Goal: Task Accomplishment & Management: Manage account settings

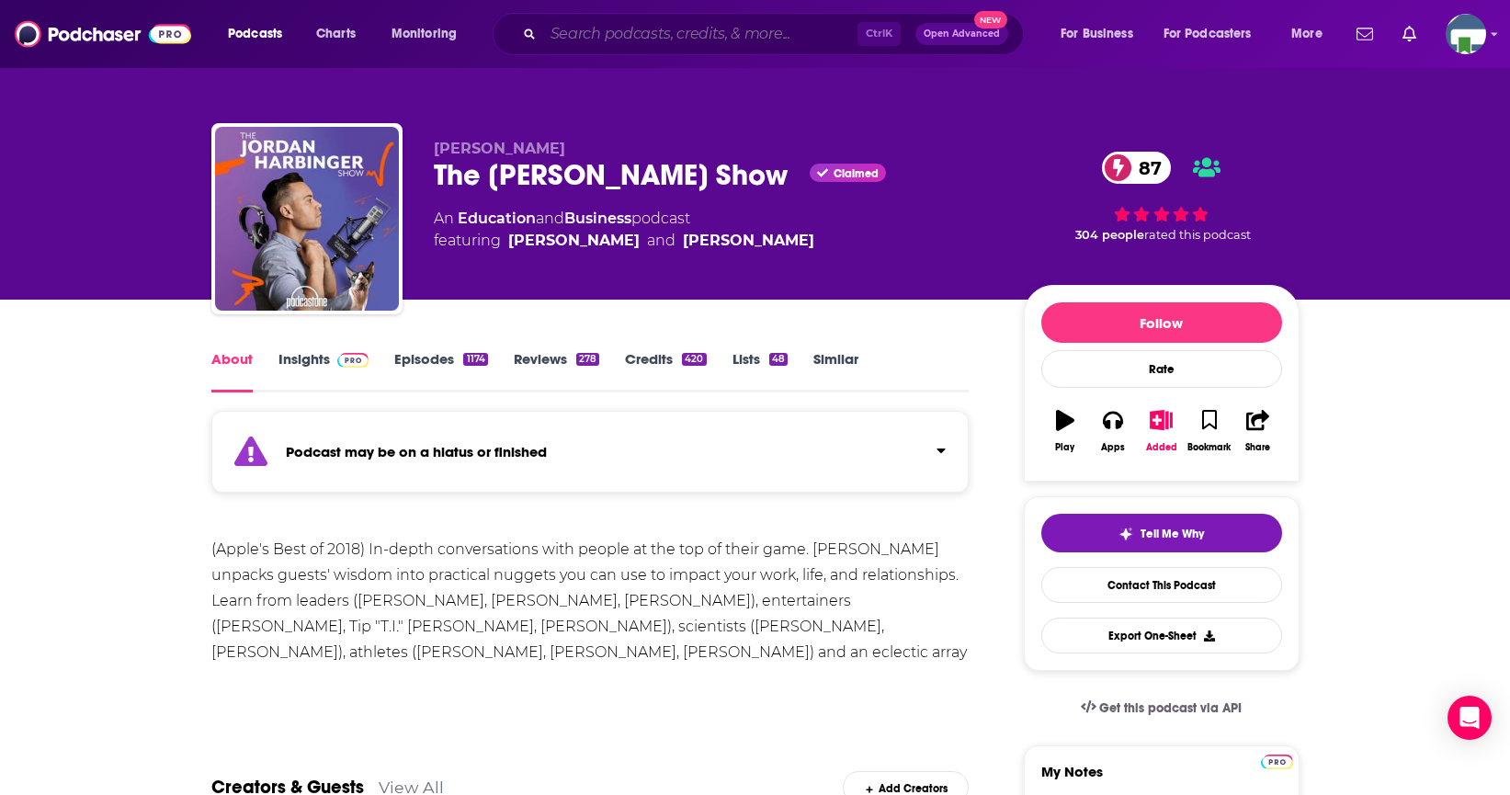
click at [594, 36] on input "Search podcasts, credits, & more..." at bounding box center [700, 33] width 314 height 29
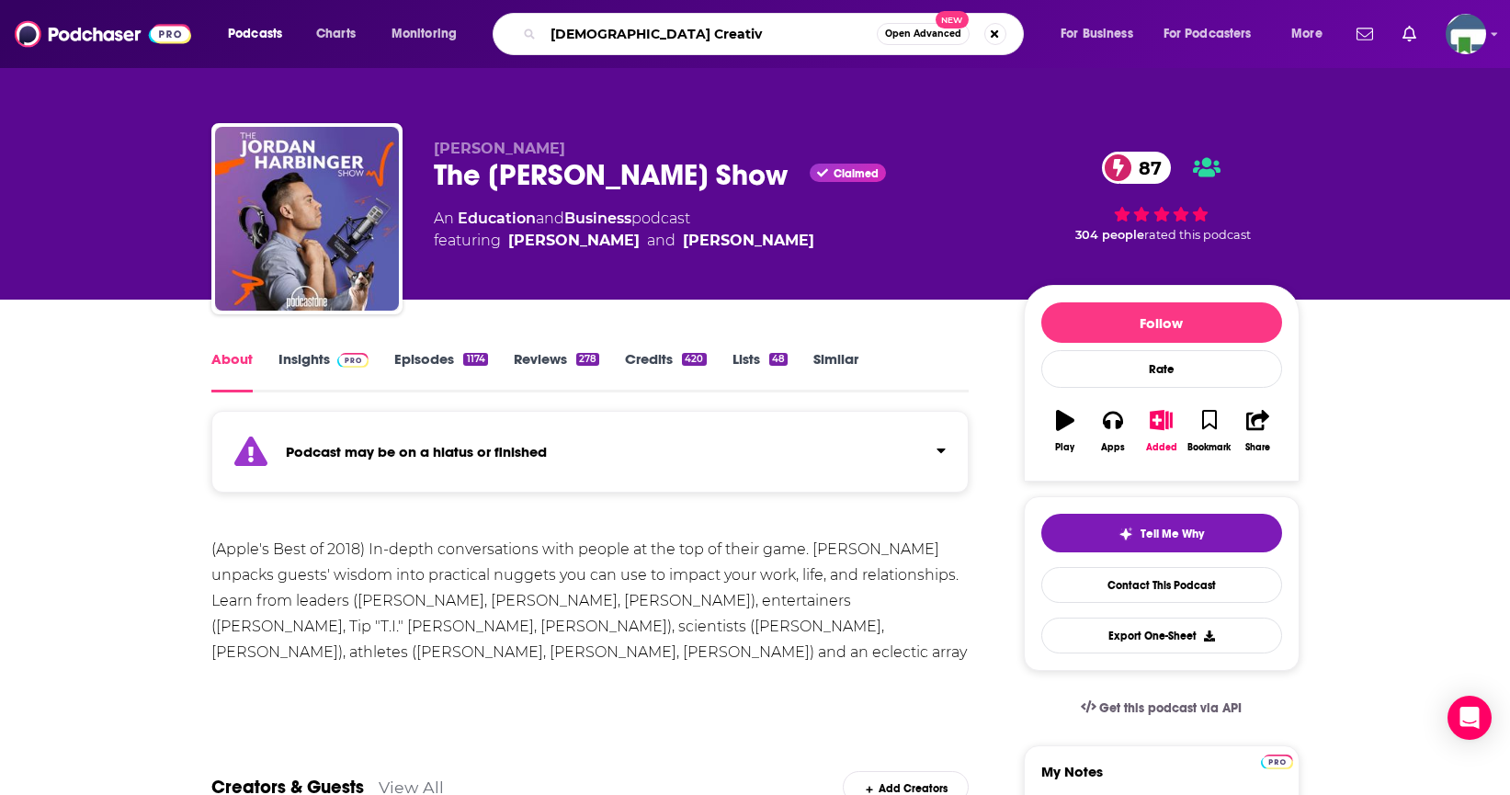
type input "[DEMOGRAPHIC_DATA] Creative"
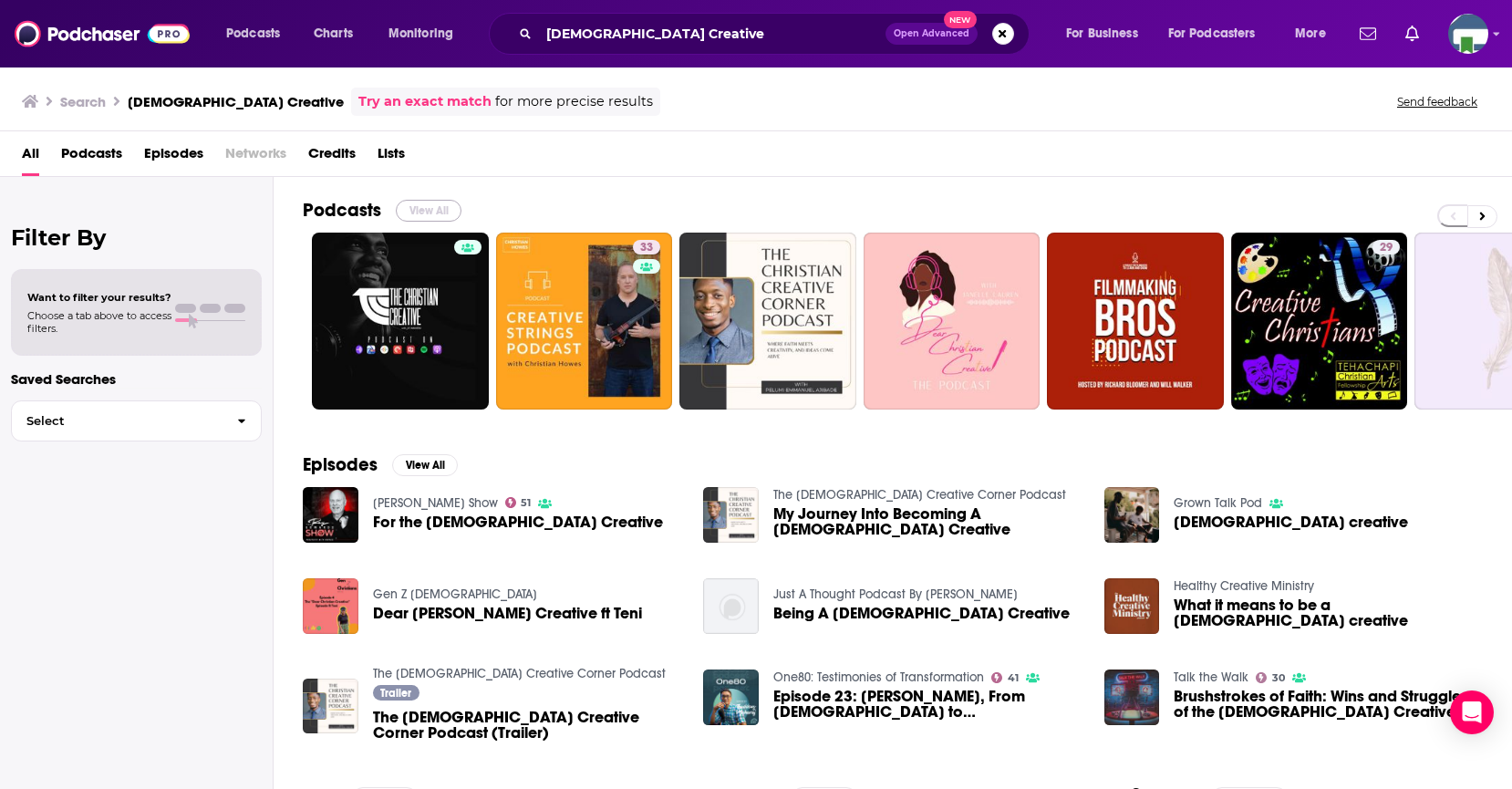
click at [447, 210] on button "View All" at bounding box center [429, 210] width 65 height 22
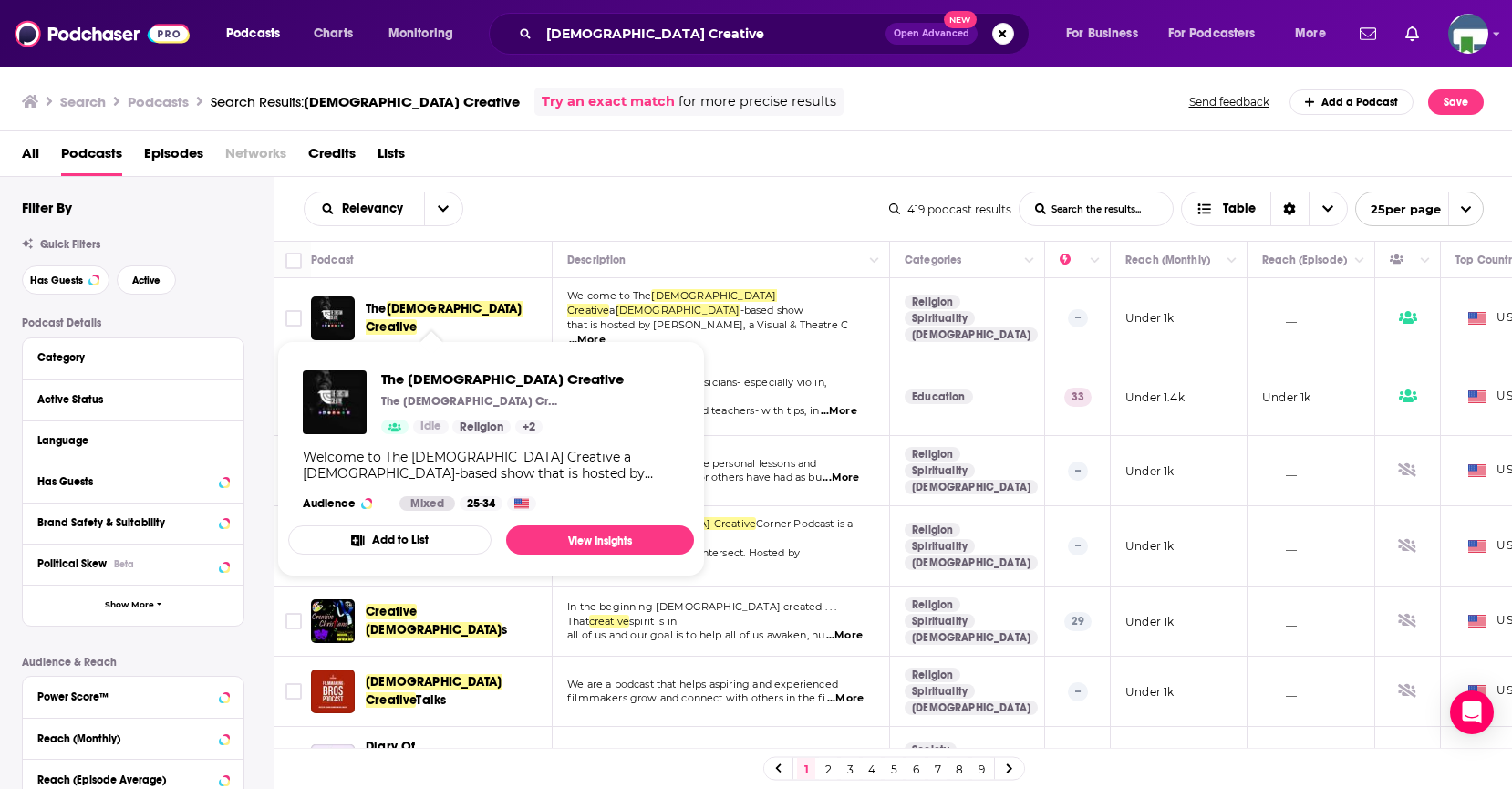
click at [428, 539] on button "Add to List" at bounding box center [389, 539] width 203 height 29
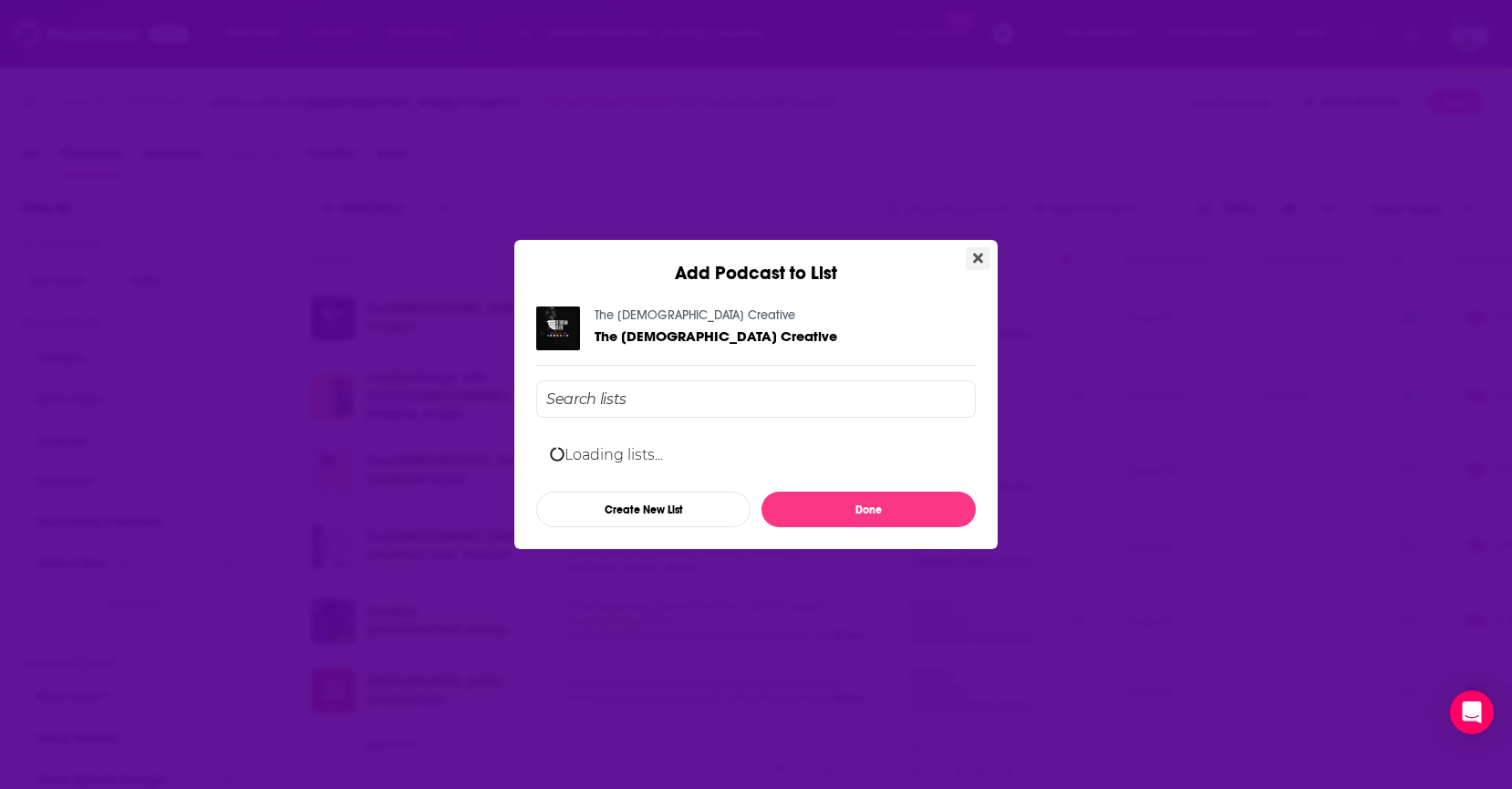
click at [984, 252] on button "Close" at bounding box center [977, 258] width 25 height 23
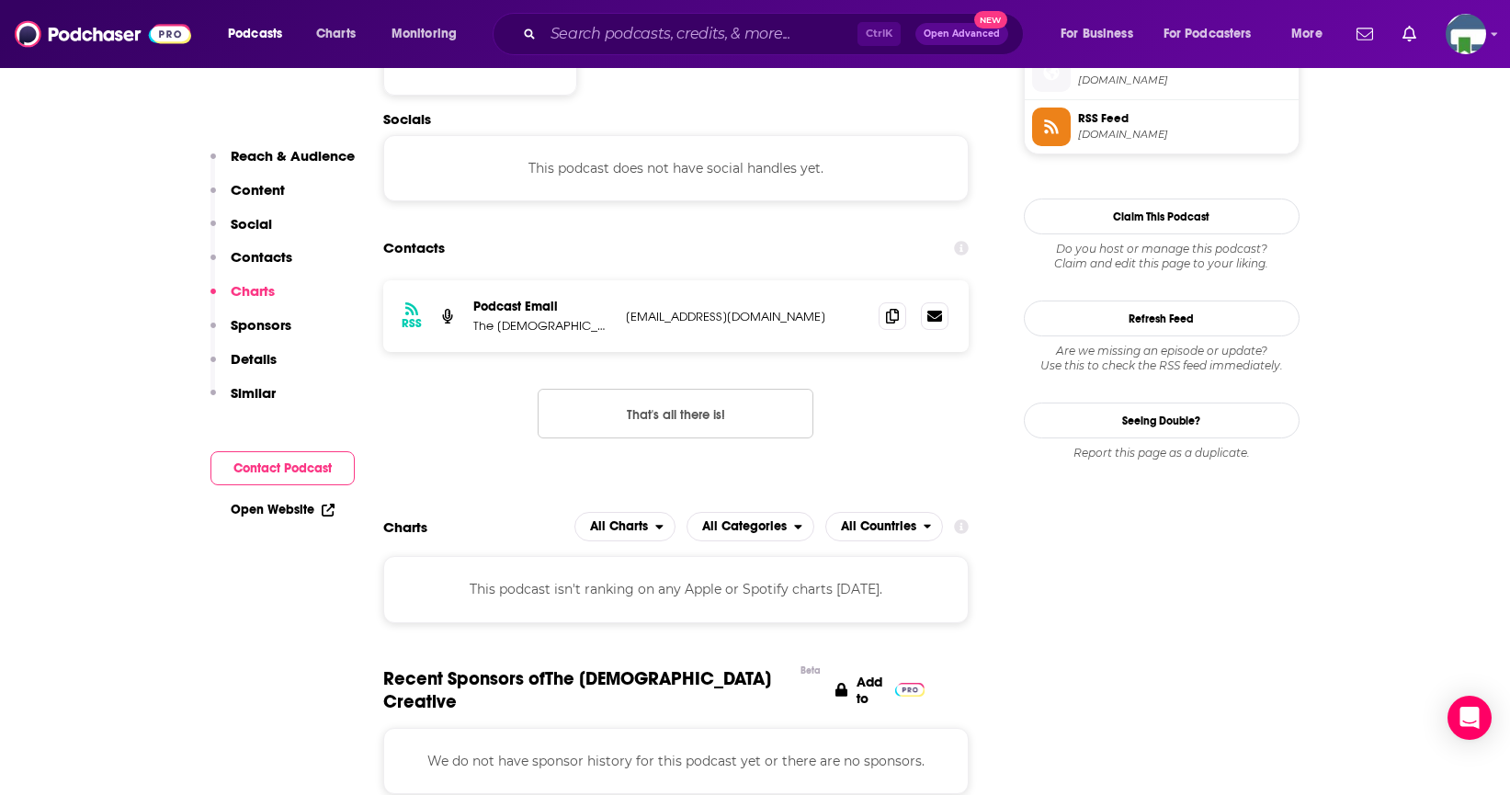
scroll to position [1195, 0]
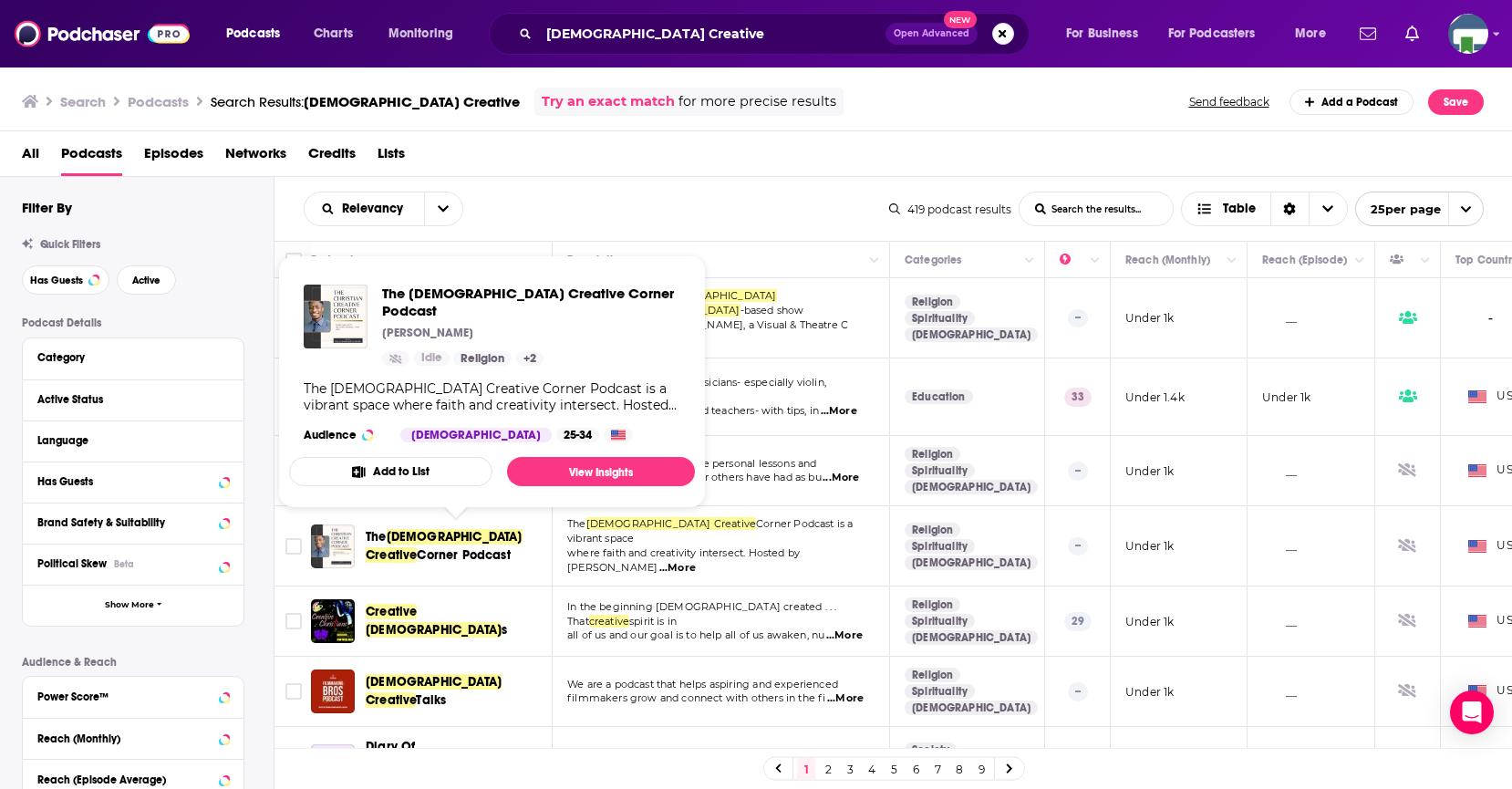
click at [414, 529] on span "[DEMOGRAPHIC_DATA] Creative" at bounding box center [443, 546] width 157 height 34
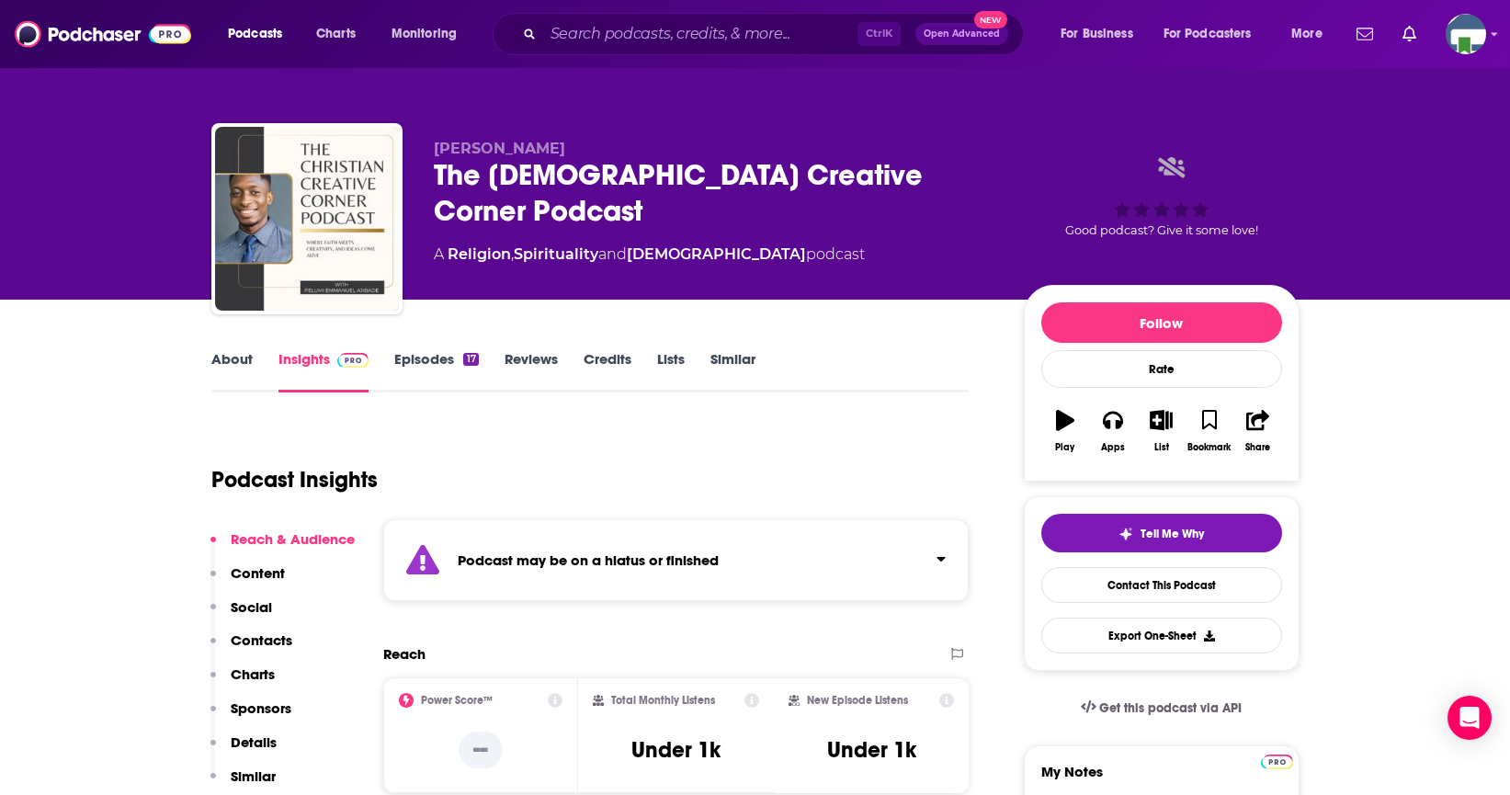
click at [232, 357] on link "About" at bounding box center [231, 371] width 41 height 42
click at [1162, 424] on icon "button" at bounding box center [1161, 420] width 23 height 20
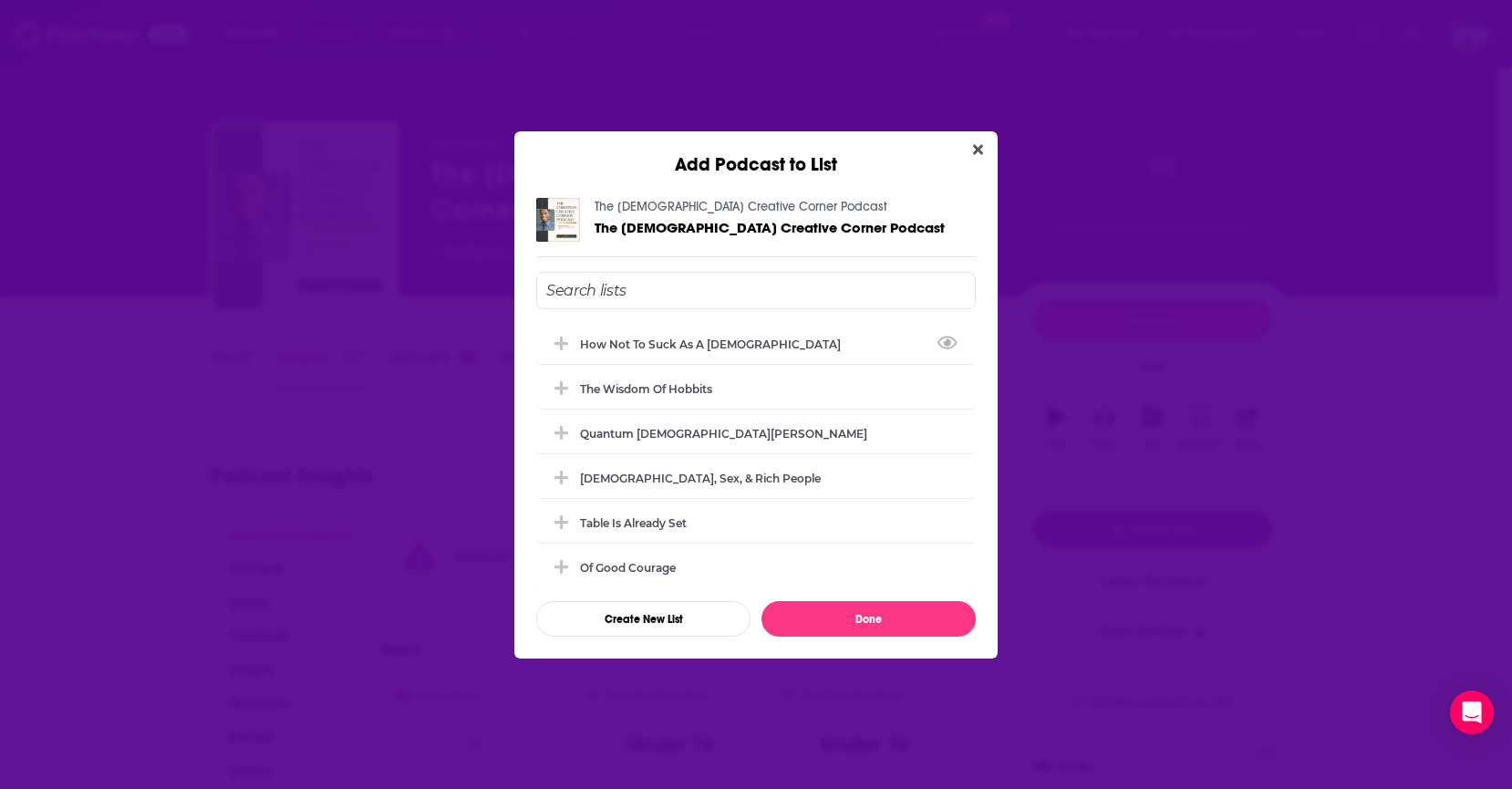
click at [687, 285] on input "Add Podcast To List" at bounding box center [755, 291] width 440 height 38
type input "[DEMOGRAPHIC_DATA] Creative"
click at [665, 619] on button "Create New List" at bounding box center [643, 619] width 214 height 36
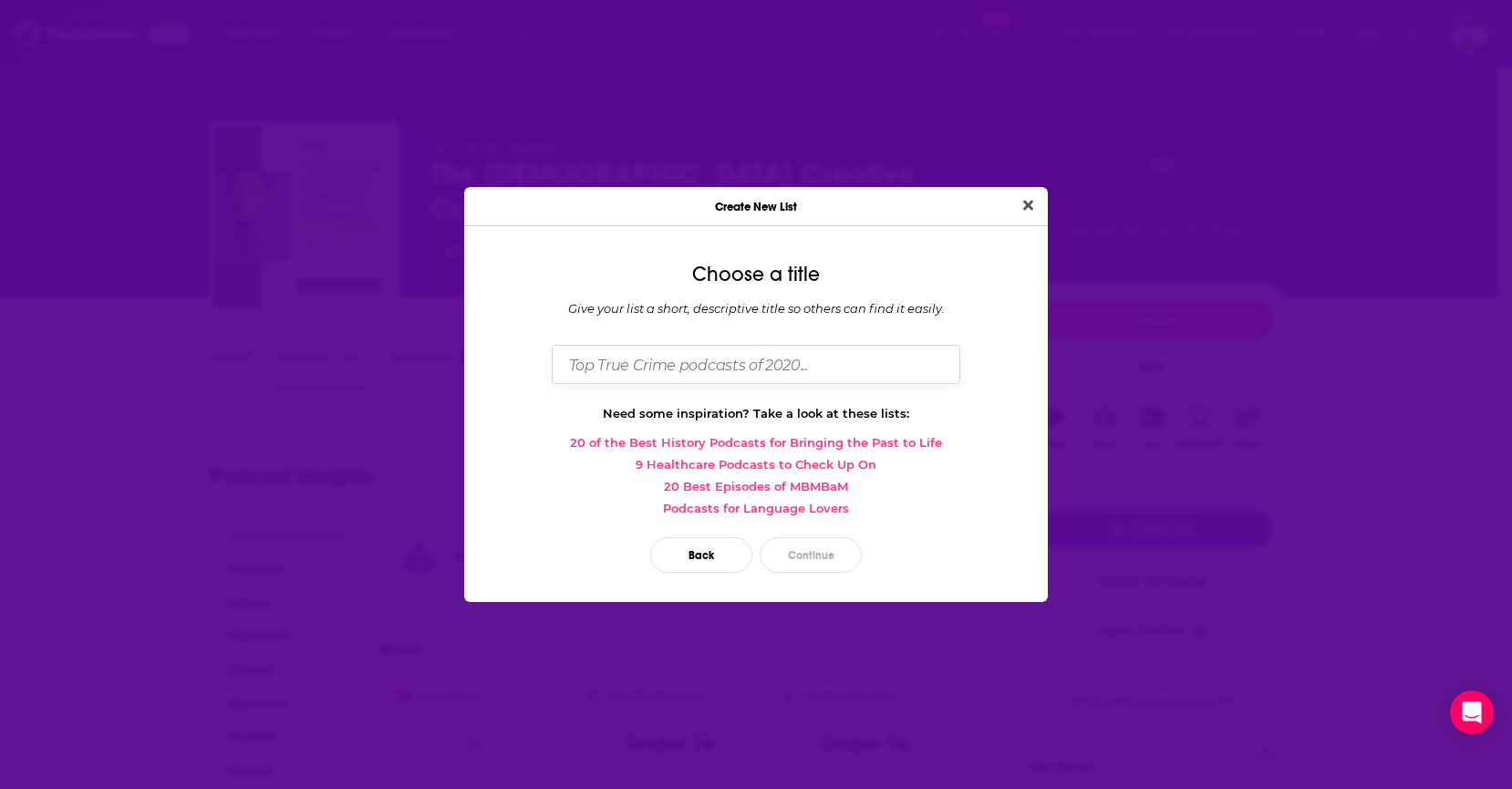
click at [747, 361] on input "Dialog" at bounding box center [756, 364] width 409 height 40
type input "[DEMOGRAPHIC_DATA] Creative Podcast List"
click at [790, 552] on button "Continue" at bounding box center [810, 555] width 102 height 36
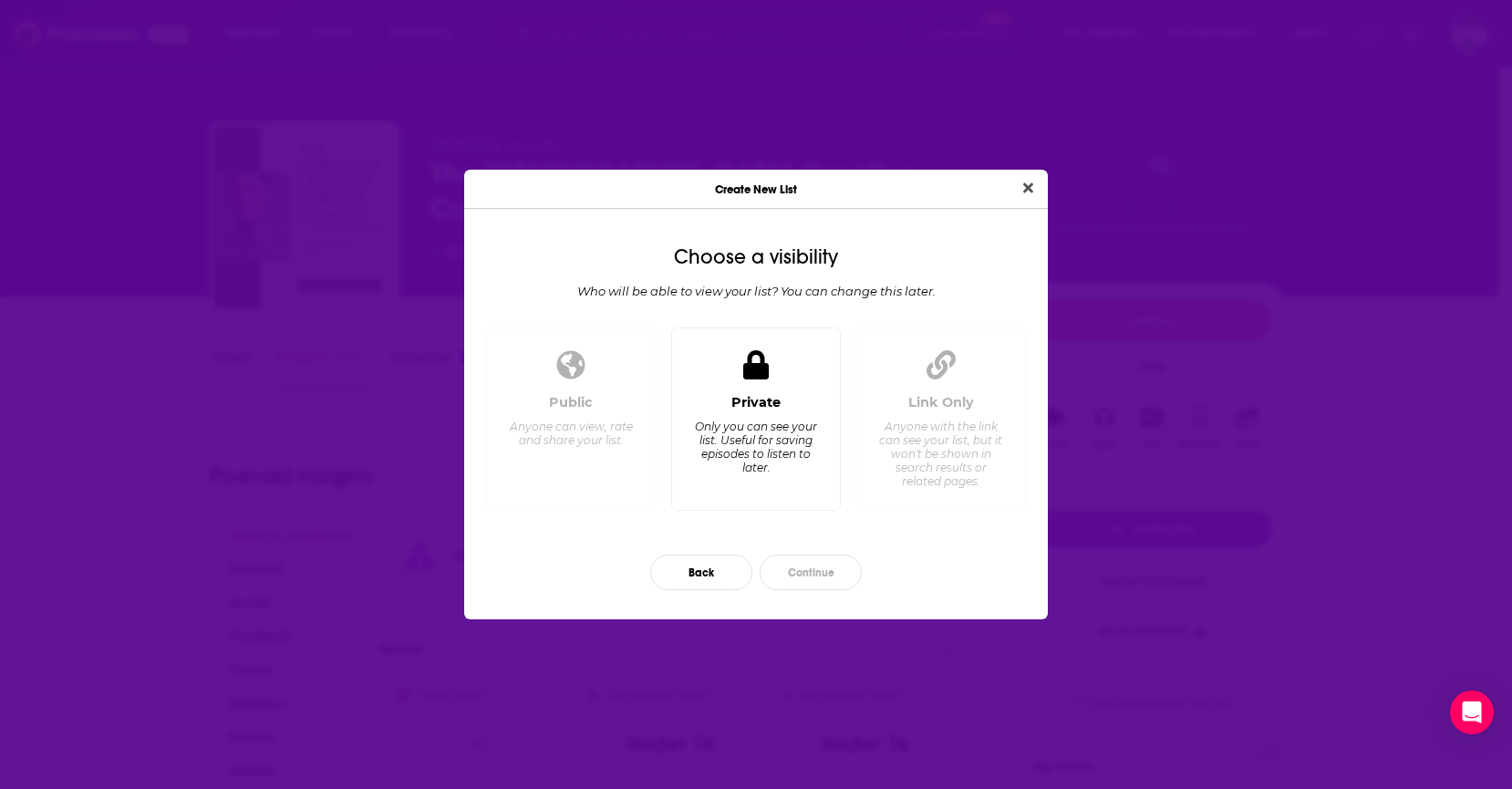
click at [773, 445] on div "Only you can see your list. Useful for saving episodes to listen to later." at bounding box center [755, 447] width 125 height 55
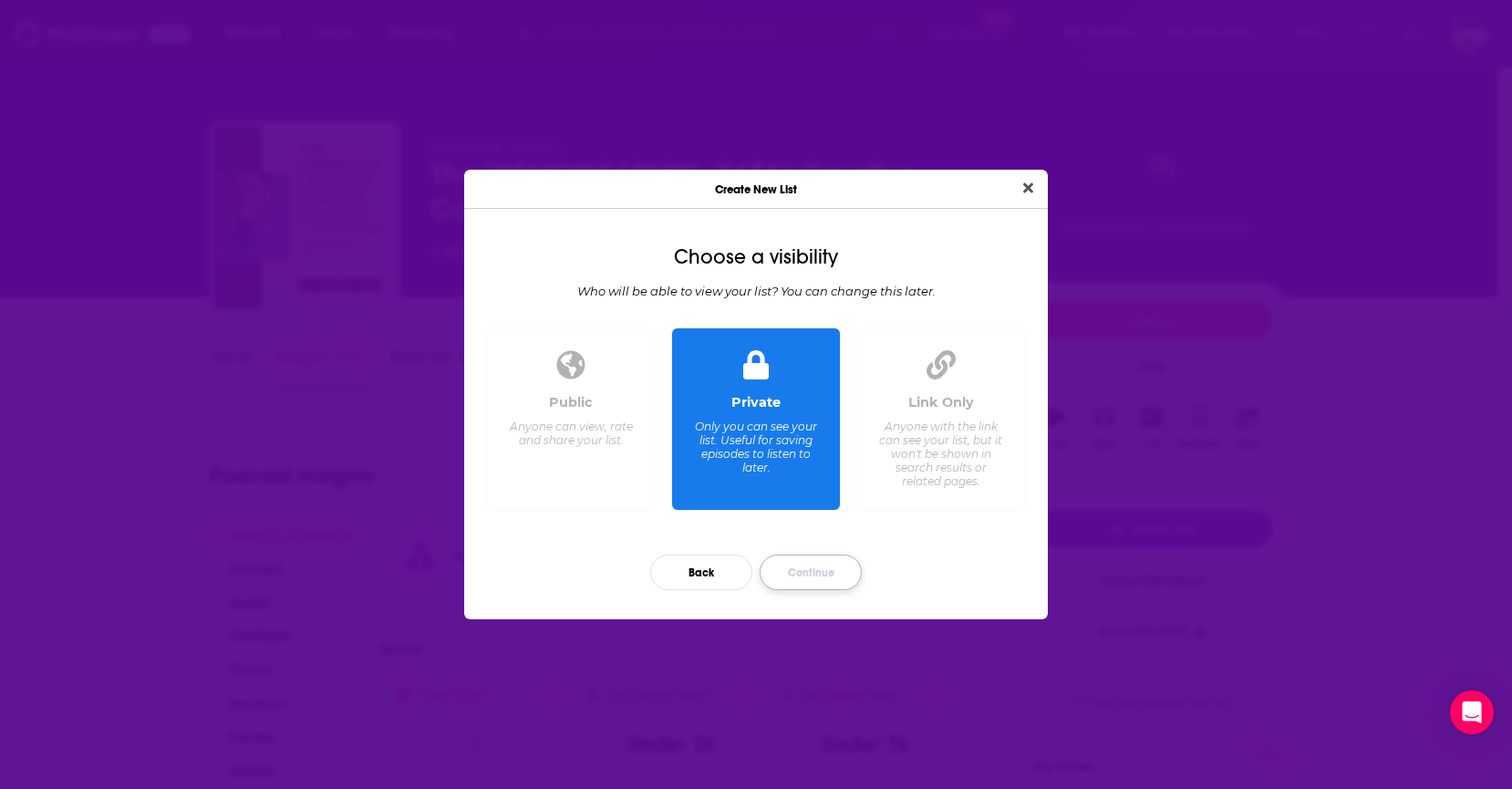
click at [804, 580] on button "Continue" at bounding box center [810, 573] width 102 height 36
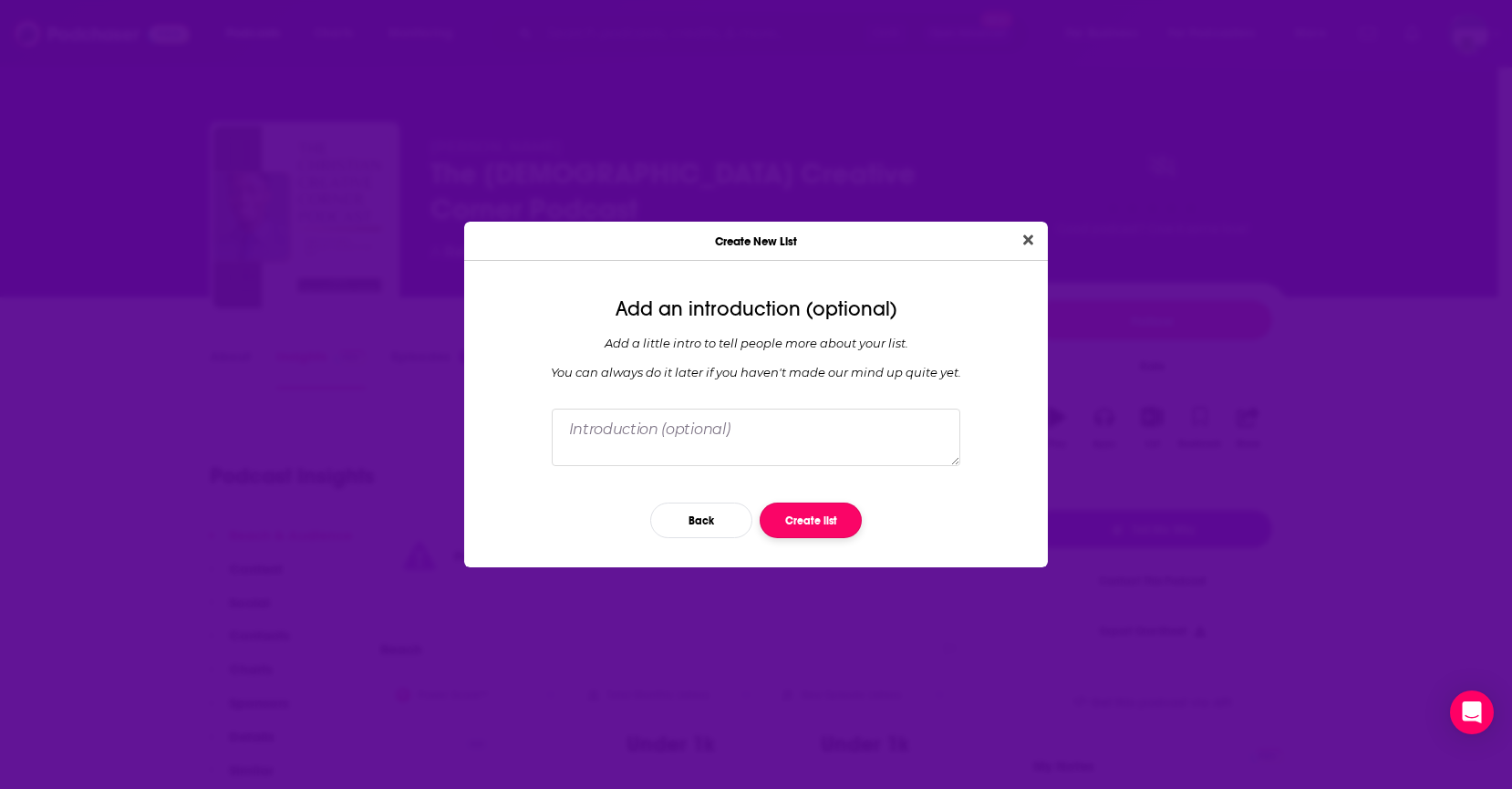
click at [817, 524] on button "Create list" at bounding box center [810, 520] width 102 height 36
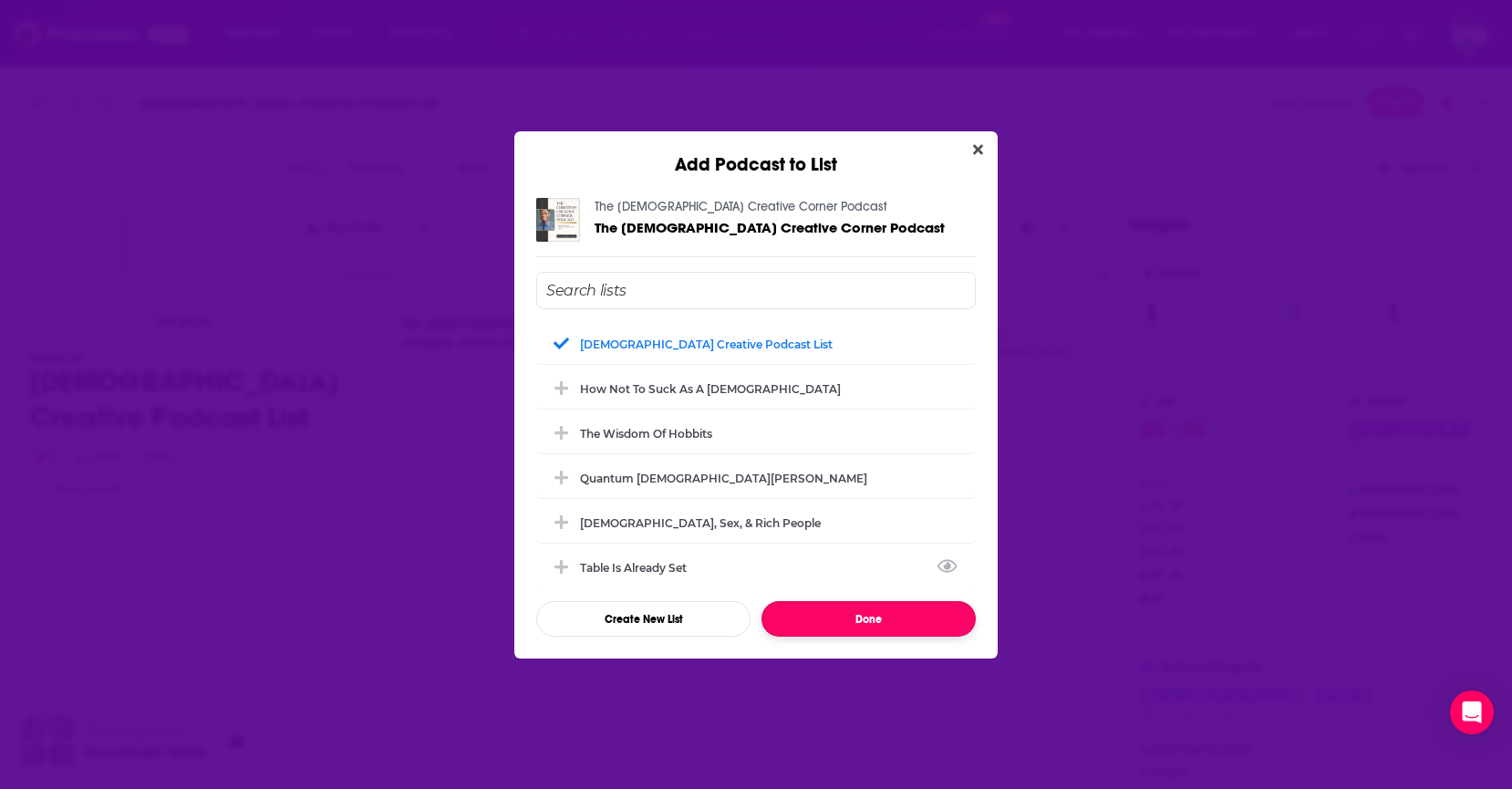
click at [828, 619] on button "Done" at bounding box center [868, 619] width 214 height 36
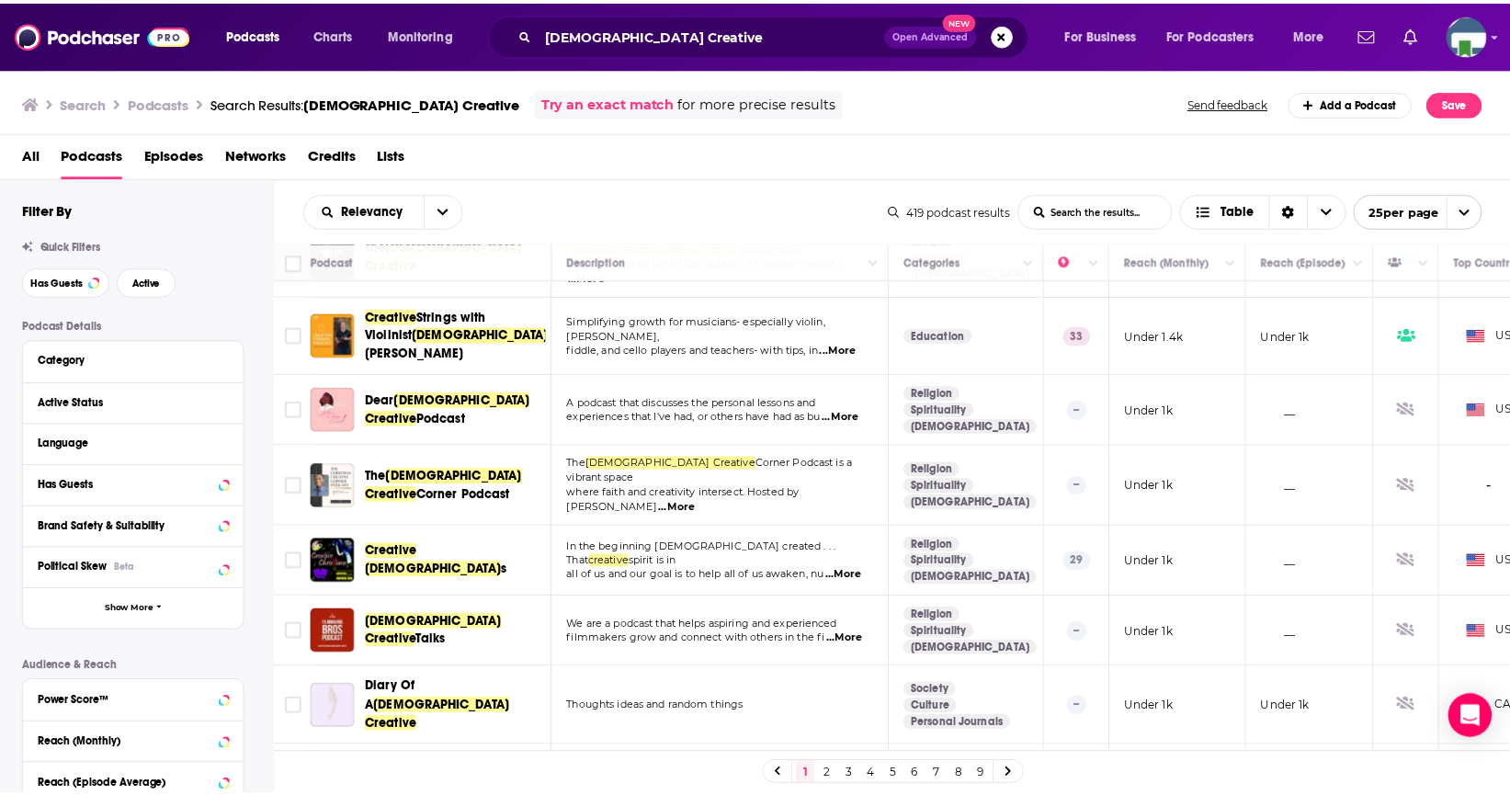
scroll to position [92, 0]
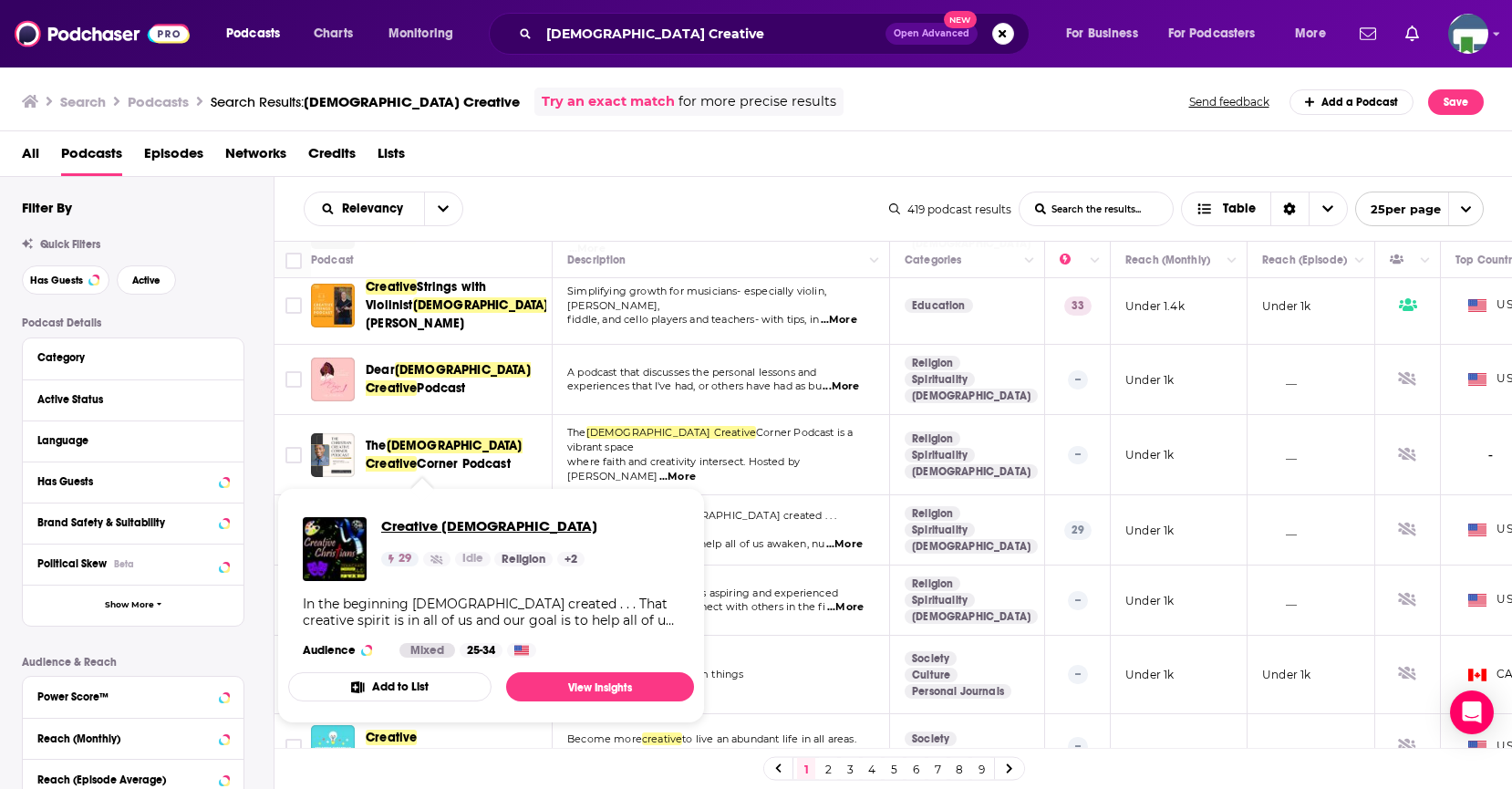
click at [429, 524] on span "Creative [DEMOGRAPHIC_DATA]" at bounding box center [489, 525] width 216 height 17
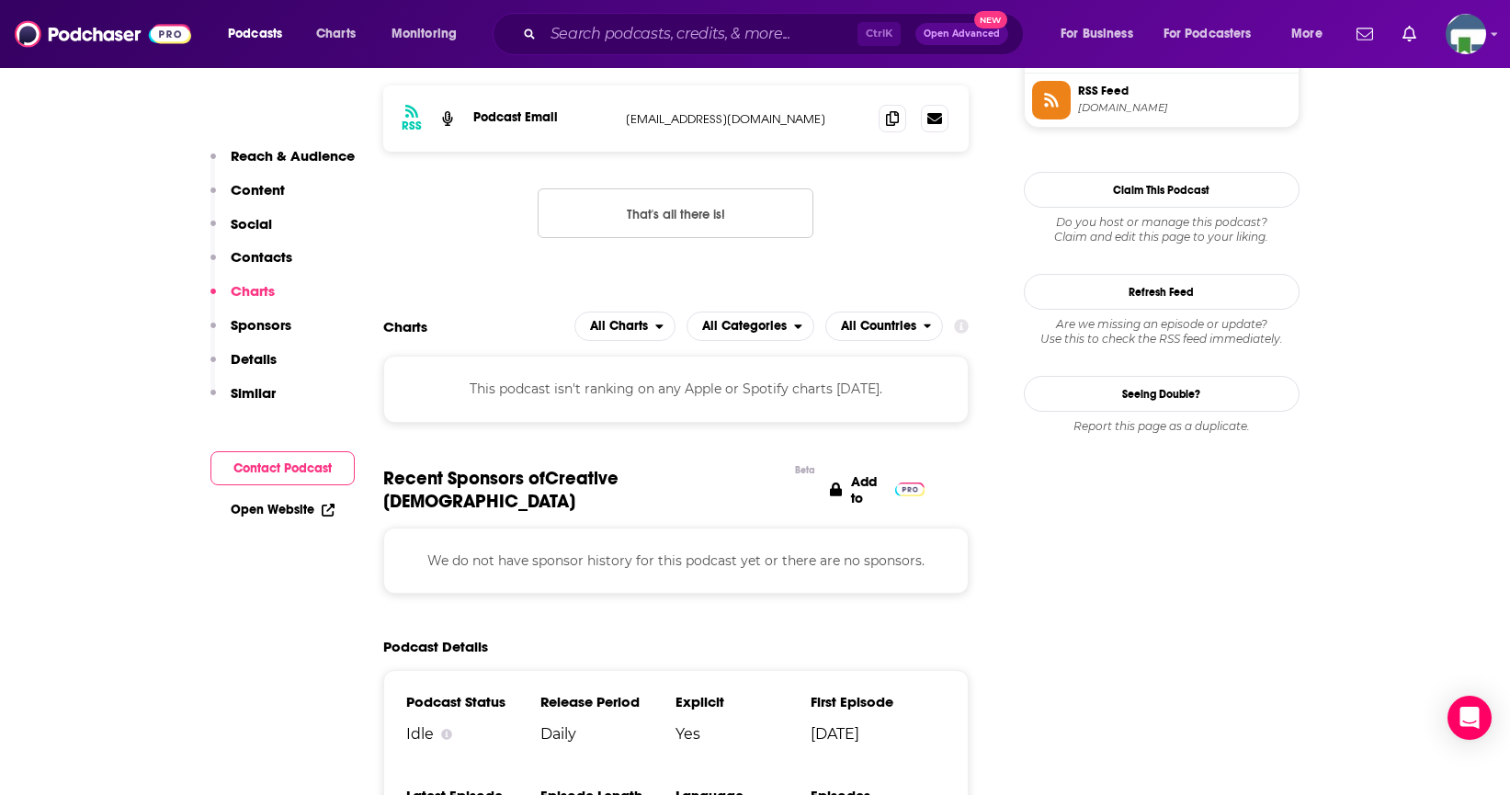
scroll to position [1746, 0]
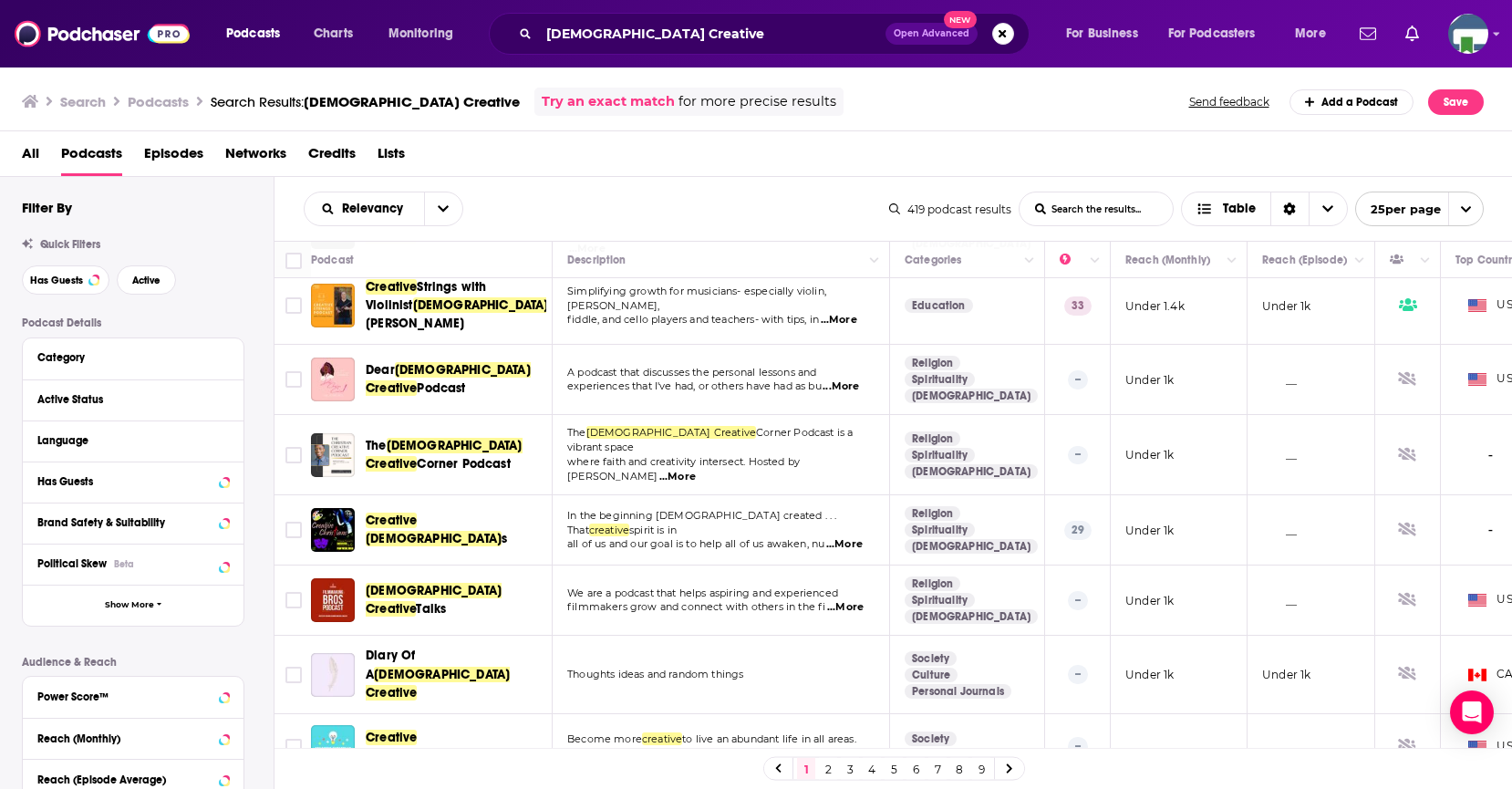
scroll to position [183, 0]
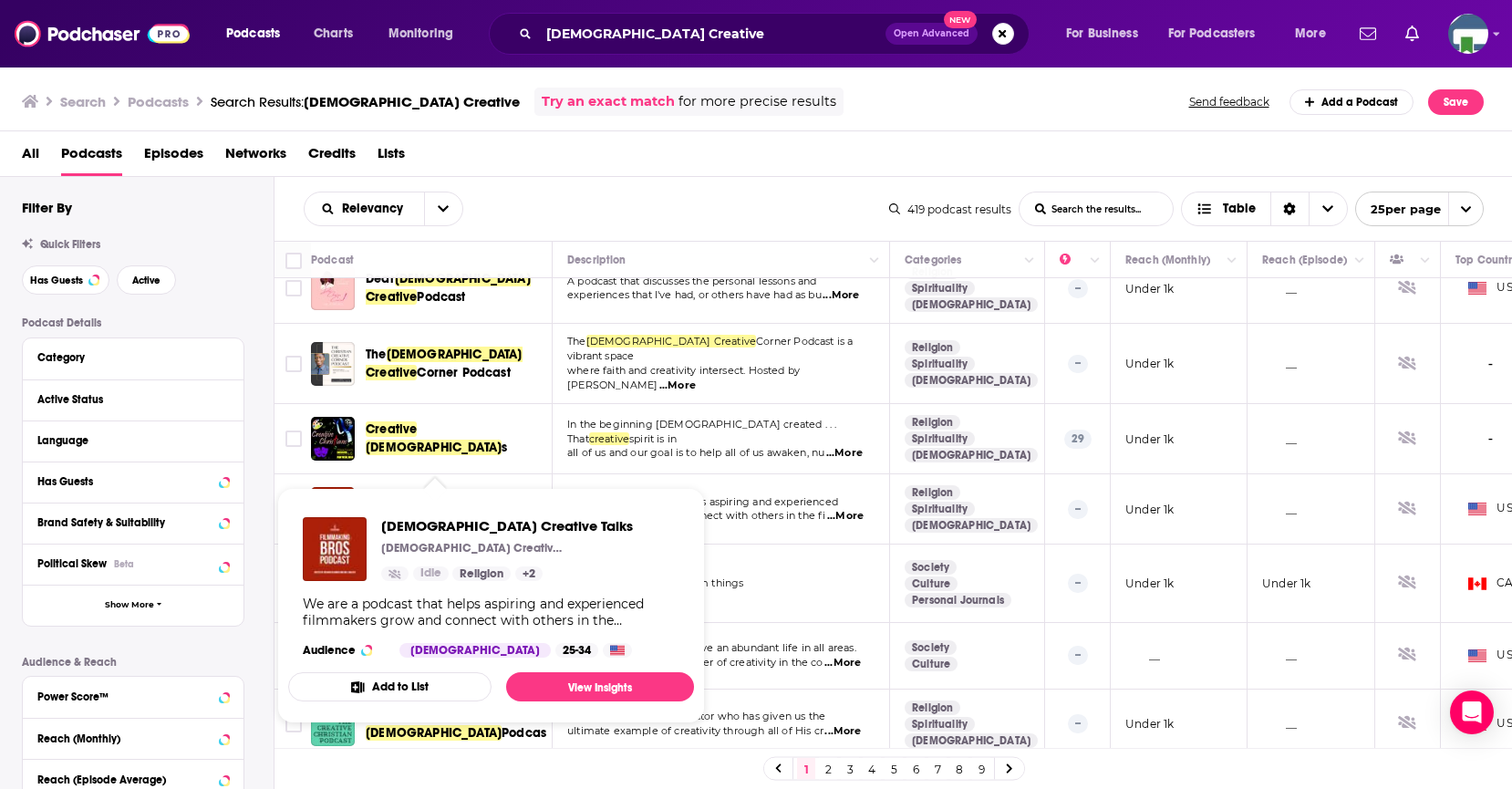
click at [469, 491] on span "[DEMOGRAPHIC_DATA] Creative" at bounding box center [433, 508] width 136 height 34
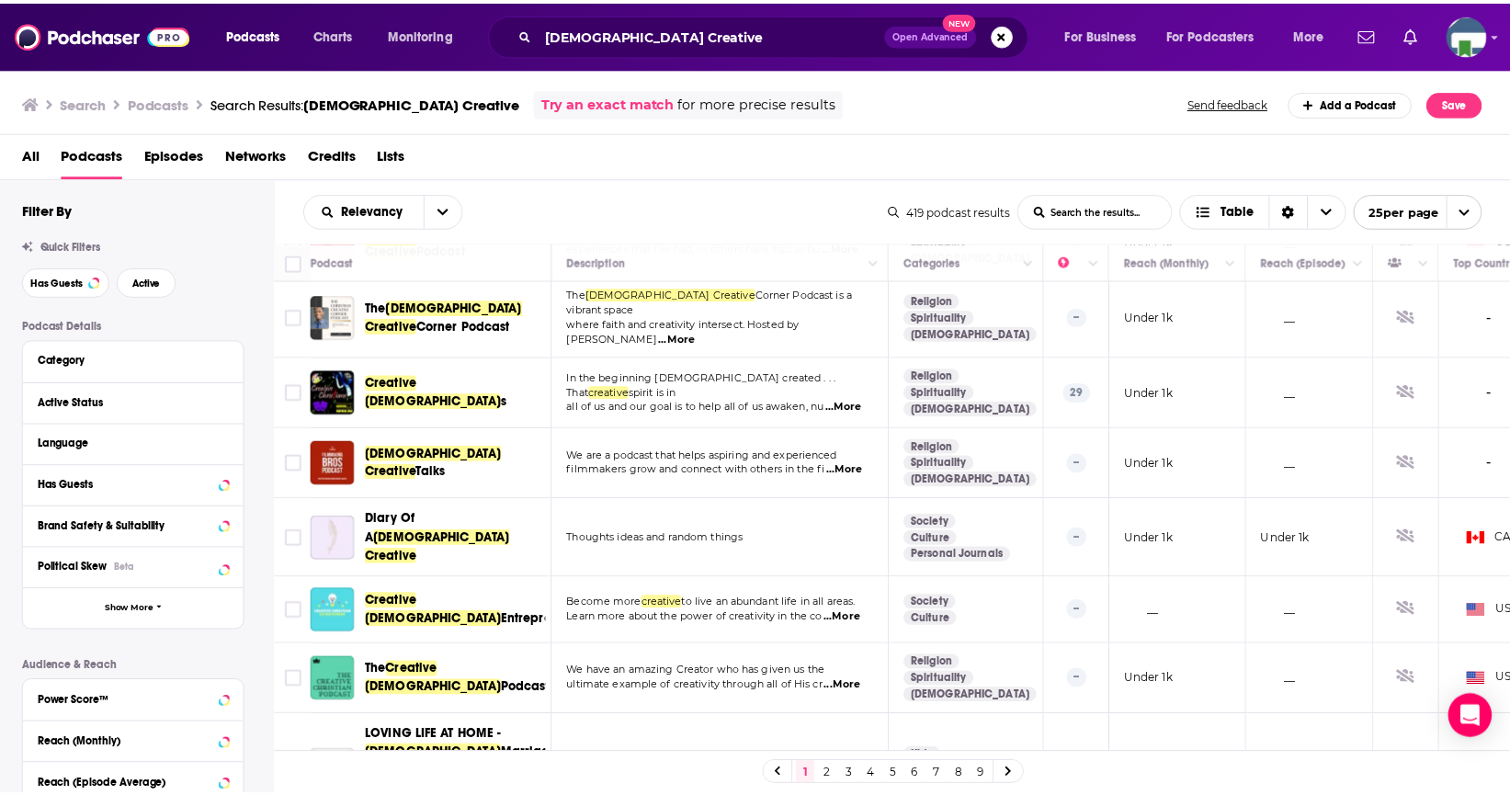
scroll to position [276, 0]
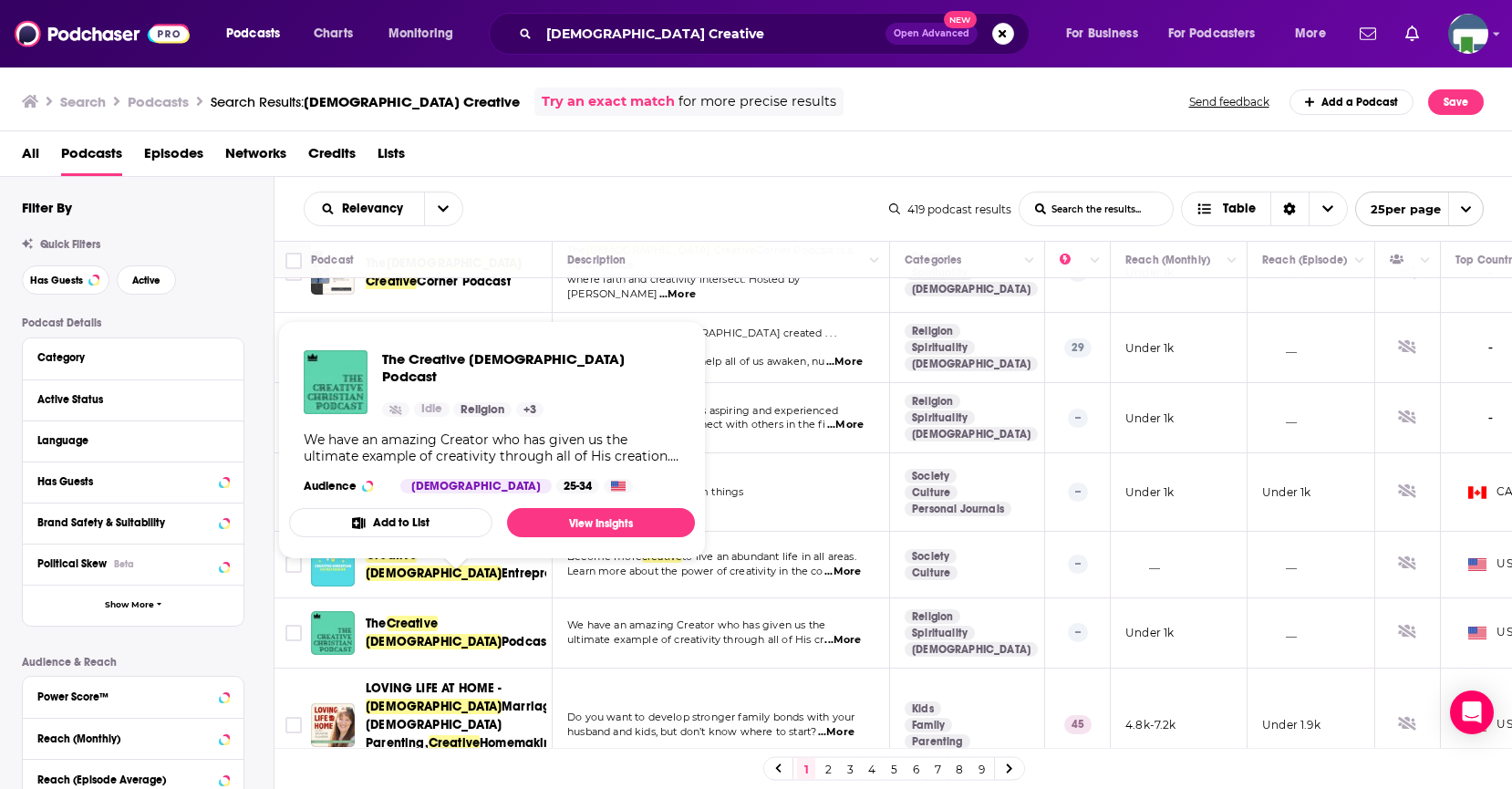
click at [452, 634] on span "[DEMOGRAPHIC_DATA]" at bounding box center [433, 642] width 136 height 16
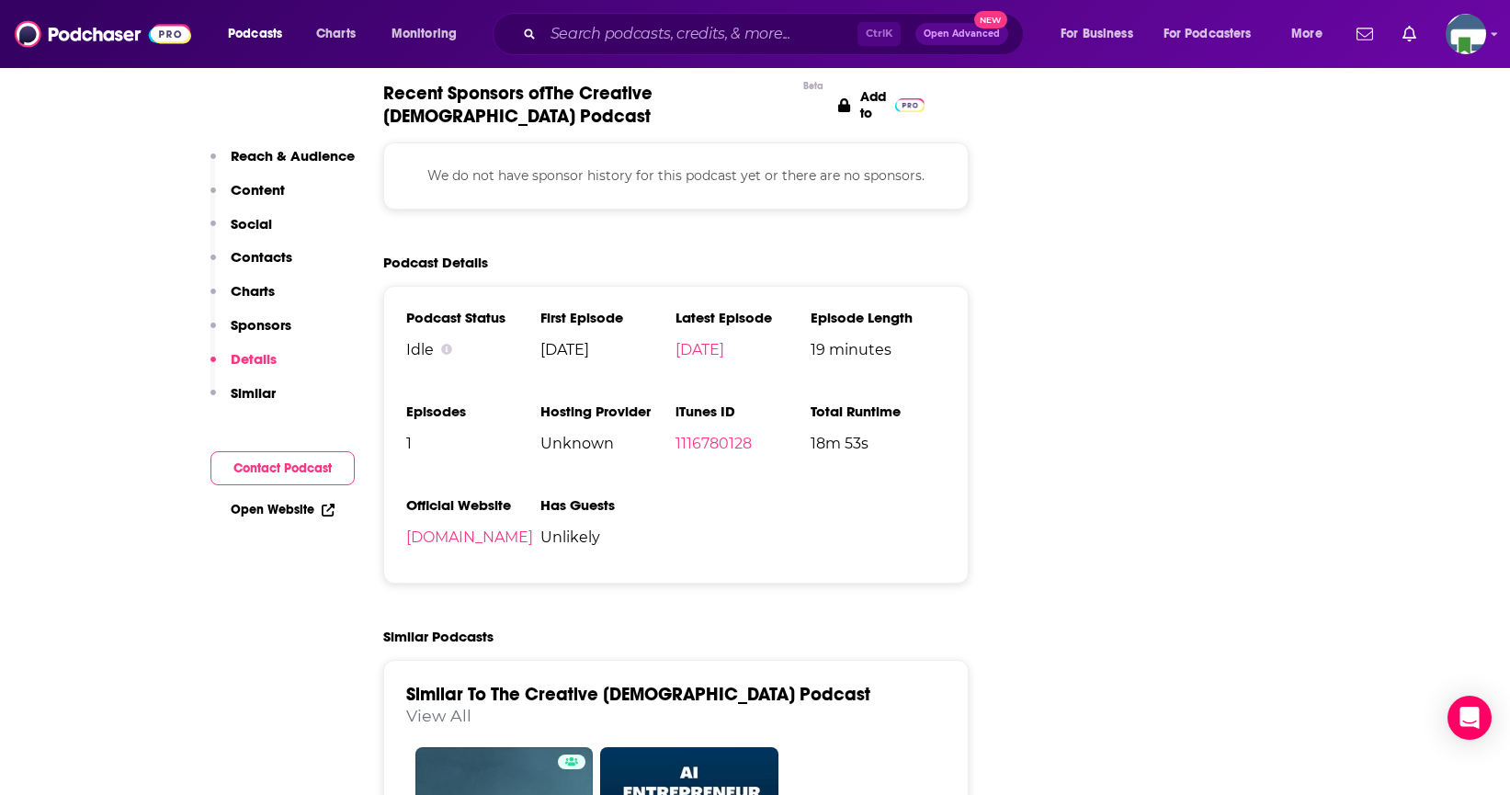
scroll to position [1838, 0]
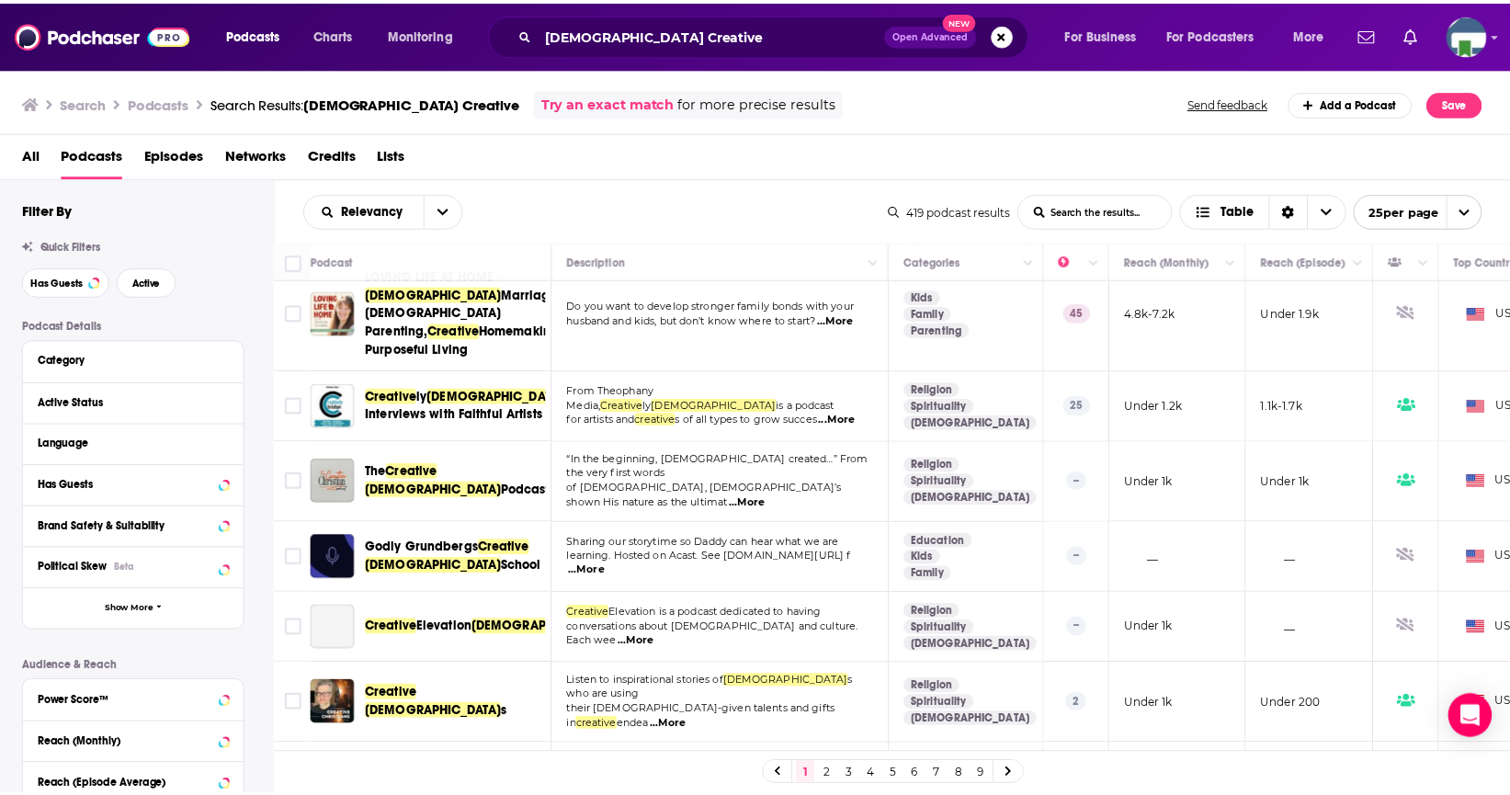
scroll to position [735, 0]
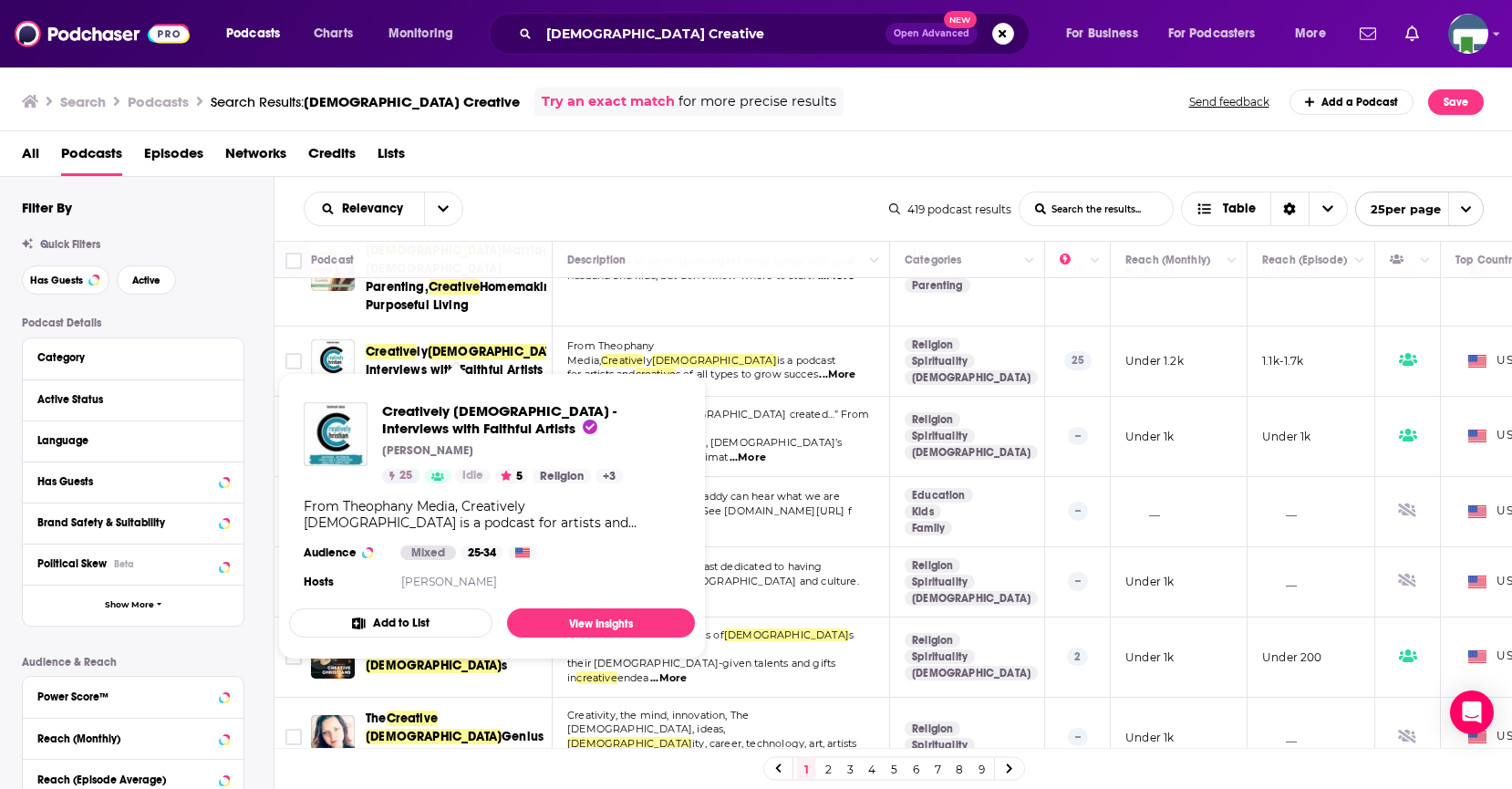
click at [444, 343] on span "[DEMOGRAPHIC_DATA]" at bounding box center [495, 351] width 136 height 16
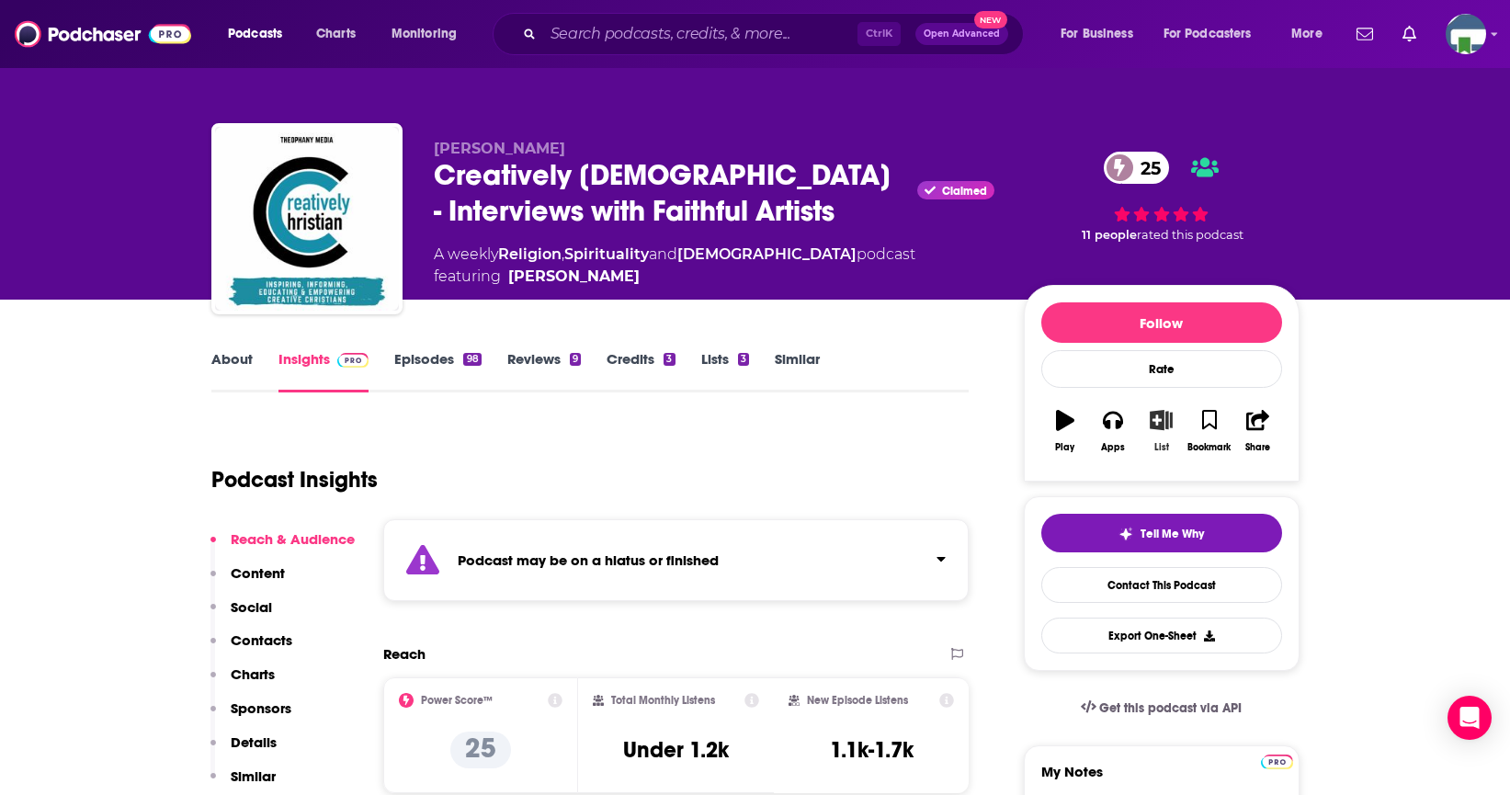
click at [1157, 426] on icon "button" at bounding box center [1161, 420] width 23 height 20
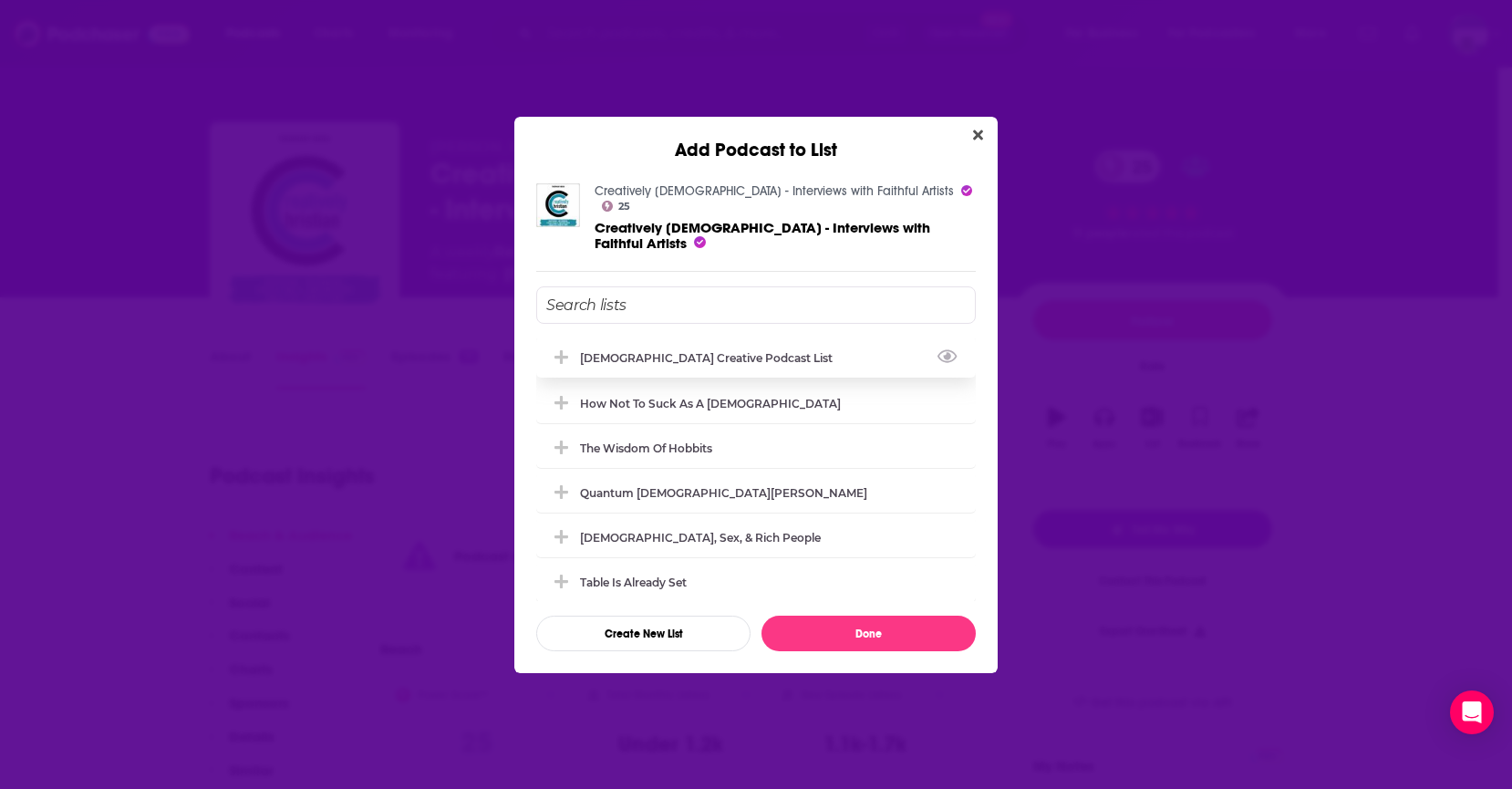
click at [635, 351] on div "[DEMOGRAPHIC_DATA] Creative Podcast List" at bounding box center [711, 358] width 264 height 14
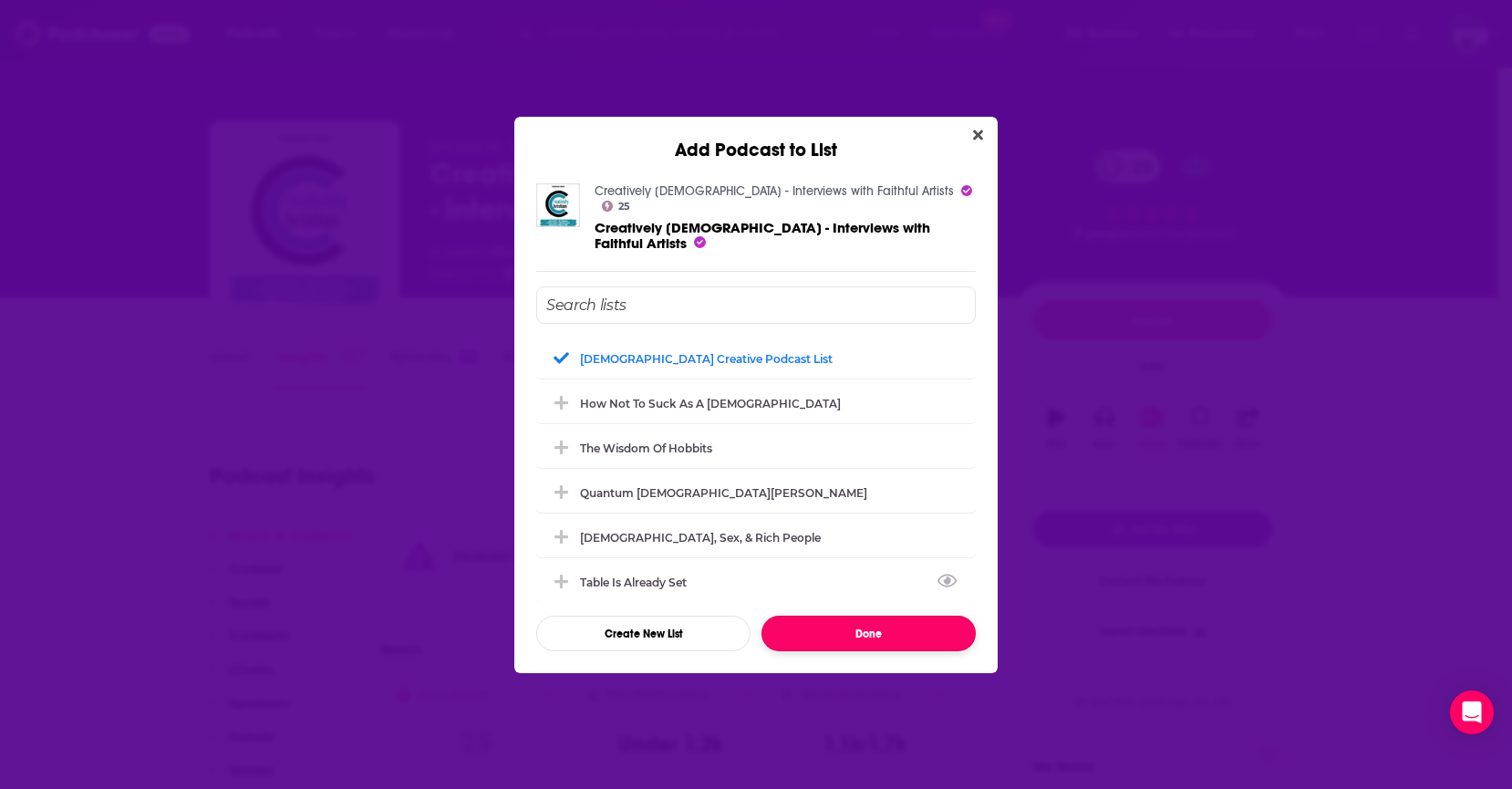
click at [831, 615] on button "Done" at bounding box center [868, 633] width 214 height 36
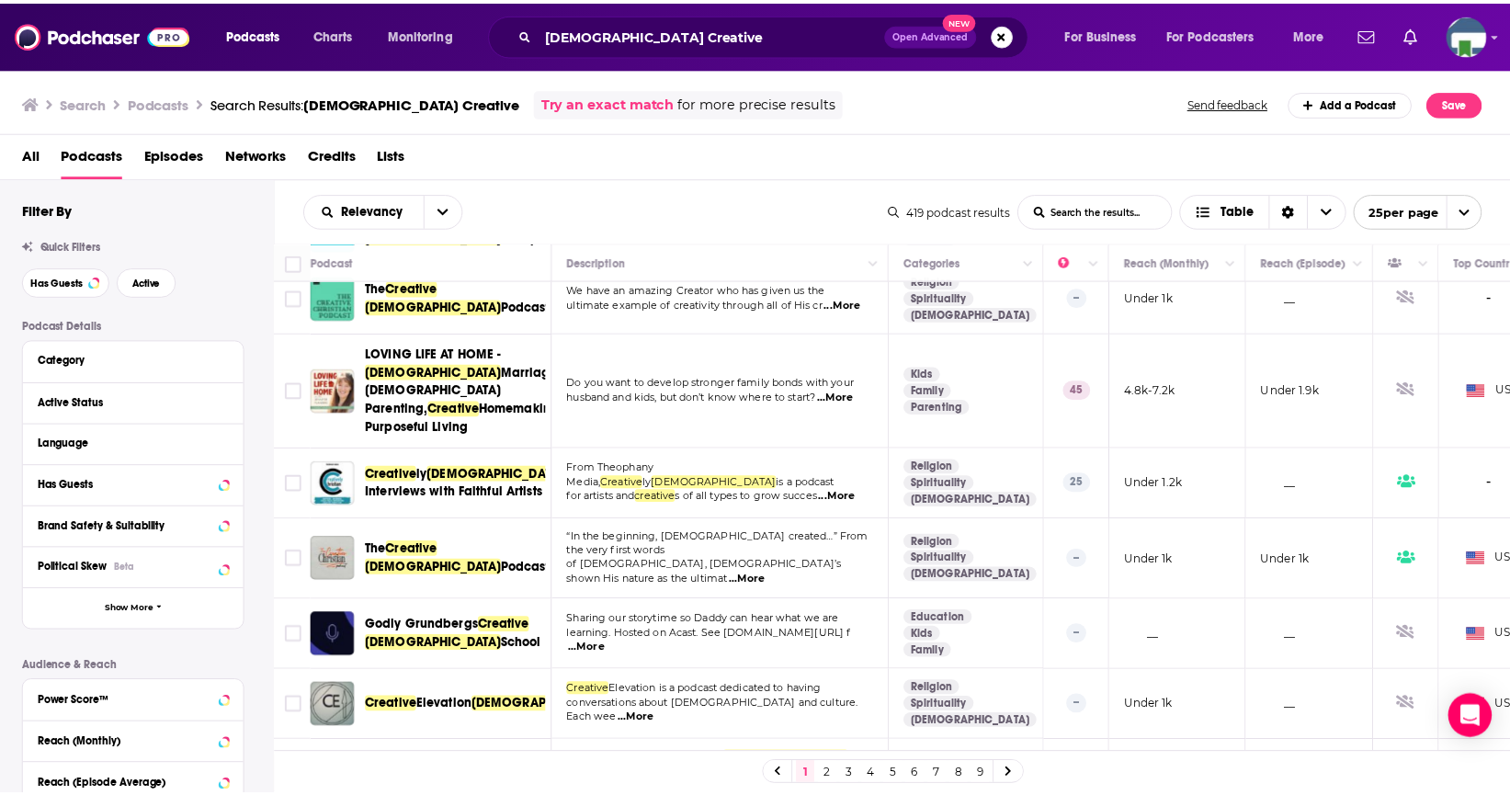
scroll to position [735, 0]
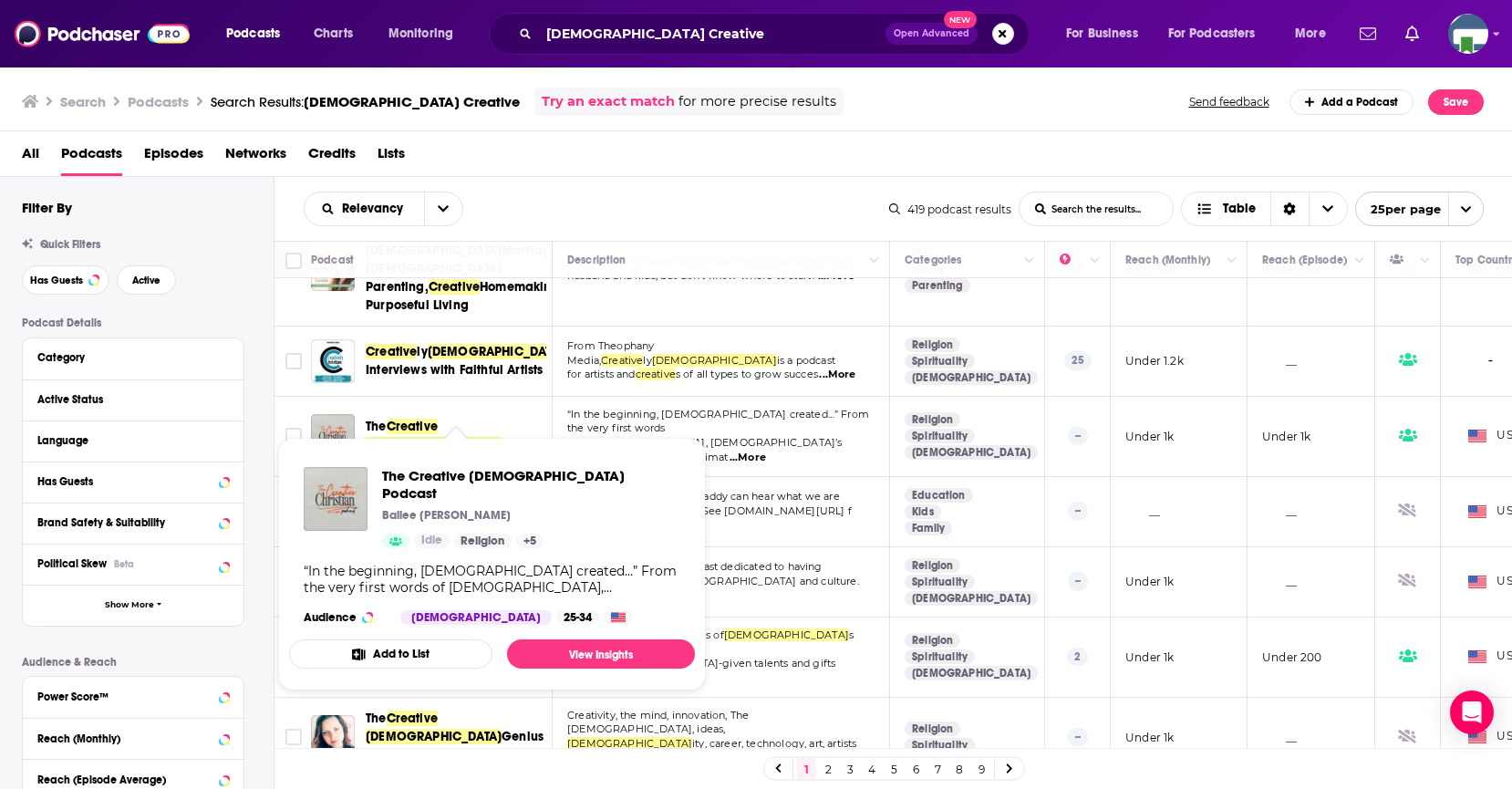
click at [446, 437] on span "[DEMOGRAPHIC_DATA]" at bounding box center [433, 445] width 136 height 16
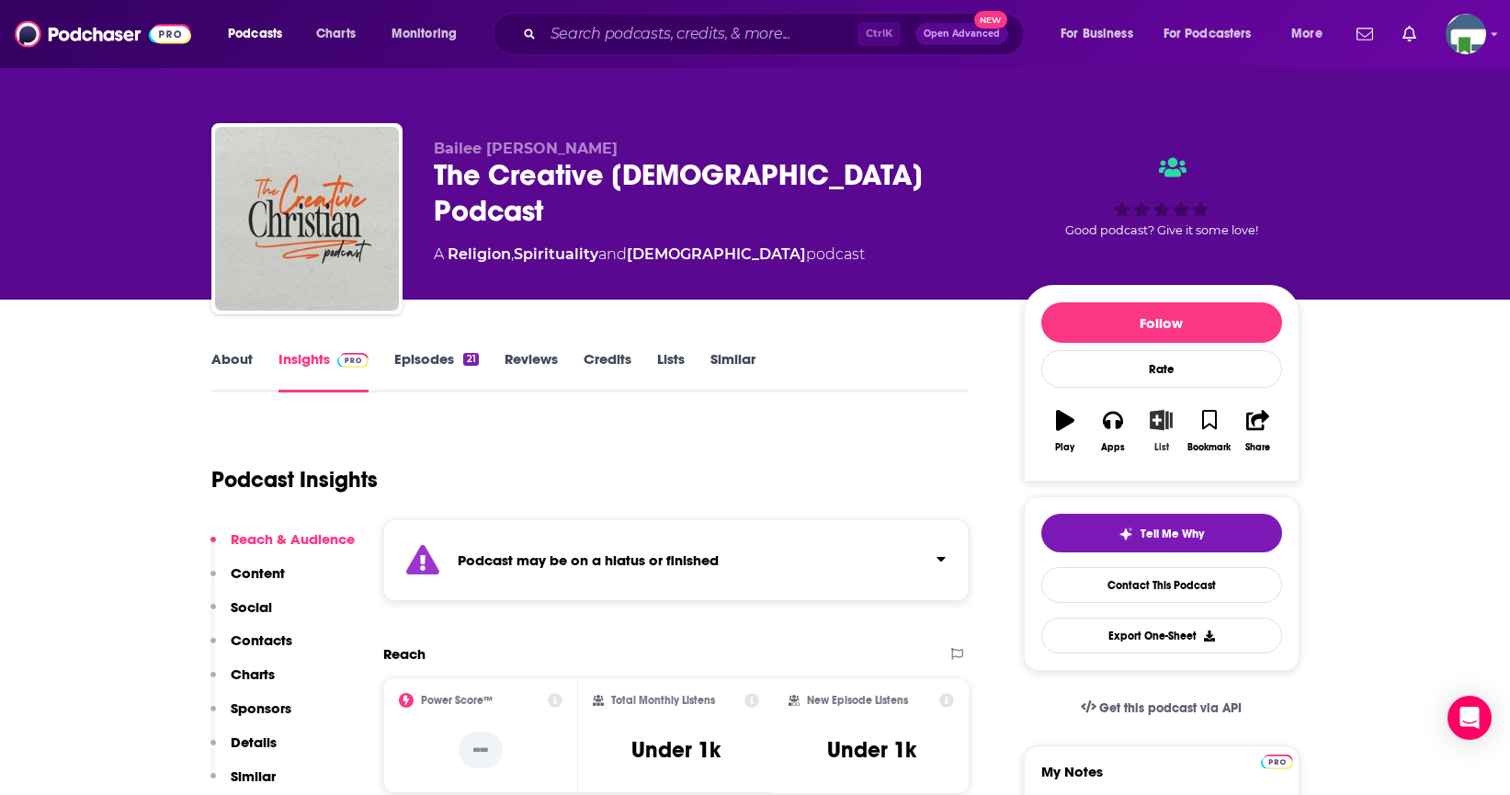
click at [1168, 414] on icon "button" at bounding box center [1161, 420] width 23 height 20
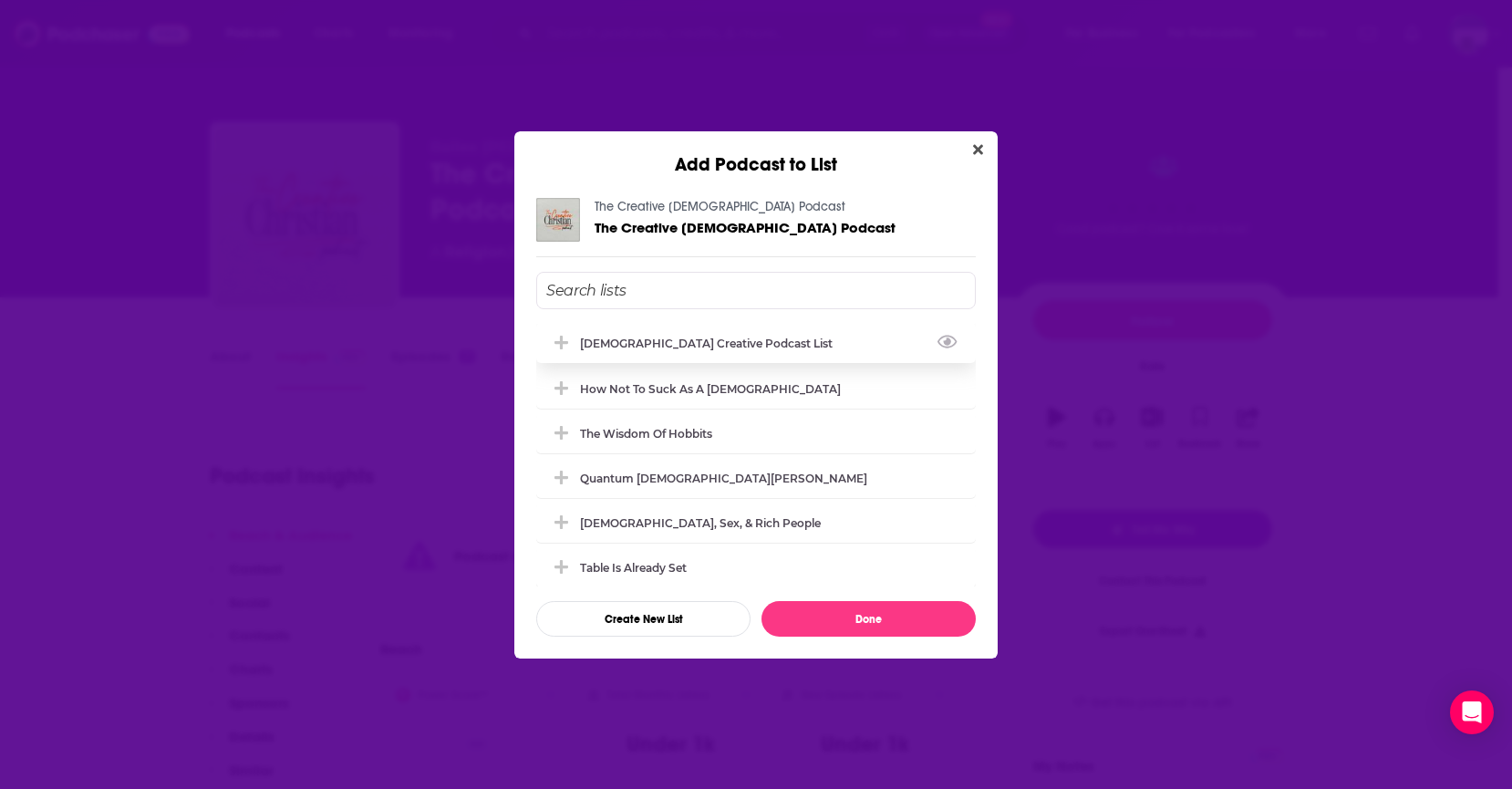
click at [575, 336] on button "Add Podcast To List" at bounding box center [563, 342] width 33 height 19
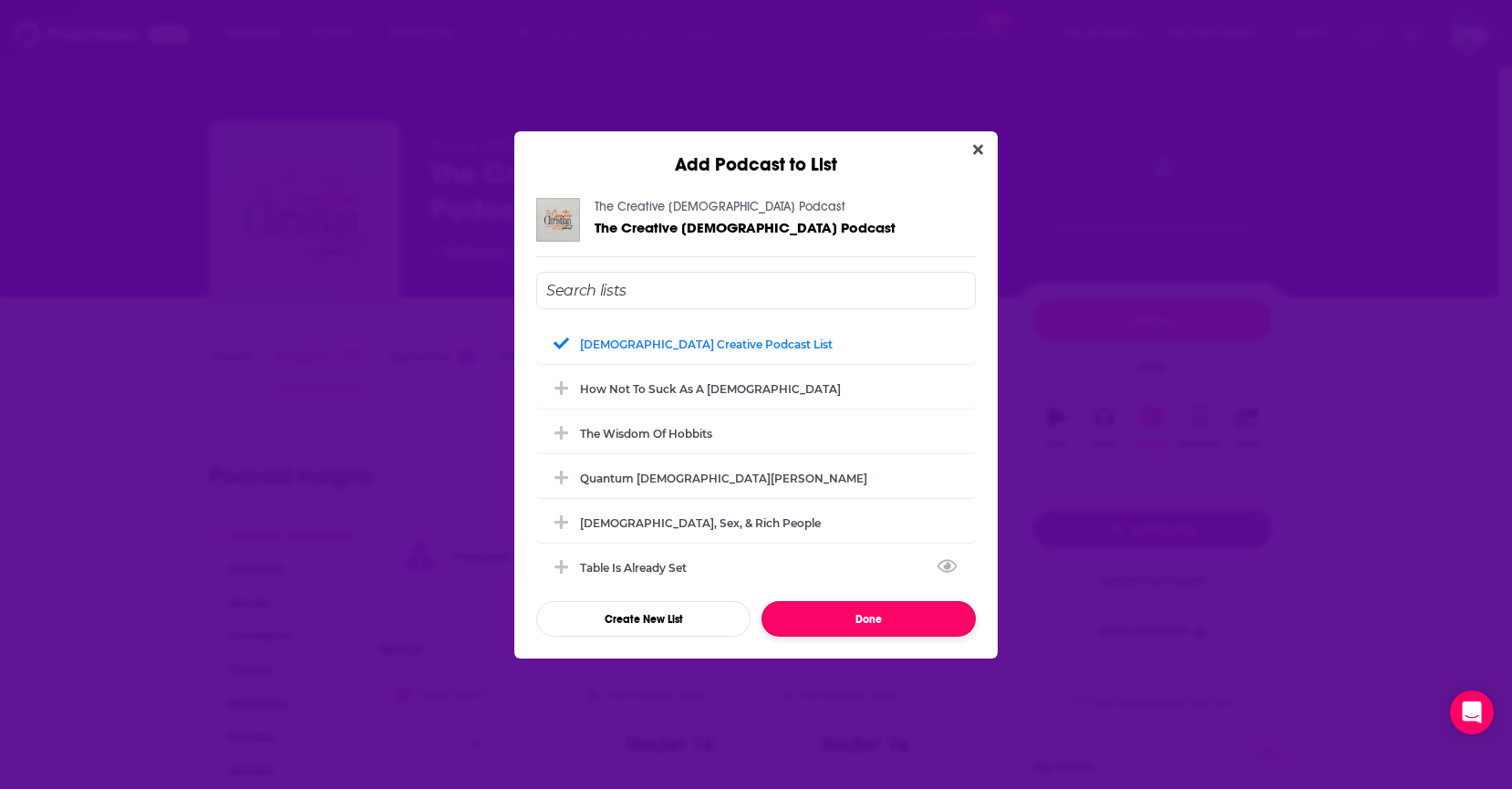
click at [865, 619] on button "Done" at bounding box center [868, 619] width 214 height 36
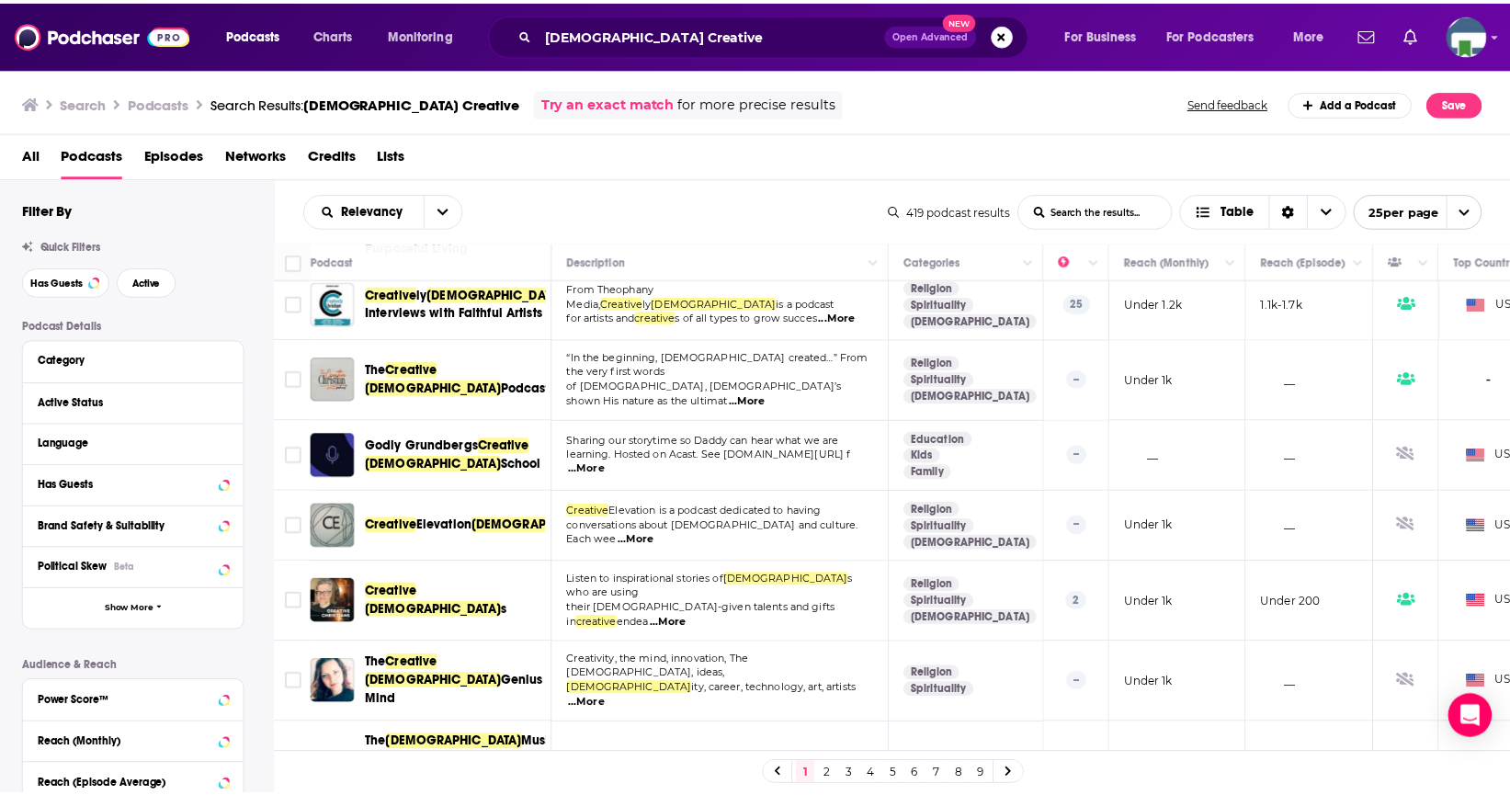
scroll to position [827, 0]
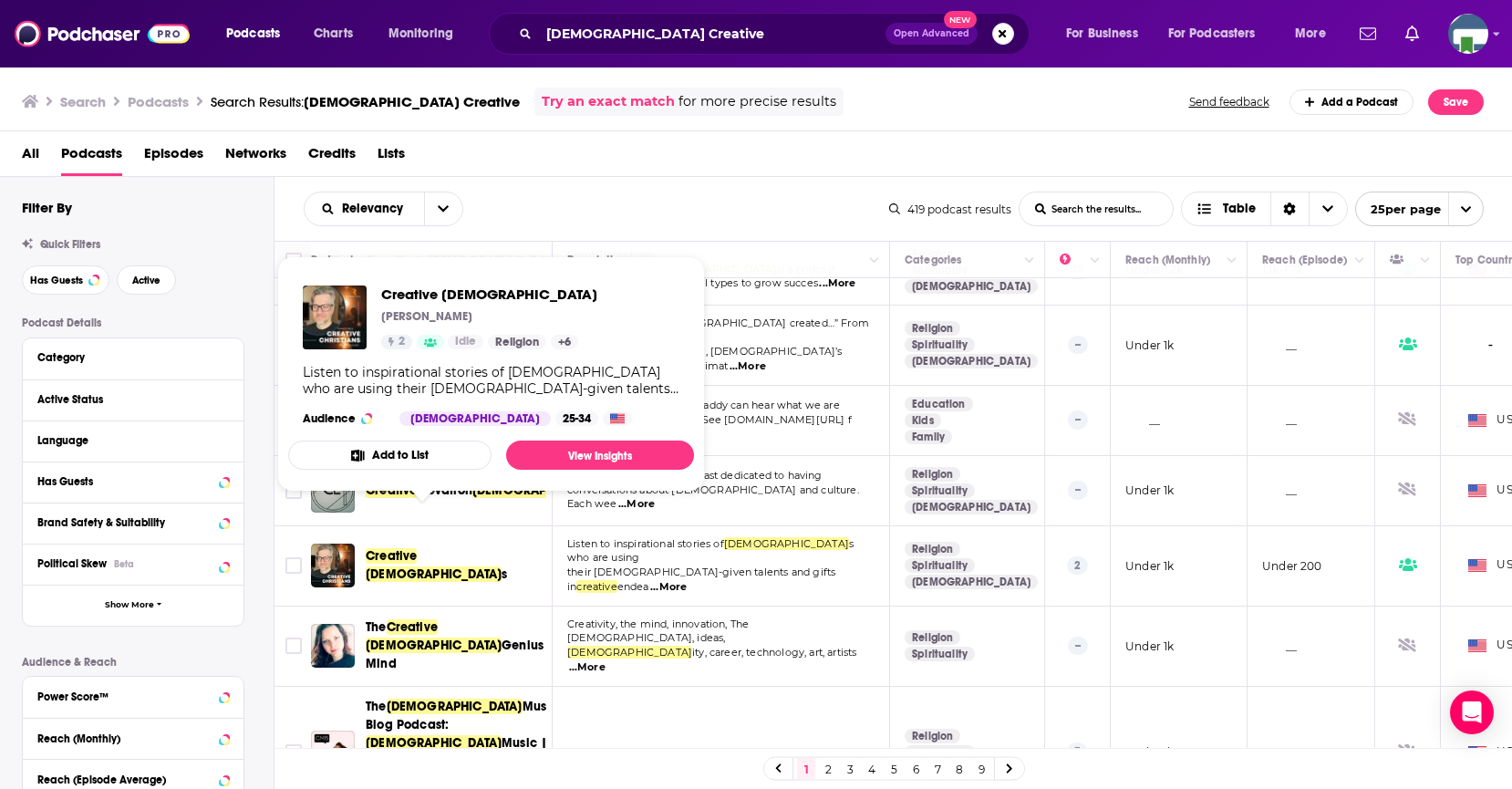
click at [441, 567] on span "[DEMOGRAPHIC_DATA]" at bounding box center [433, 575] width 136 height 16
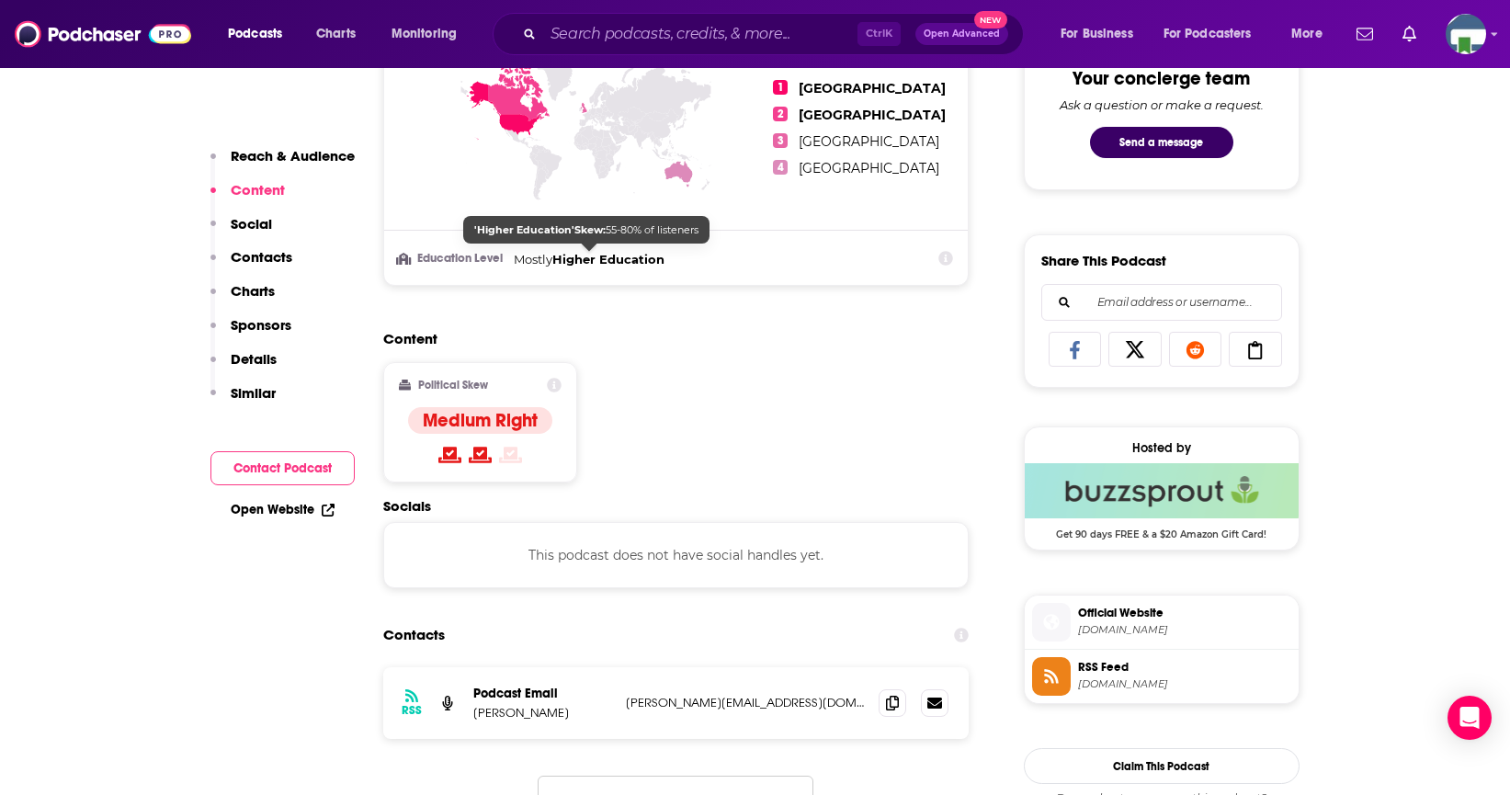
scroll to position [827, 0]
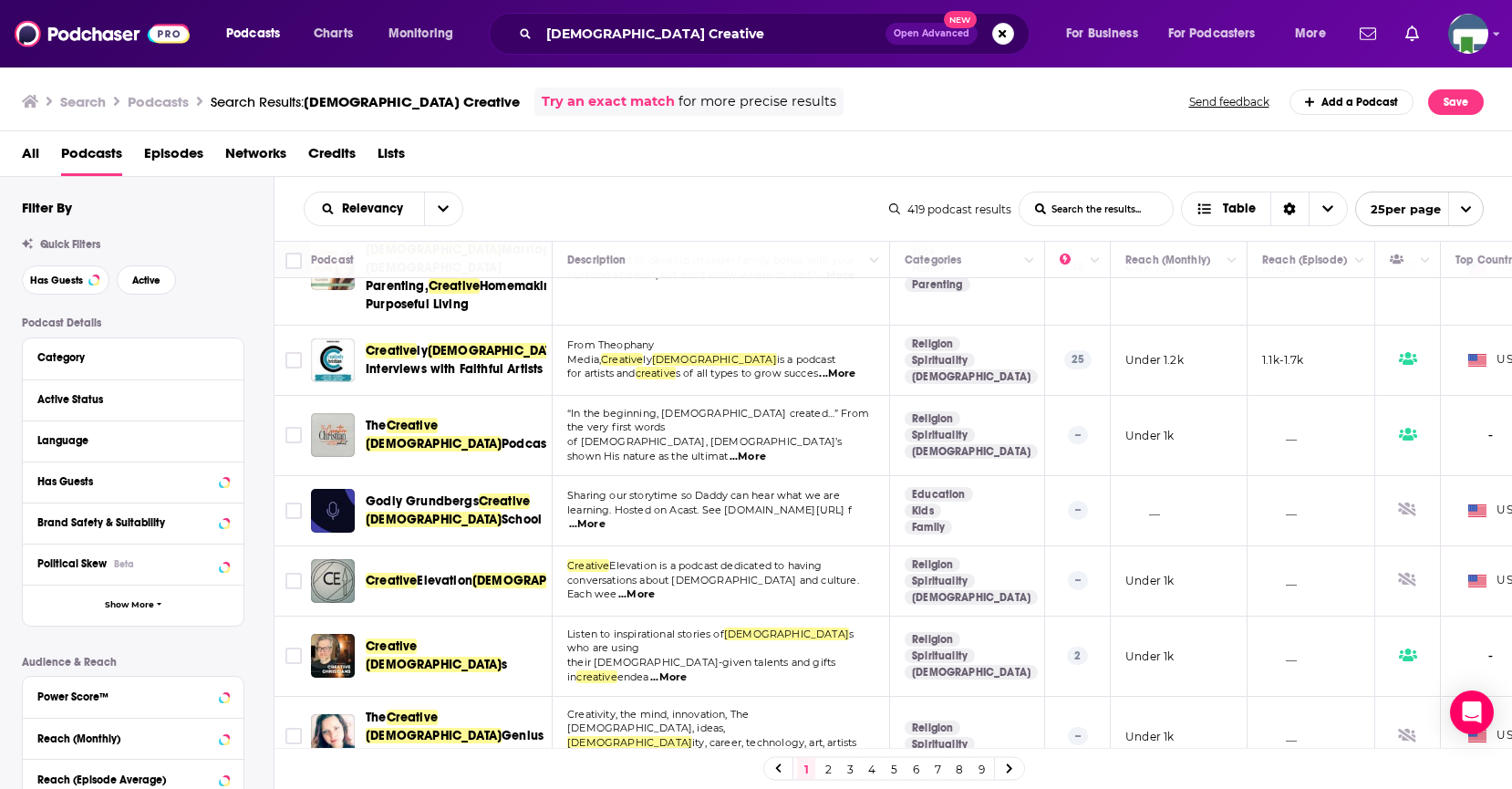
scroll to position [821, 0]
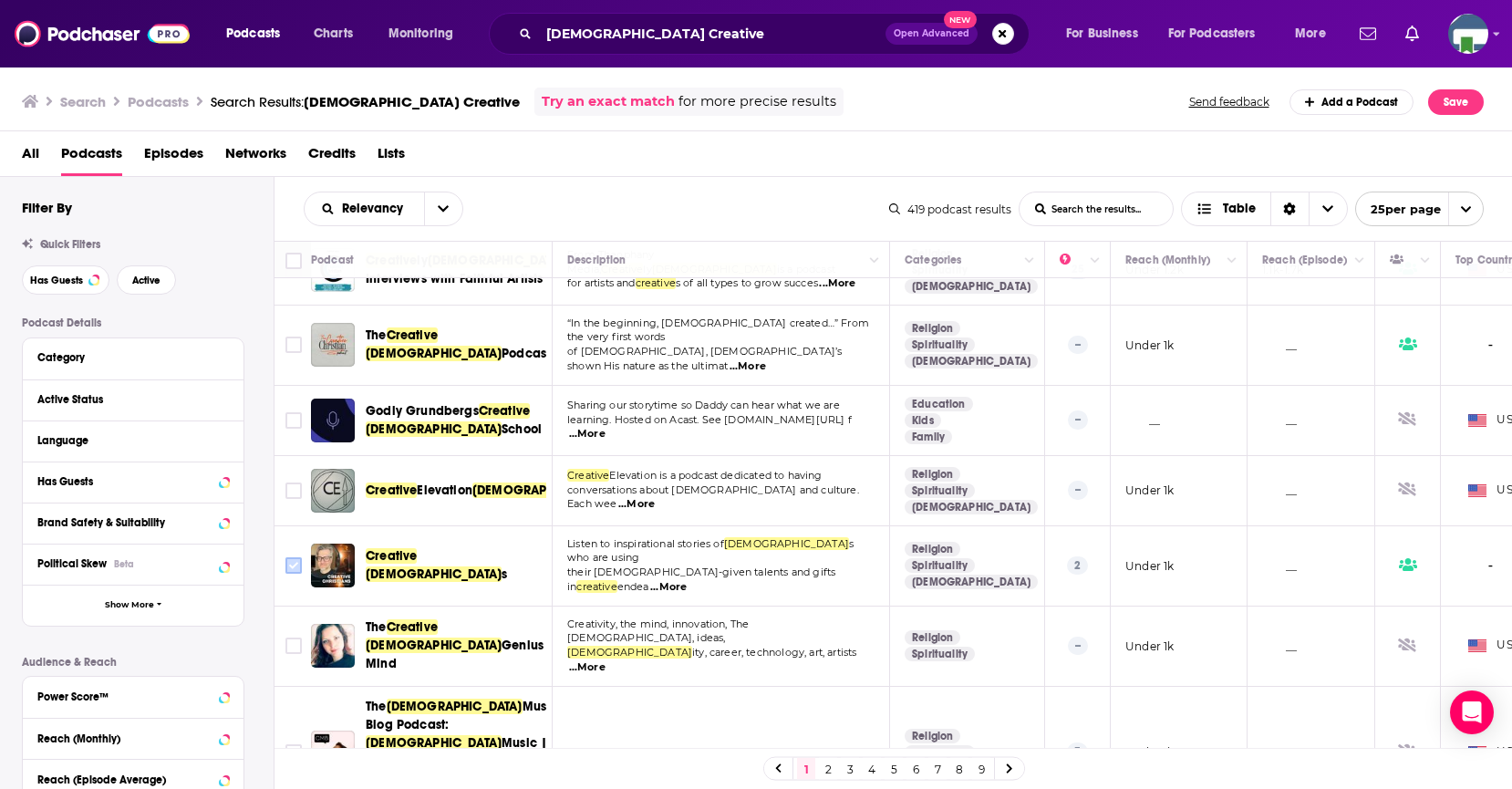
click at [297, 557] on input "Toggle select row" at bounding box center [294, 565] width 17 height 17
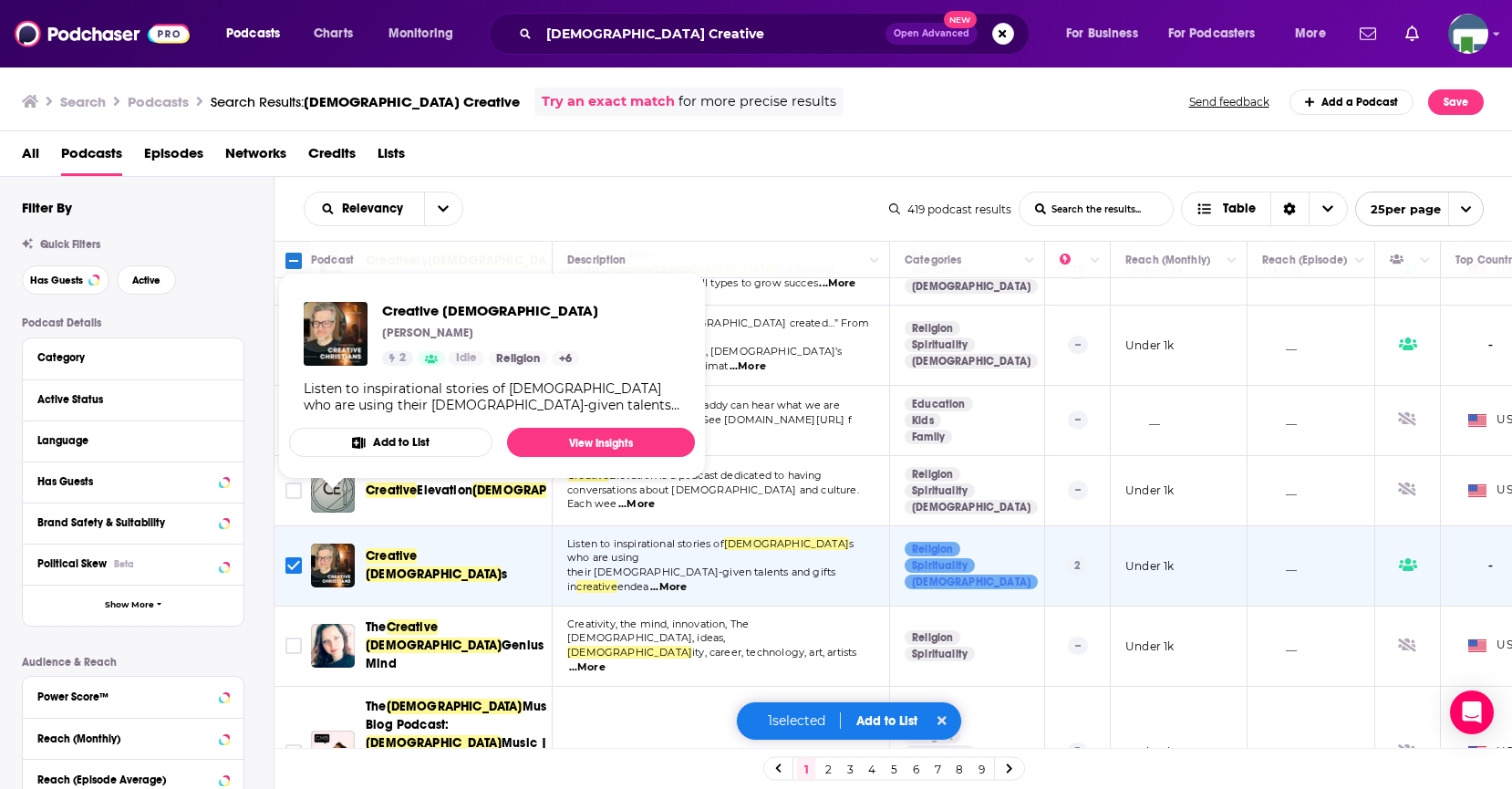
click at [888, 716] on button "Add to List" at bounding box center [886, 722] width 90 height 16
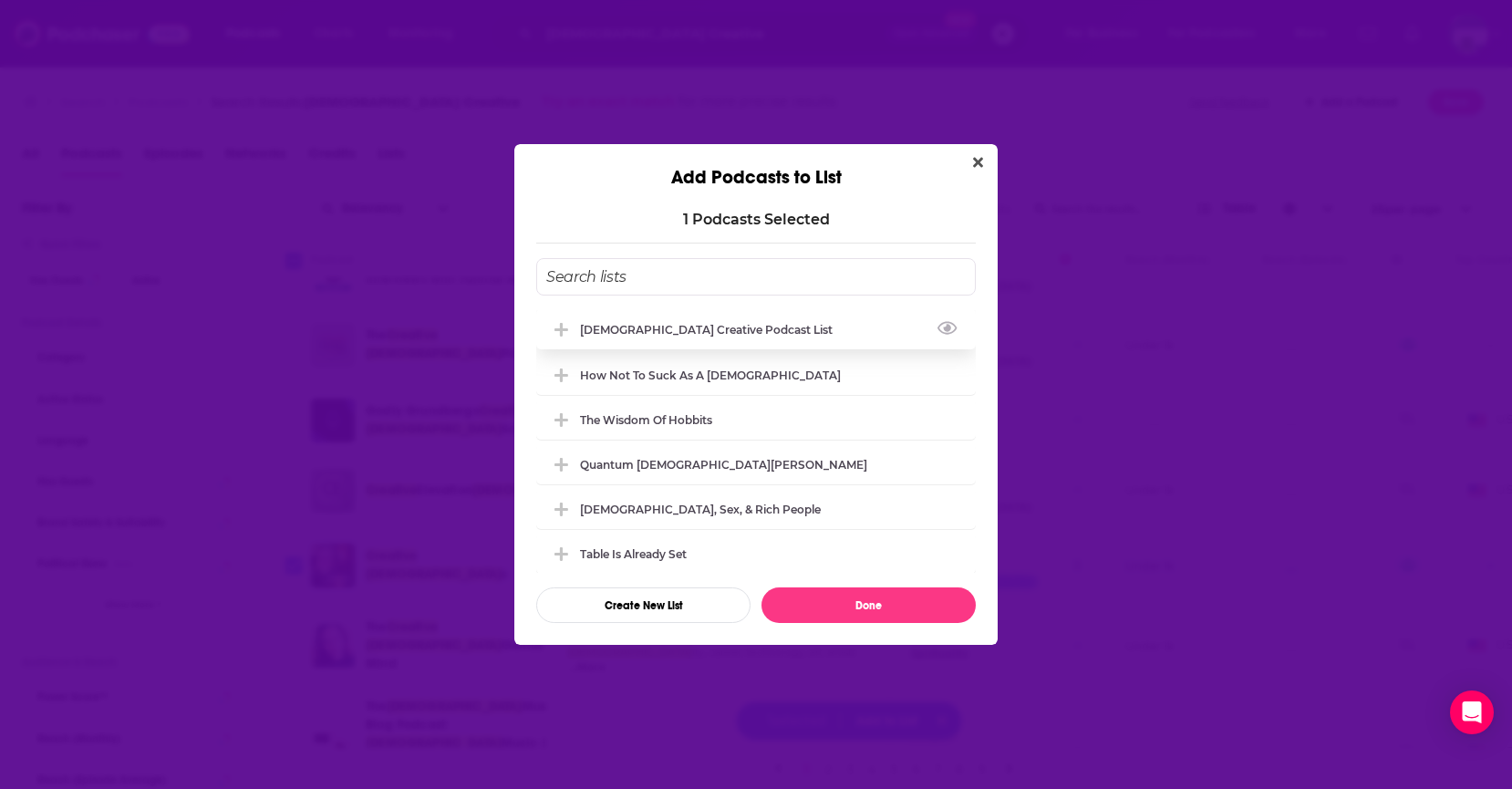
click at [641, 322] on div "[DEMOGRAPHIC_DATA] Creative Podcast List" at bounding box center [755, 329] width 440 height 40
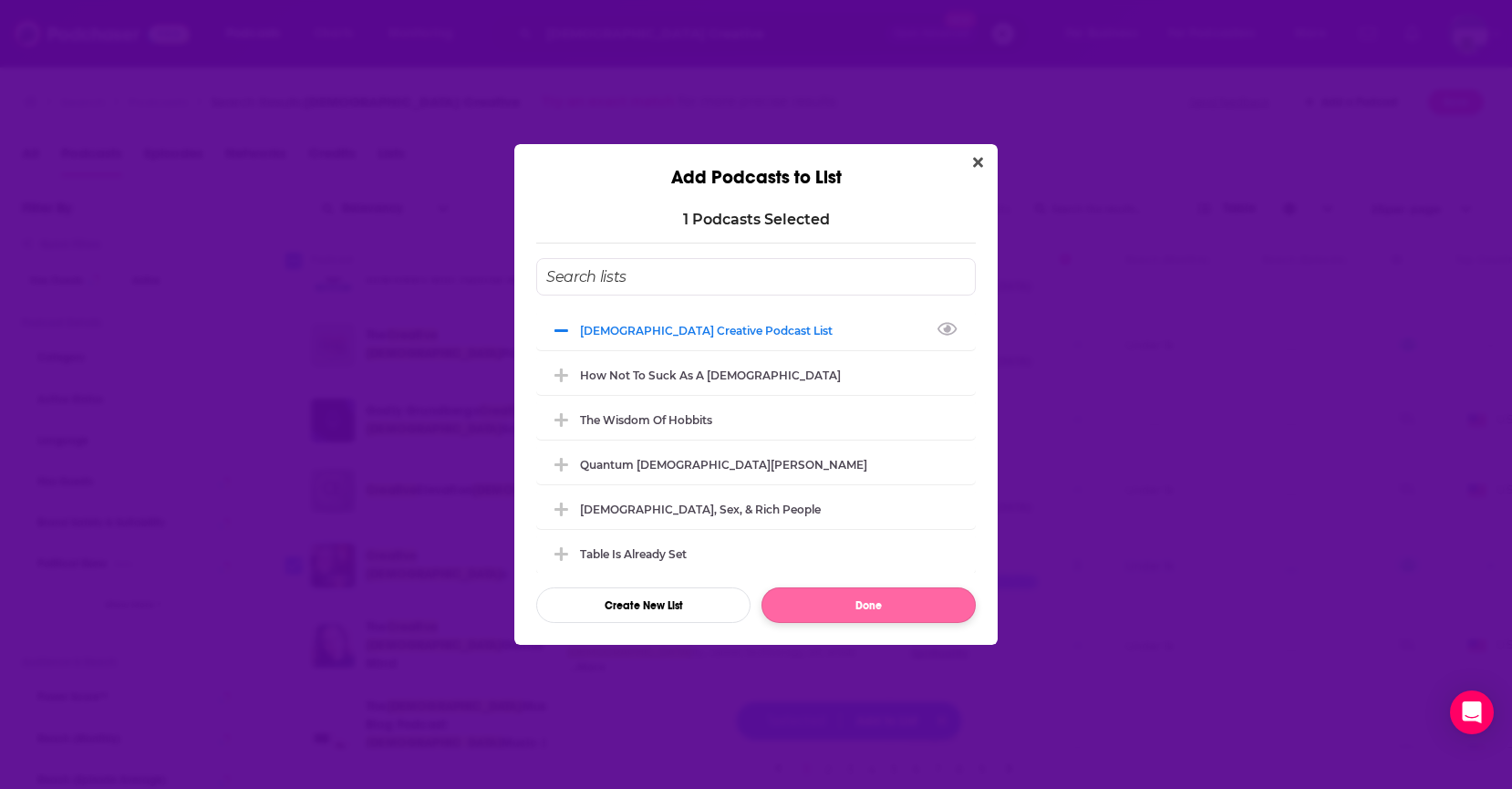
click at [825, 609] on button "Done" at bounding box center [868, 605] width 214 height 36
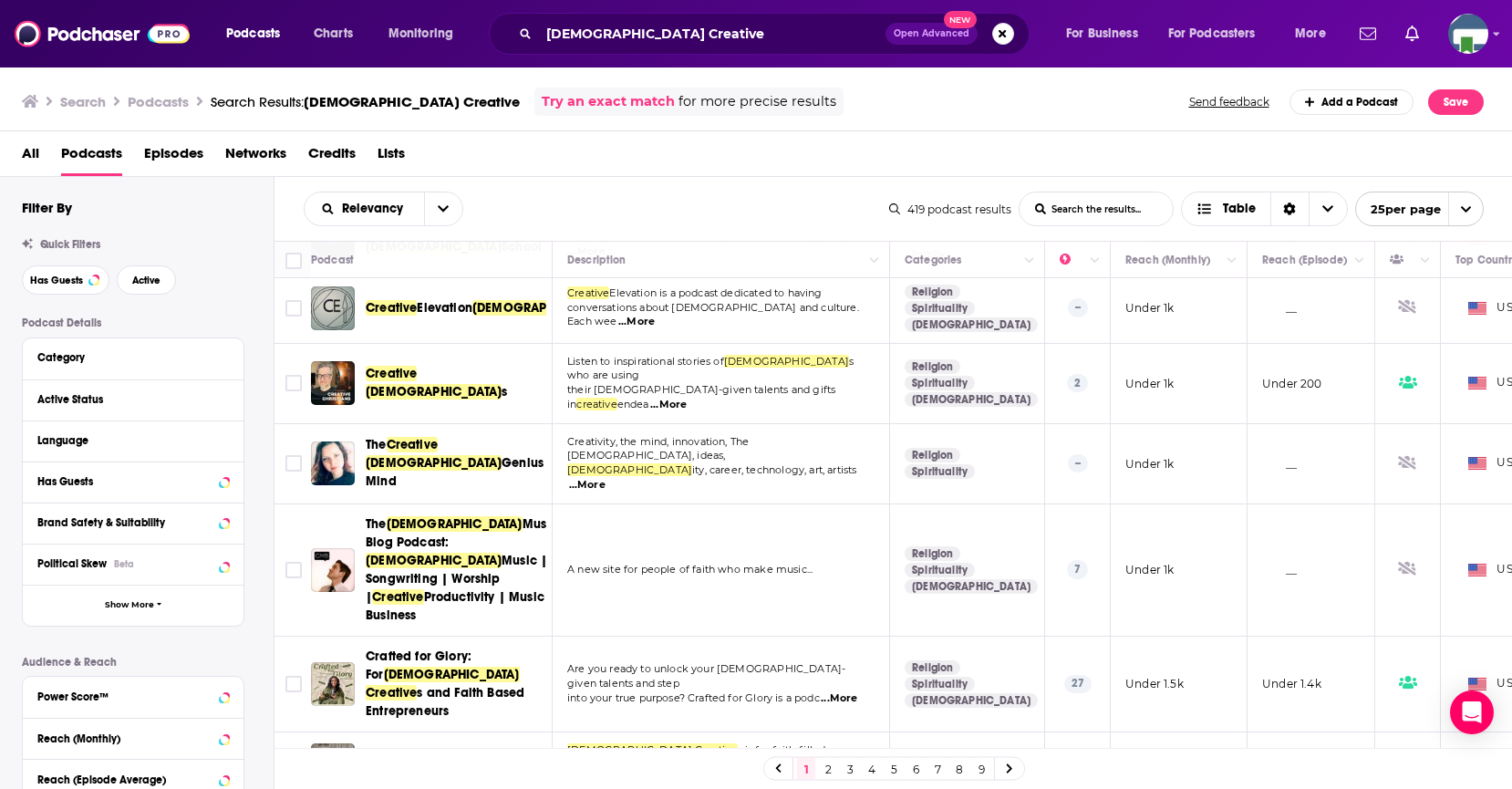
scroll to position [1095, 0]
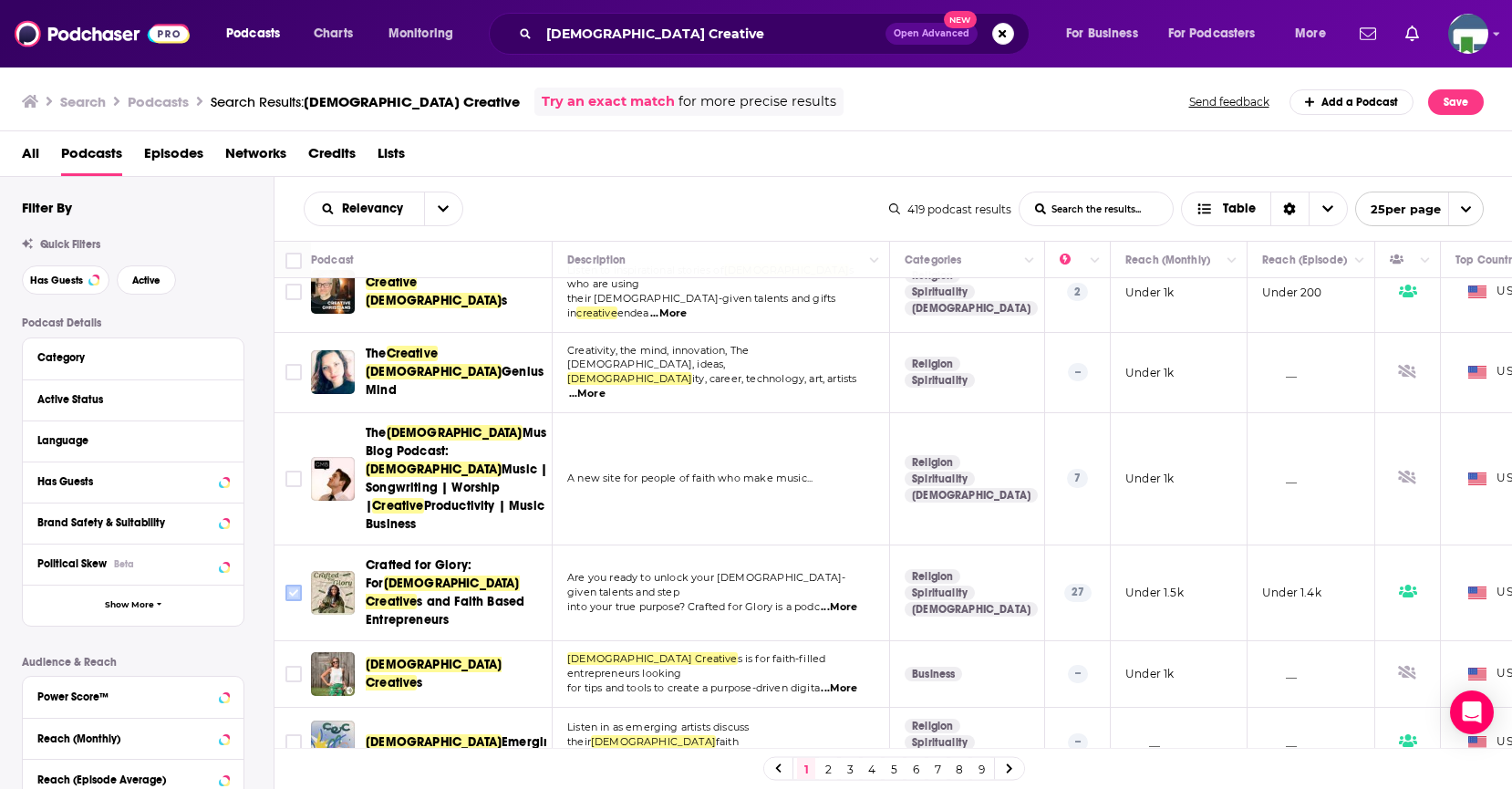
click at [291, 585] on input "Toggle select row" at bounding box center [294, 592] width 17 height 17
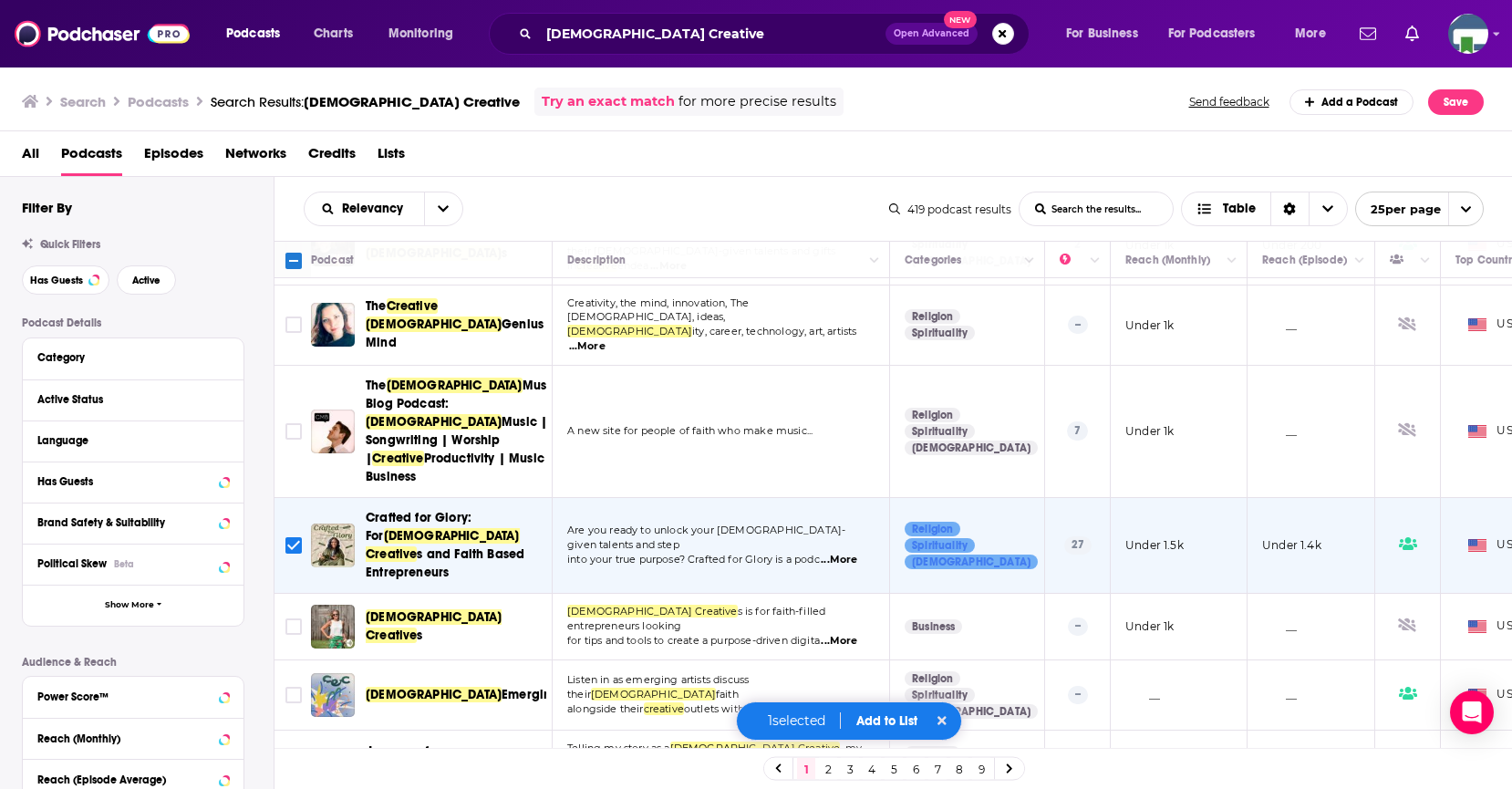
scroll to position [1186, 0]
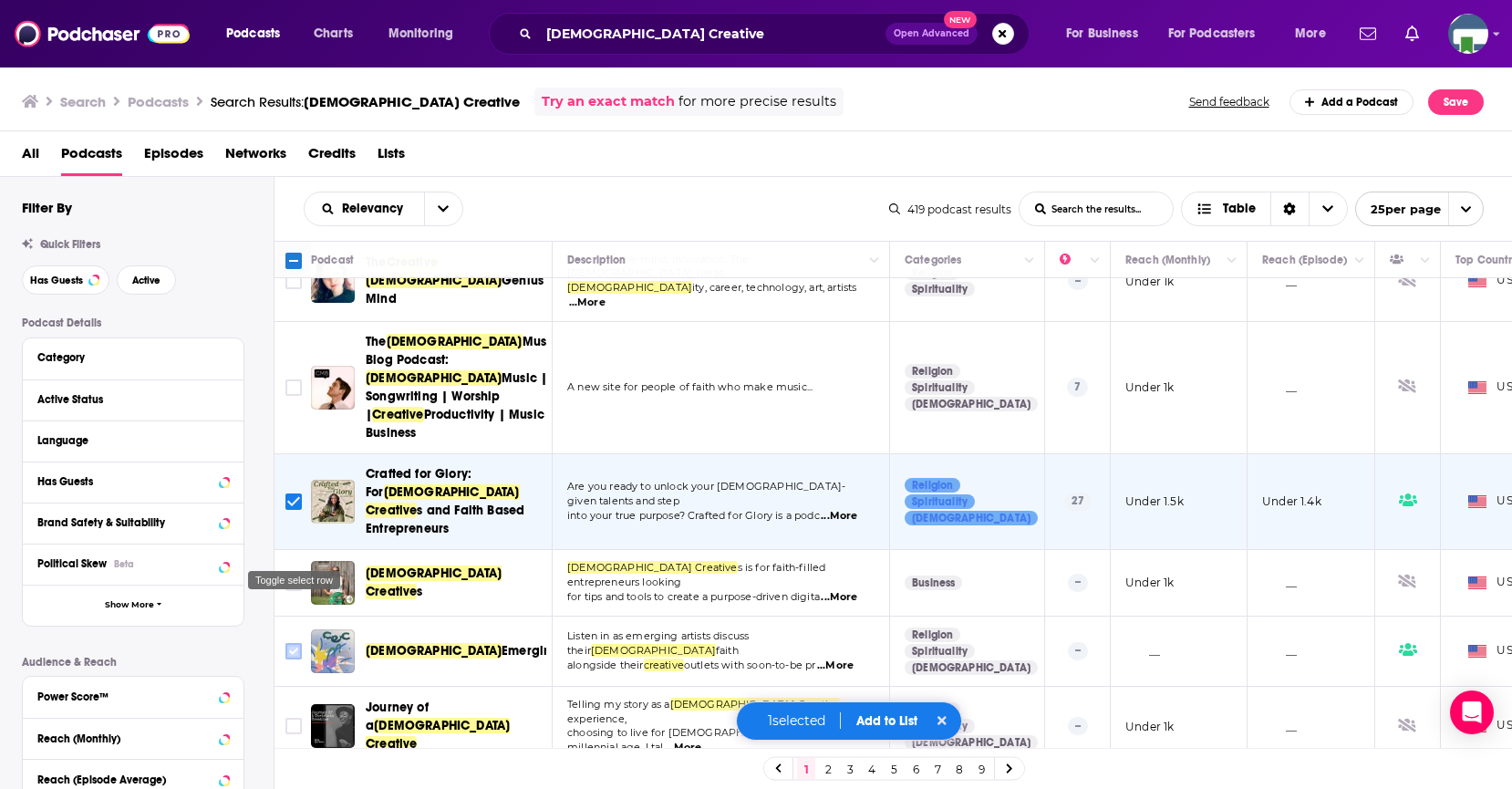
click at [294, 643] on input "Toggle select row" at bounding box center [294, 651] width 17 height 17
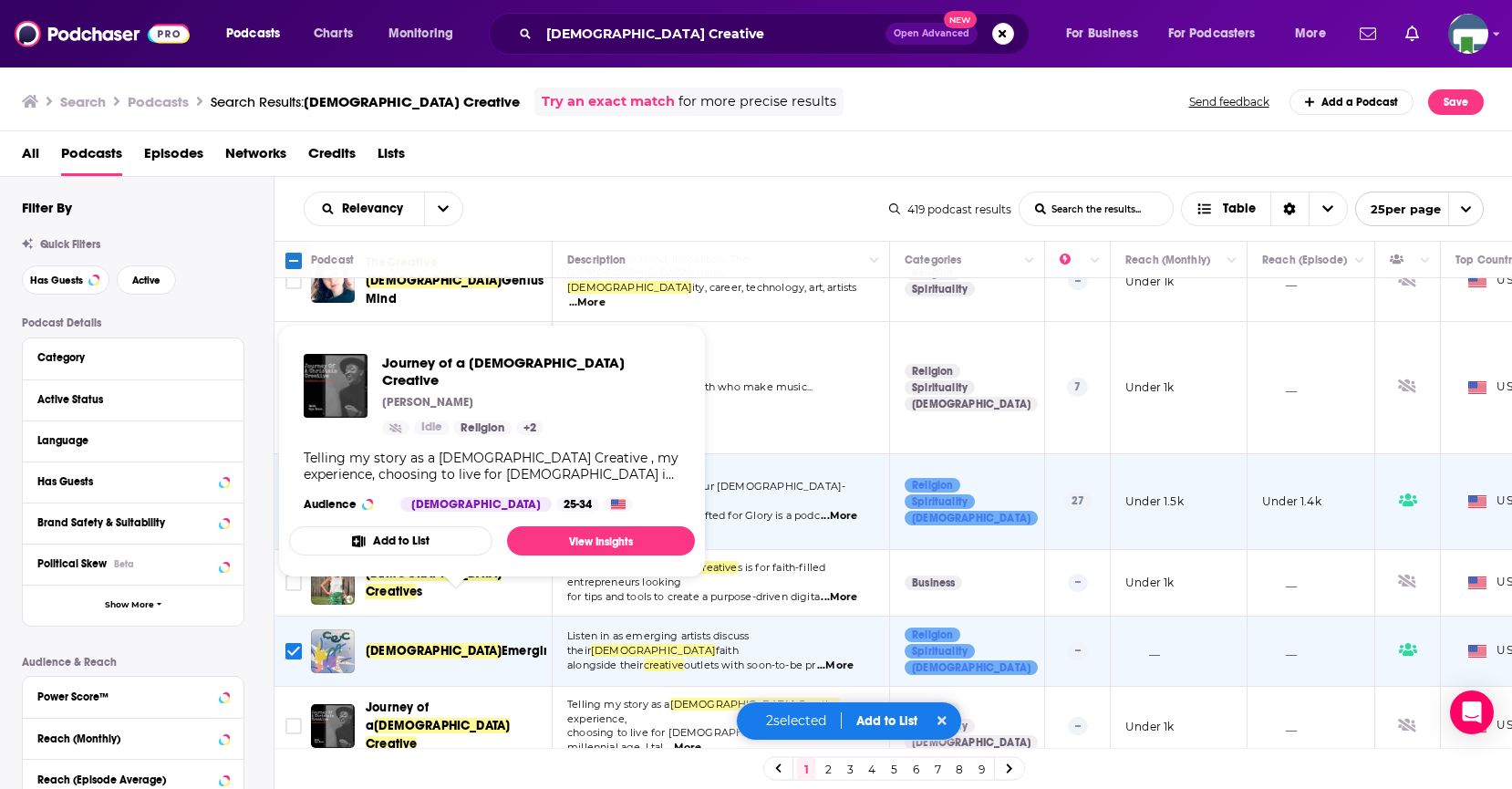
scroll to position [1276, 0]
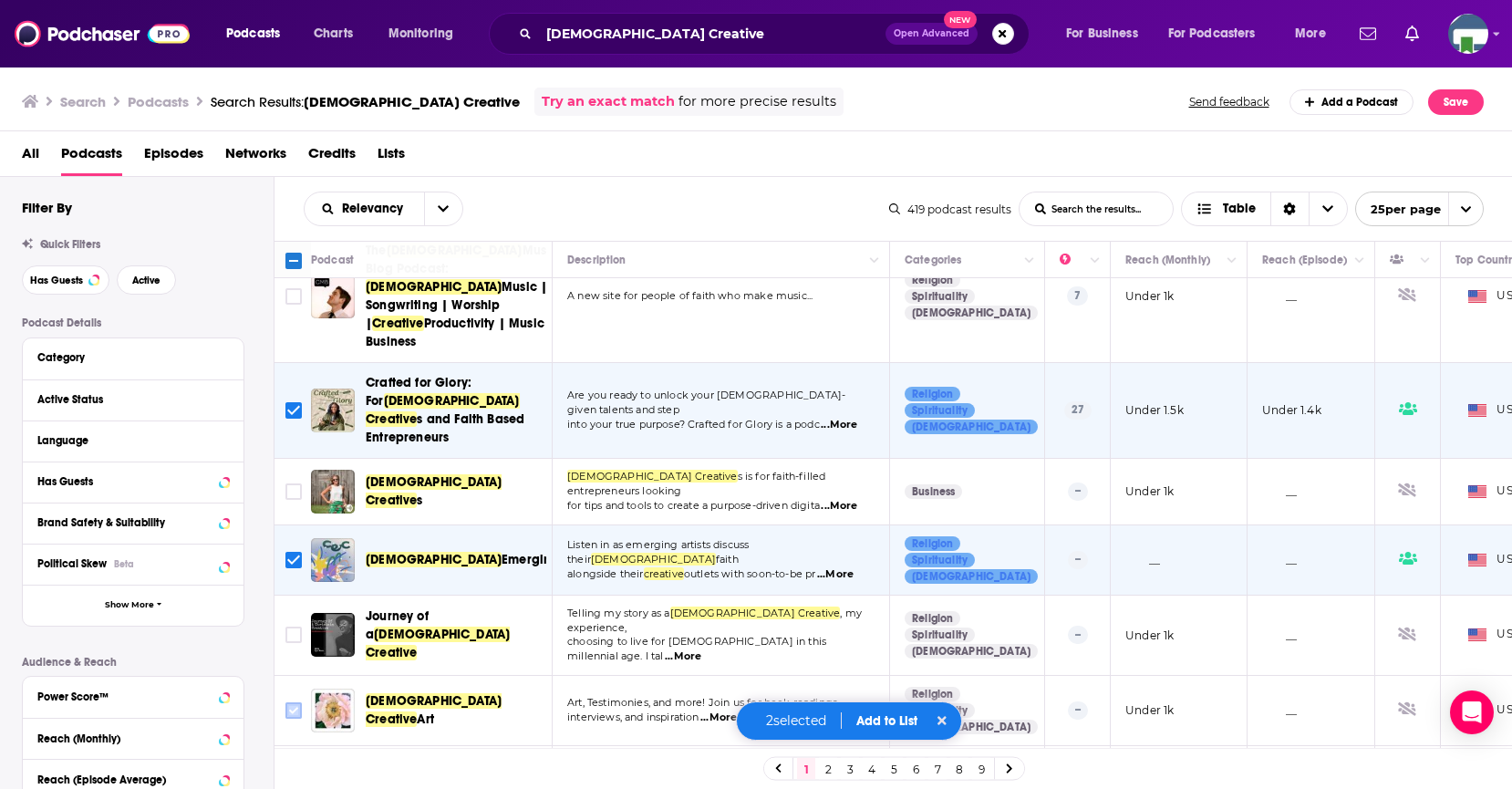
click at [297, 703] on input "Toggle select row" at bounding box center [294, 711] width 17 height 17
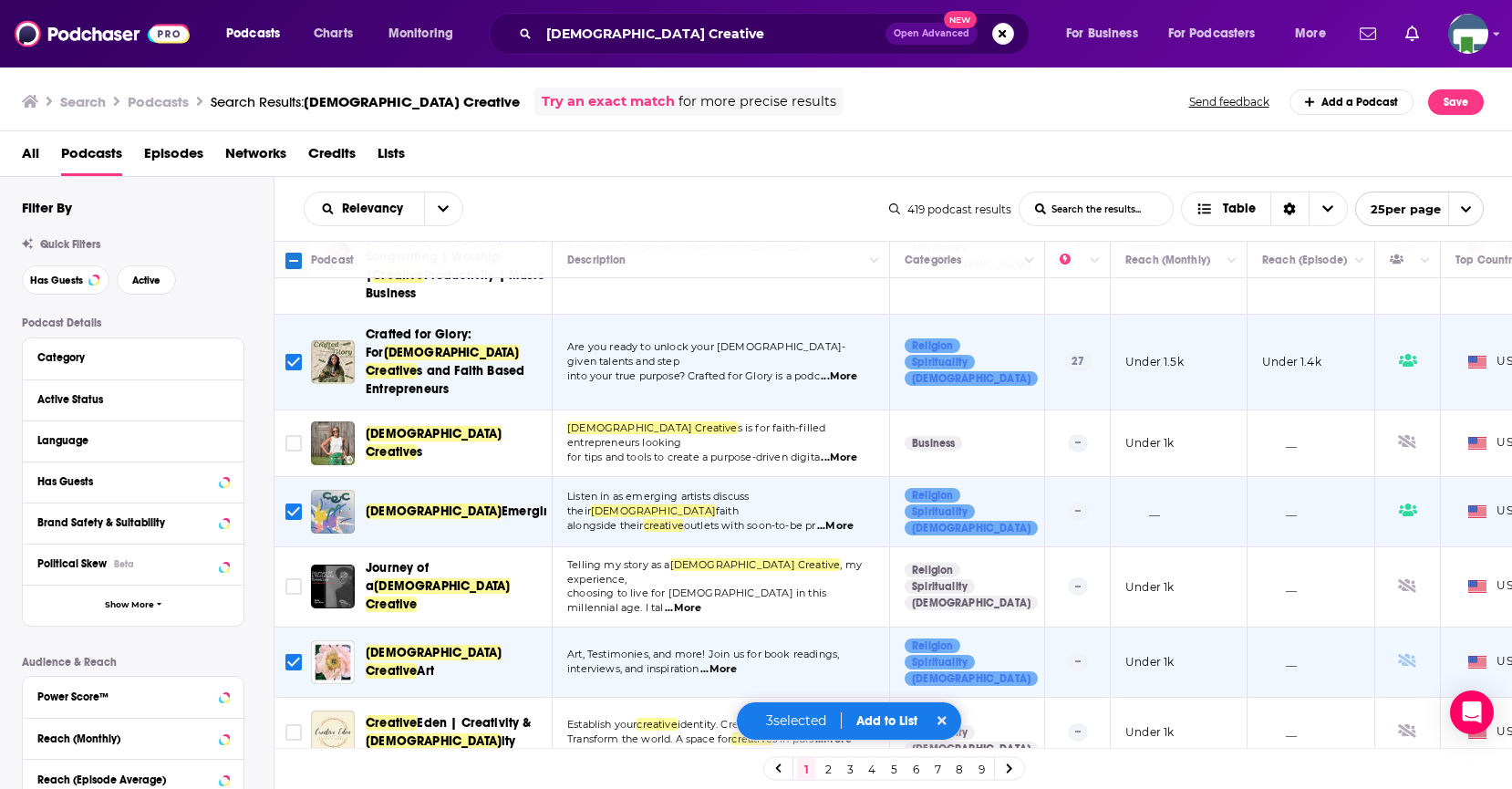
scroll to position [1368, 0]
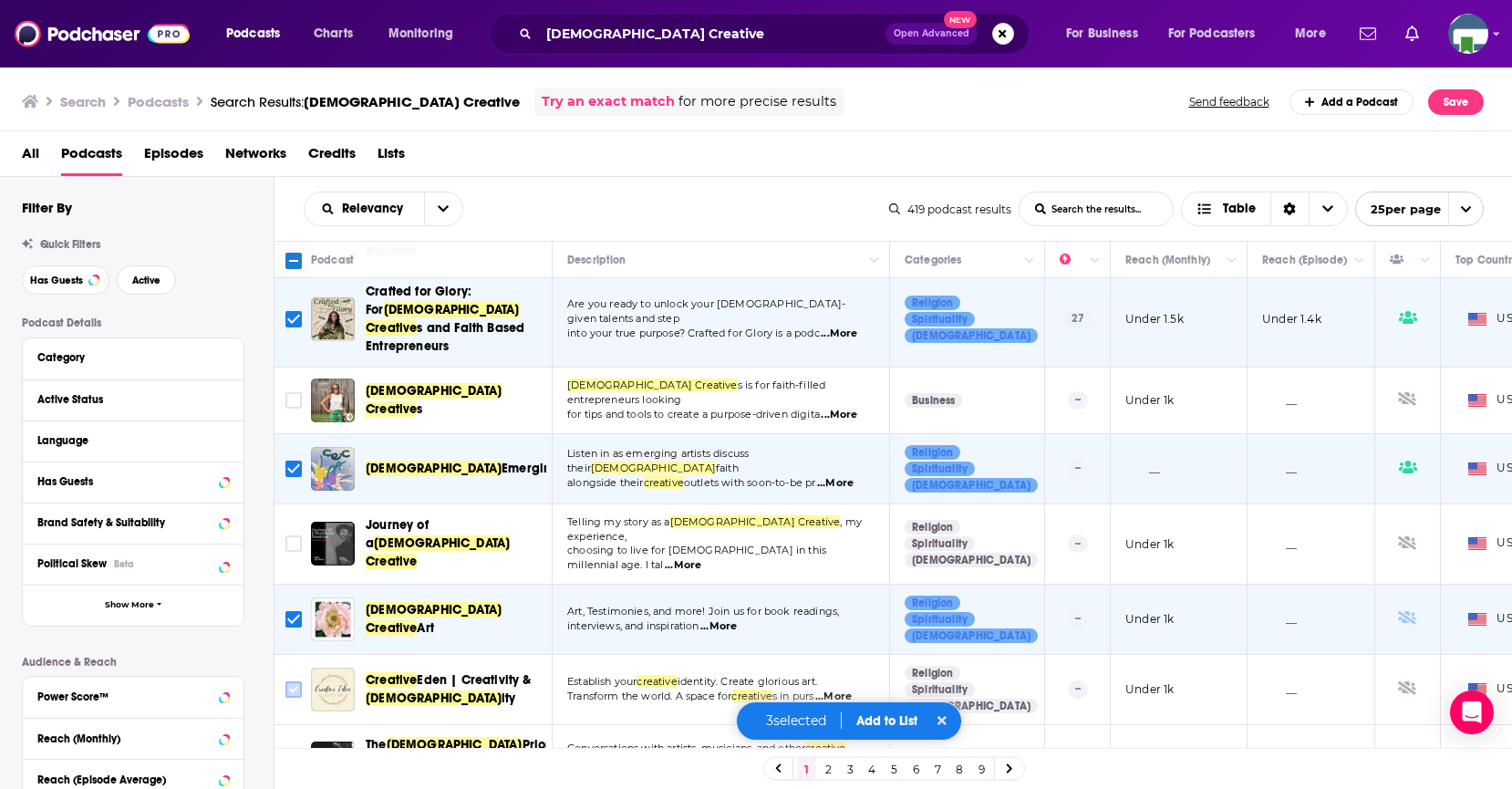
click at [291, 681] on input "Toggle select row" at bounding box center [294, 689] width 17 height 17
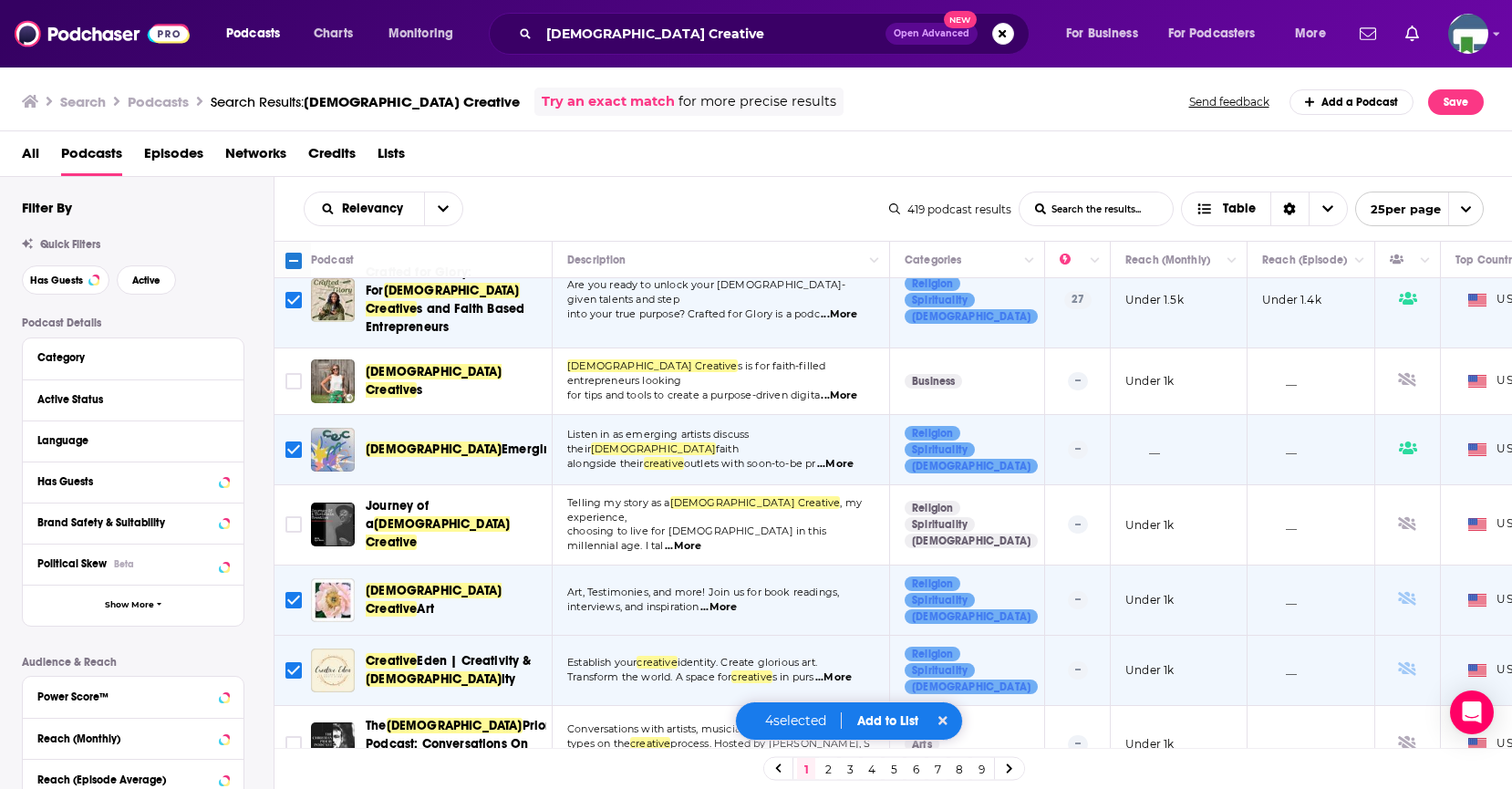
scroll to position [1389, 0]
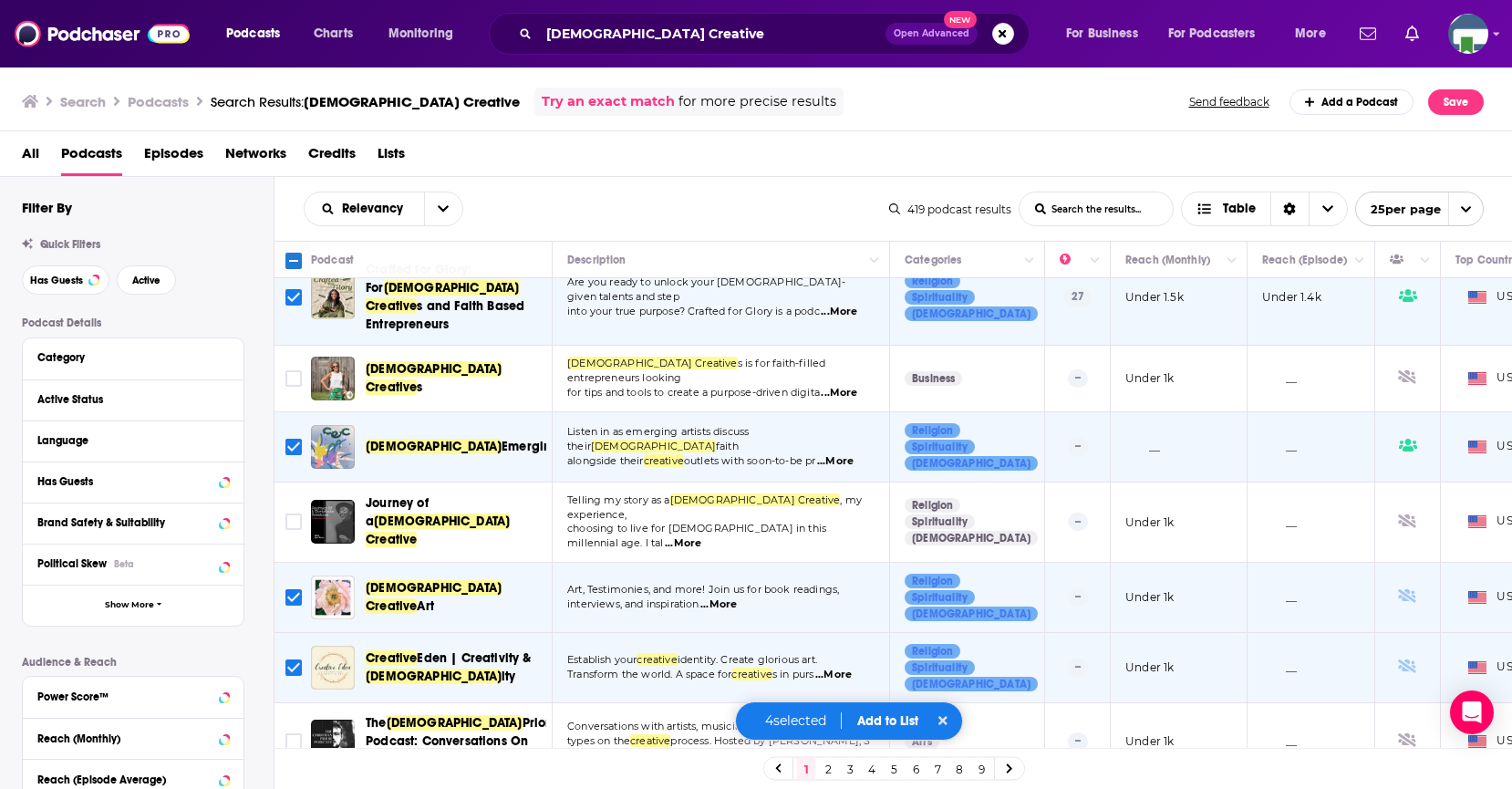
click at [874, 724] on button "Add to List" at bounding box center [886, 722] width 90 height 16
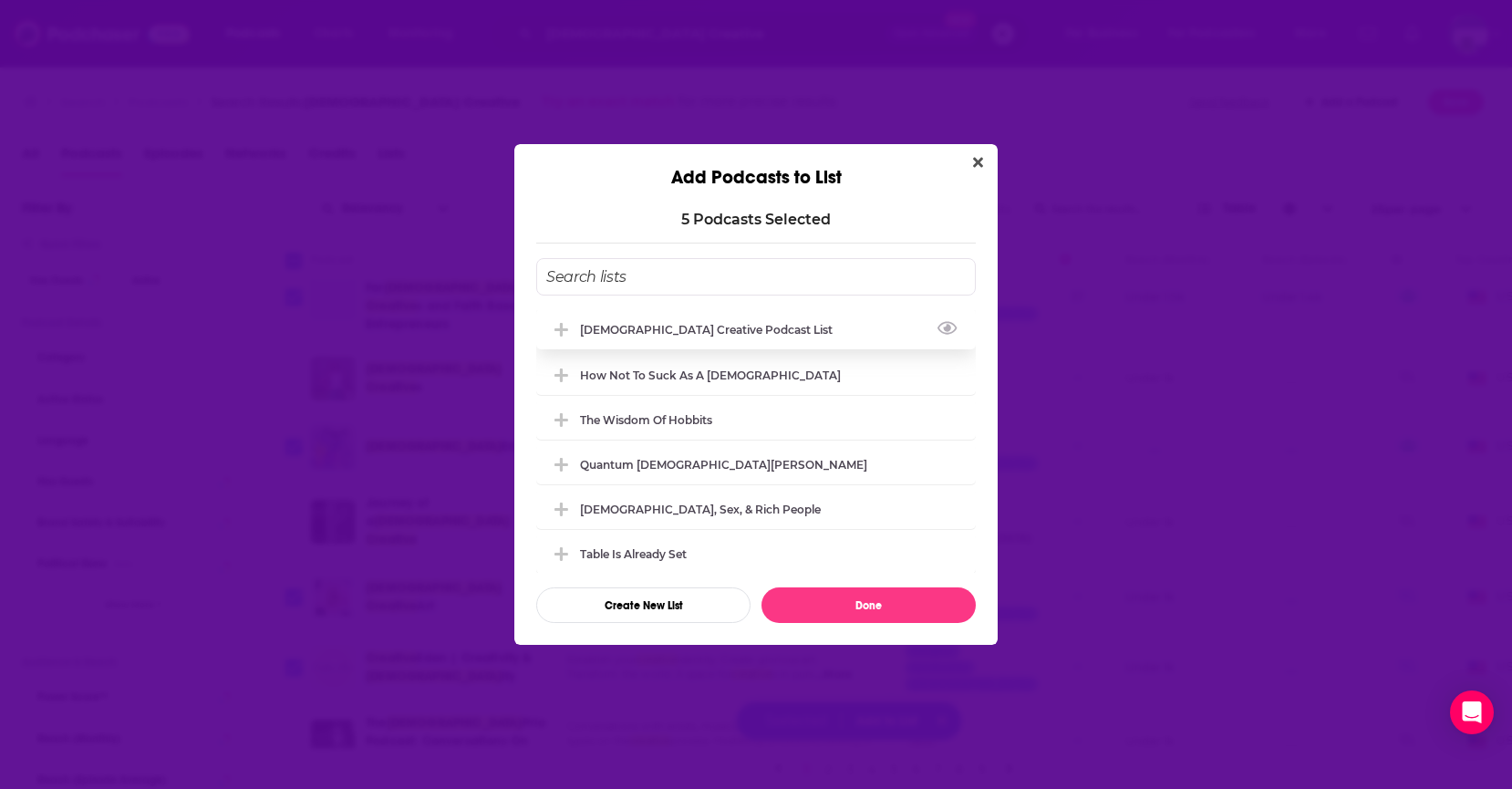
click at [641, 325] on div "[DEMOGRAPHIC_DATA] Creative Podcast List" at bounding box center [711, 329] width 264 height 14
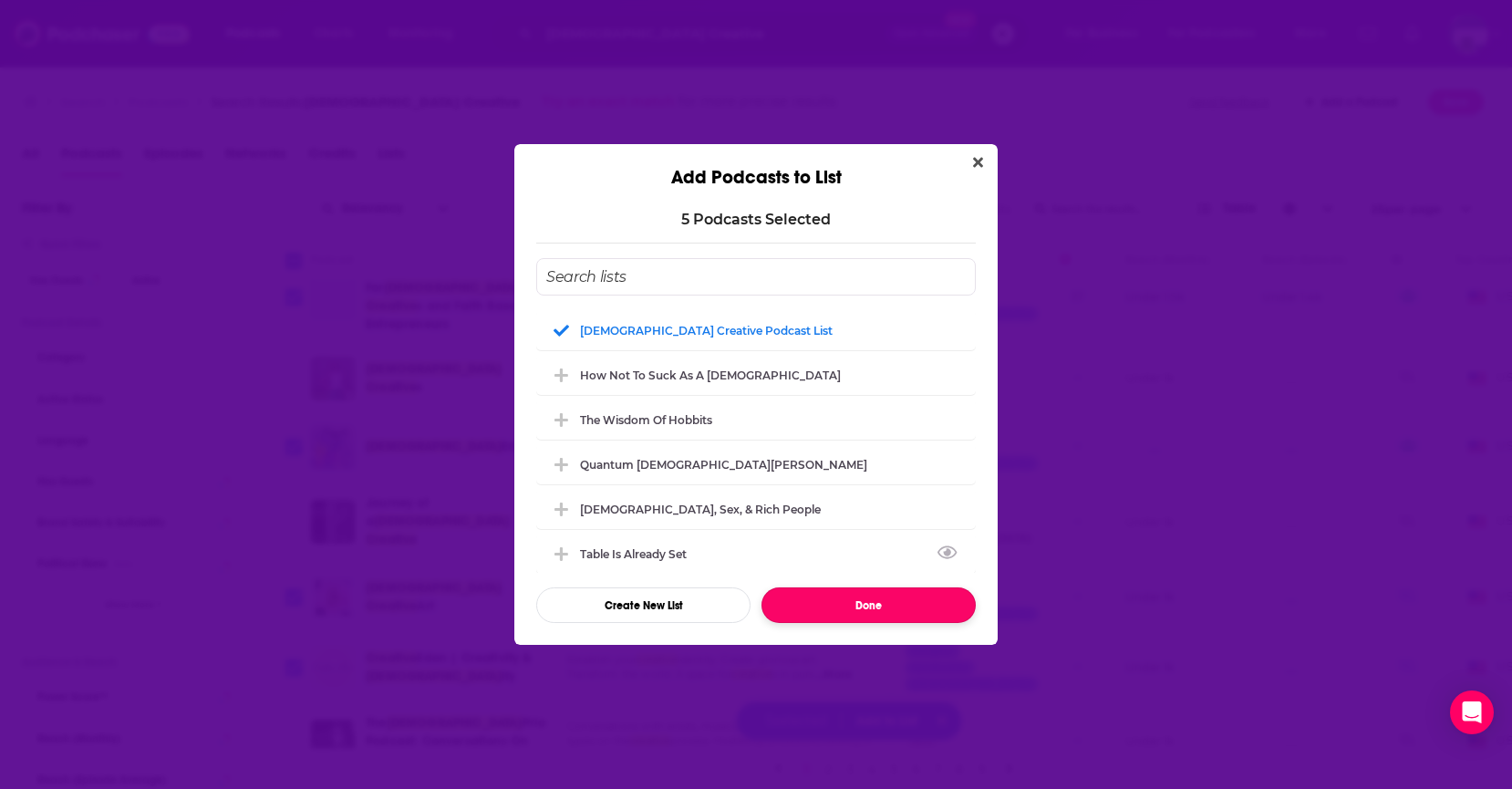
click at [841, 599] on button "Done" at bounding box center [868, 605] width 214 height 36
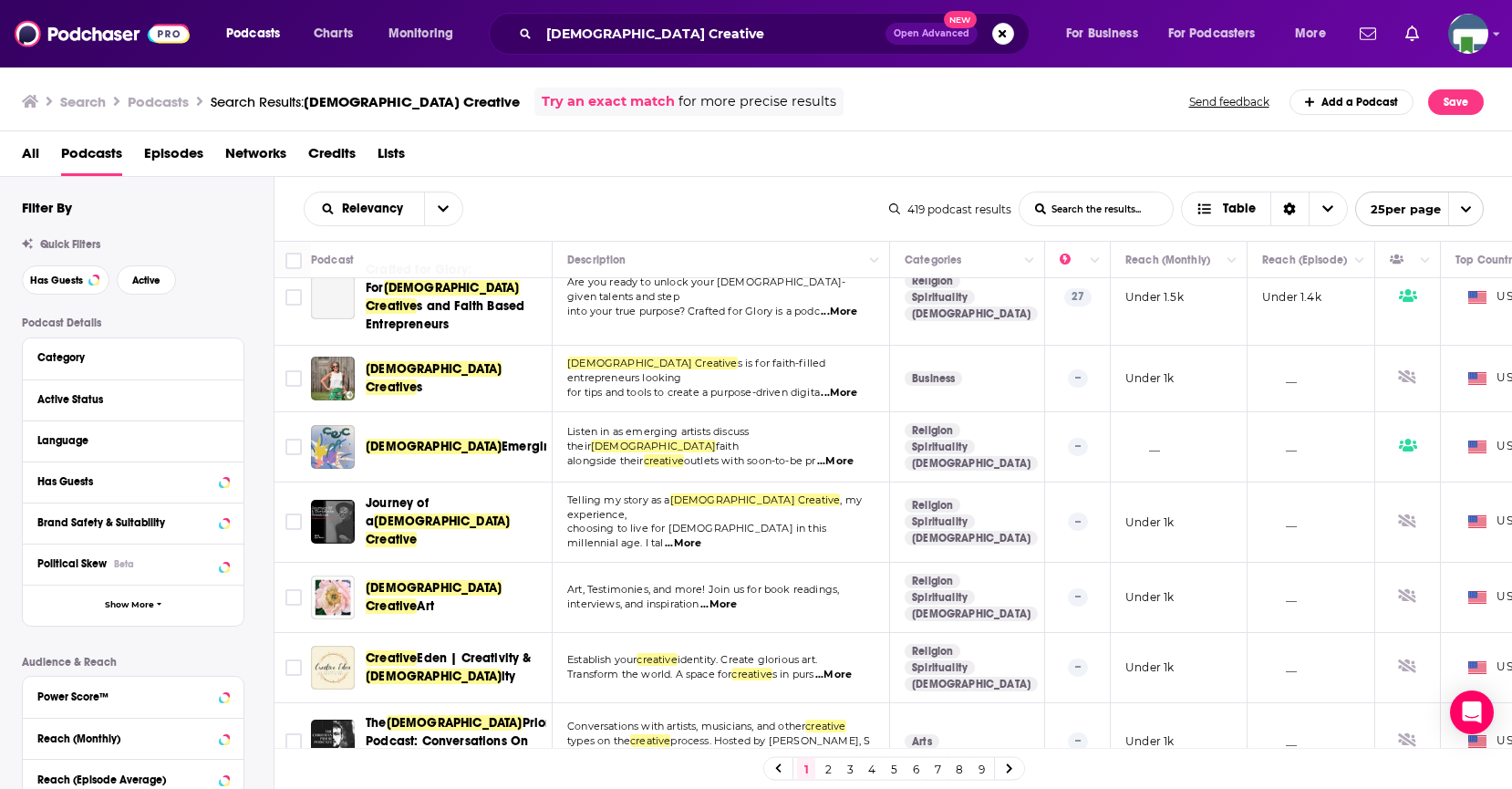
click at [1006, 767] on icon at bounding box center [1009, 768] width 7 height 11
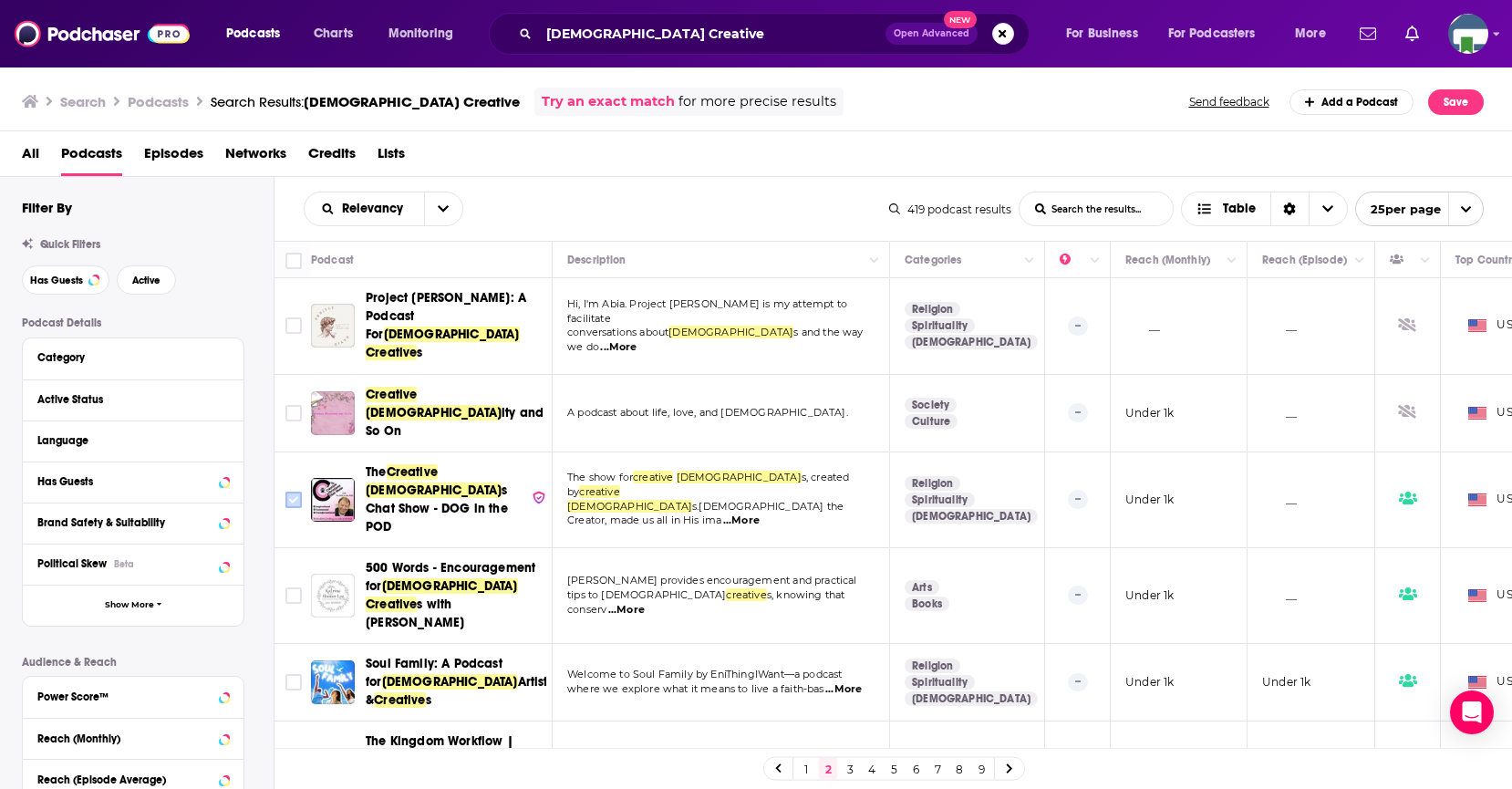
click at [296, 491] on input "Toggle select row" at bounding box center [294, 499] width 17 height 17
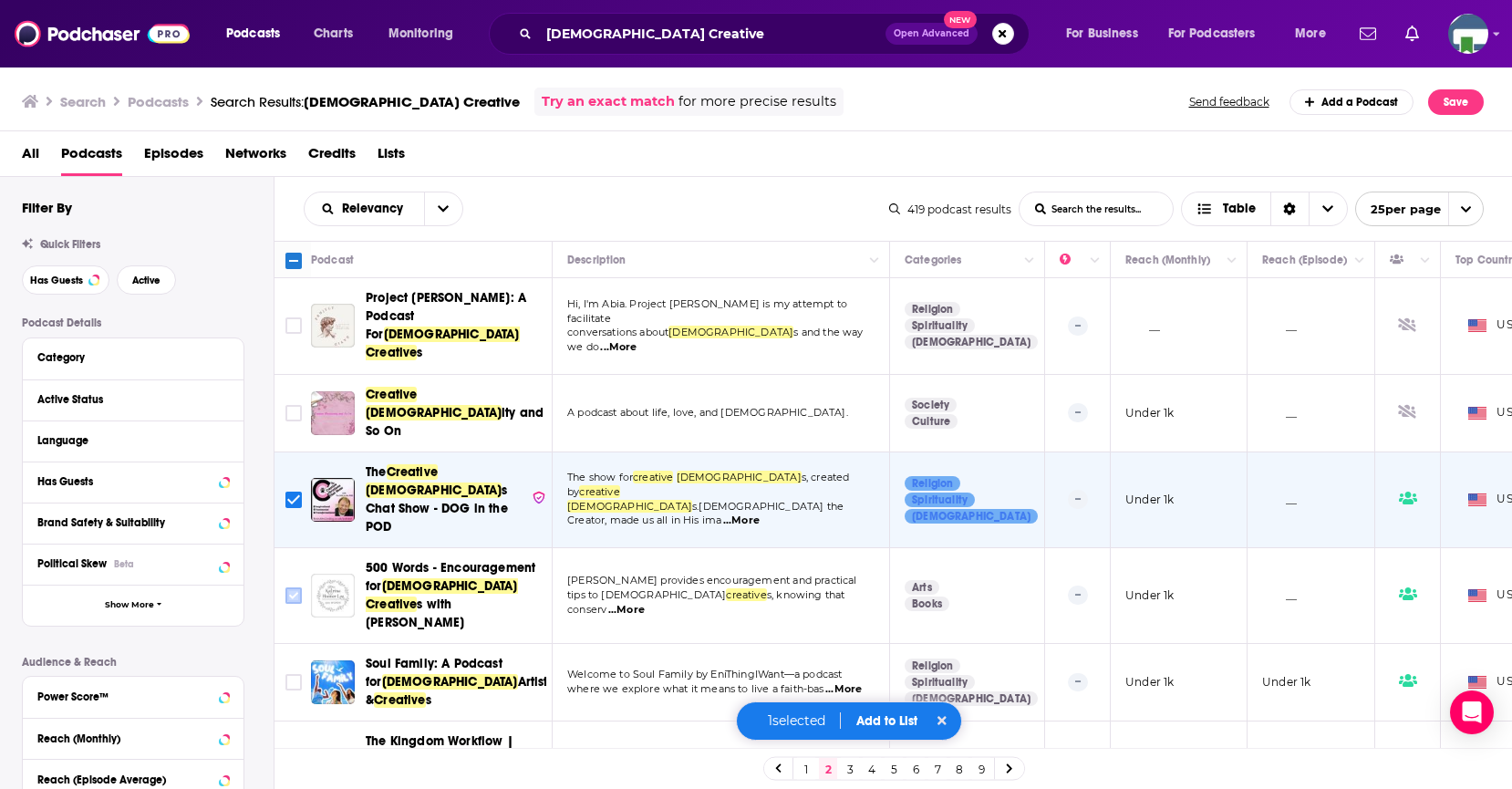
click at [298, 588] on input "Toggle select row" at bounding box center [294, 595] width 17 height 17
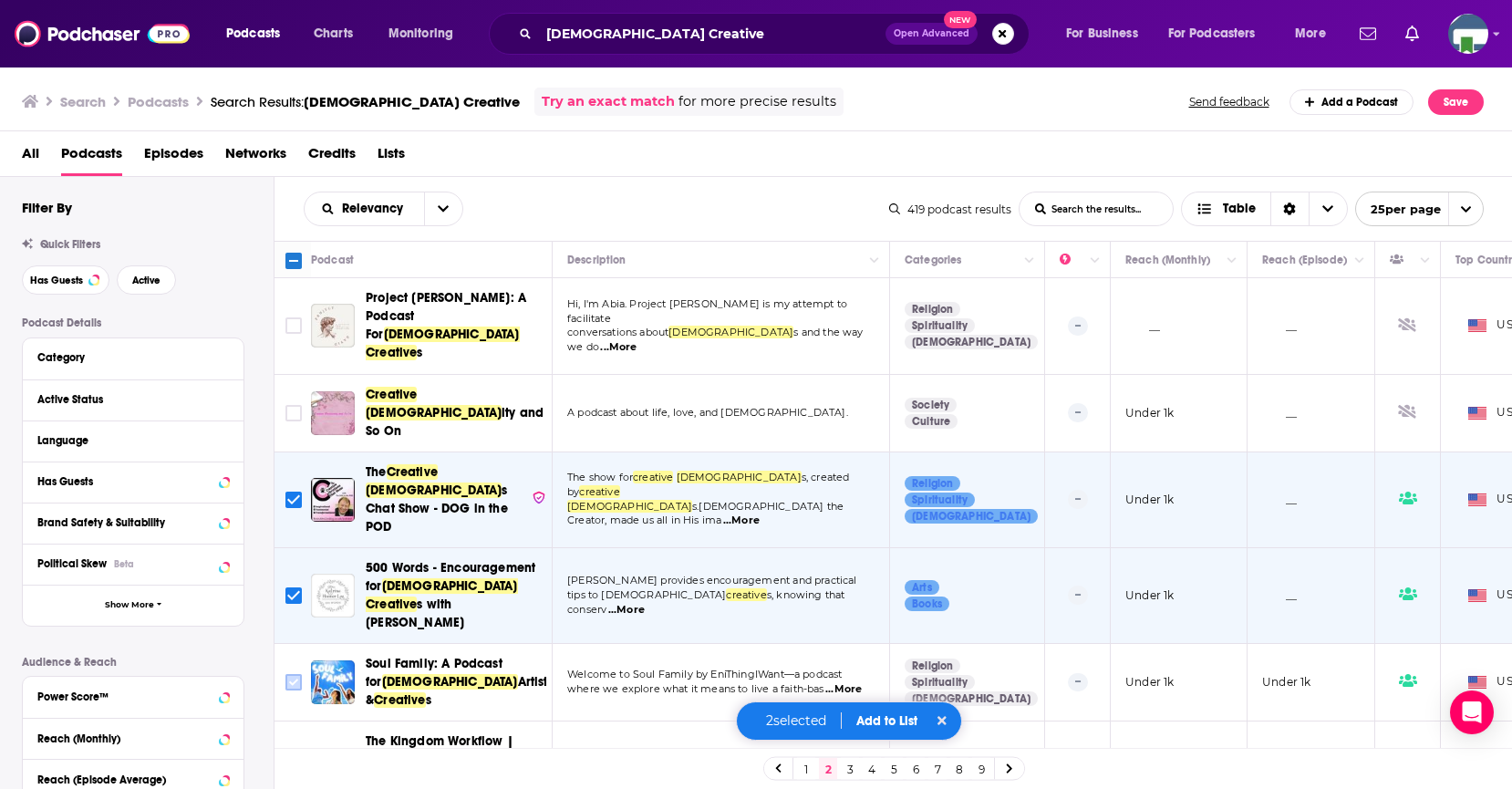
click at [292, 674] on input "Toggle select row" at bounding box center [294, 682] width 17 height 17
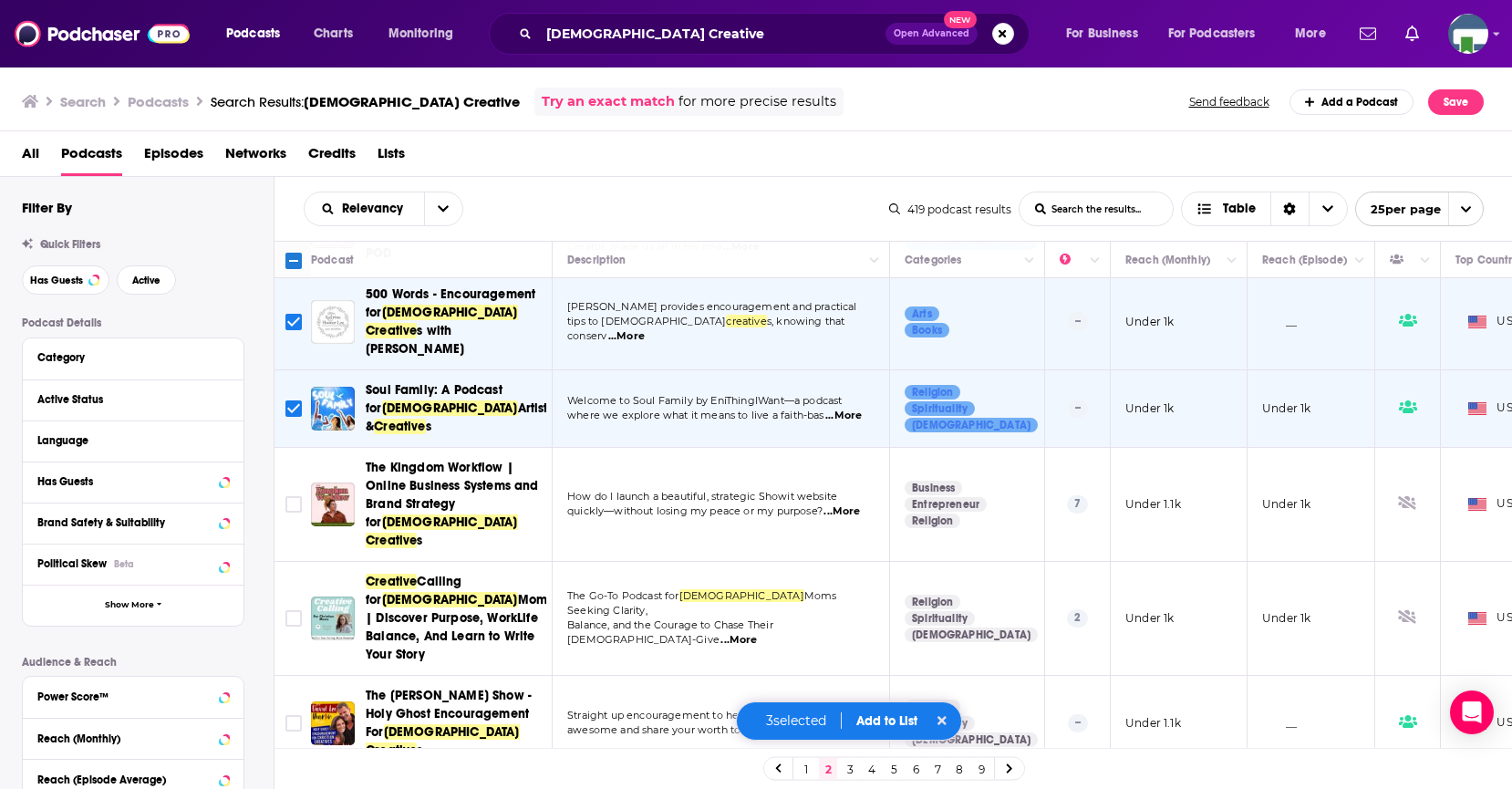
scroll to position [365, 0]
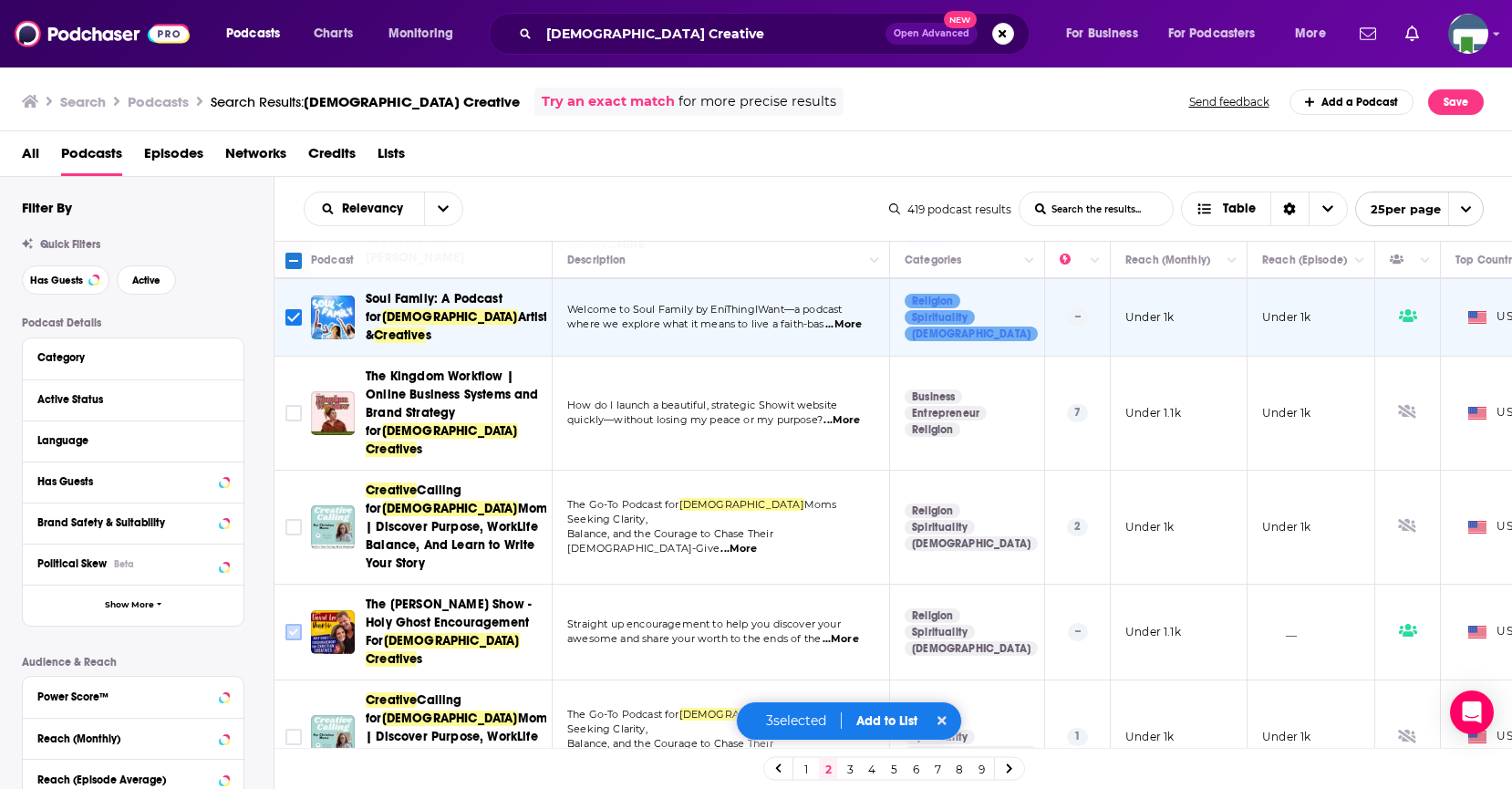
click at [297, 624] on input "Toggle select row" at bounding box center [294, 632] width 17 height 17
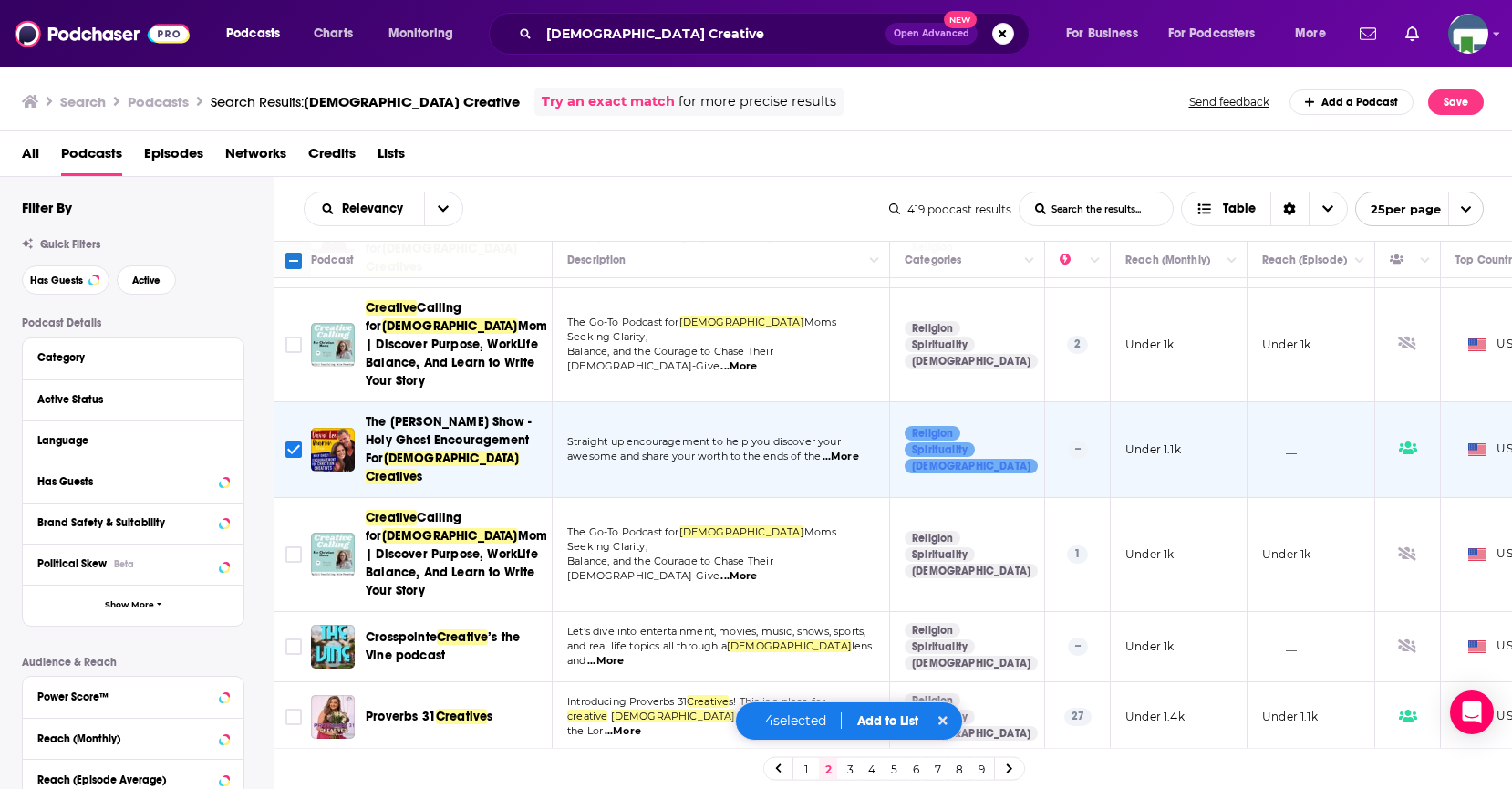
scroll to position [638, 0]
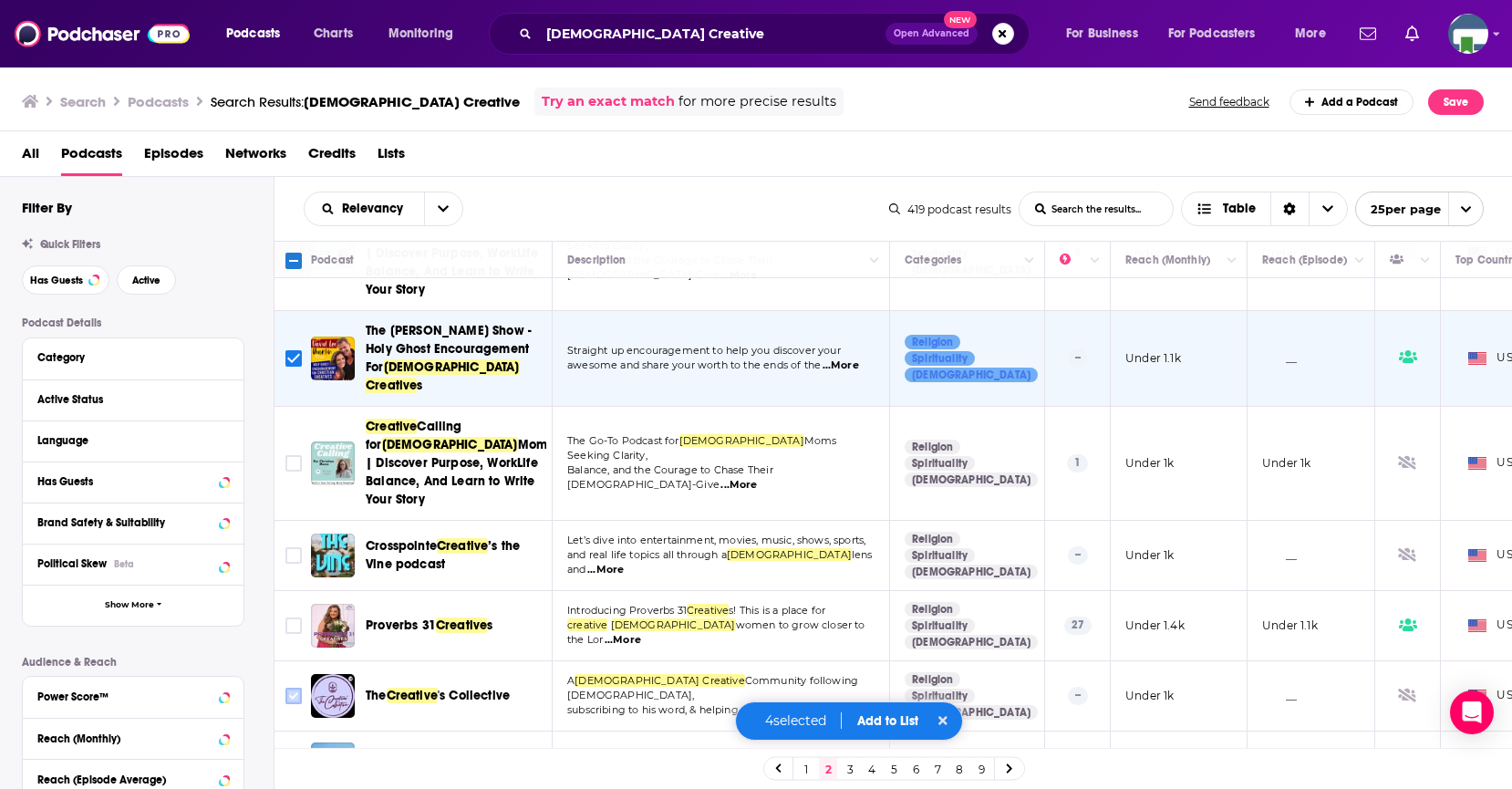
click at [298, 688] on input "Toggle select row" at bounding box center [294, 696] width 17 height 17
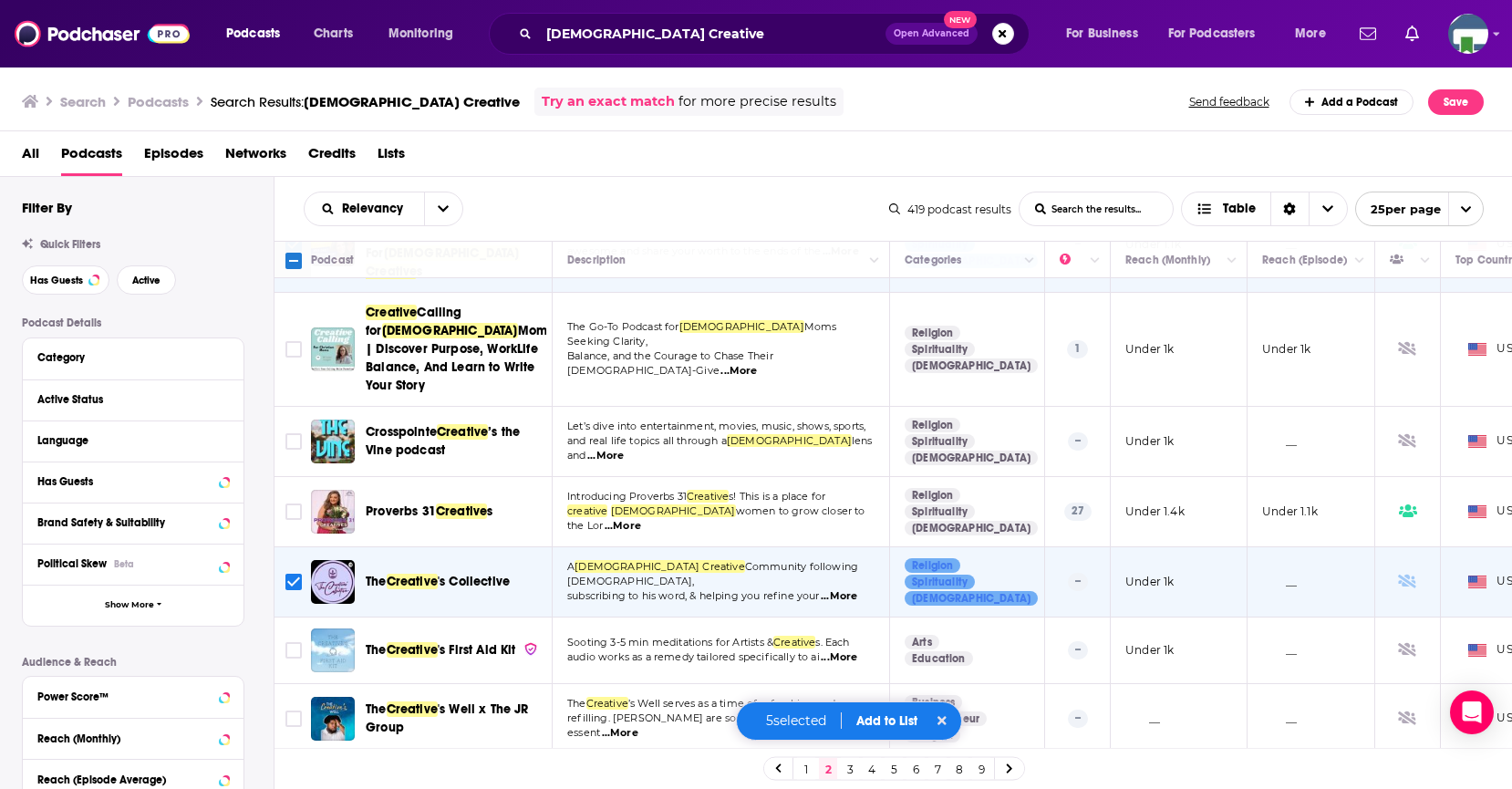
scroll to position [821, 0]
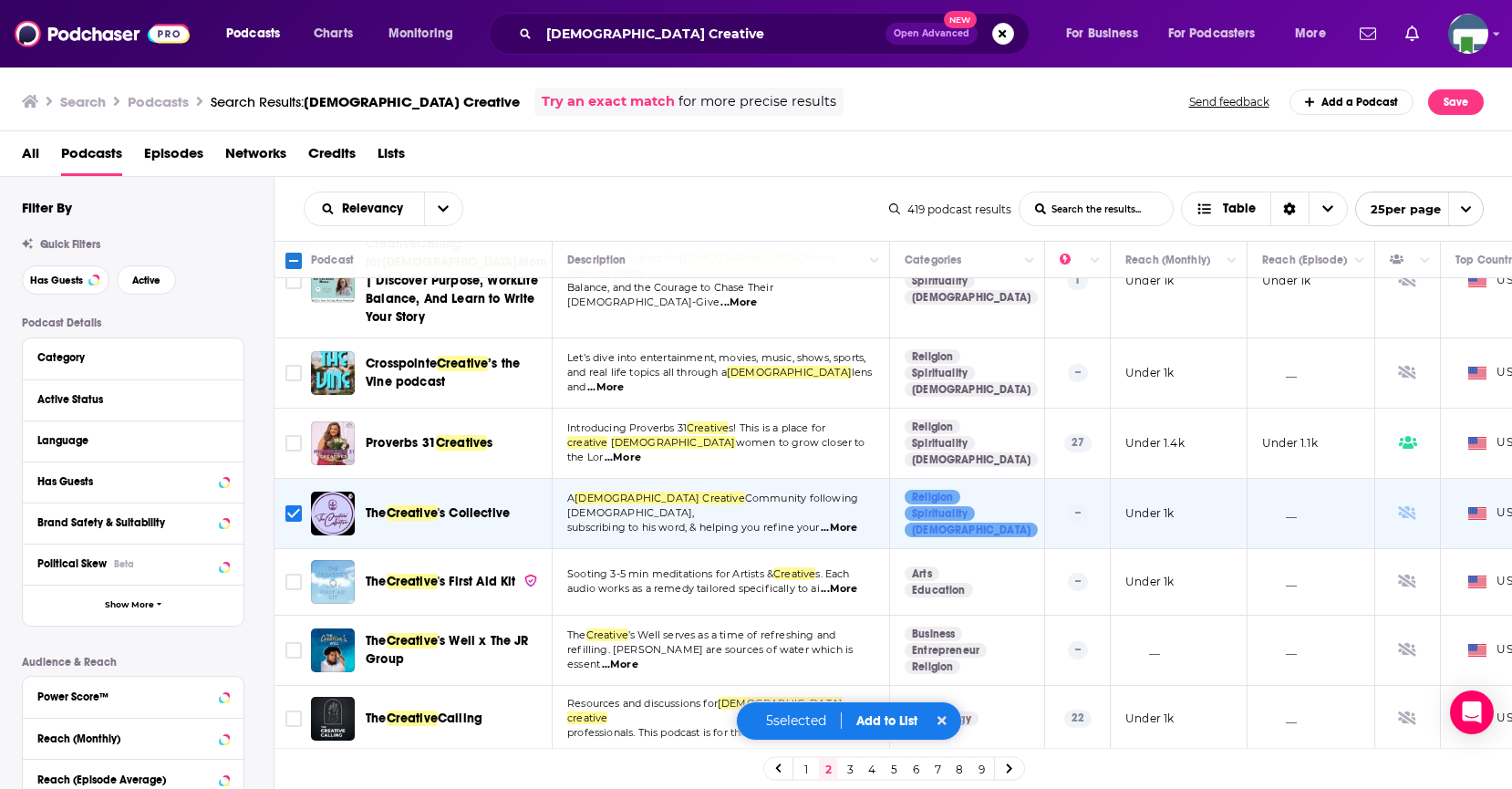
click at [297, 779] on input "Toggle select row" at bounding box center [294, 787] width 17 height 17
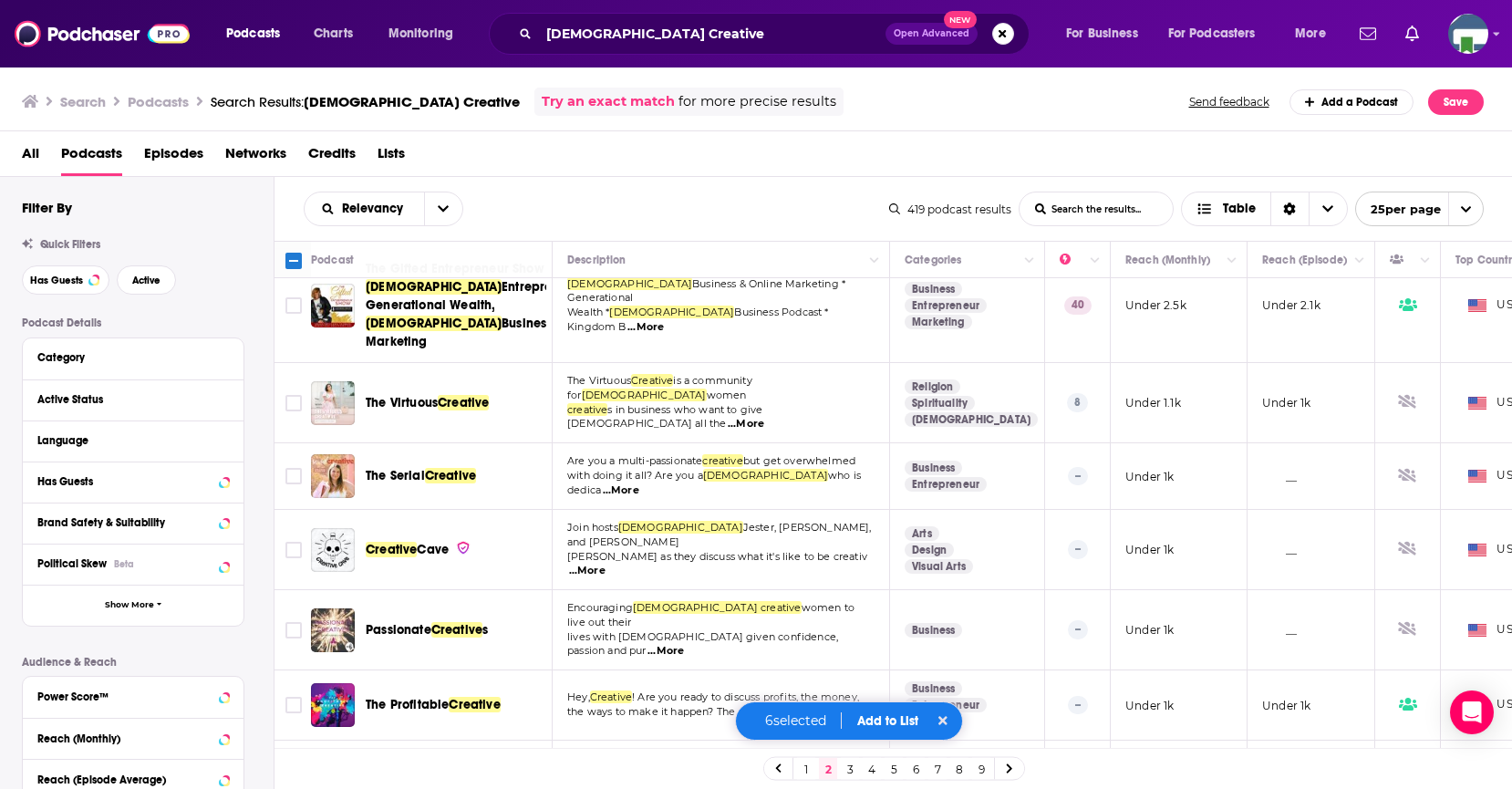
scroll to position [1415, 0]
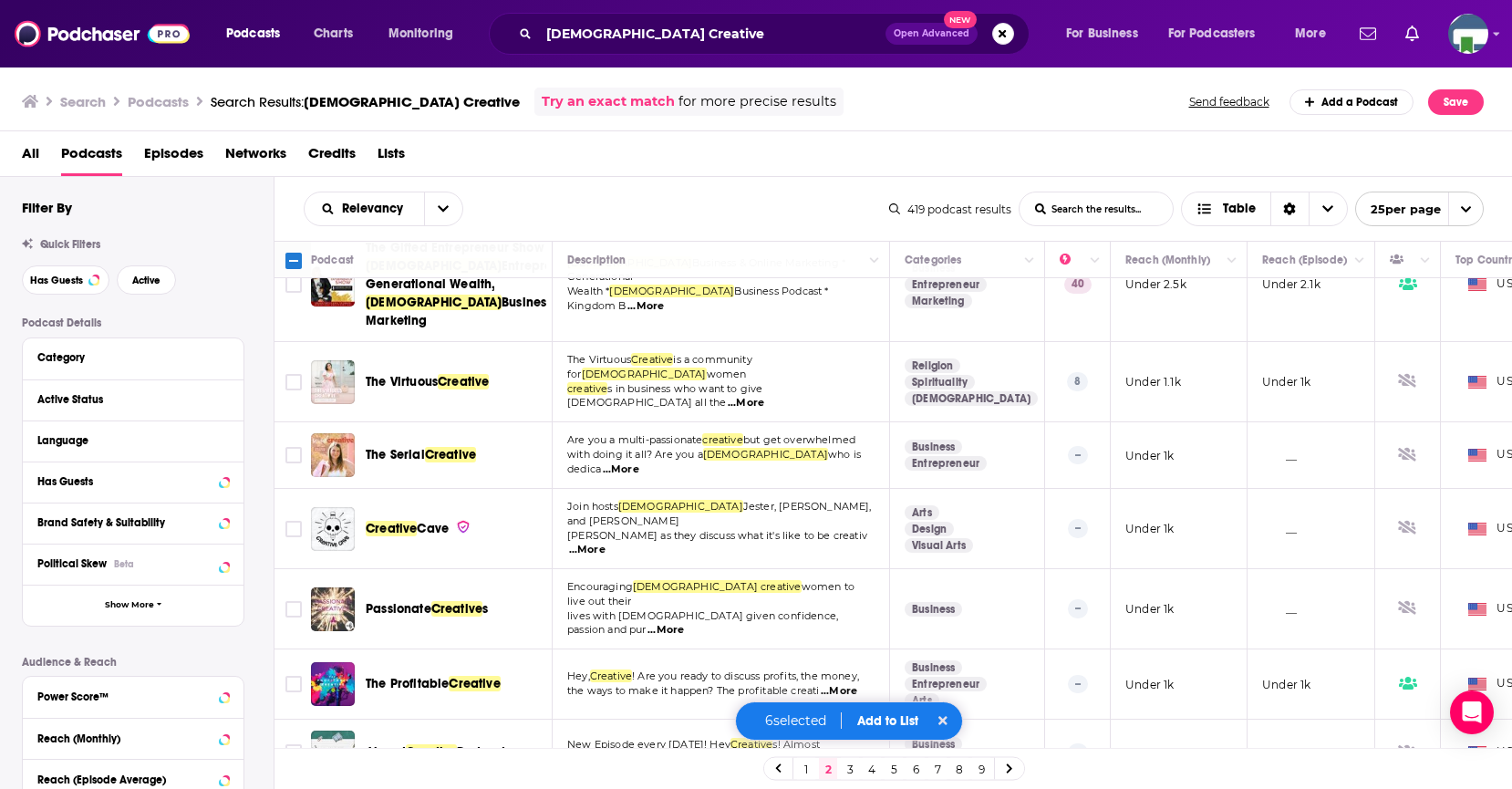
click at [851, 770] on link "3" at bounding box center [849, 769] width 18 height 22
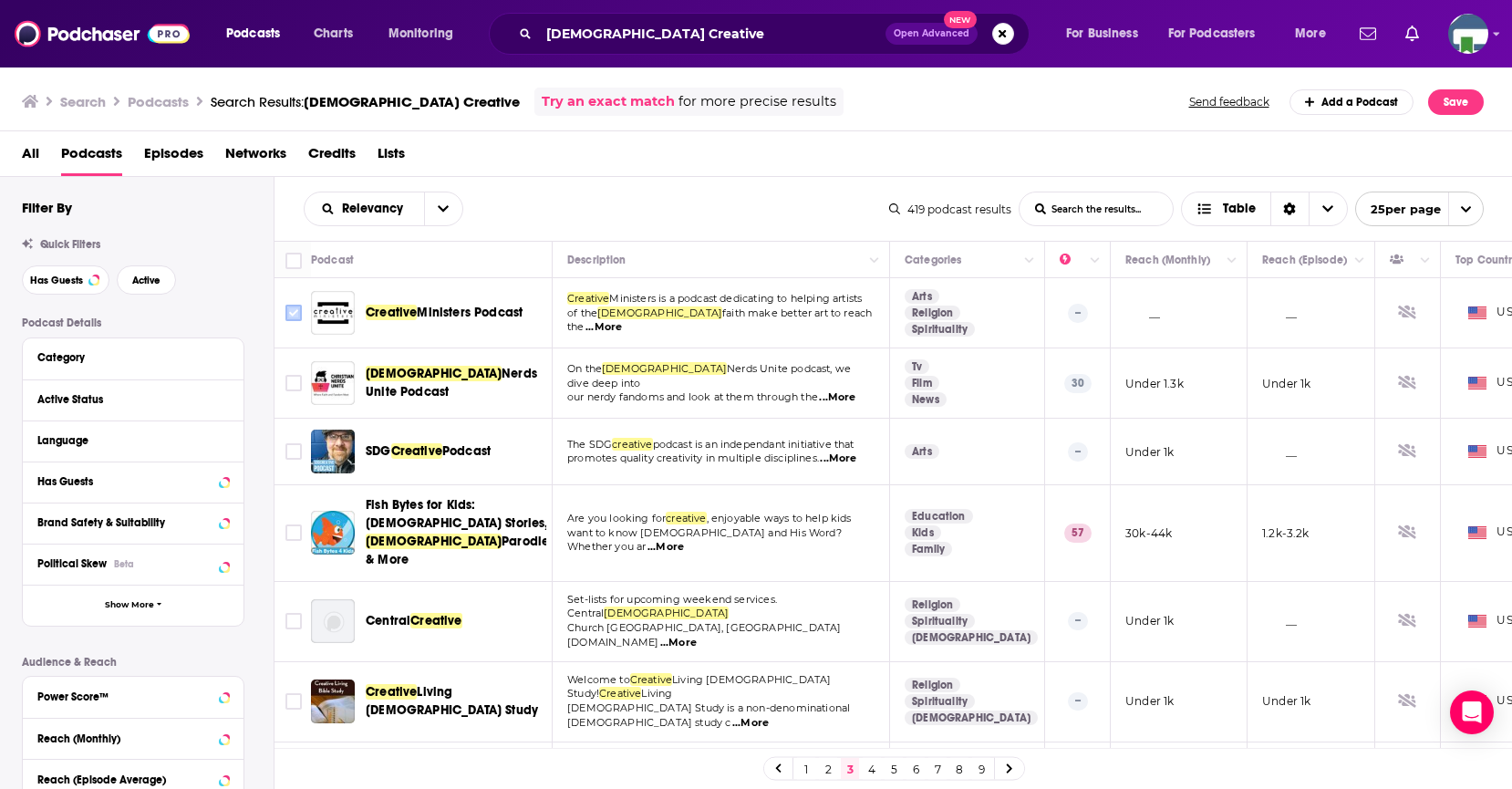
click at [293, 315] on input "Toggle select row" at bounding box center [294, 313] width 17 height 17
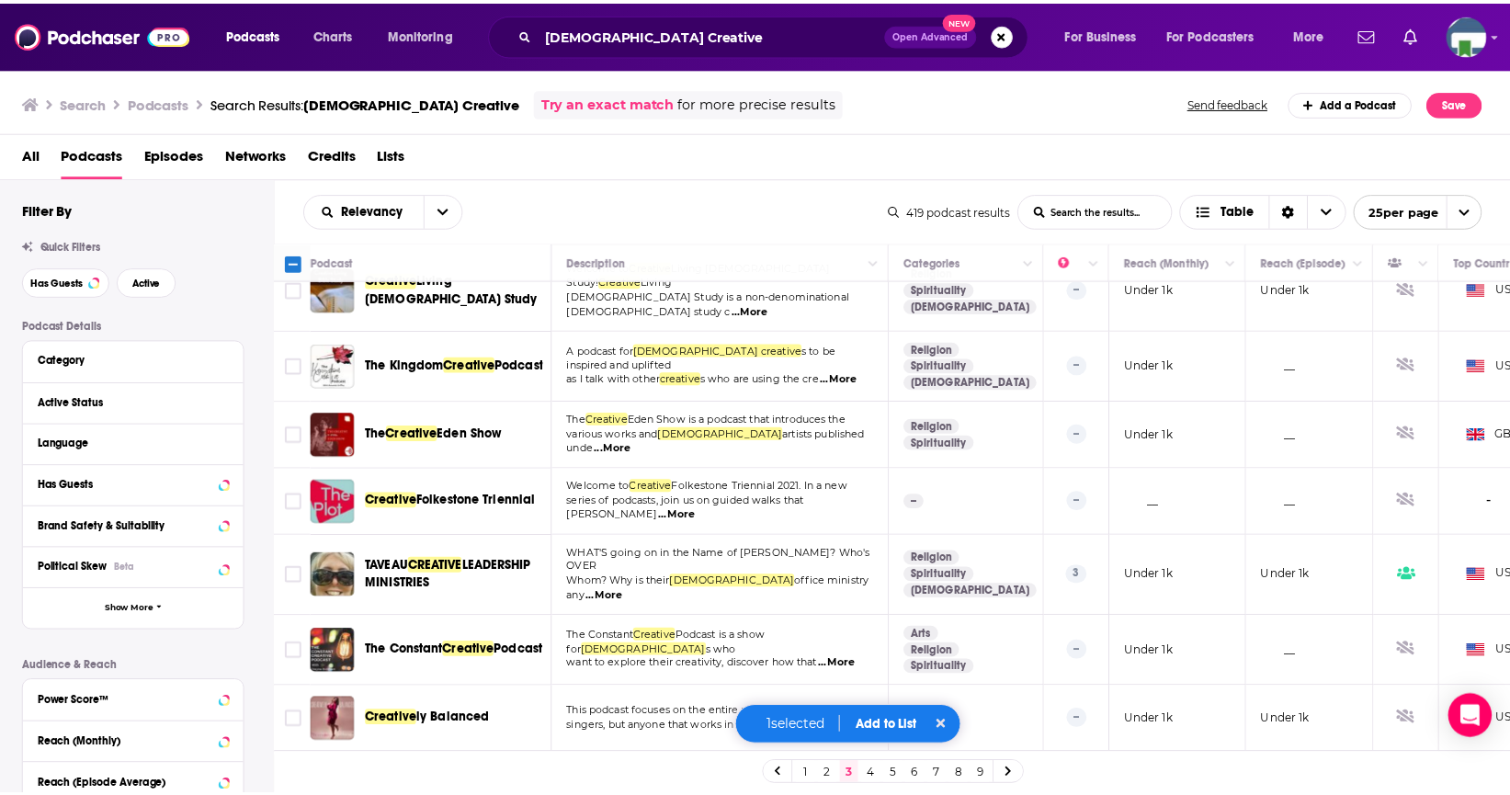
scroll to position [459, 0]
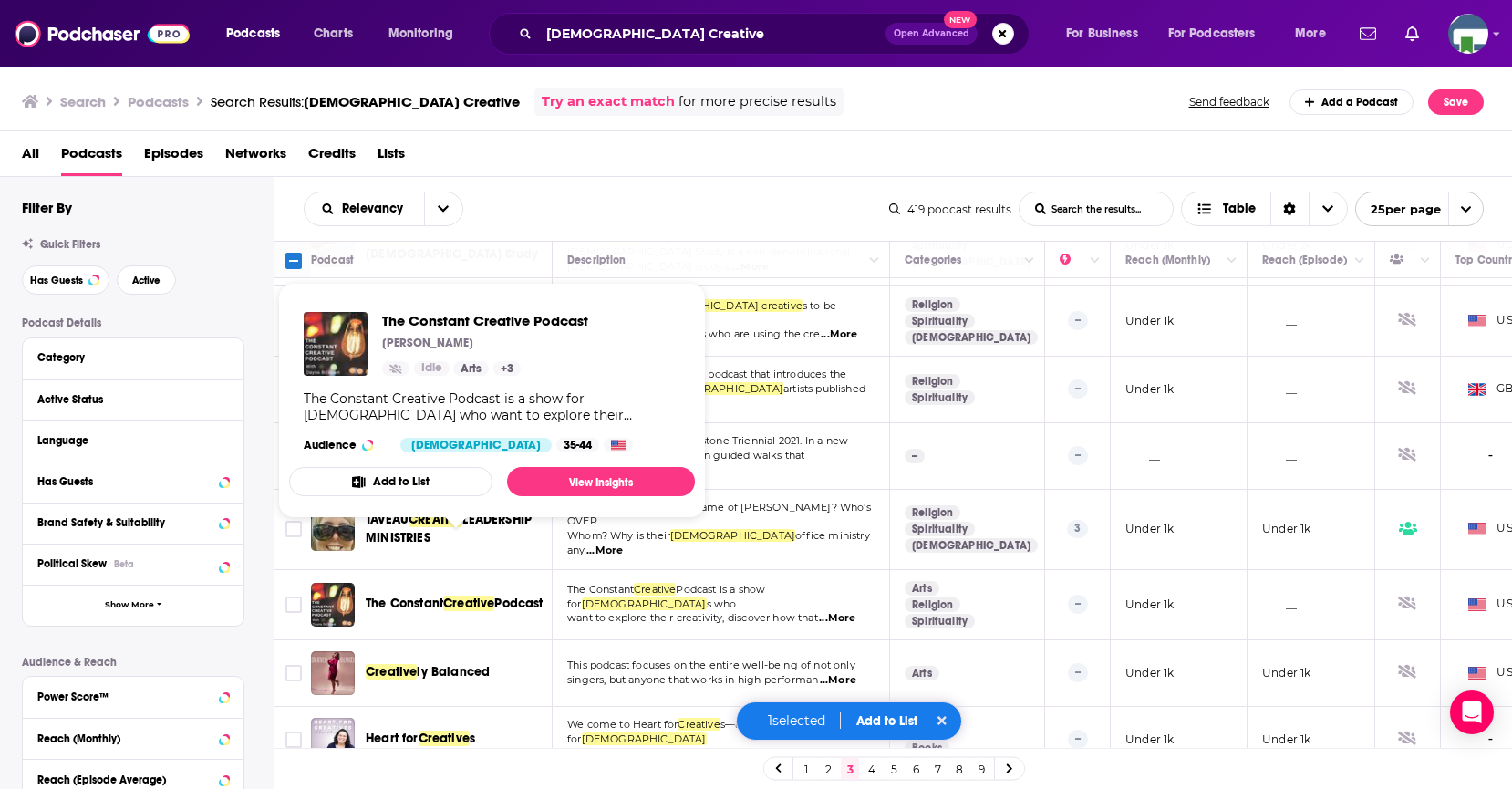
click at [396, 595] on span "The Constant" at bounding box center [404, 603] width 77 height 16
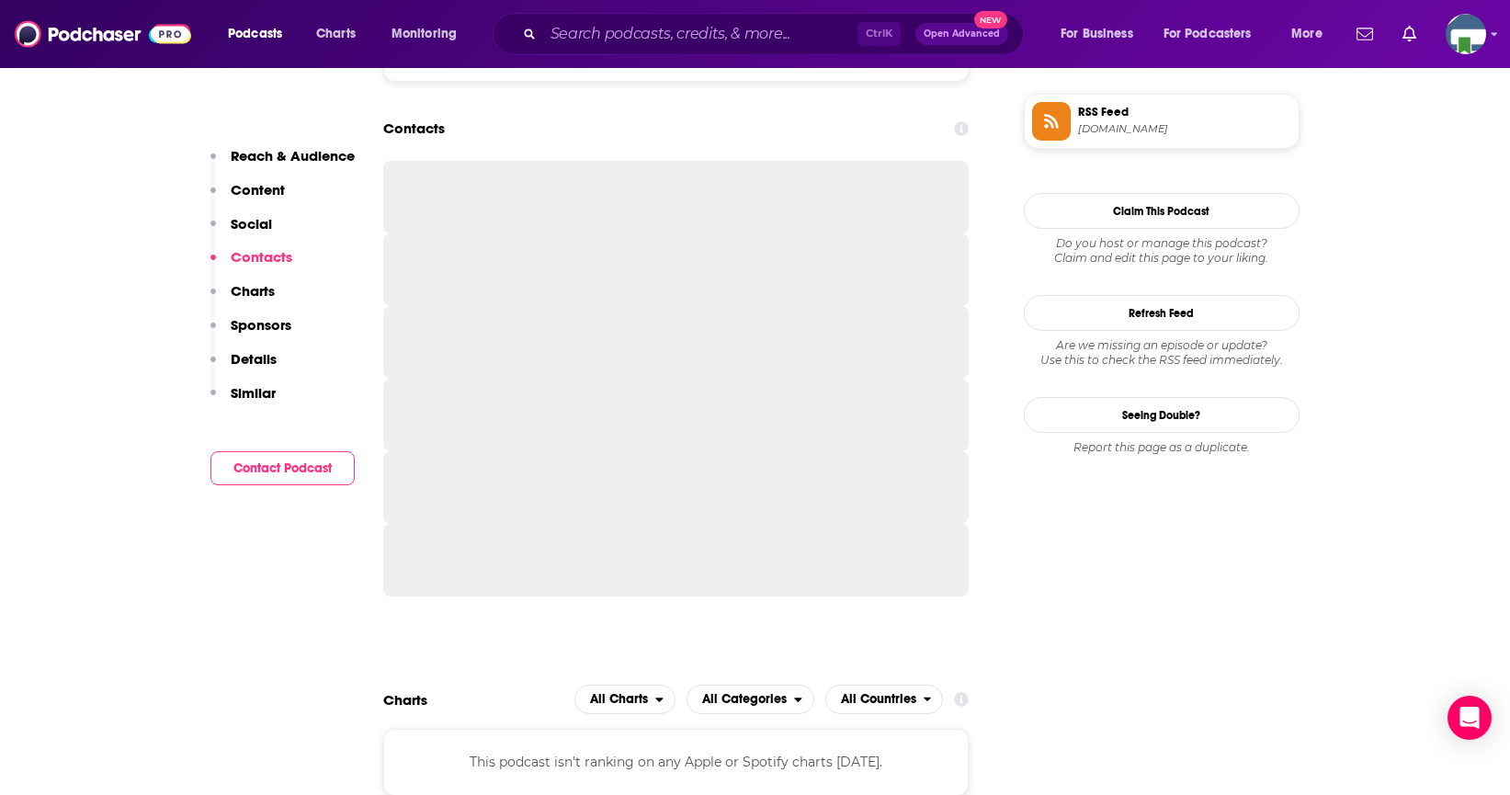
scroll to position [1562, 0]
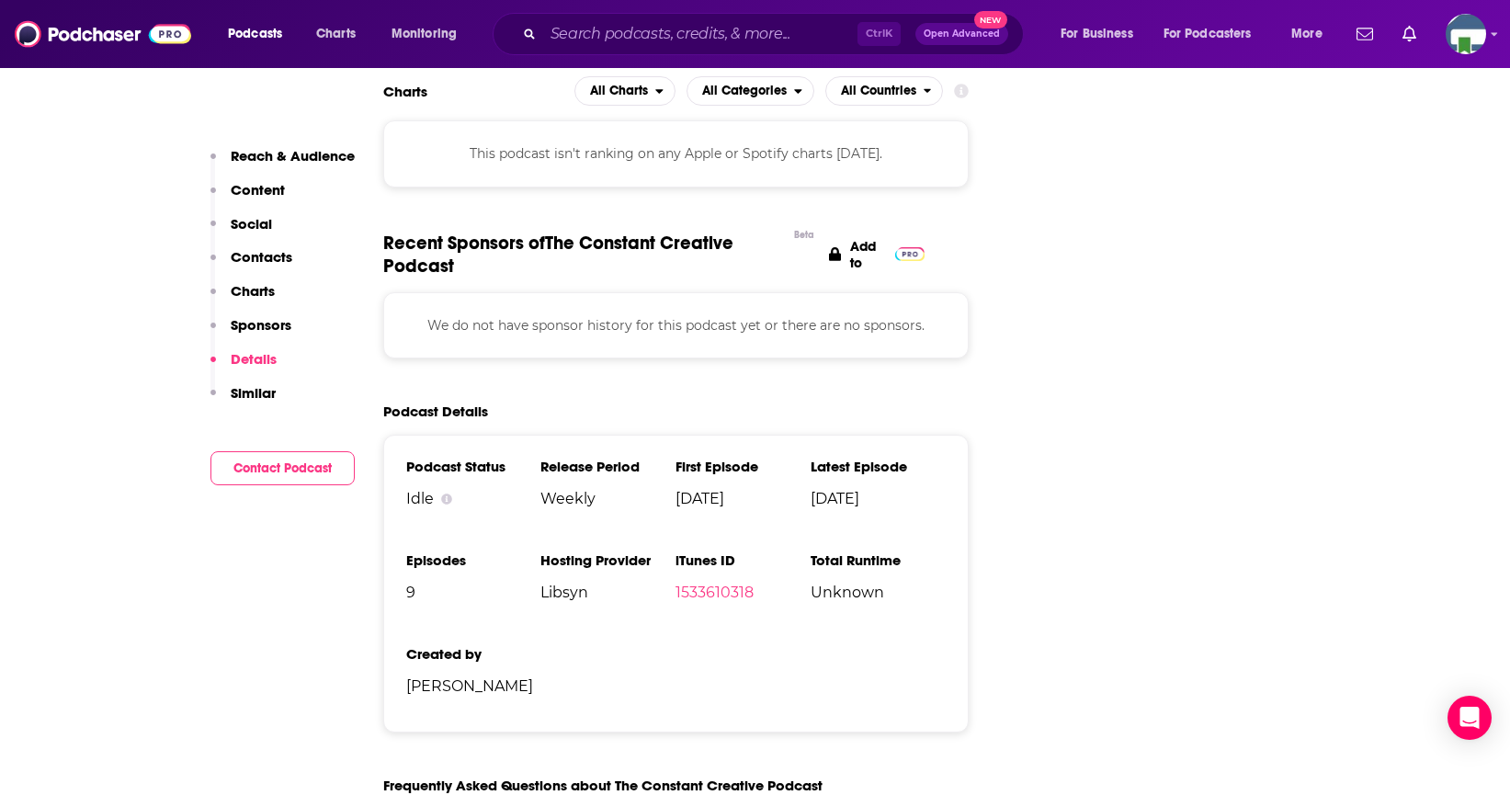
scroll to position [2205, 0]
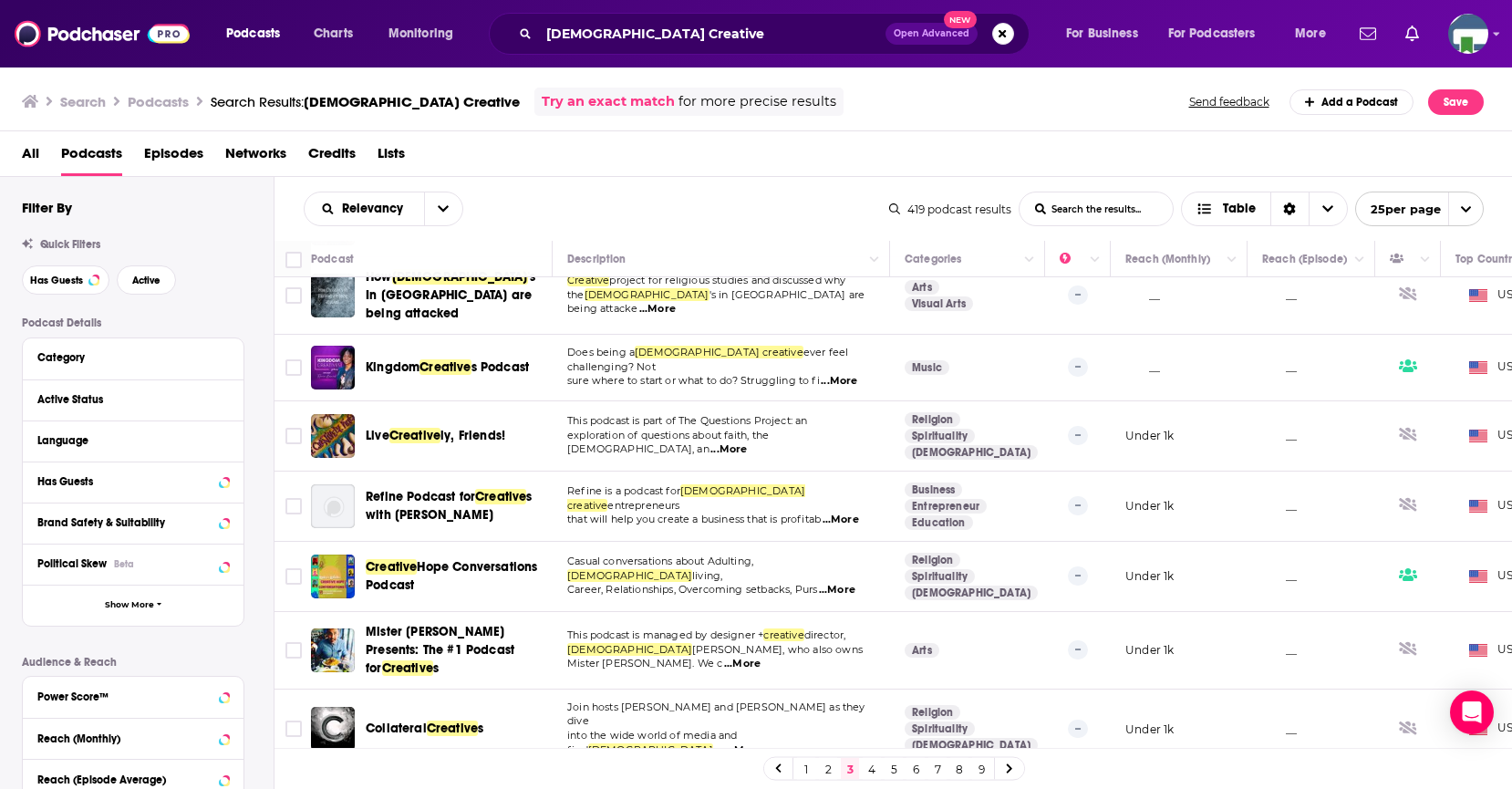
scroll to position [1003, 0]
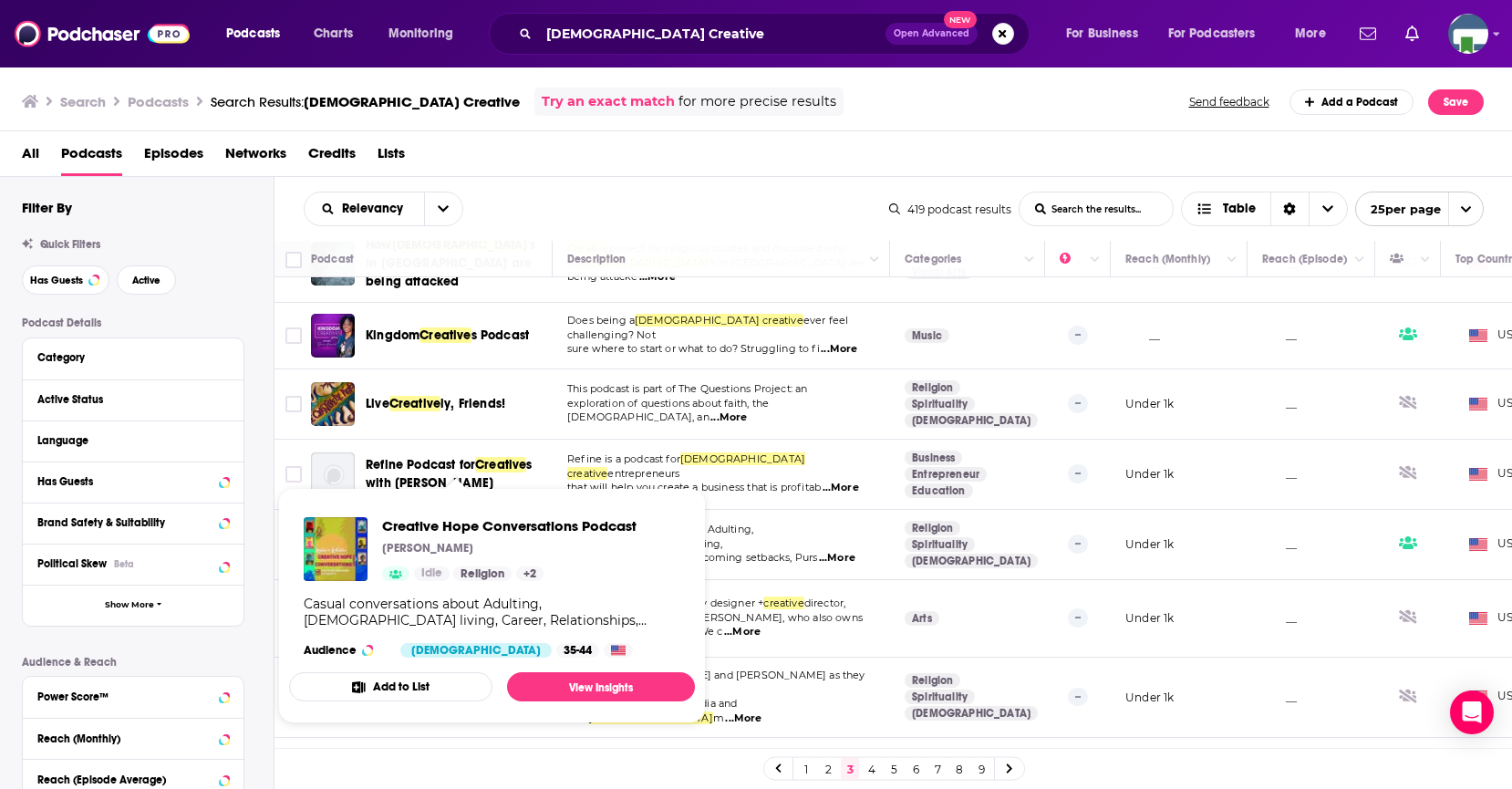
click at [296, 482] on span "Creative Hope Conversations Podcast Lystra Williams-Lalitte Idle Religion + 2 C…" at bounding box center [491, 605] width 428 height 257
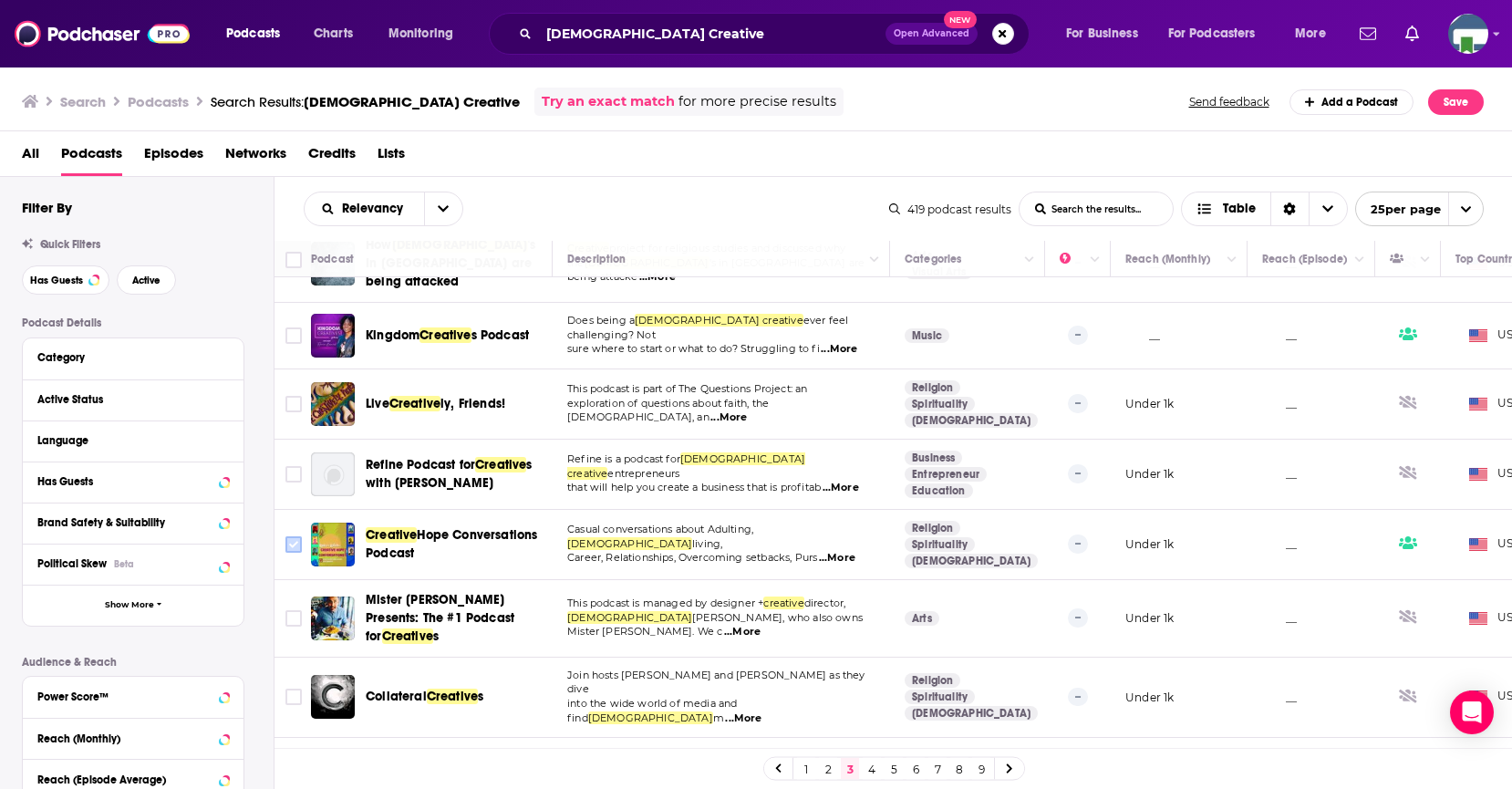
click at [298, 536] on input "Toggle select row" at bounding box center [294, 544] width 17 height 17
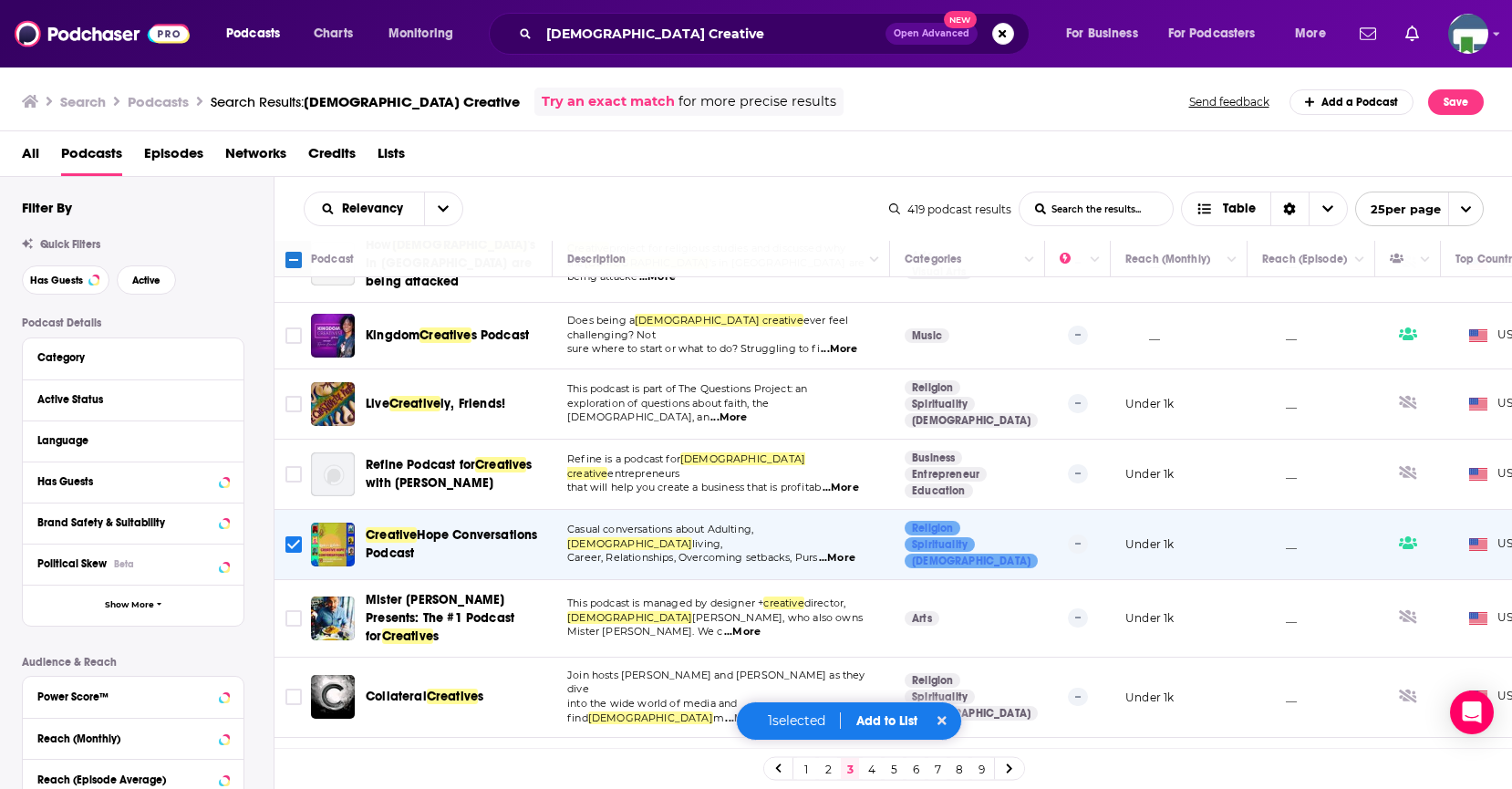
scroll to position [1095, 0]
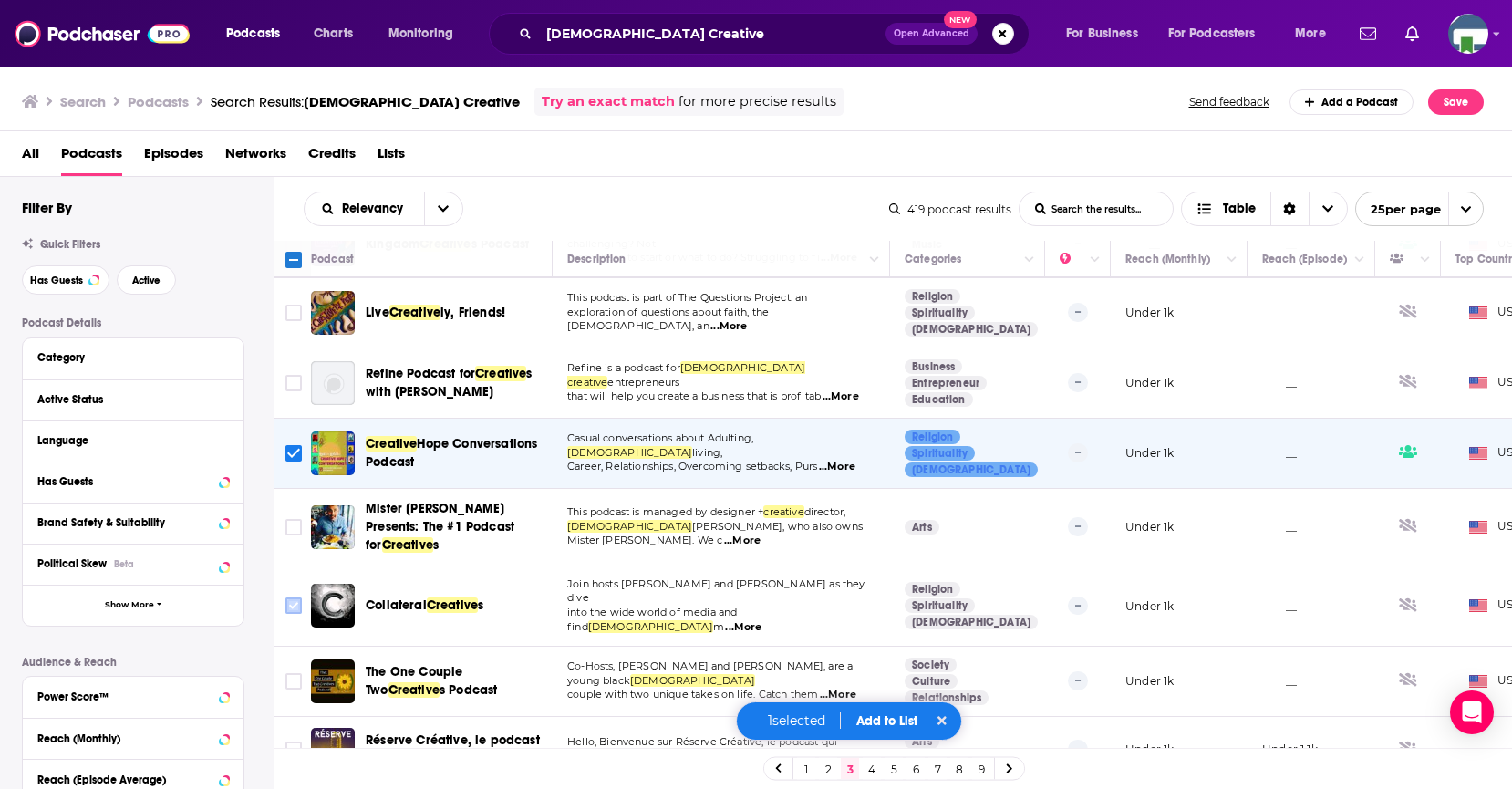
click at [301, 597] on input "Toggle select row" at bounding box center [294, 605] width 17 height 17
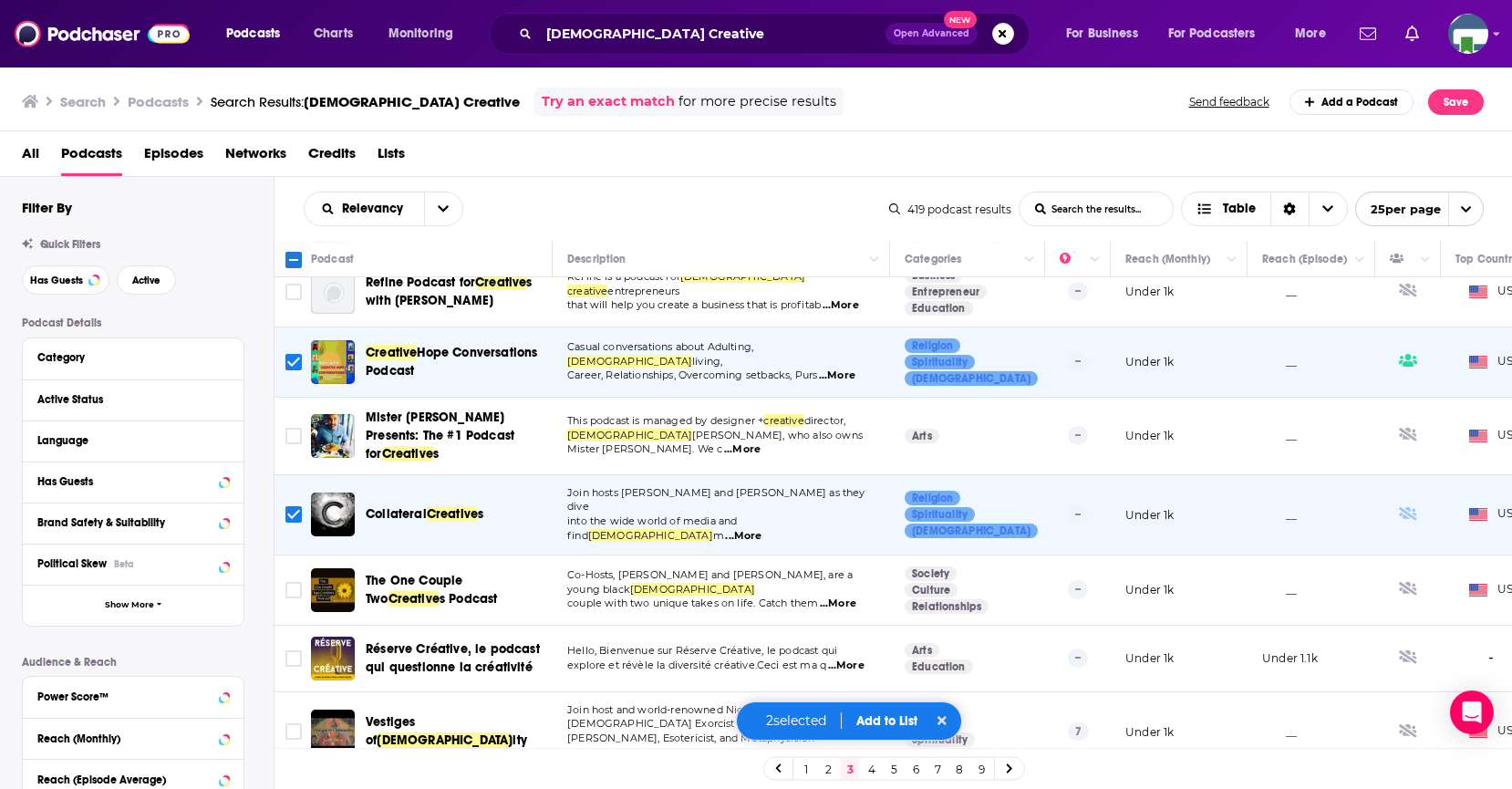
scroll to position [1265, 0]
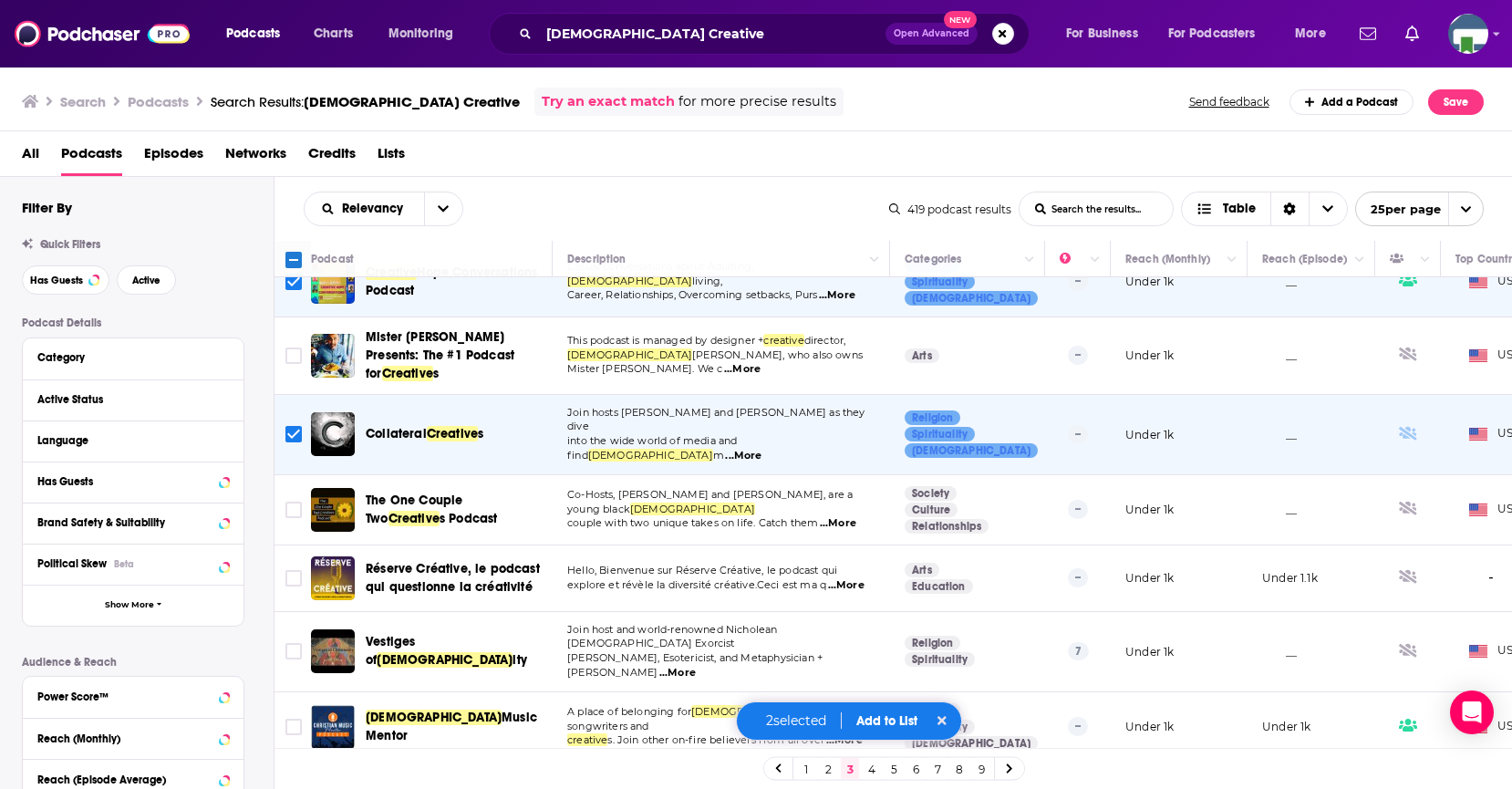
click at [624, 775] on p "A weekly interactive talk show made for Christian creative" at bounding box center [721, 789] width 308 height 29
click at [301, 788] on input "Toggle select row" at bounding box center [294, 797] width 17 height 17
click at [894, 720] on button "Add to List" at bounding box center [886, 722] width 90 height 16
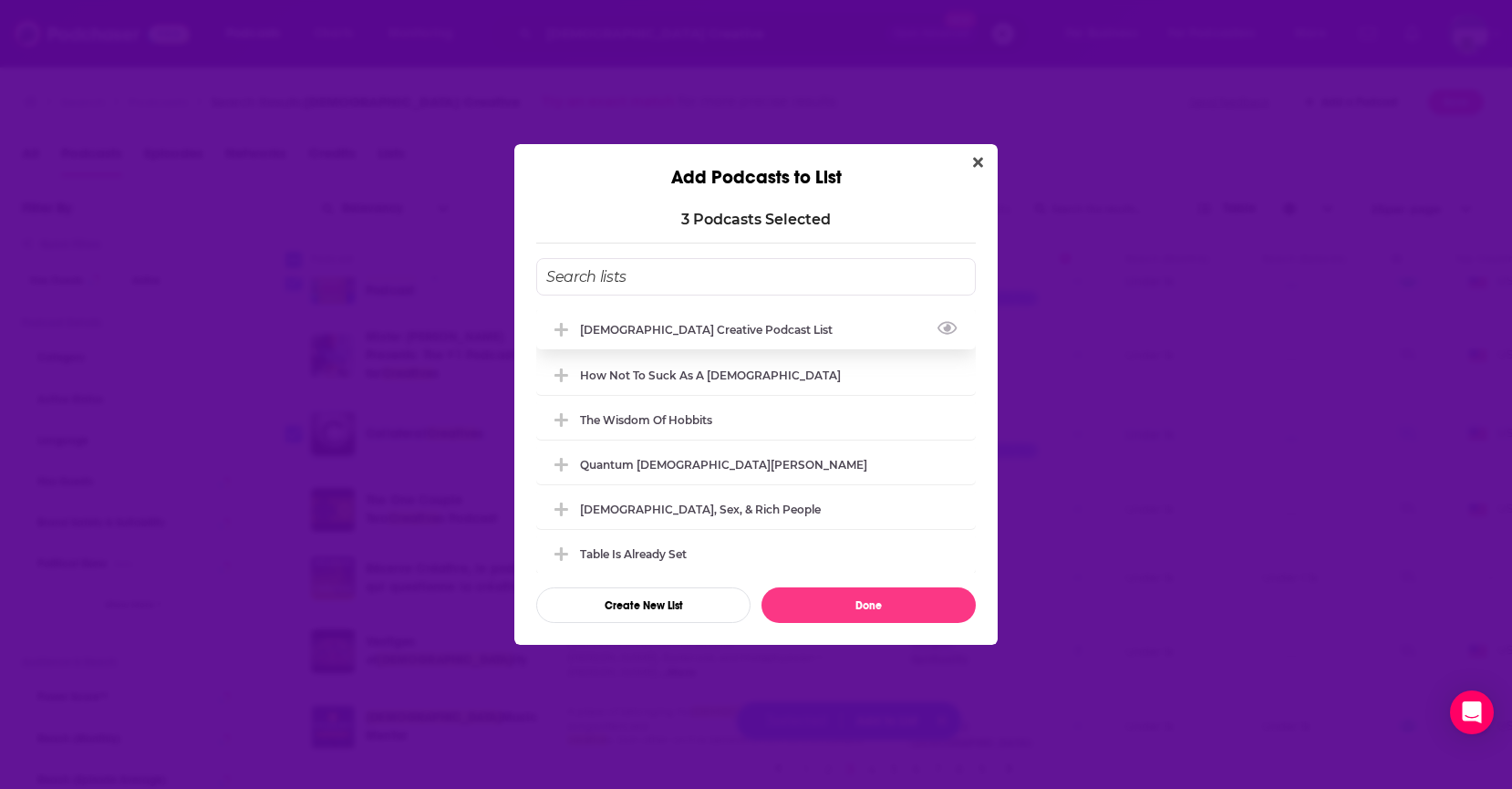
click at [590, 323] on div "[DEMOGRAPHIC_DATA] Creative Podcast List" at bounding box center [711, 329] width 264 height 14
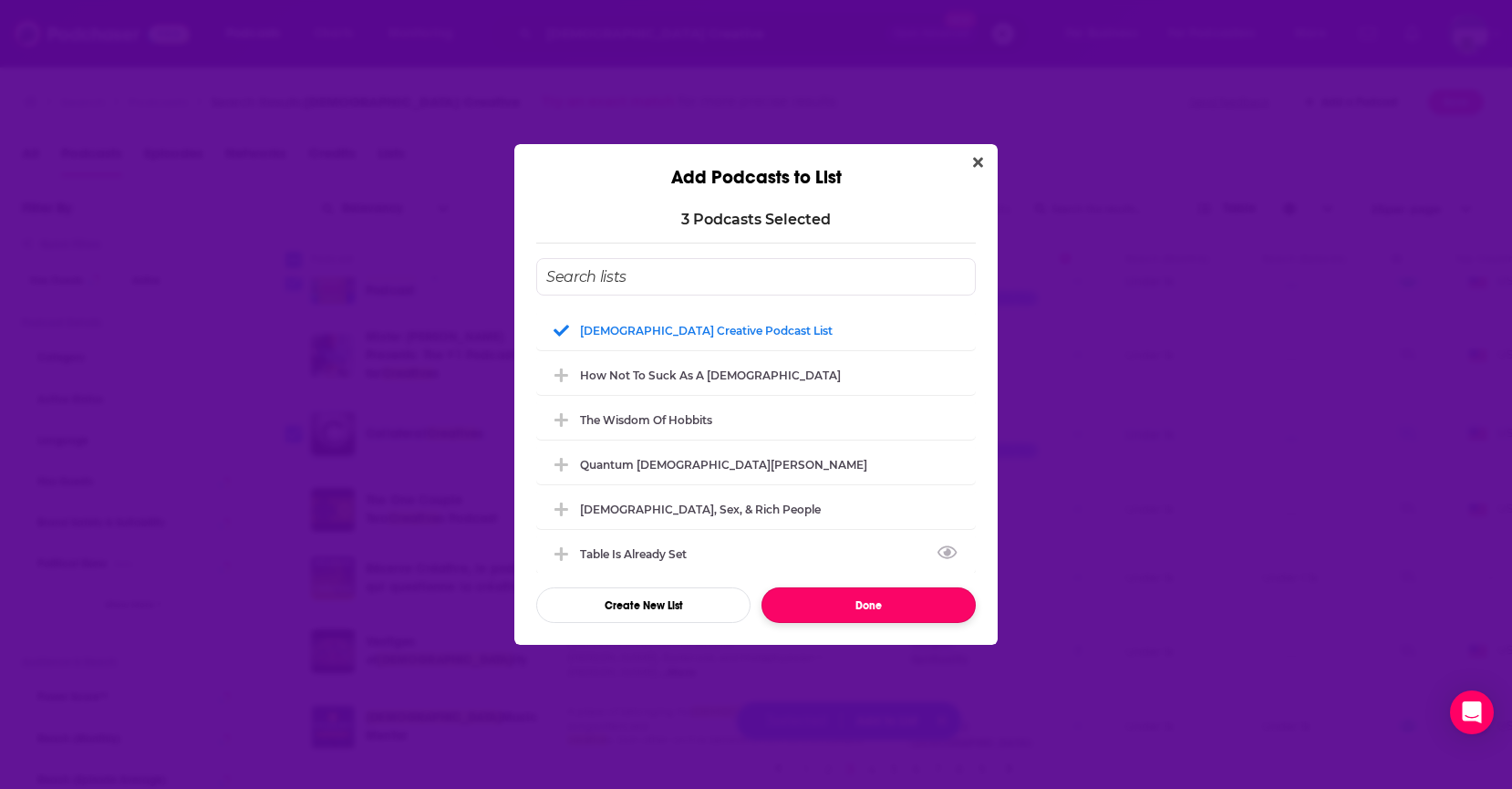
click at [874, 602] on button "Done" at bounding box center [868, 605] width 214 height 36
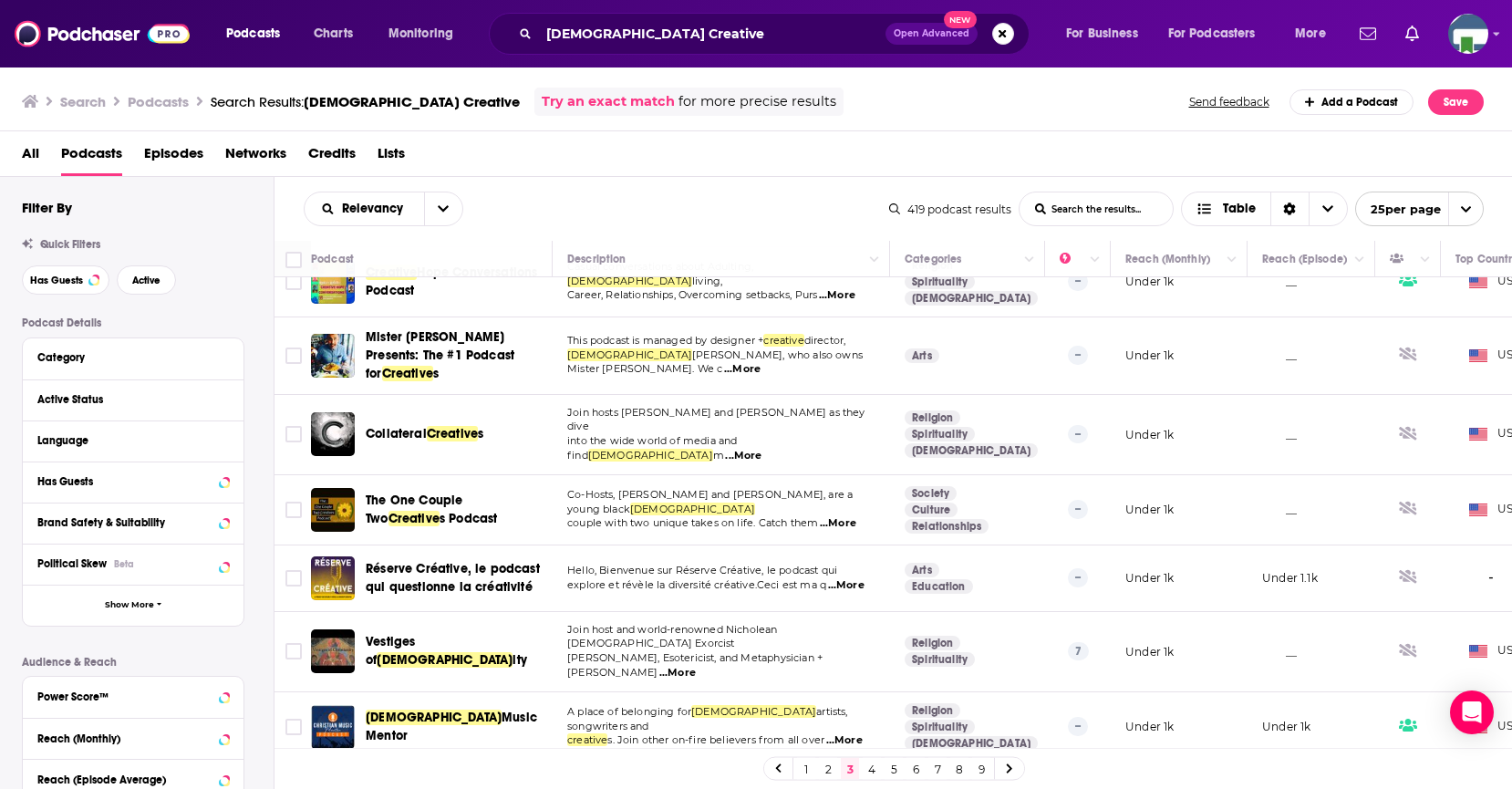
click at [873, 771] on link "4" at bounding box center [871, 769] width 18 height 22
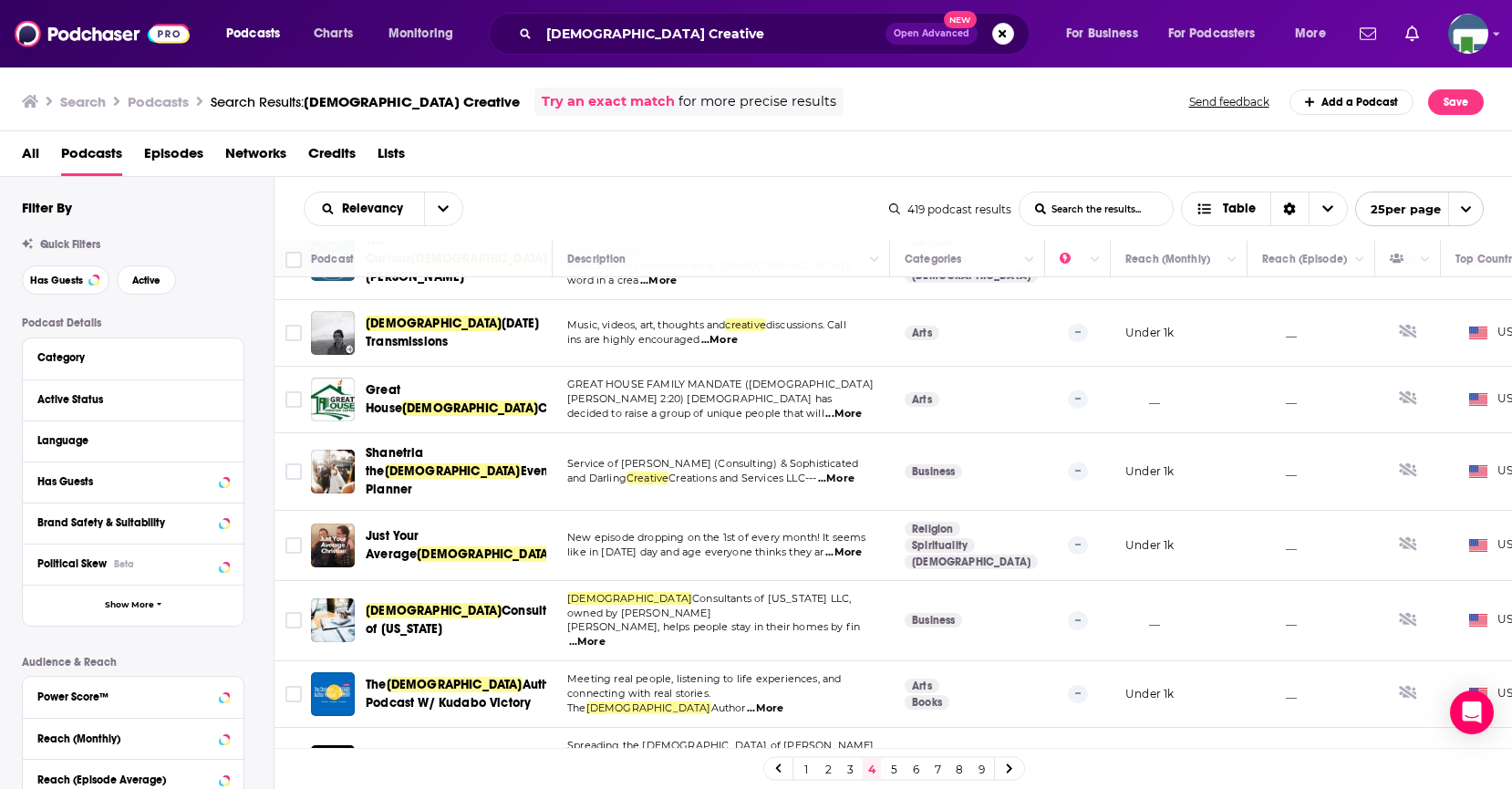
scroll to position [1324, 0]
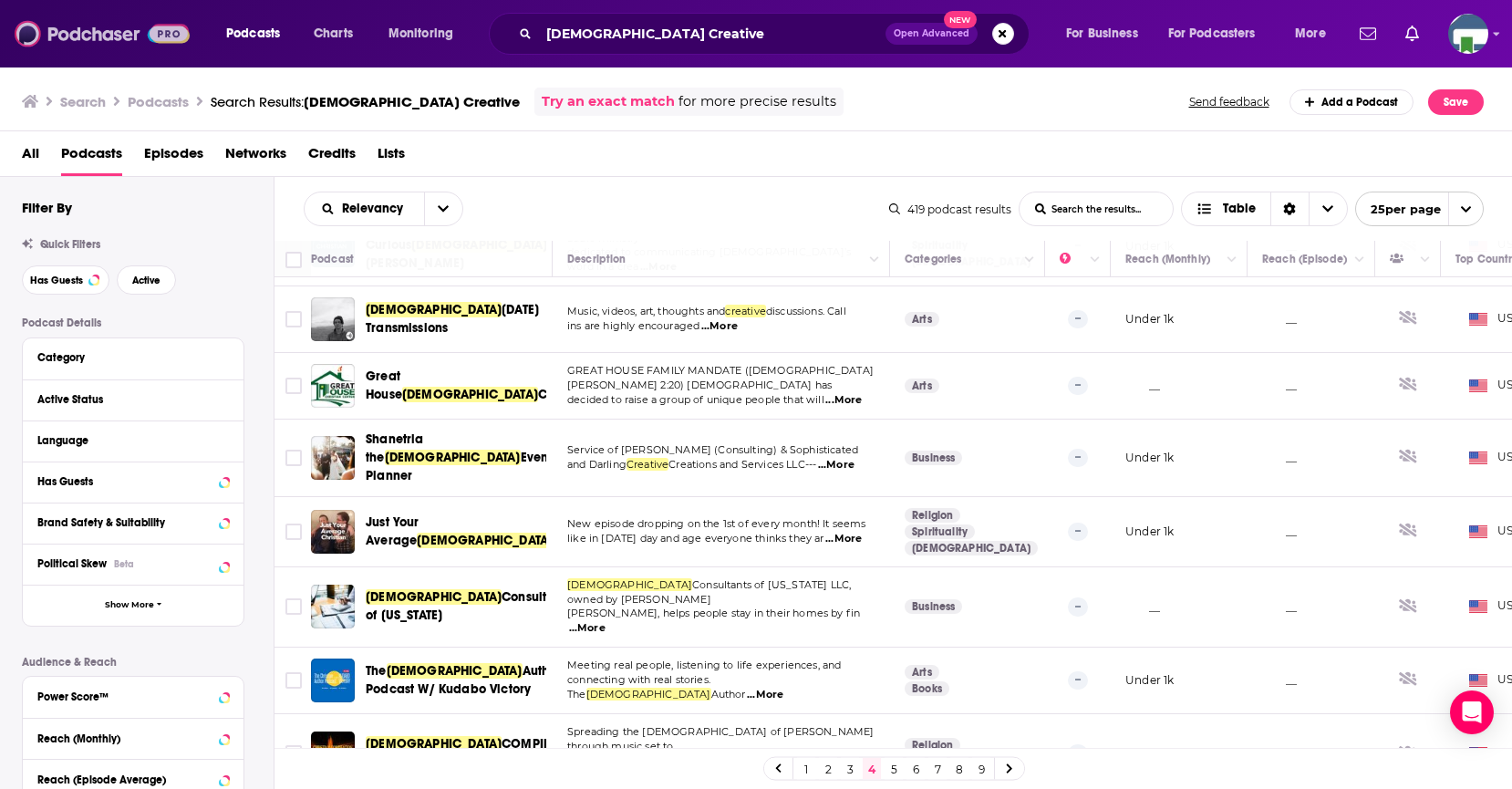
click at [91, 28] on img at bounding box center [102, 34] width 175 height 35
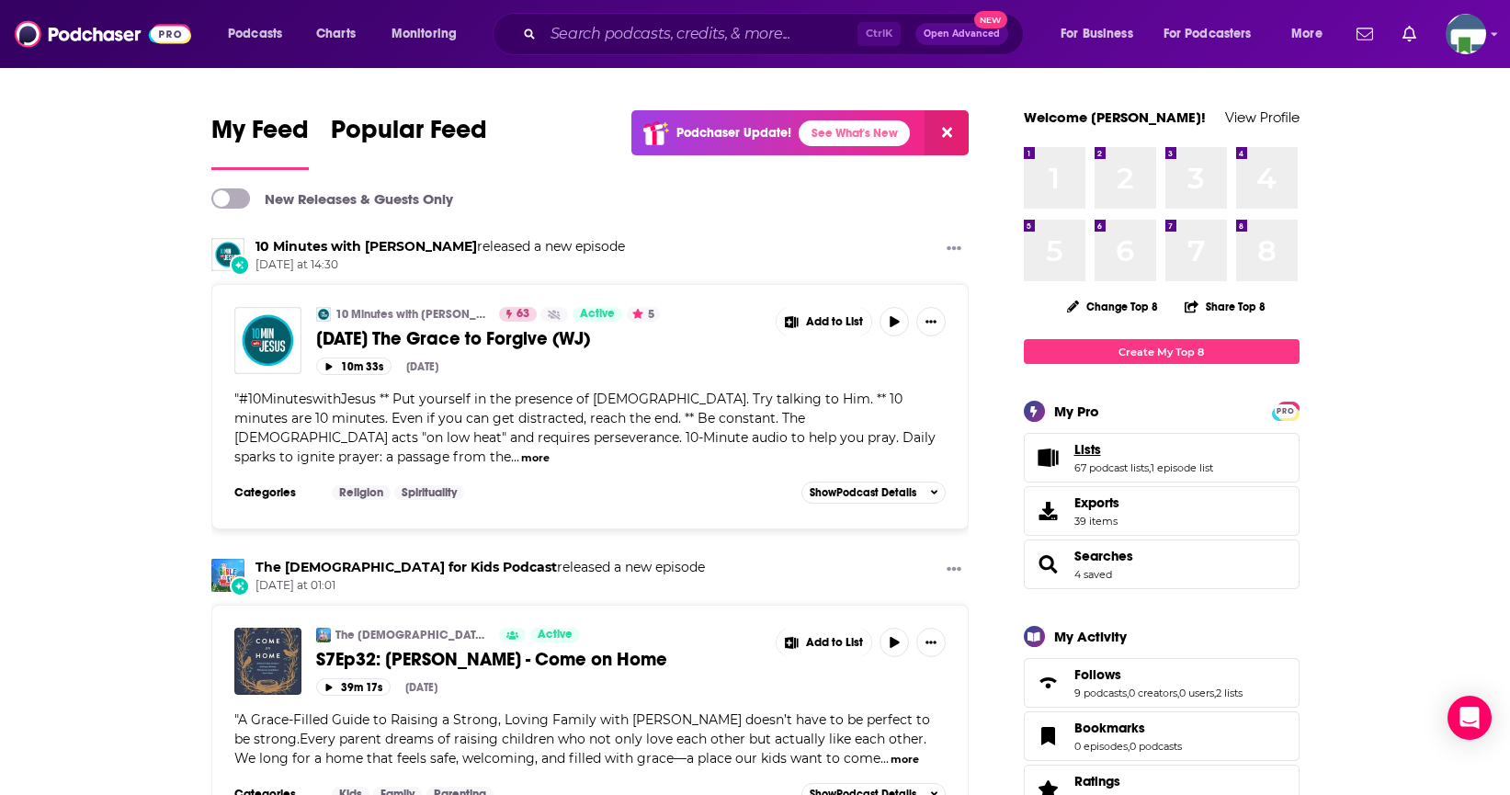
click at [1106, 456] on link "Lists" at bounding box center [1143, 449] width 139 height 17
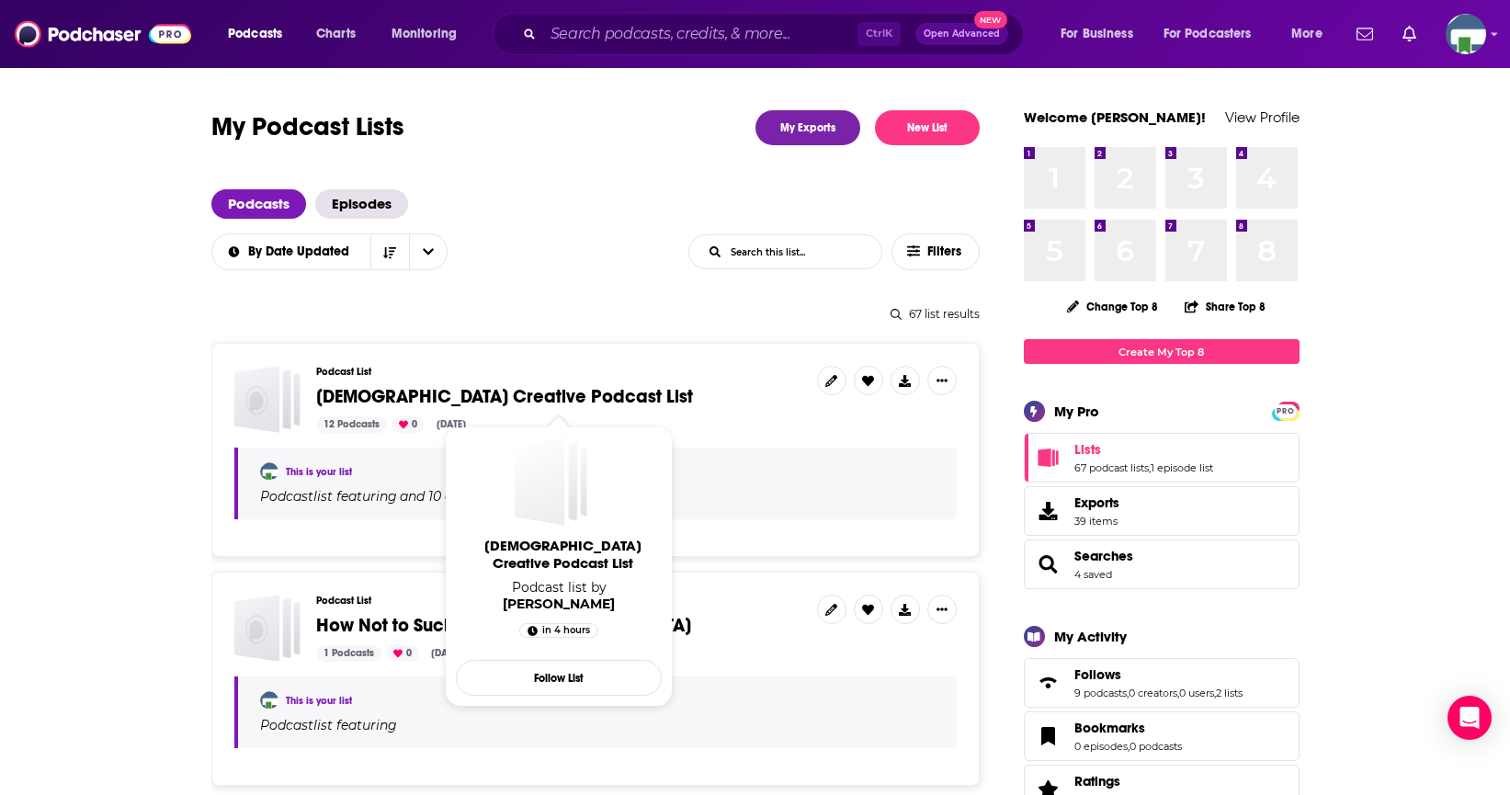
click at [507, 393] on span "[DEMOGRAPHIC_DATA] Creative Podcast List" at bounding box center [504, 396] width 377 height 23
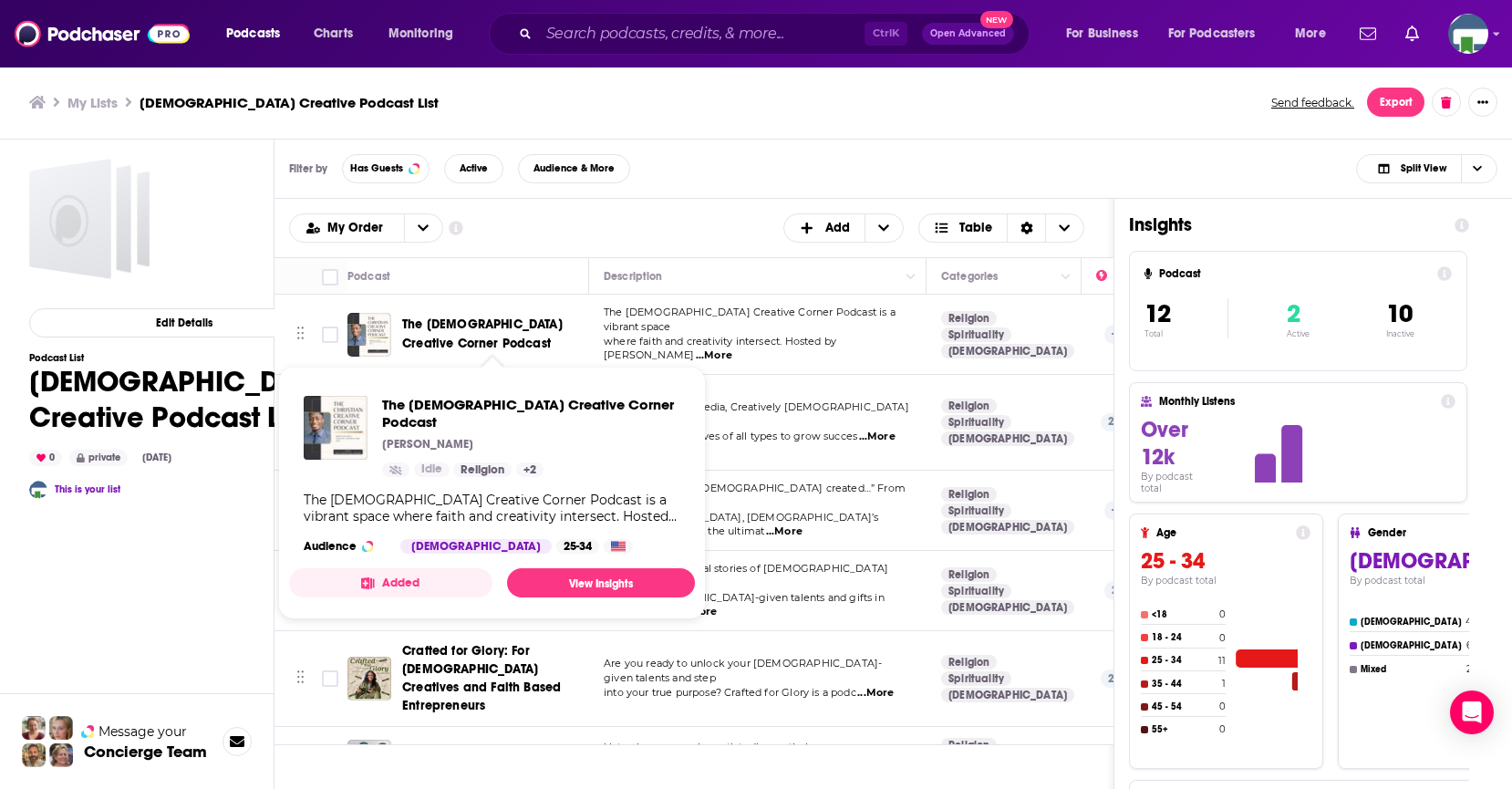
click at [433, 321] on span "The [DEMOGRAPHIC_DATA] Creative Corner Podcast" at bounding box center [482, 333] width 161 height 34
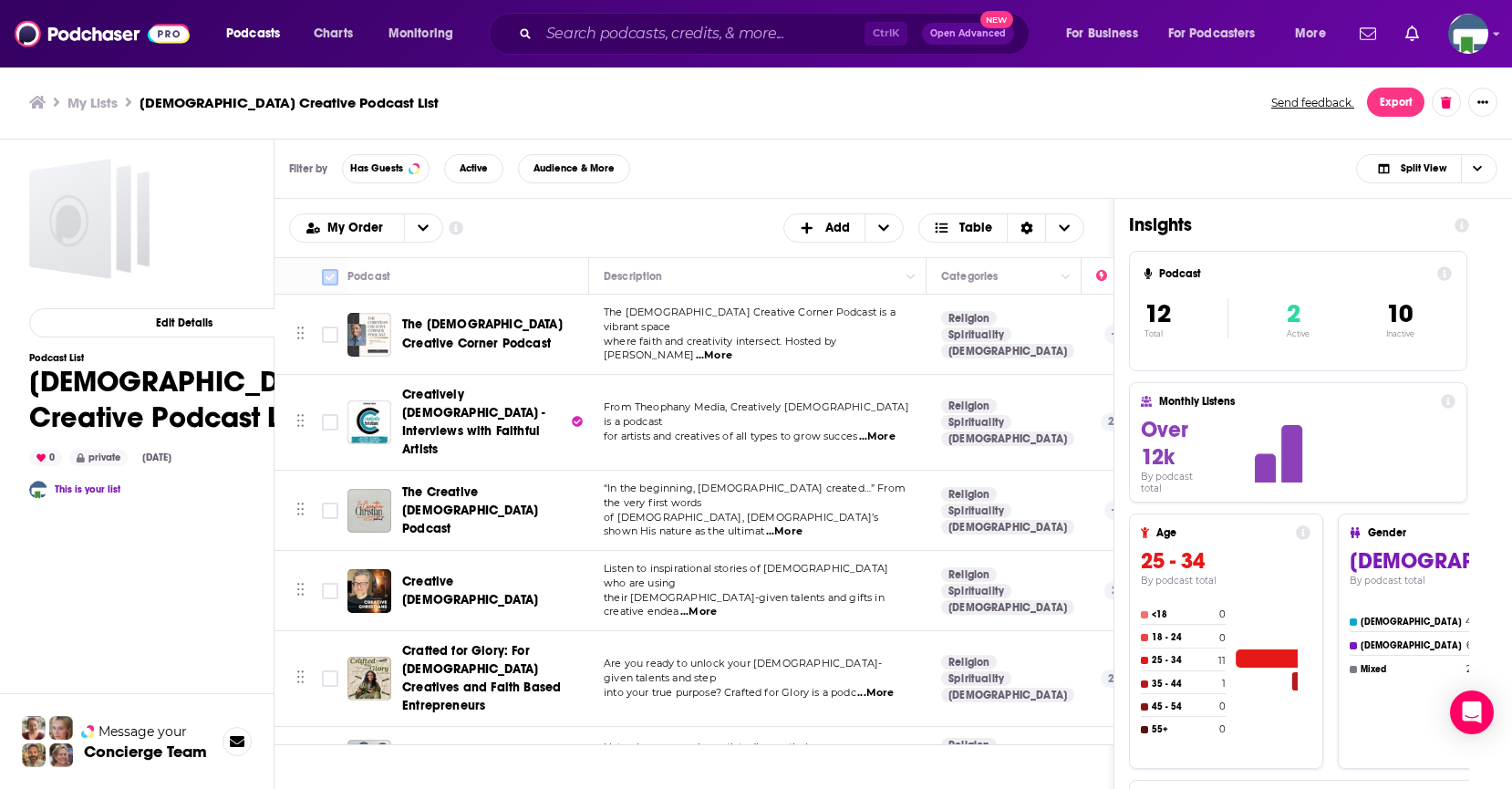
click at [327, 277] on input "Toggle select all" at bounding box center [329, 277] width 17 height 17
checkbox input "true"
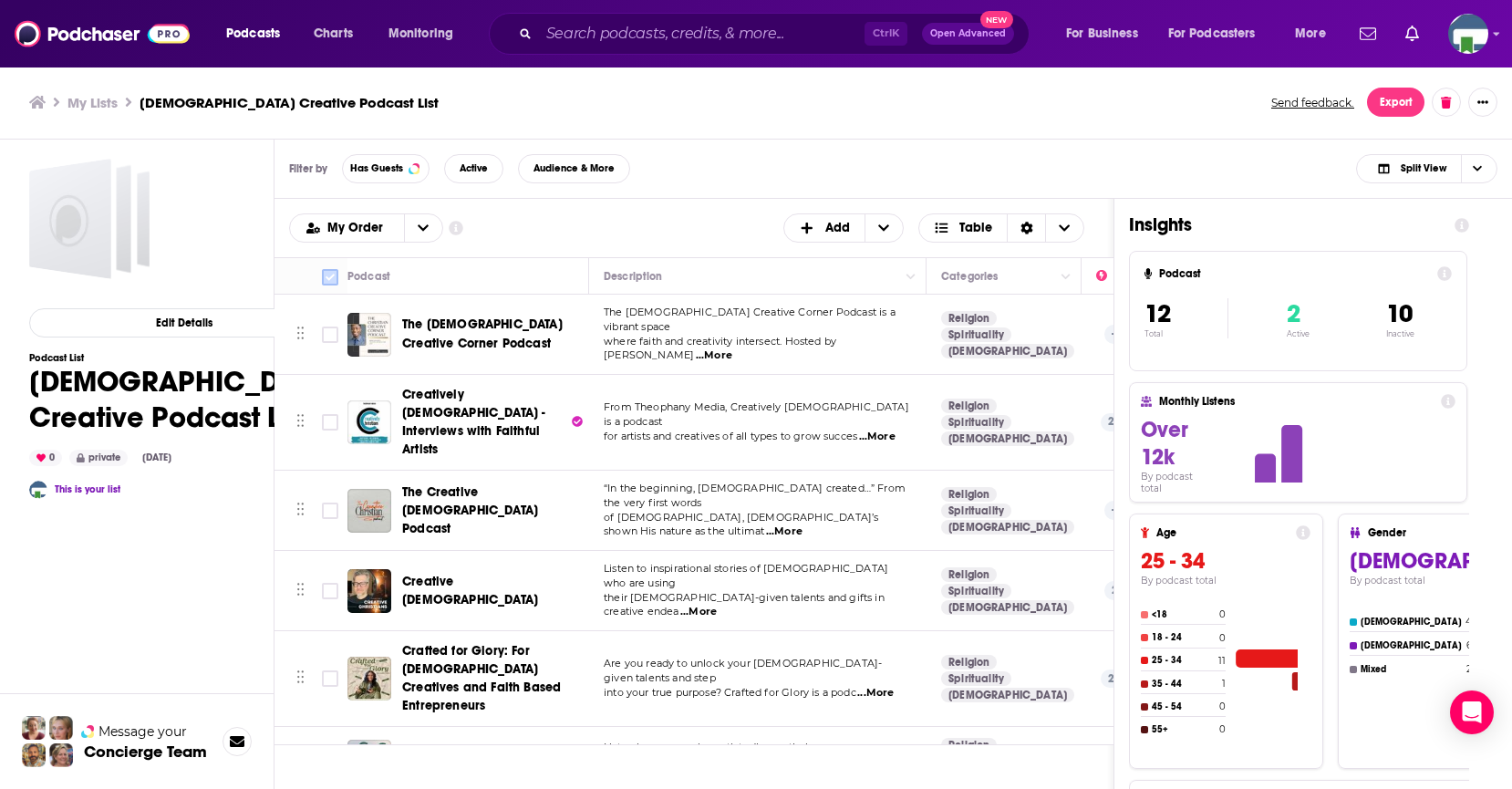
checkbox input "true"
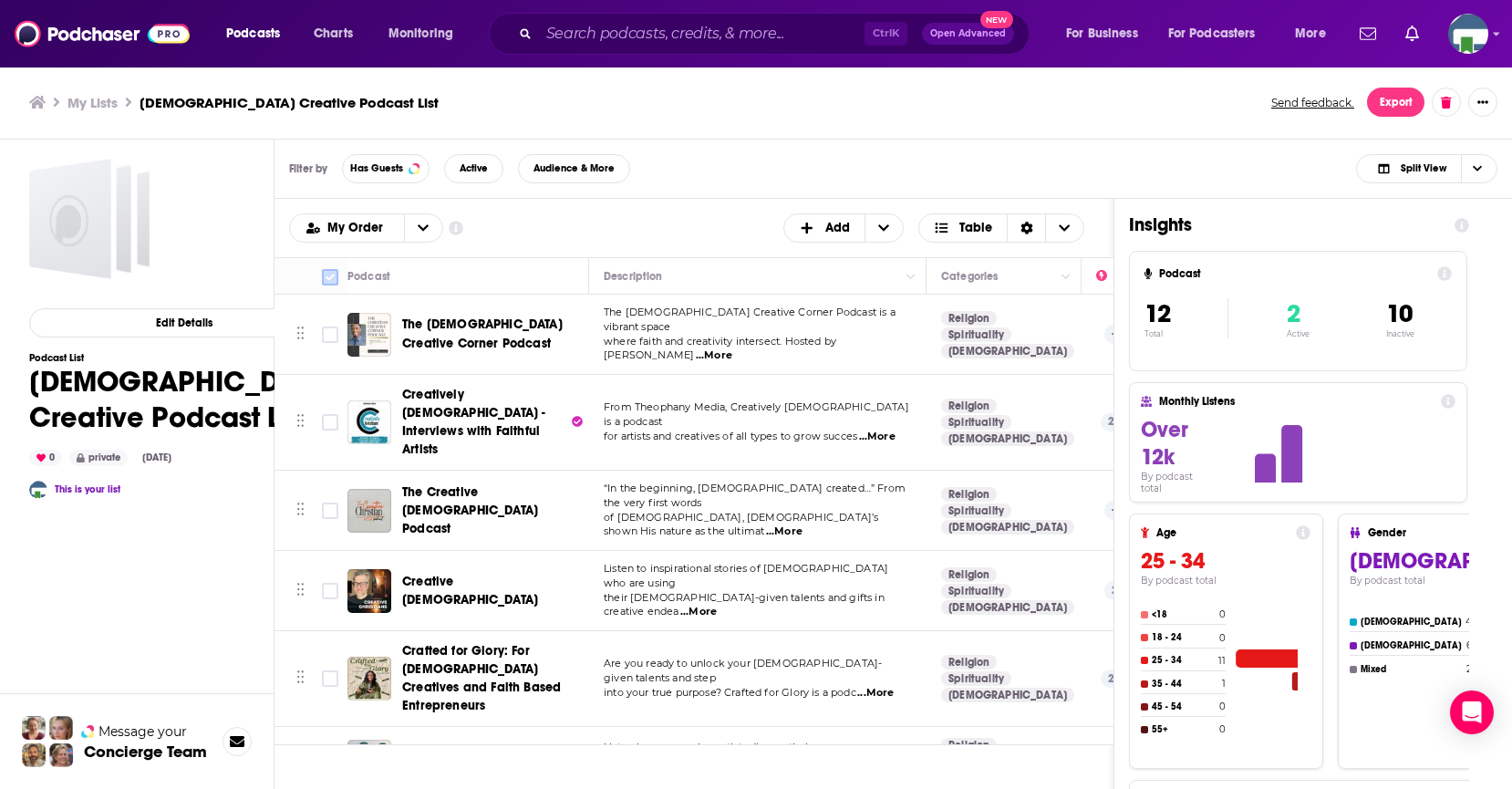
checkbox input "true"
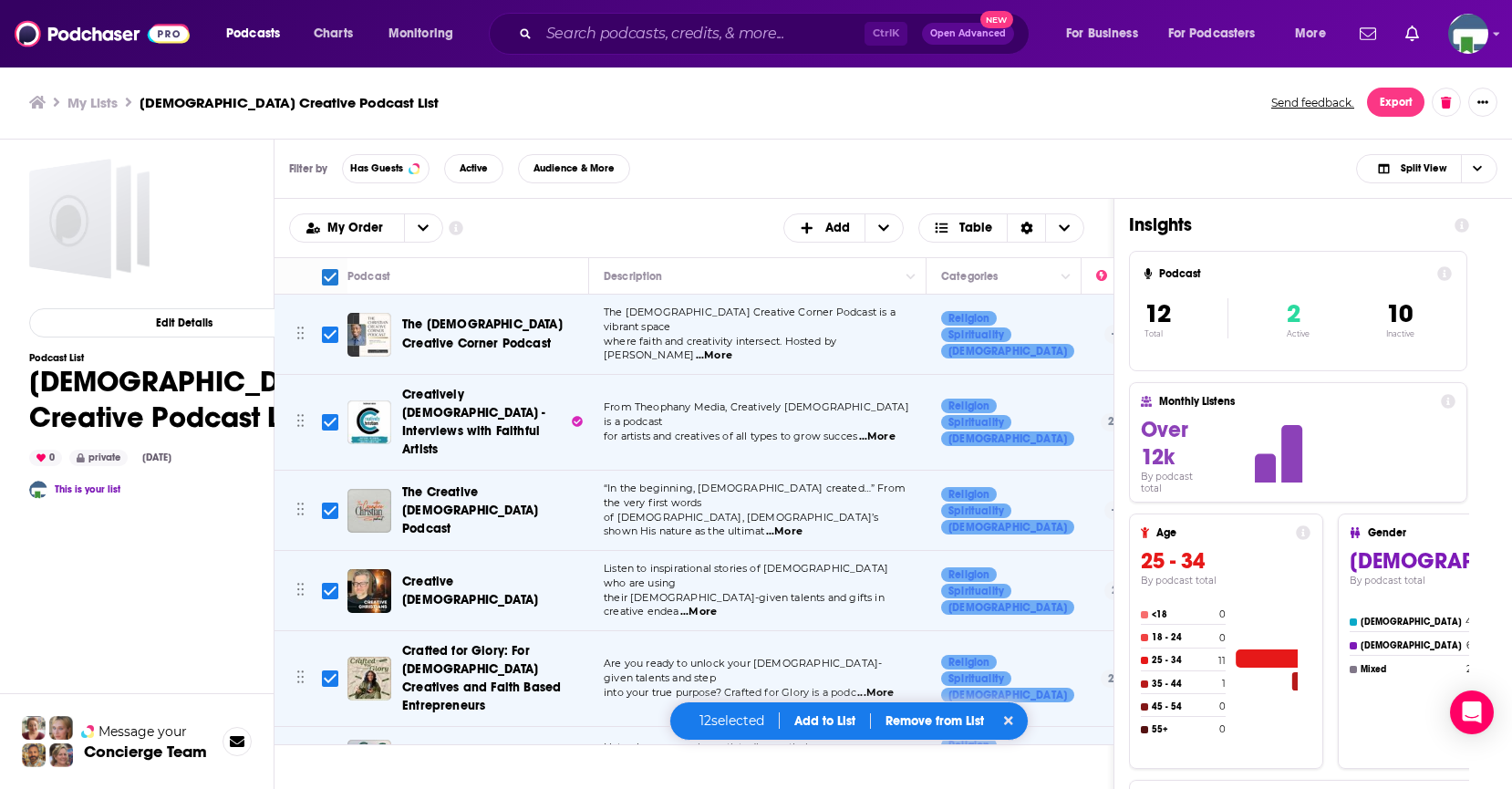
click at [692, 211] on div "Podcasts Add" at bounding box center [693, 211] width 810 height 4
click at [752, 167] on div "Filter by Has Guests Active Audience & More Split View" at bounding box center [893, 170] width 1237 height 60
click at [1390, 97] on button "Export" at bounding box center [1395, 101] width 58 height 29
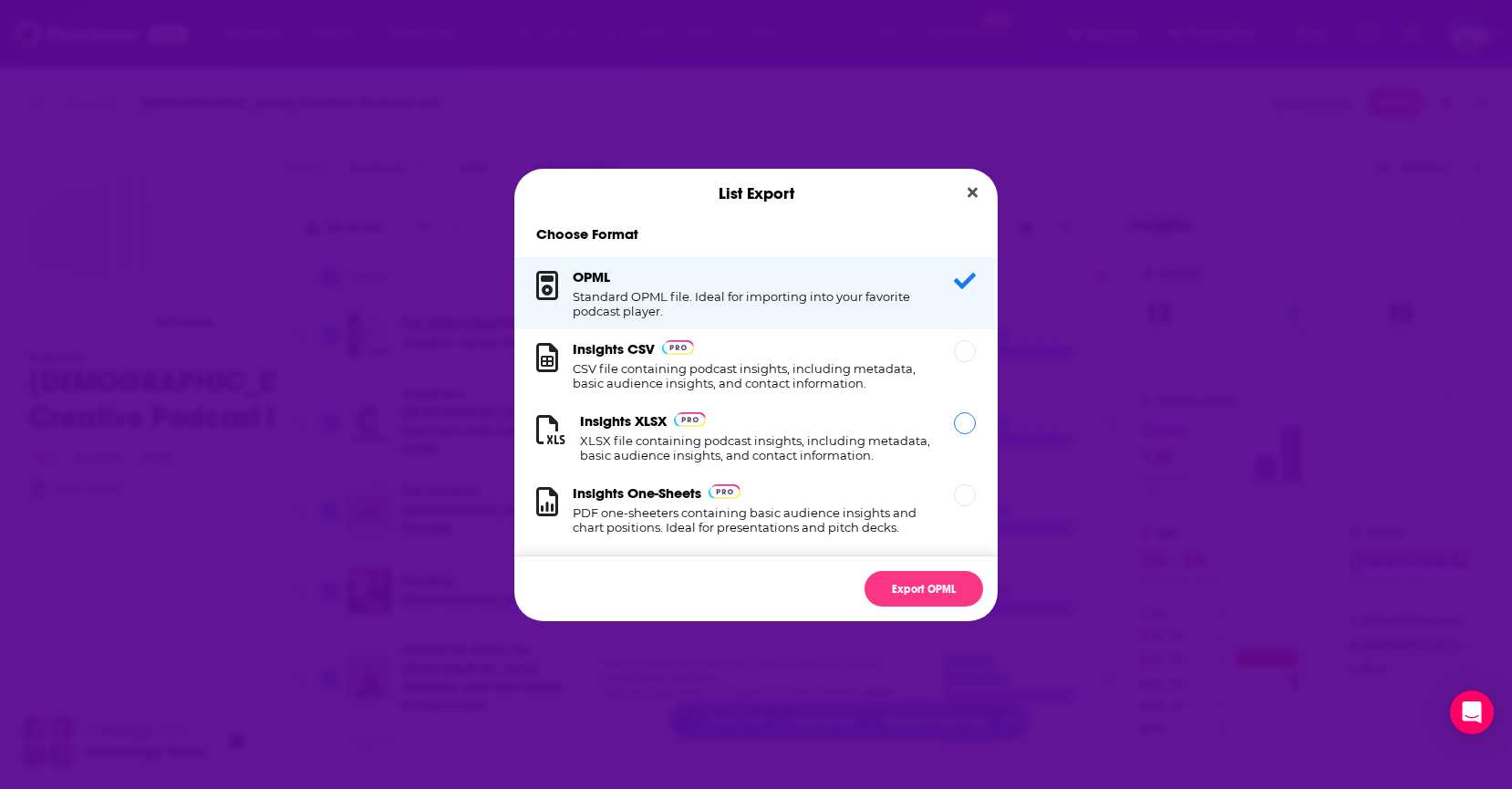
click at [740, 433] on h1 "XLSX file containing podcast insights, including metadata, basic audience insig…" at bounding box center [755, 447] width 352 height 29
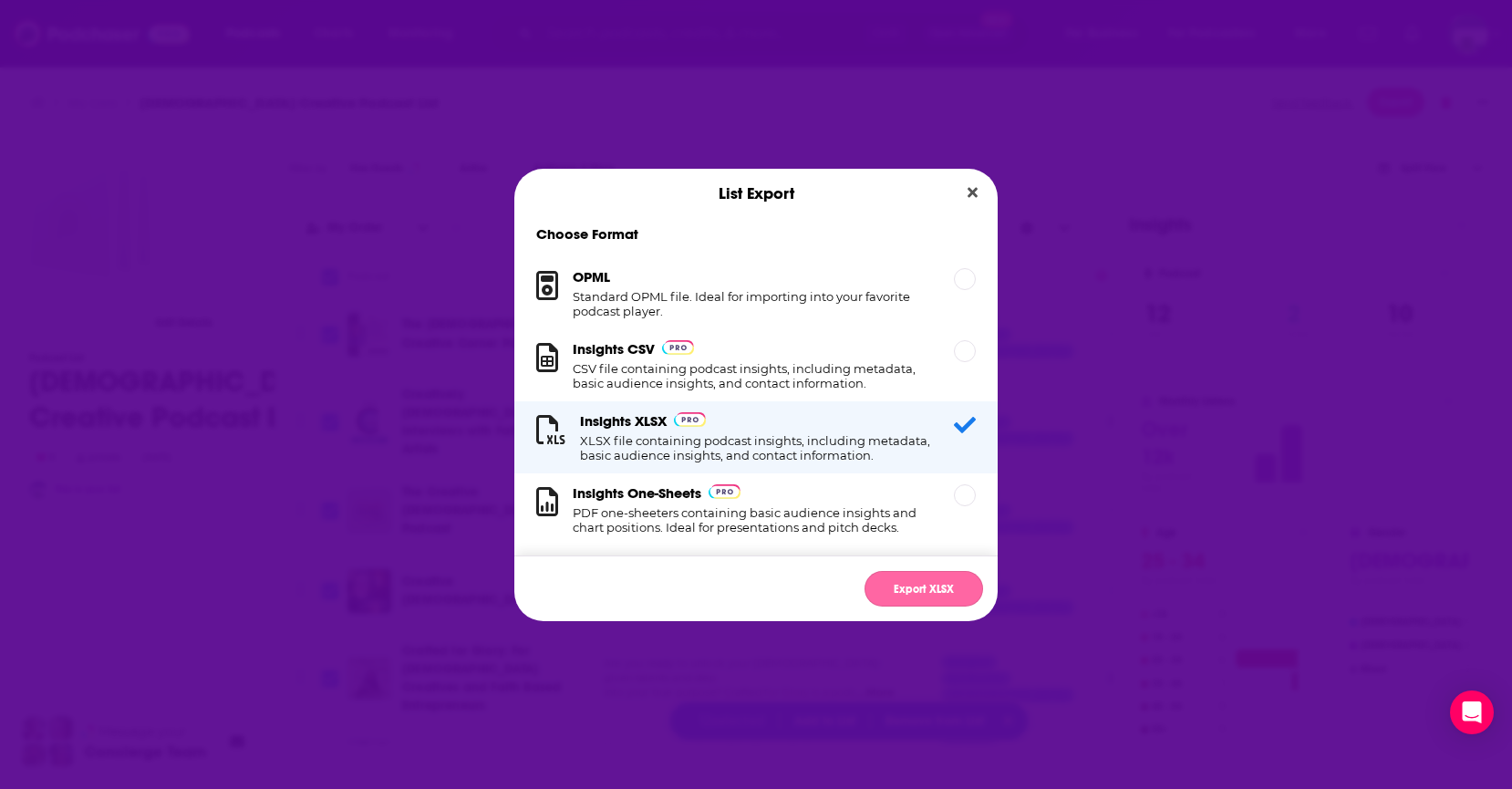
click at [889, 580] on button "Export XLSX" at bounding box center [923, 589] width 118 height 36
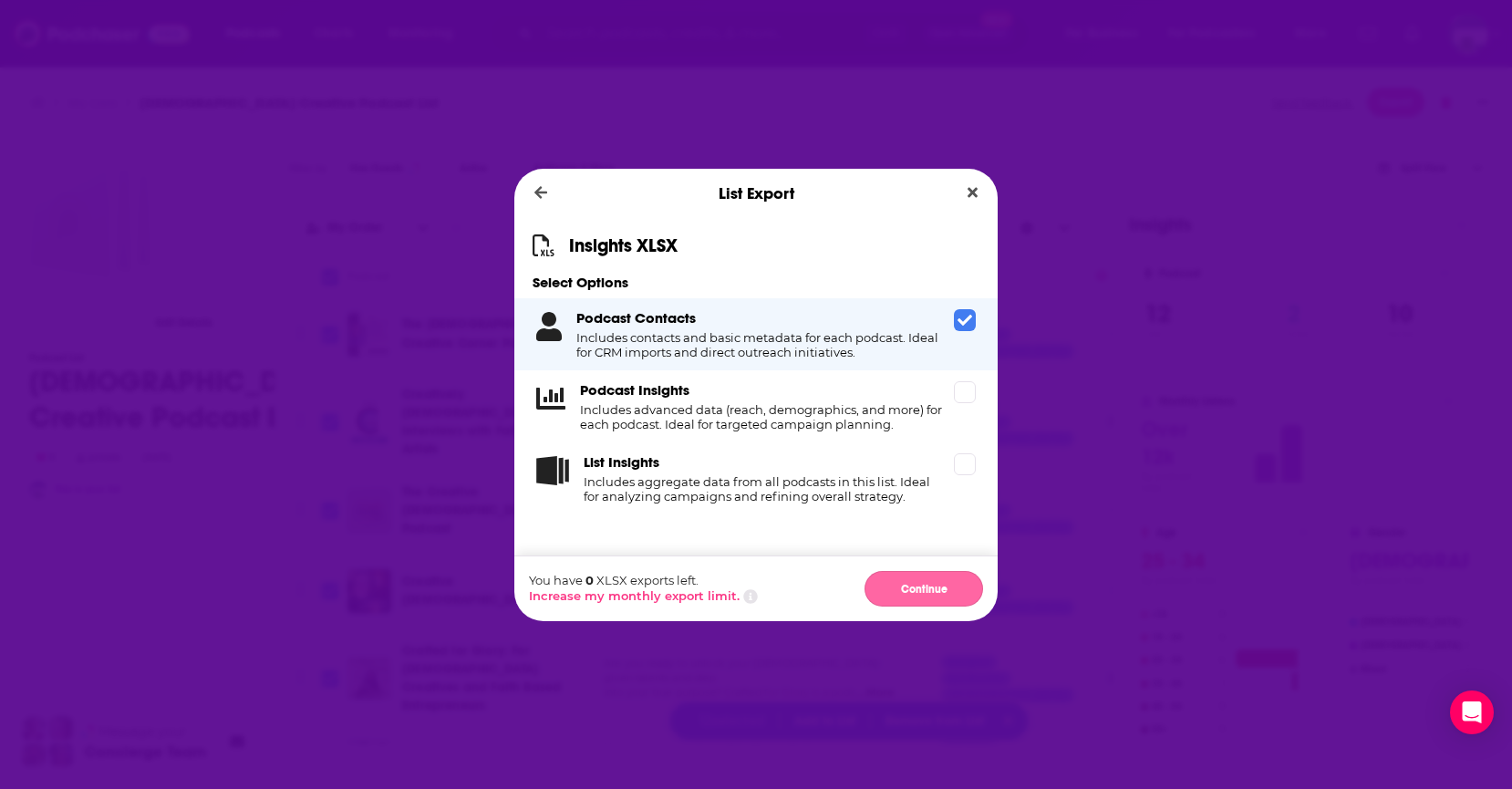
click at [907, 581] on button "Continue" at bounding box center [923, 589] width 118 height 36
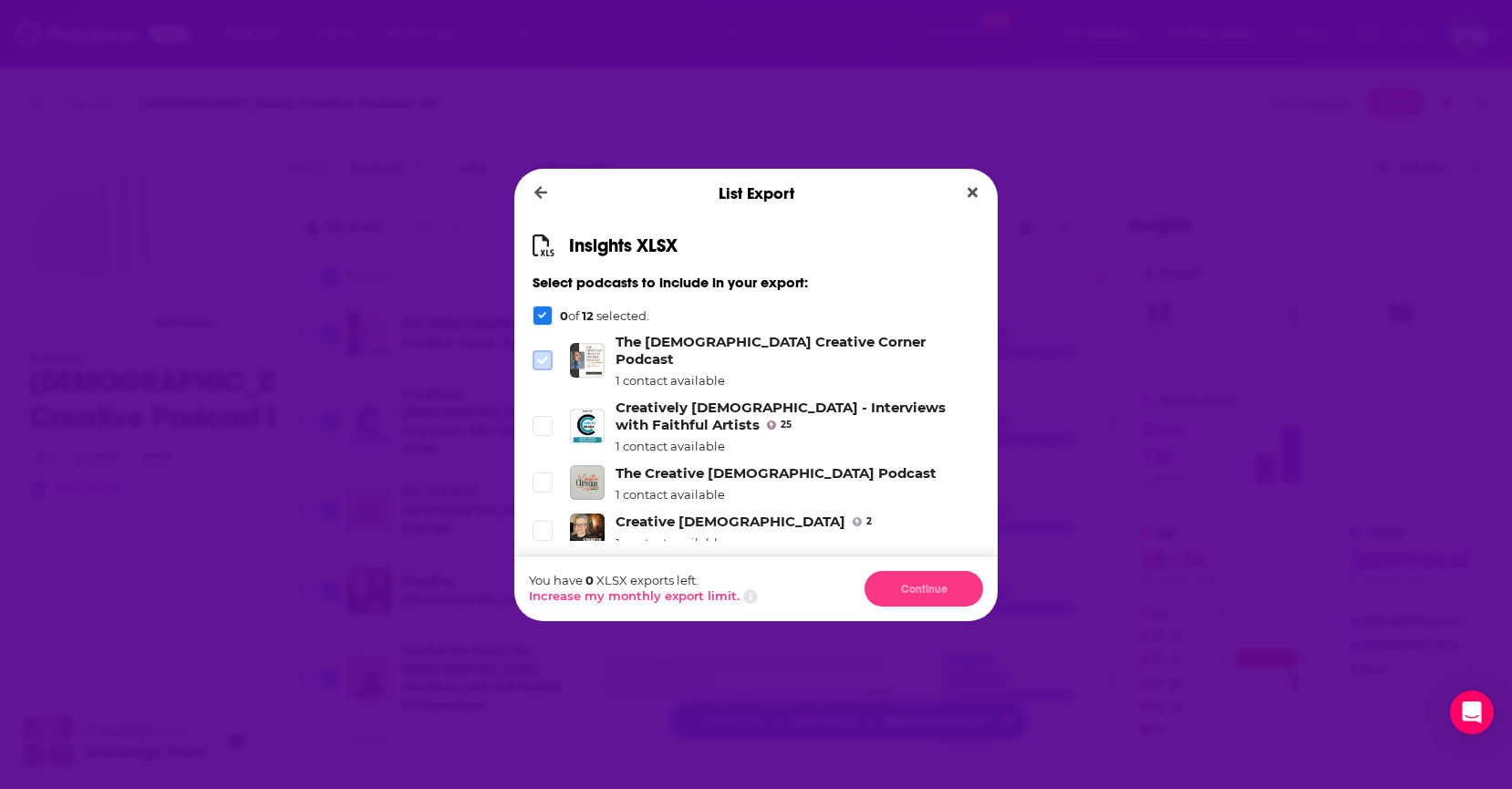
click at [543, 355] on icon "Dialog" at bounding box center [542, 359] width 11 height 8
click at [972, 187] on icon "Close" at bounding box center [972, 193] width 10 height 15
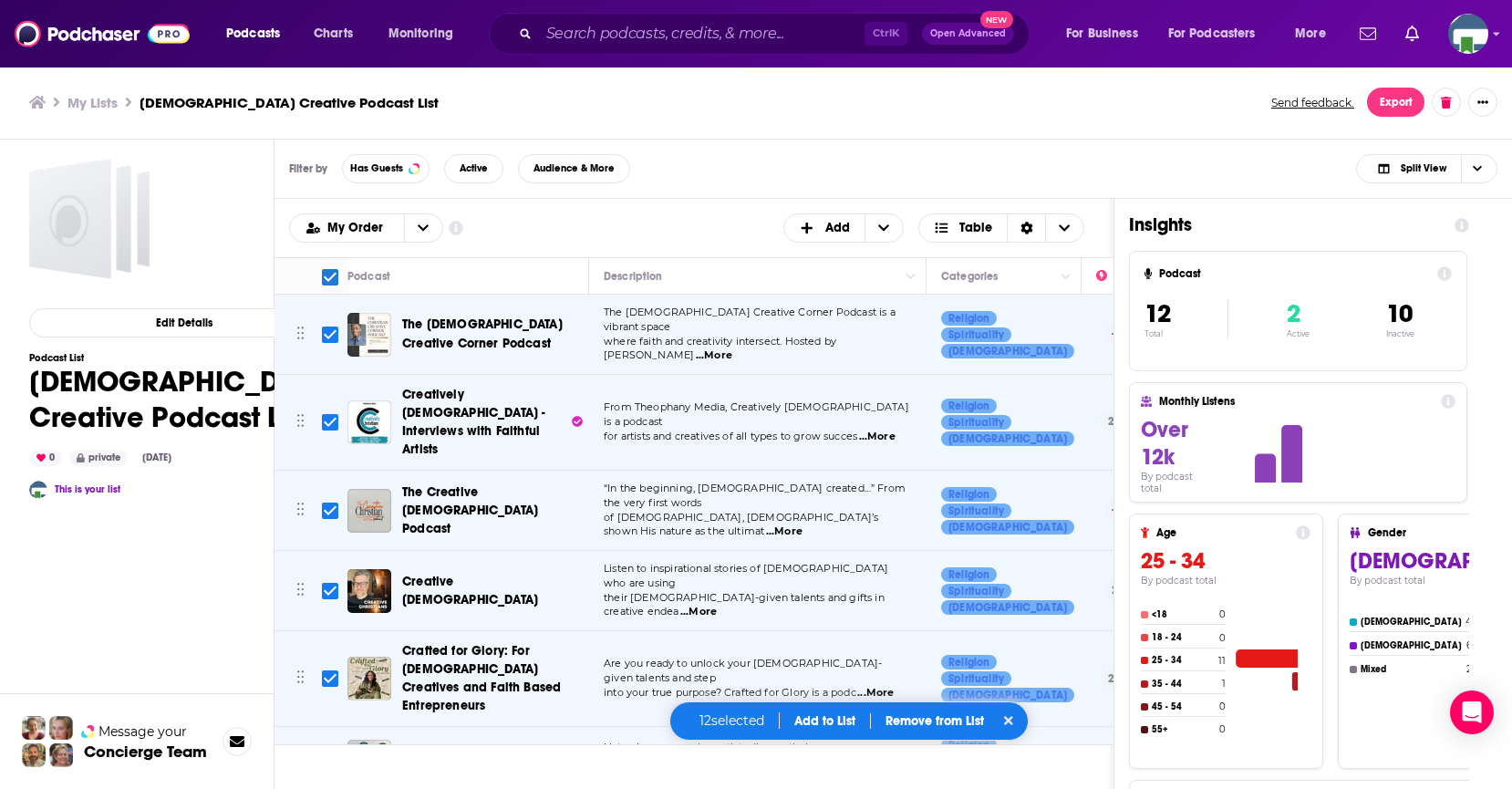
click at [530, 330] on span "The [DEMOGRAPHIC_DATA] Creative Corner Podcast" at bounding box center [492, 333] width 181 height 37
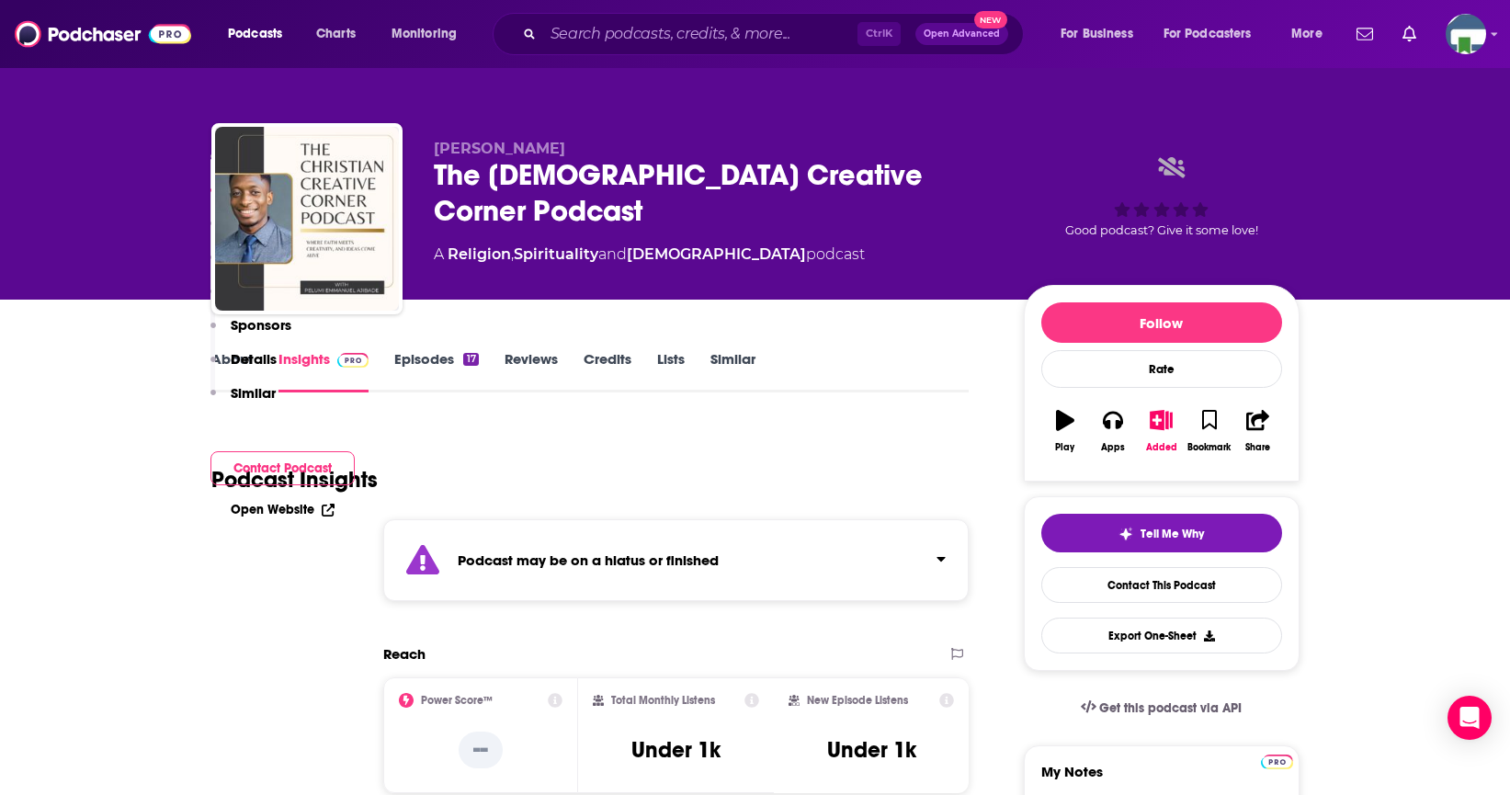
scroll to position [1378, 0]
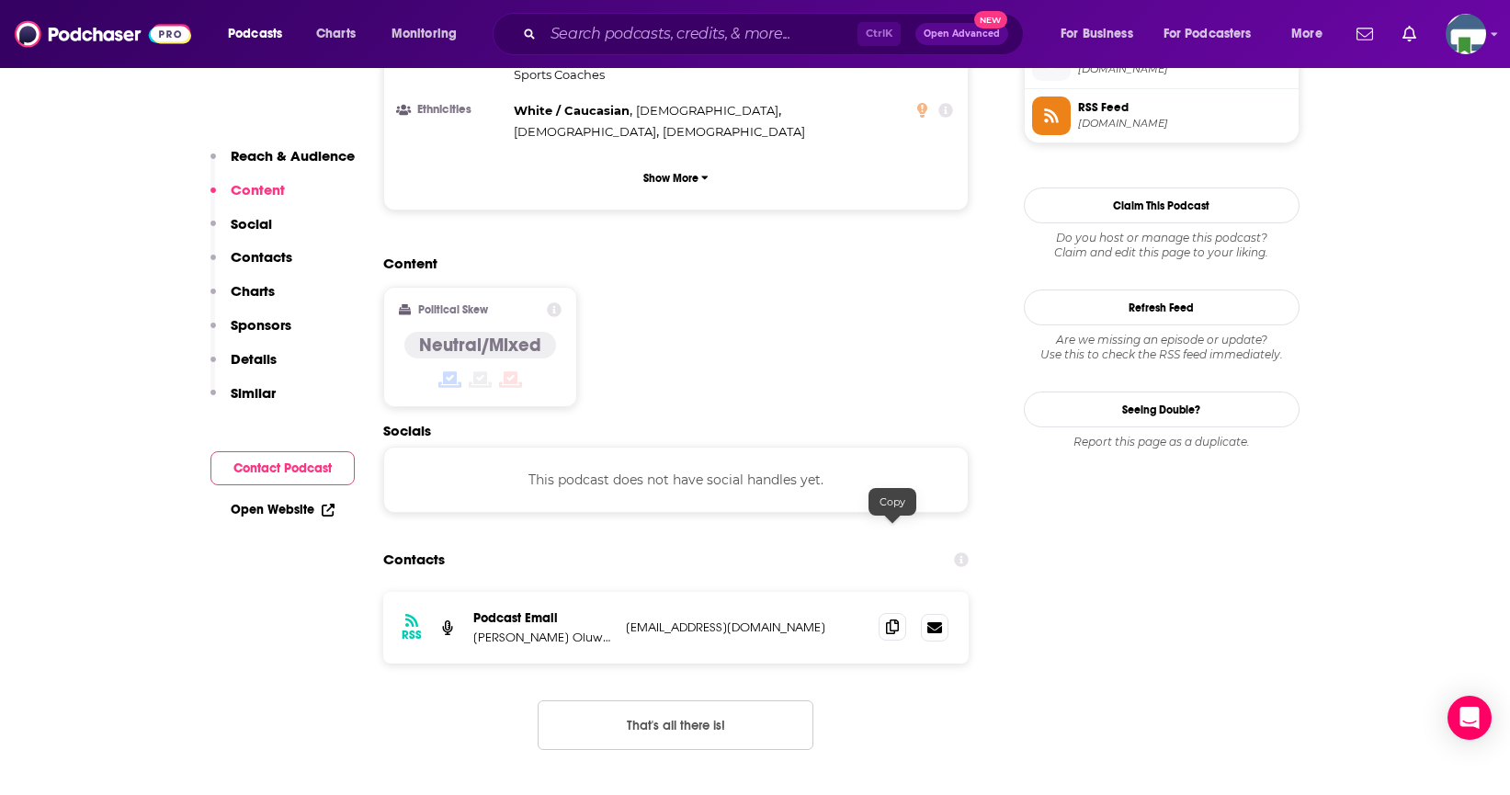
click at [895, 619] on icon at bounding box center [892, 626] width 13 height 15
drag, startPoint x: 187, startPoint y: 574, endPoint x: 197, endPoint y: 571, distance: 9.9
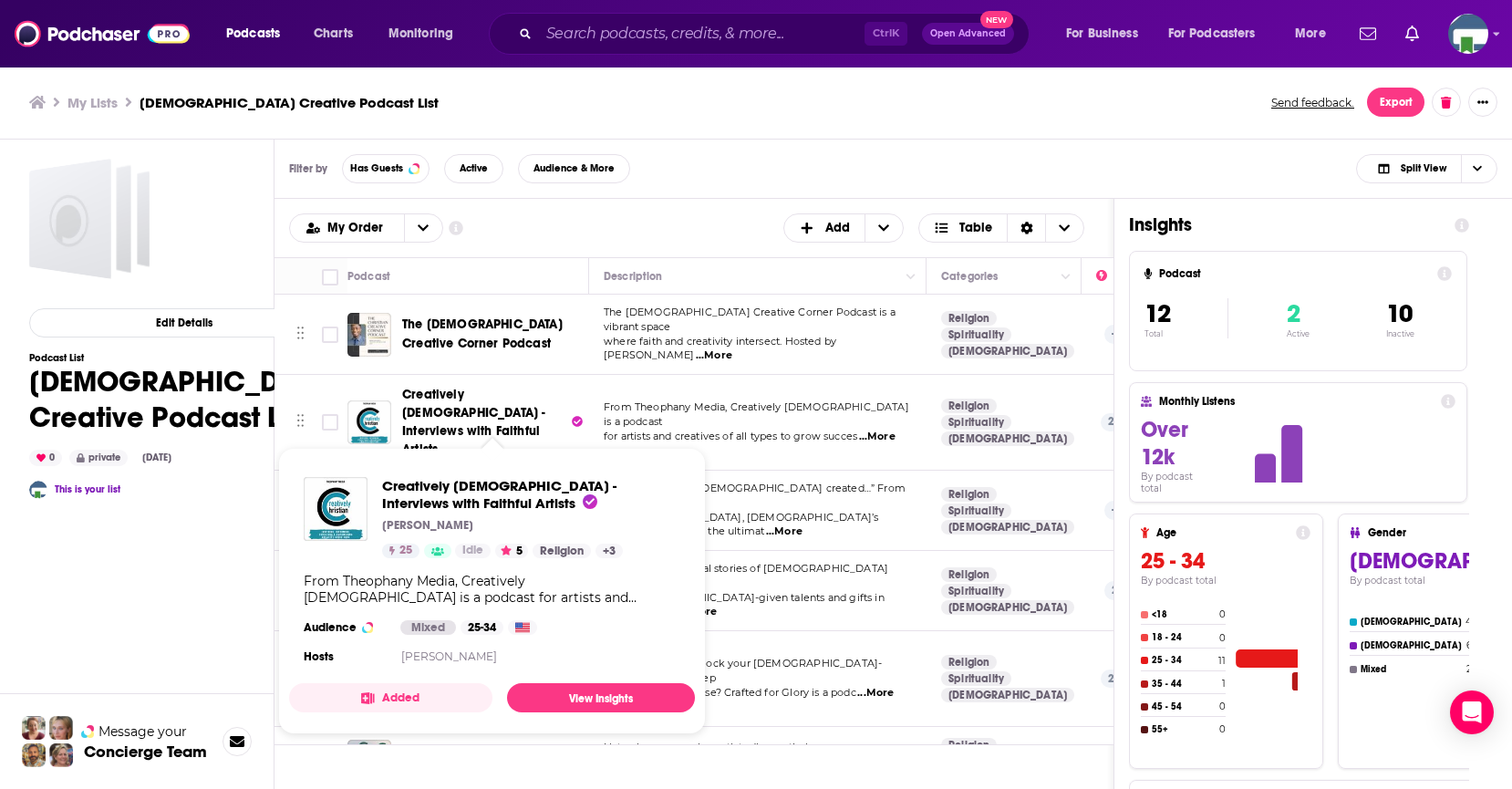
click at [449, 394] on span "Creatively [DEMOGRAPHIC_DATA] - Interviews with Faithful Artists" at bounding box center [484, 423] width 165 height 73
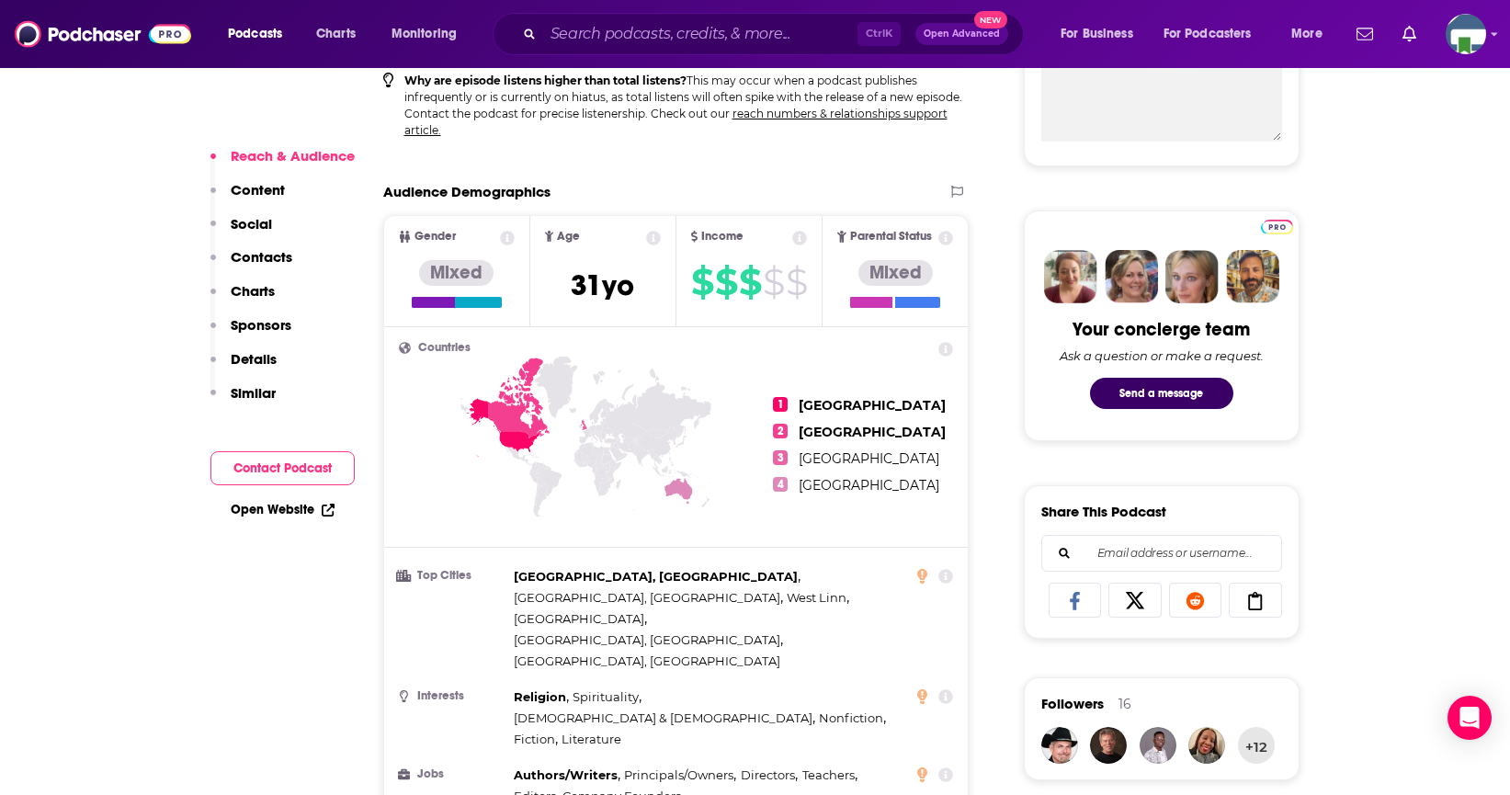
scroll to position [1562, 0]
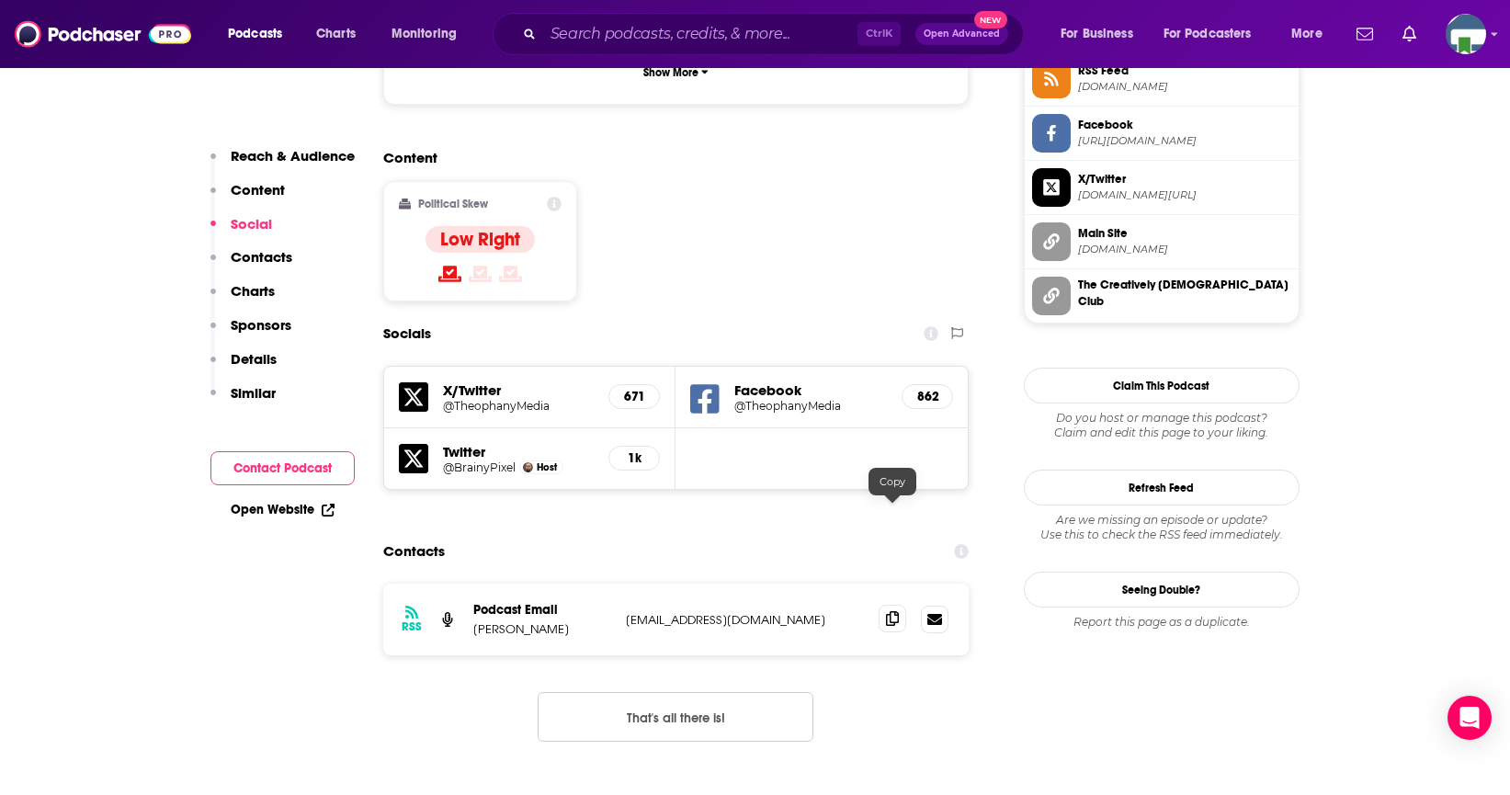
click at [897, 611] on icon at bounding box center [892, 618] width 13 height 15
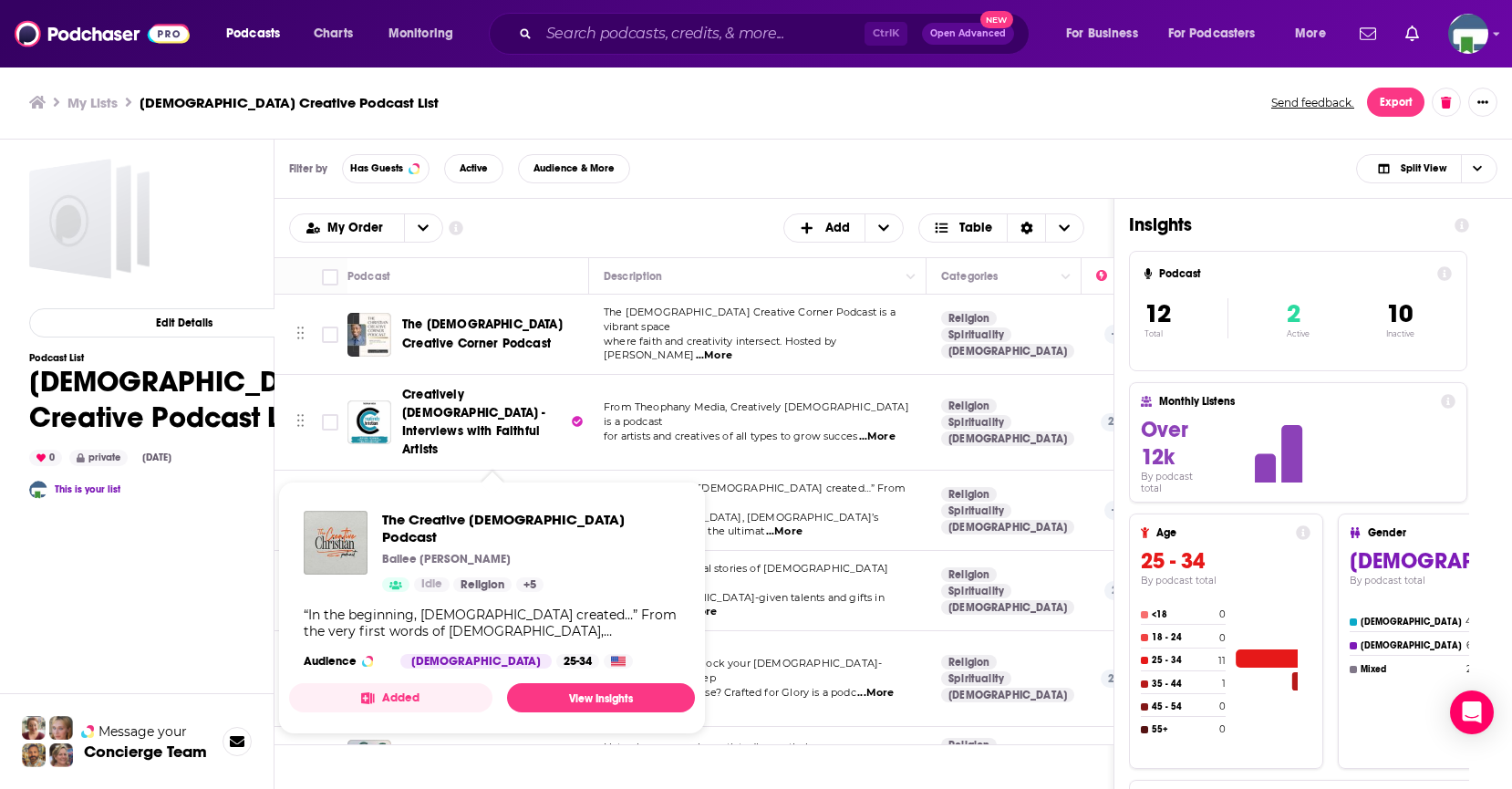
click at [449, 484] on span "The Creative [DEMOGRAPHIC_DATA] Podcast" at bounding box center [469, 510] width 136 height 52
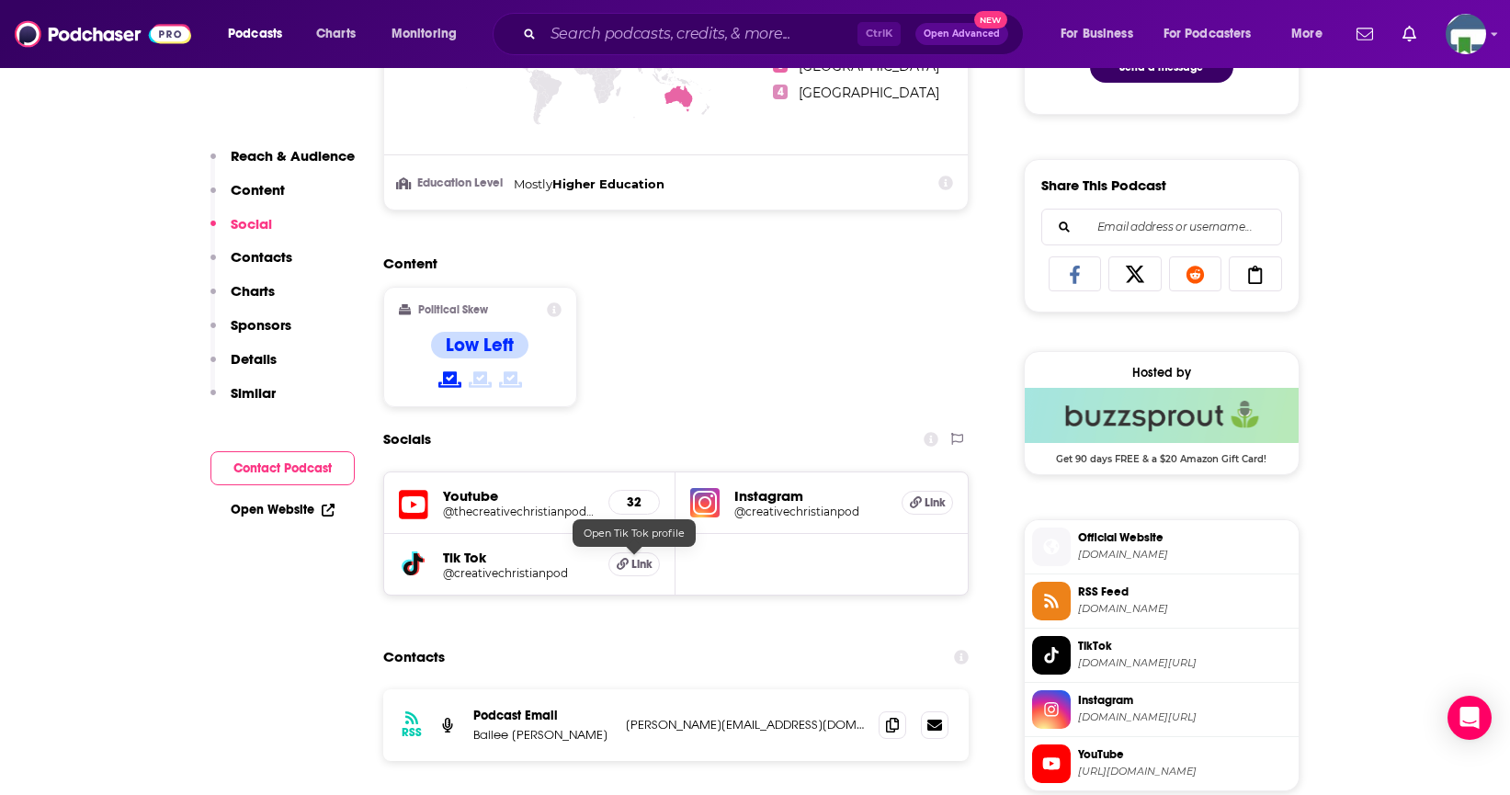
scroll to position [1286, 0]
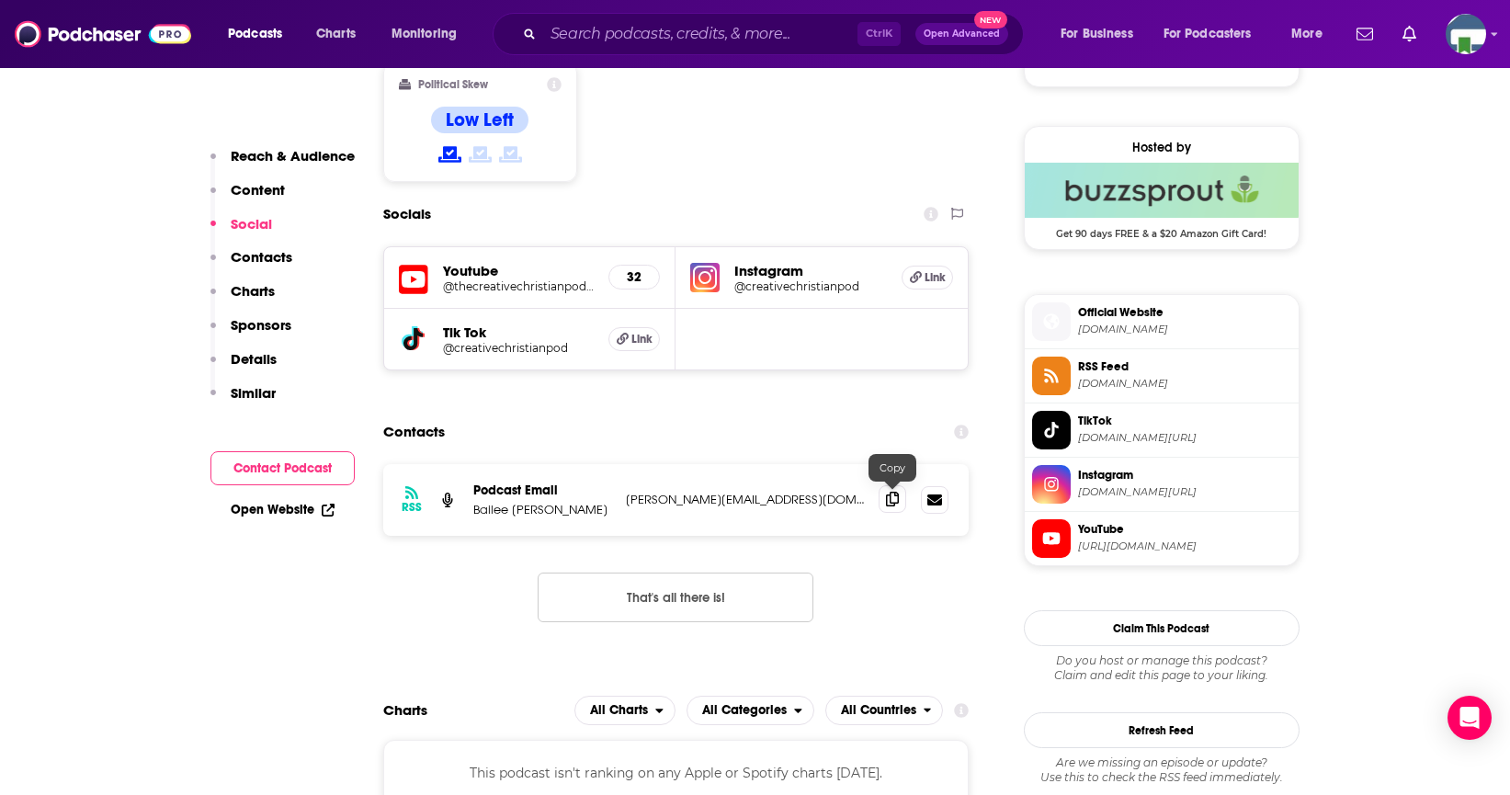
click at [889, 501] on icon at bounding box center [892, 499] width 13 height 15
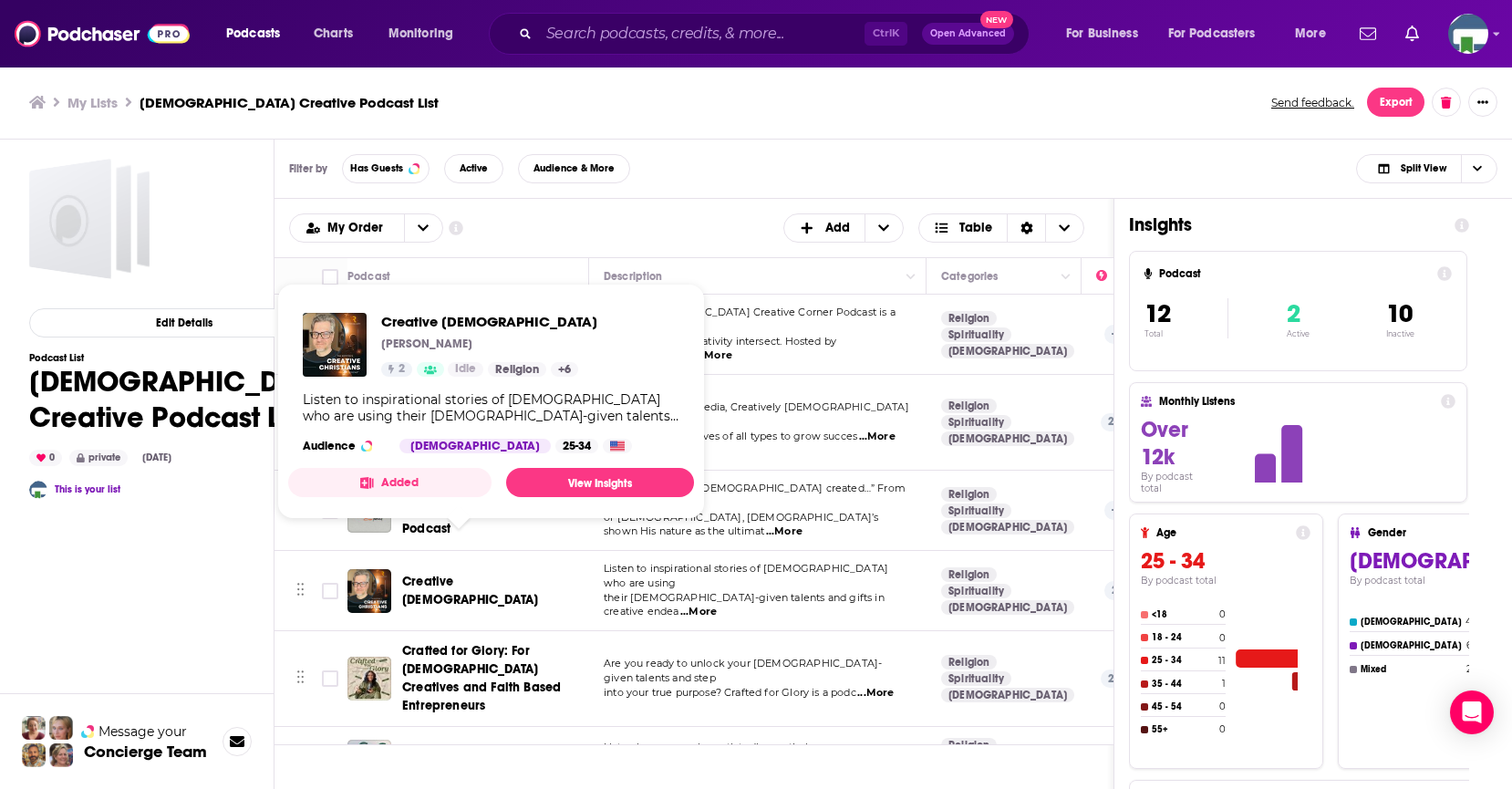
click at [483, 574] on span "Creative [DEMOGRAPHIC_DATA]" at bounding box center [469, 591] width 136 height 34
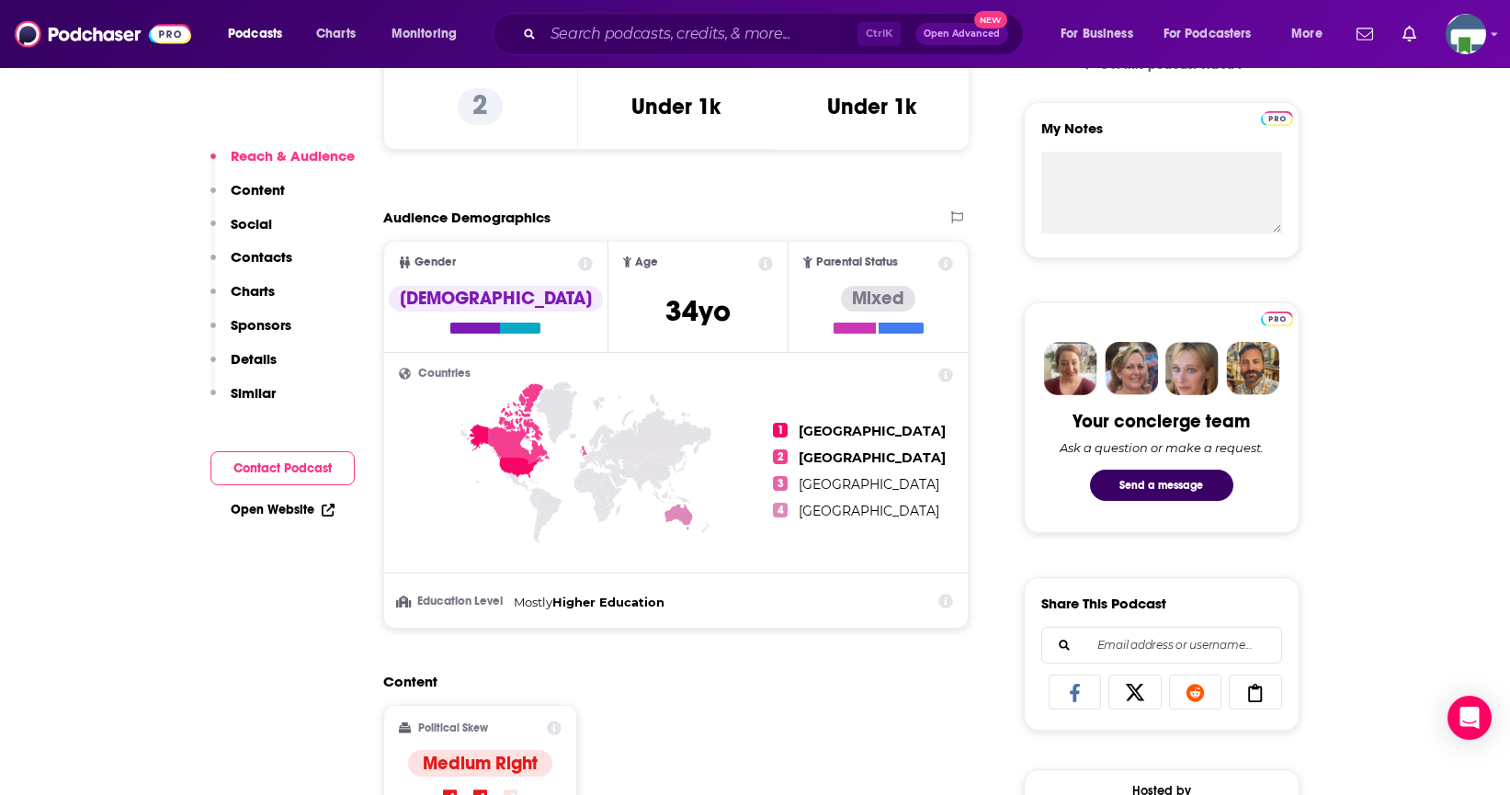
scroll to position [1103, 0]
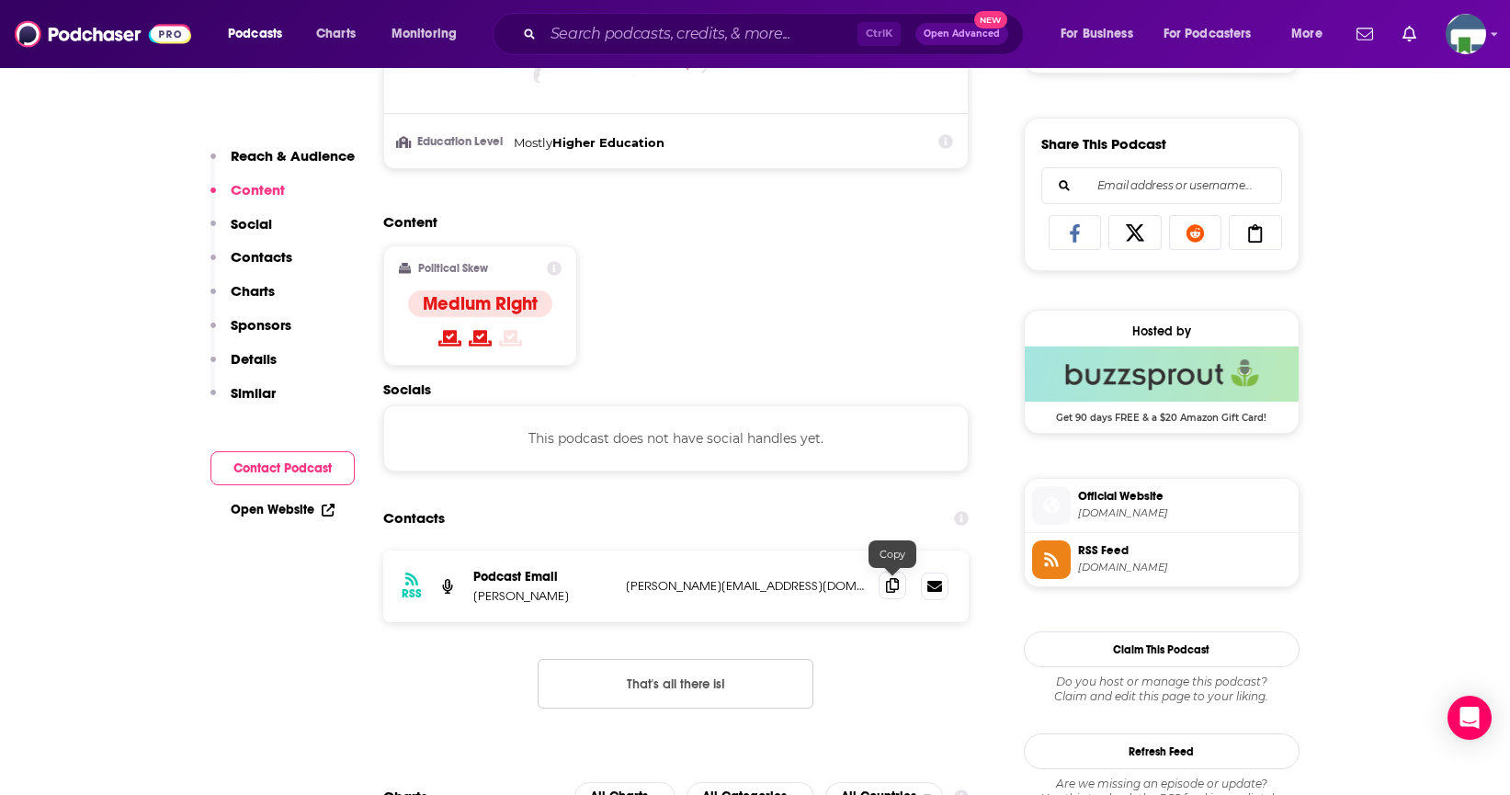
click at [895, 584] on icon at bounding box center [892, 585] width 13 height 15
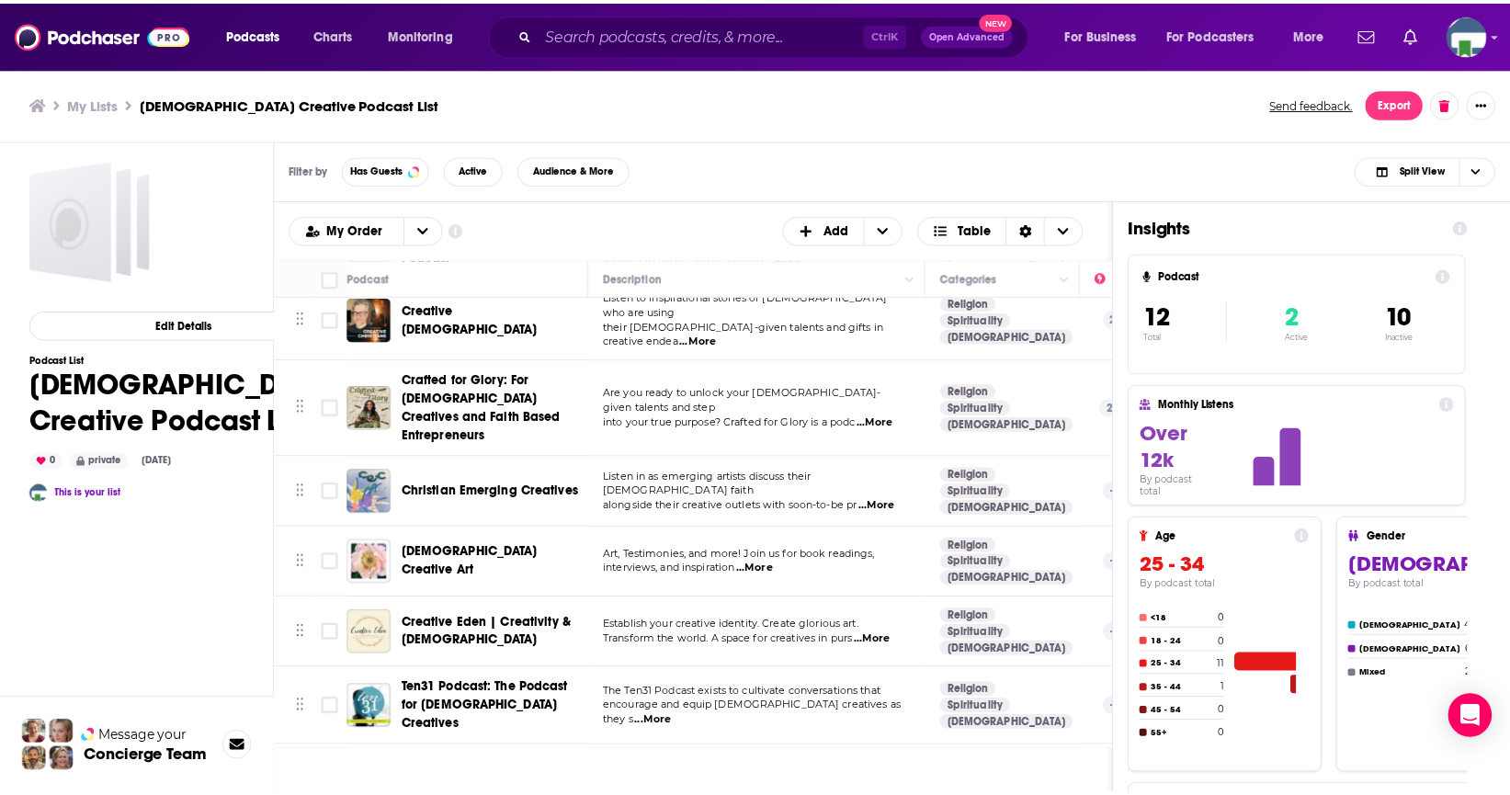
scroll to position [184, 0]
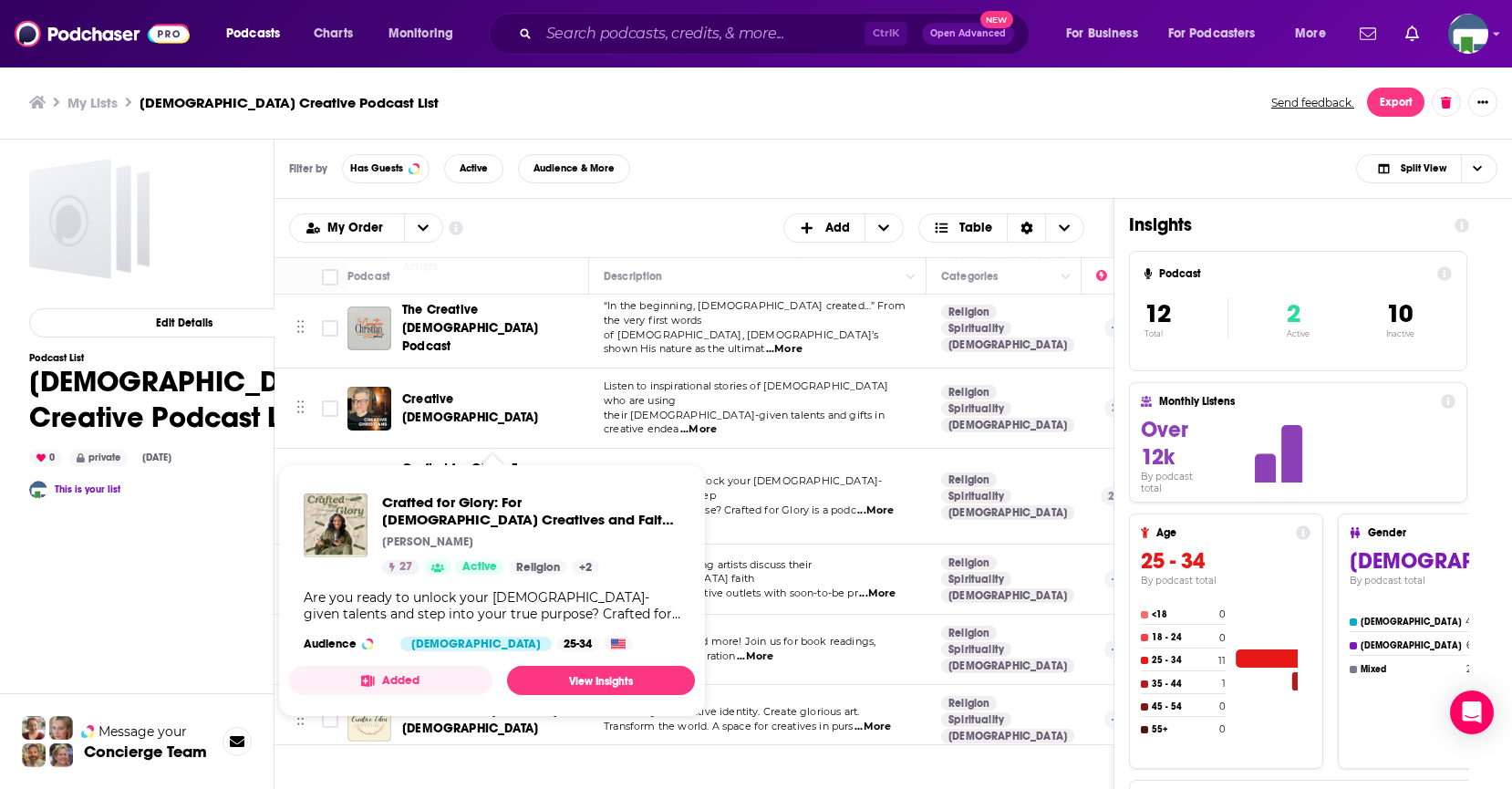
click at [475, 460] on span "Crafted for Glory: For [DEMOGRAPHIC_DATA] Creatives and Faith Based Entrepreneu…" at bounding box center [481, 495] width 159 height 70
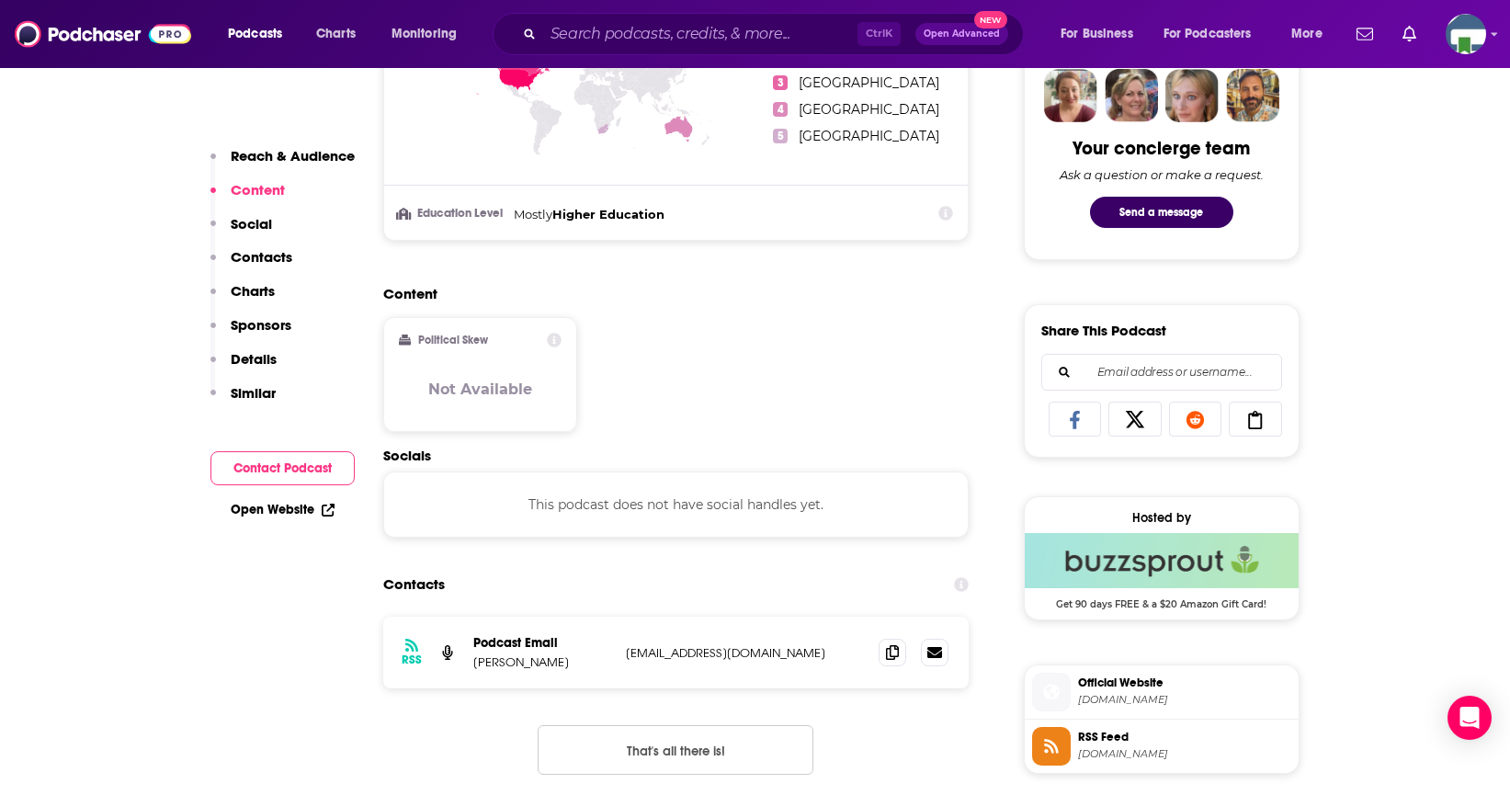
scroll to position [919, 0]
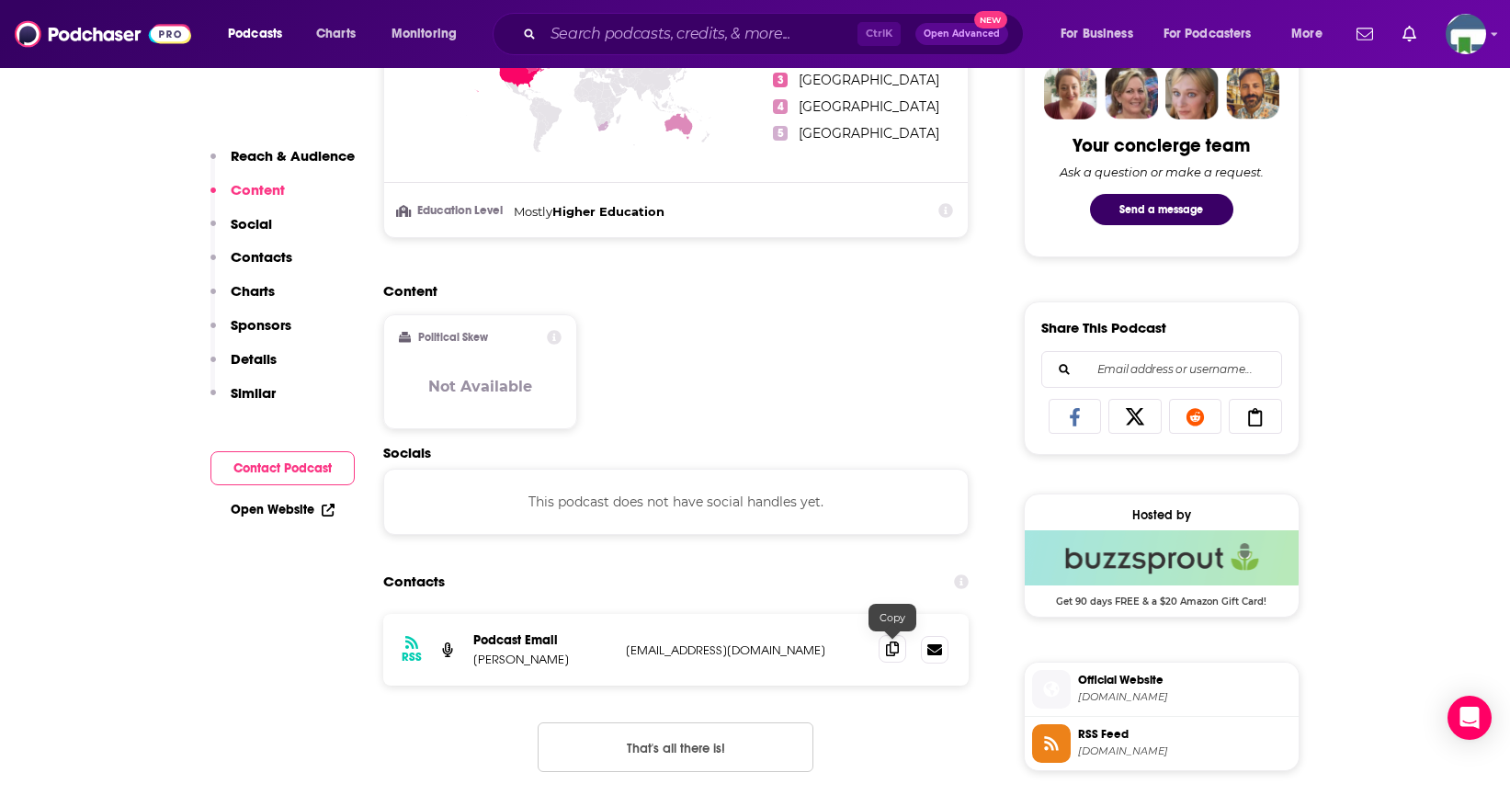
click at [901, 648] on span at bounding box center [892, 649] width 28 height 28
drag, startPoint x: 143, startPoint y: 233, endPoint x: 113, endPoint y: 183, distance: 58.9
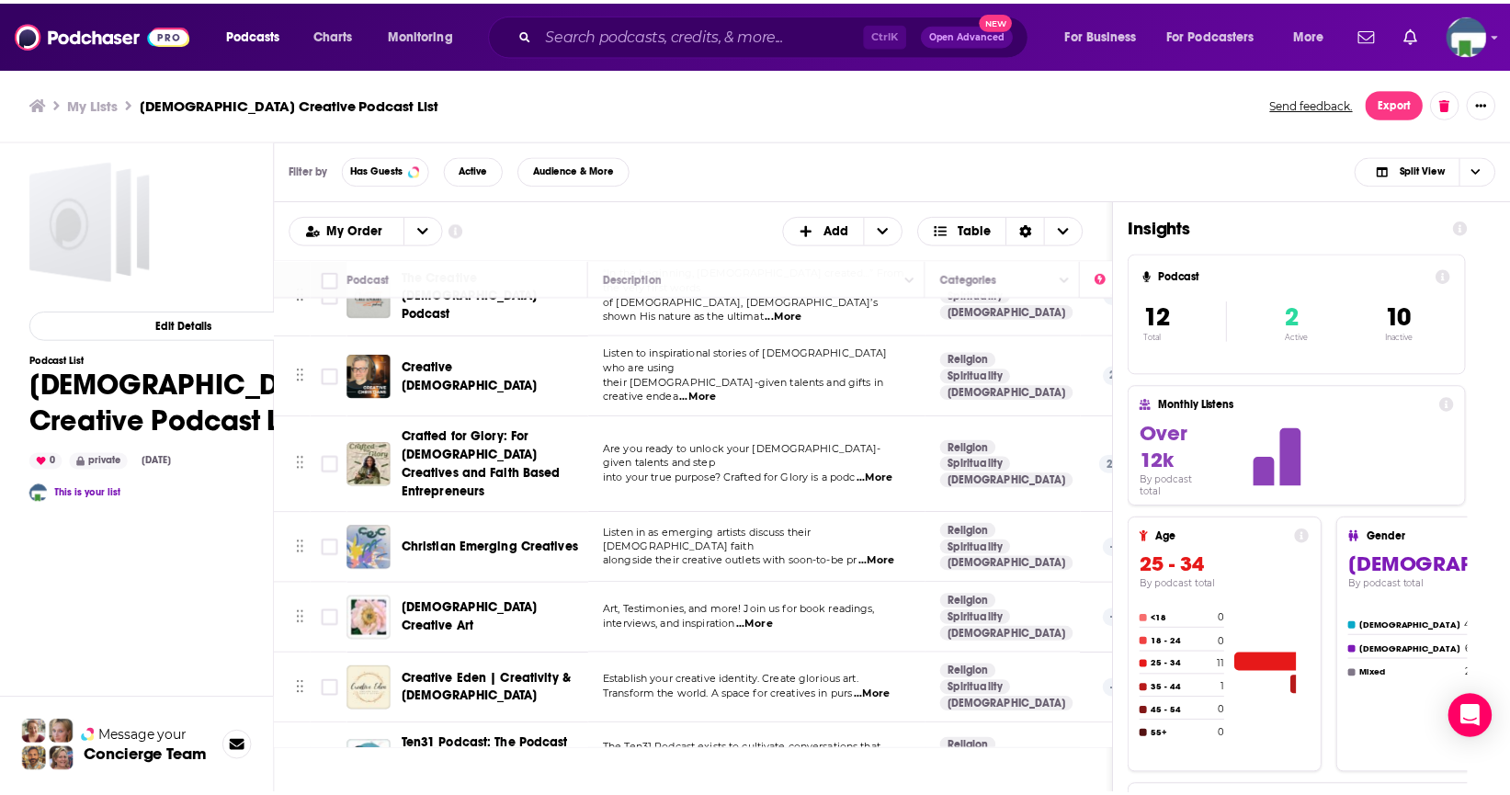
scroll to position [276, 0]
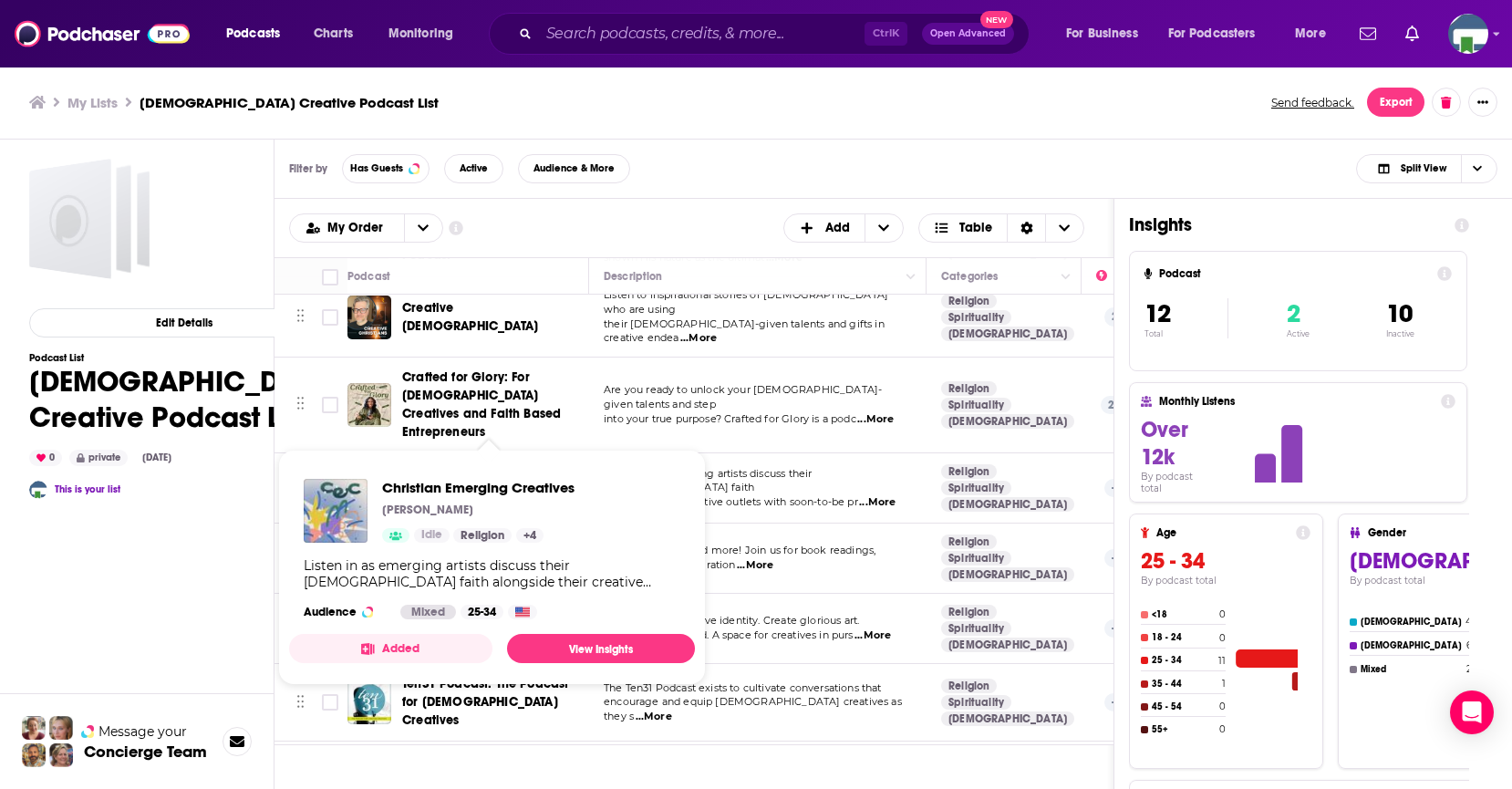
click at [536, 479] on span "Christian Emerging Creatives" at bounding box center [490, 487] width 177 height 16
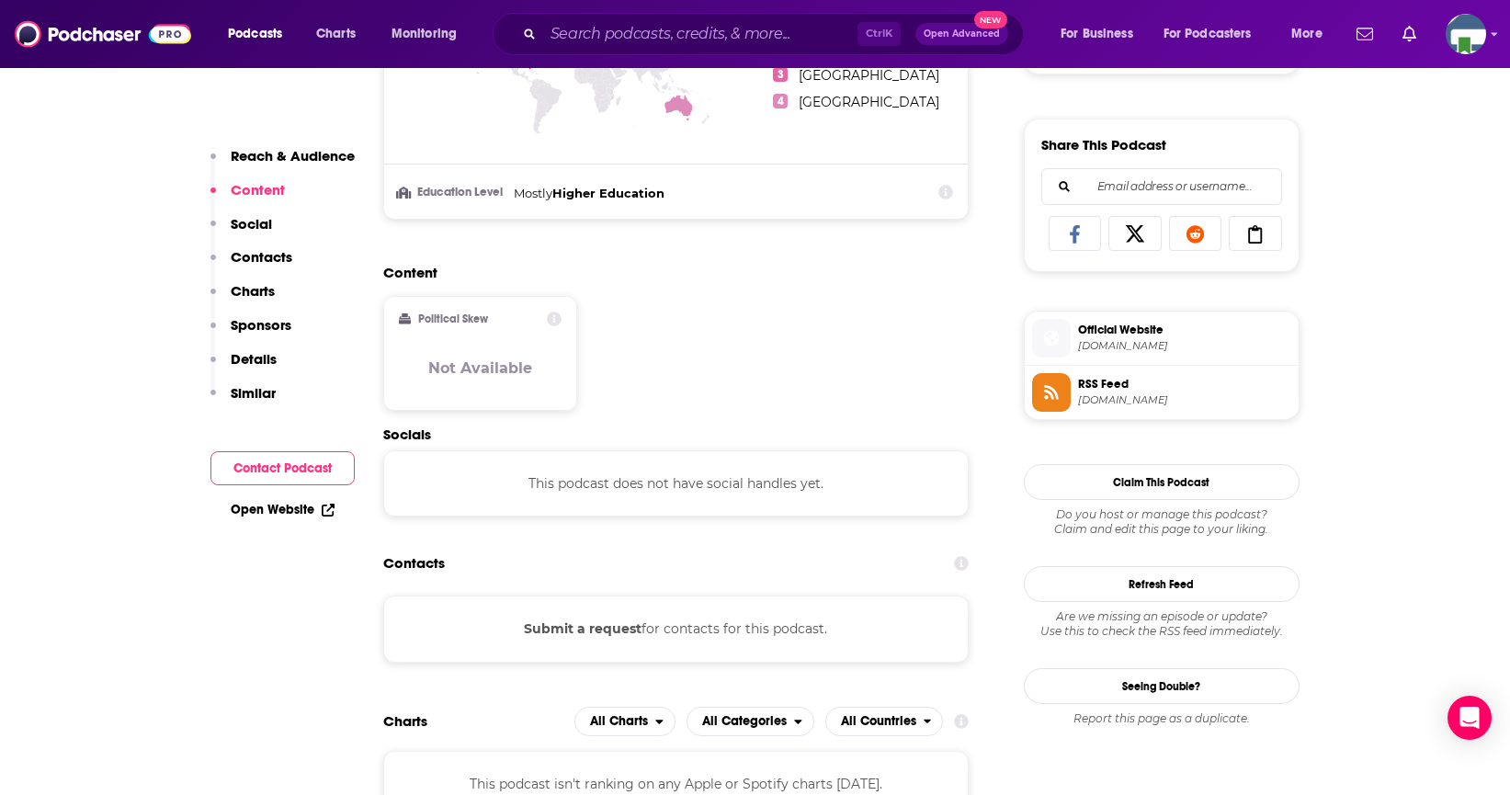
scroll to position [1103, 0]
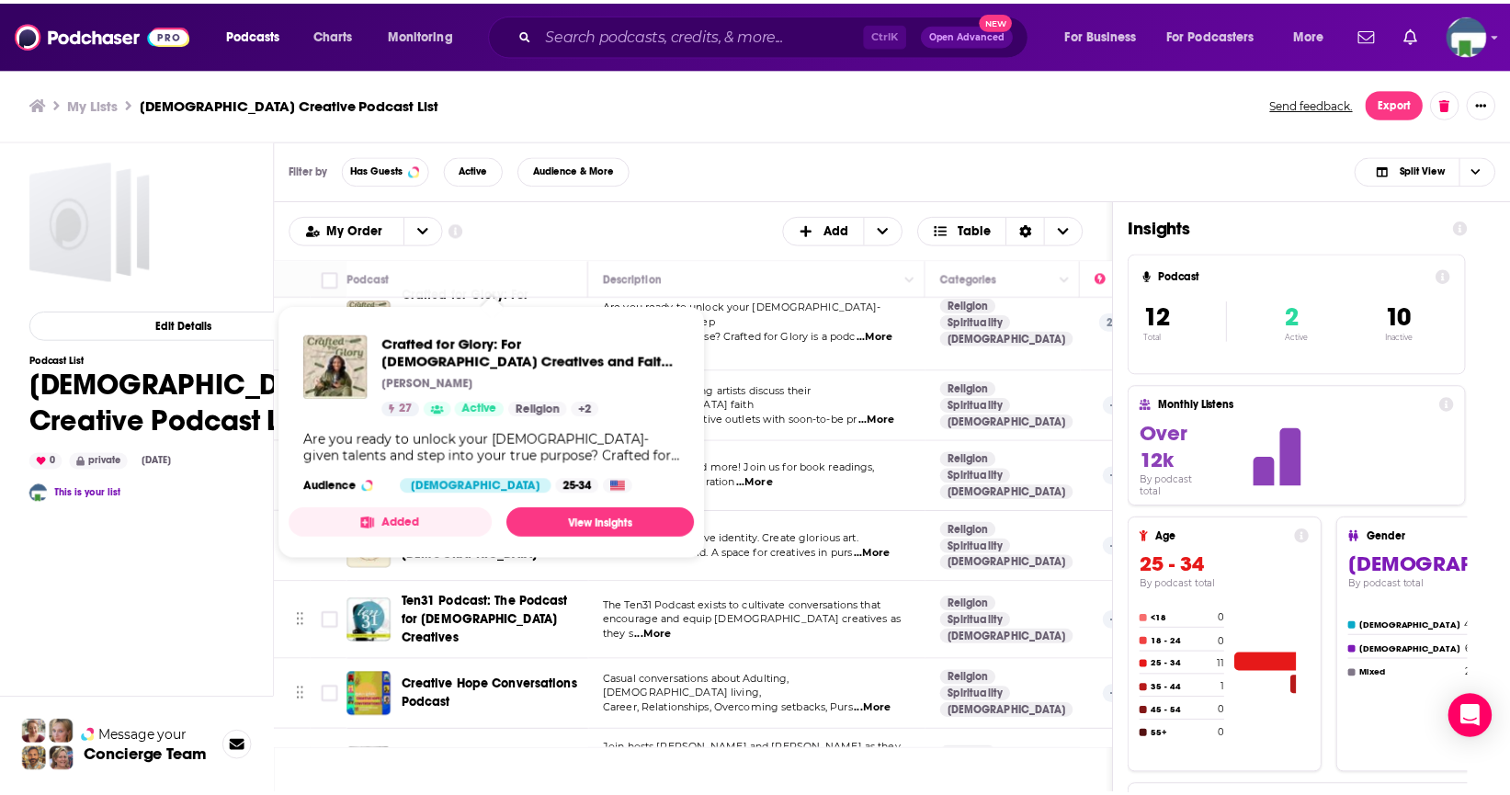
scroll to position [368, 0]
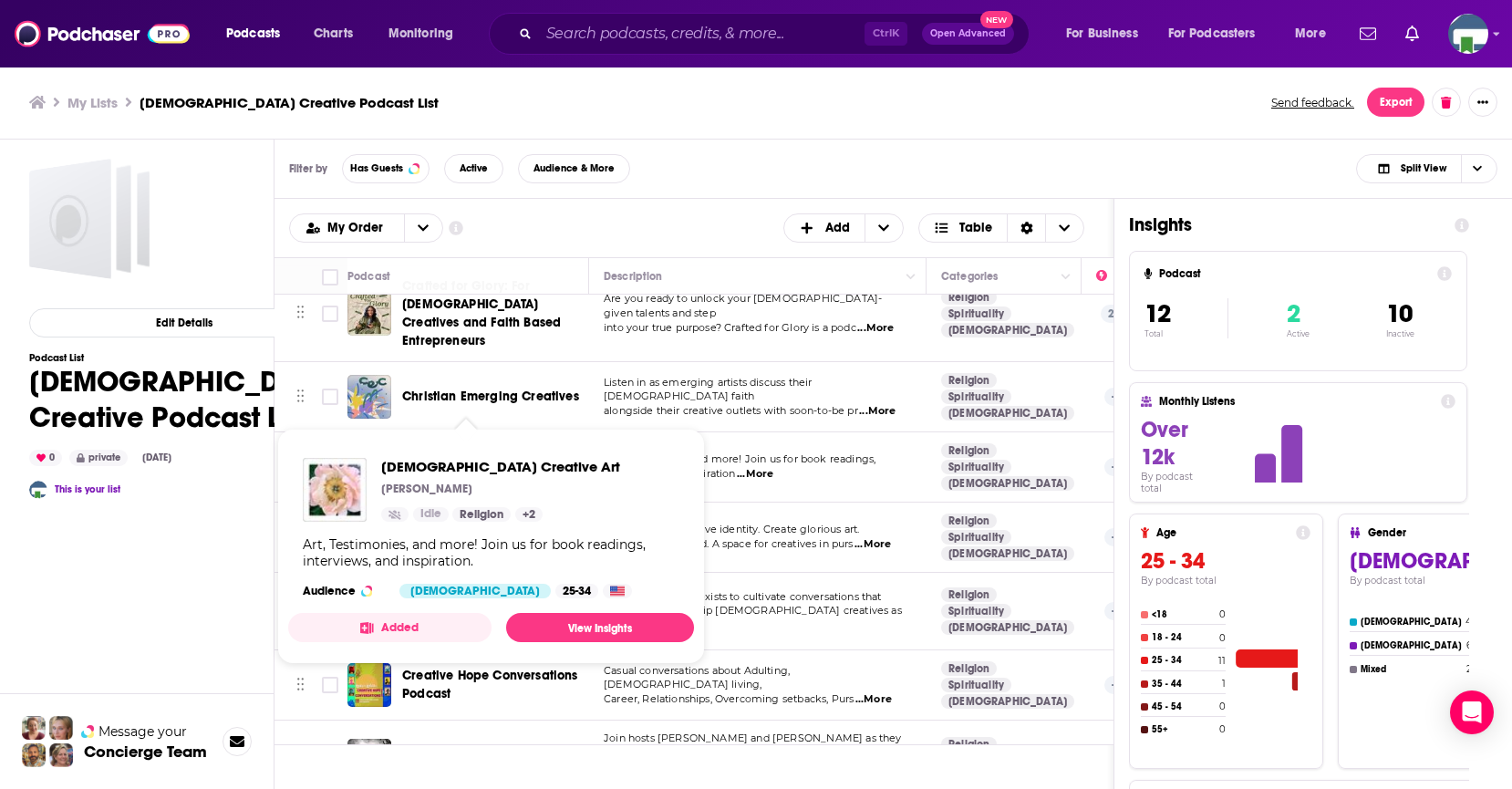
click at [490, 450] on span "[DEMOGRAPHIC_DATA] Creative Art" at bounding box center [469, 466] width 136 height 34
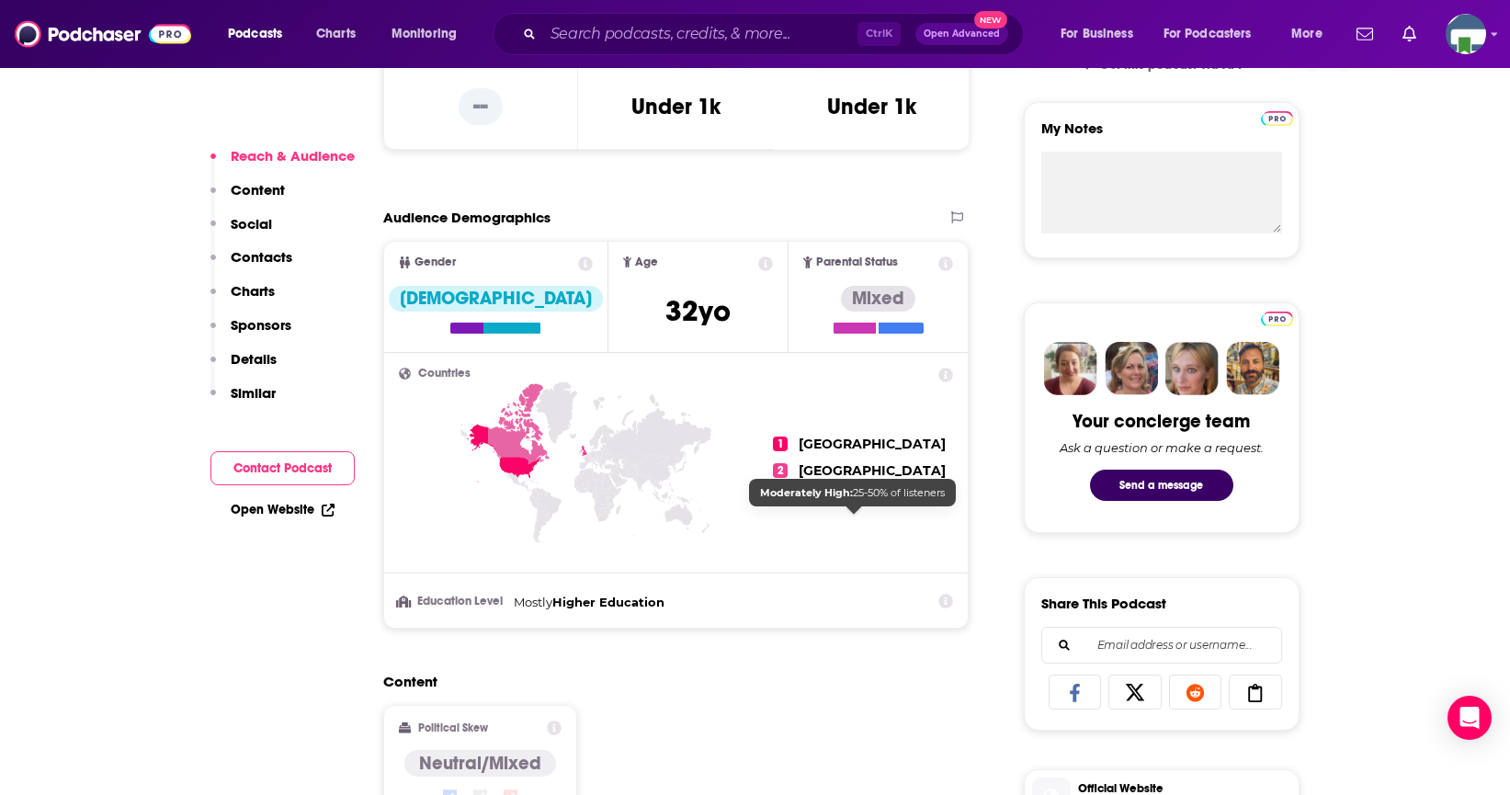
scroll to position [1103, 0]
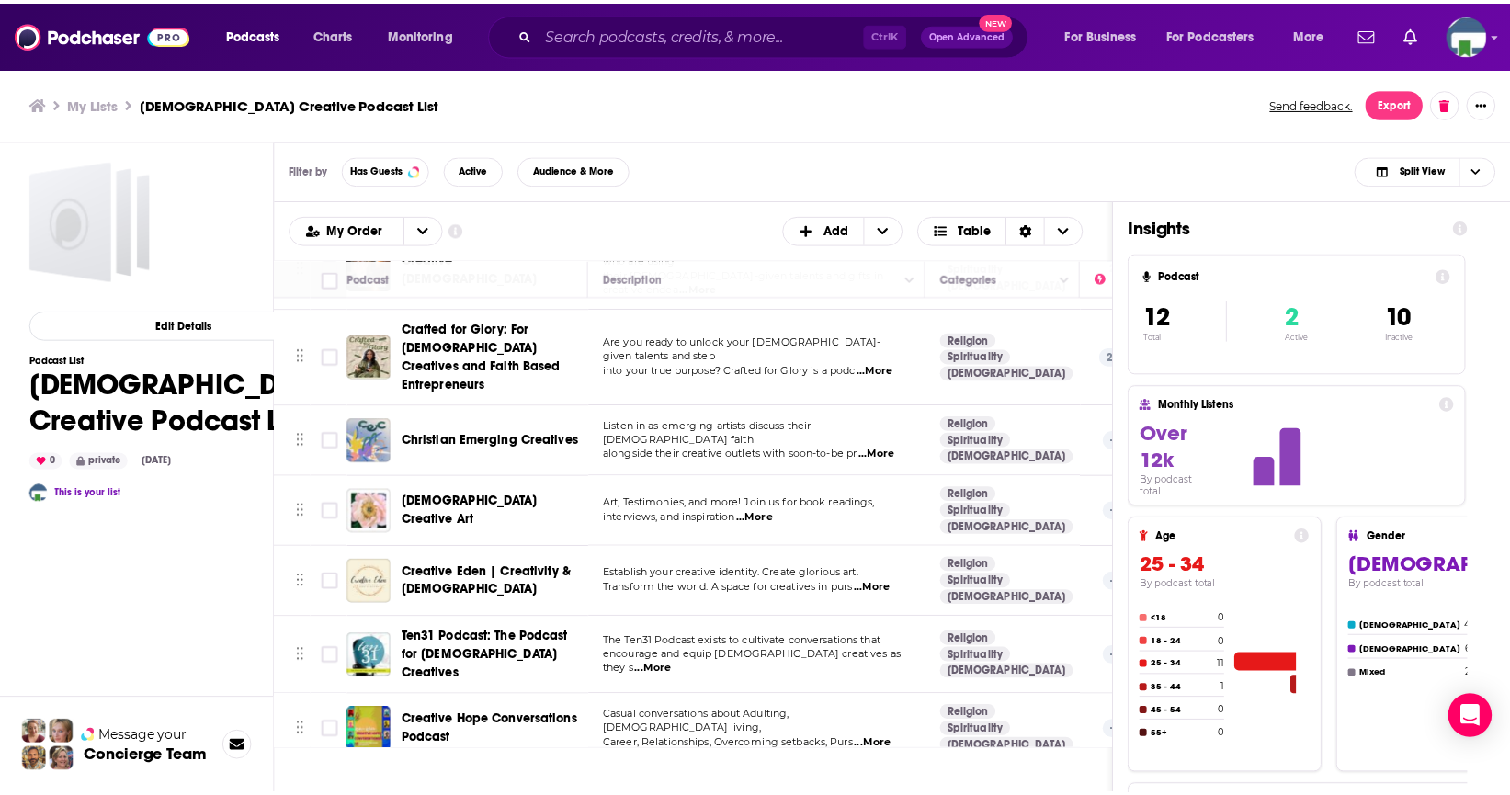
scroll to position [368, 0]
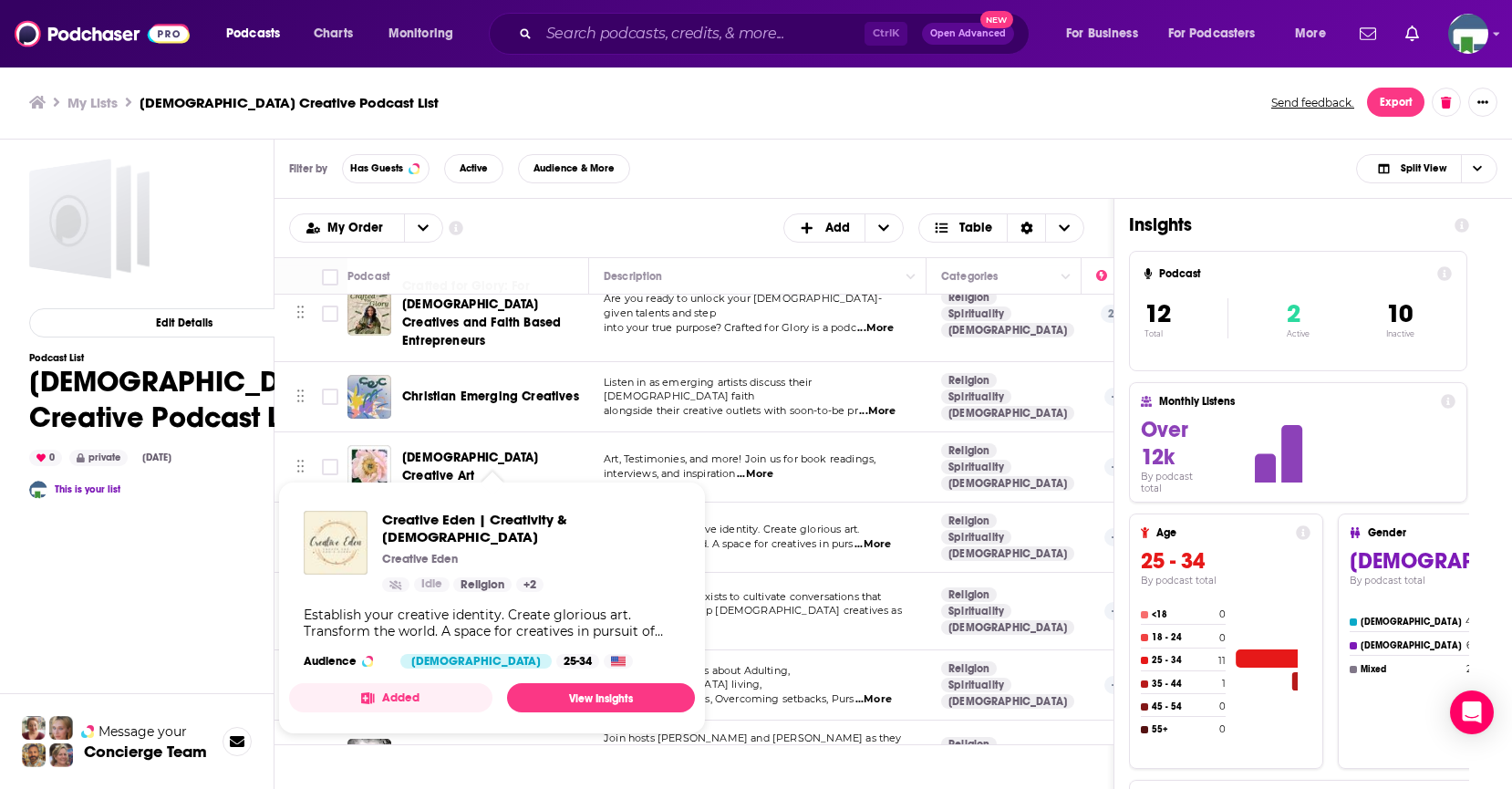
click at [467, 520] on span "Creative Eden | Creativity & [DEMOGRAPHIC_DATA]" at bounding box center [486, 537] width 170 height 34
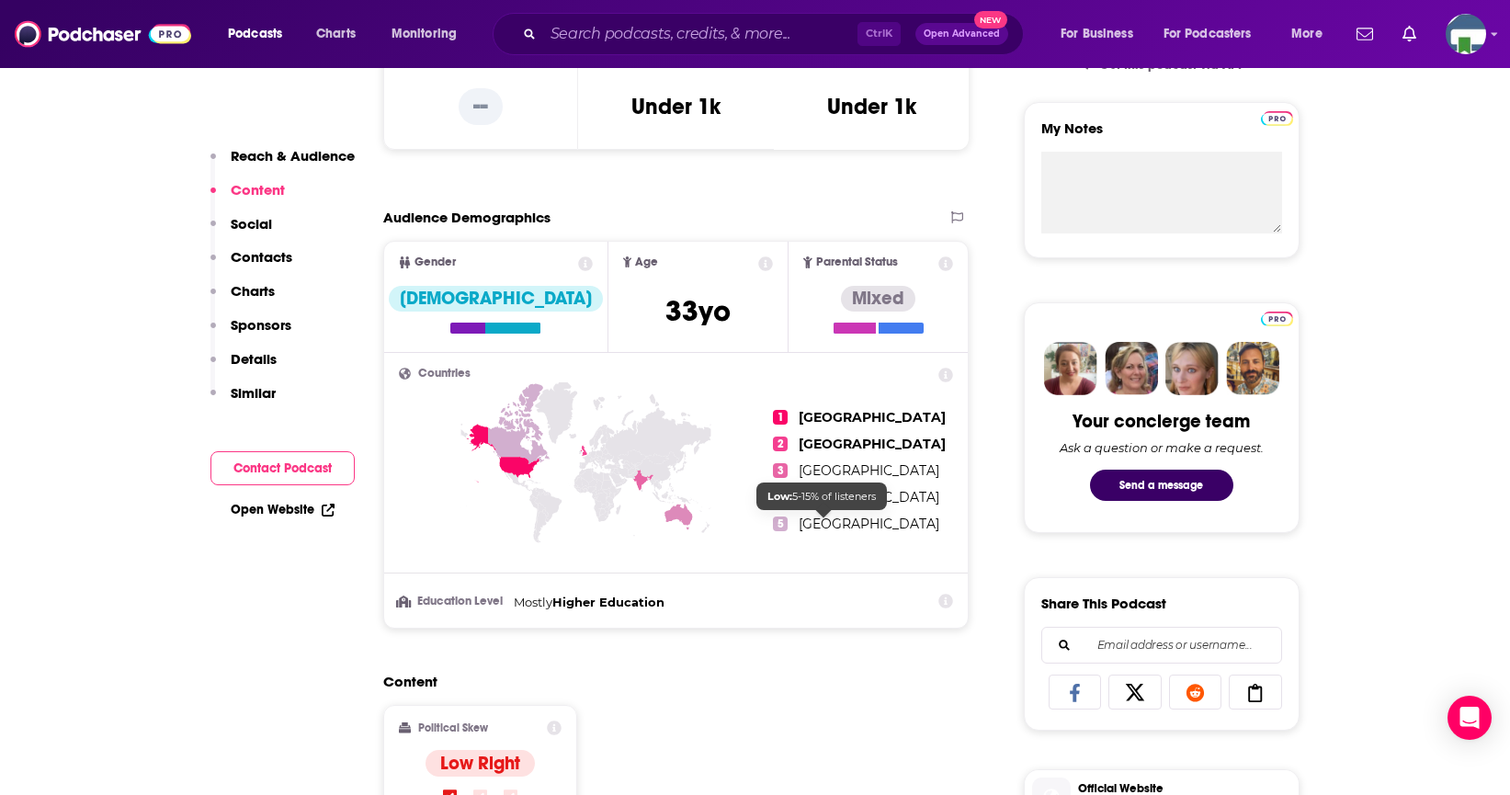
scroll to position [1011, 0]
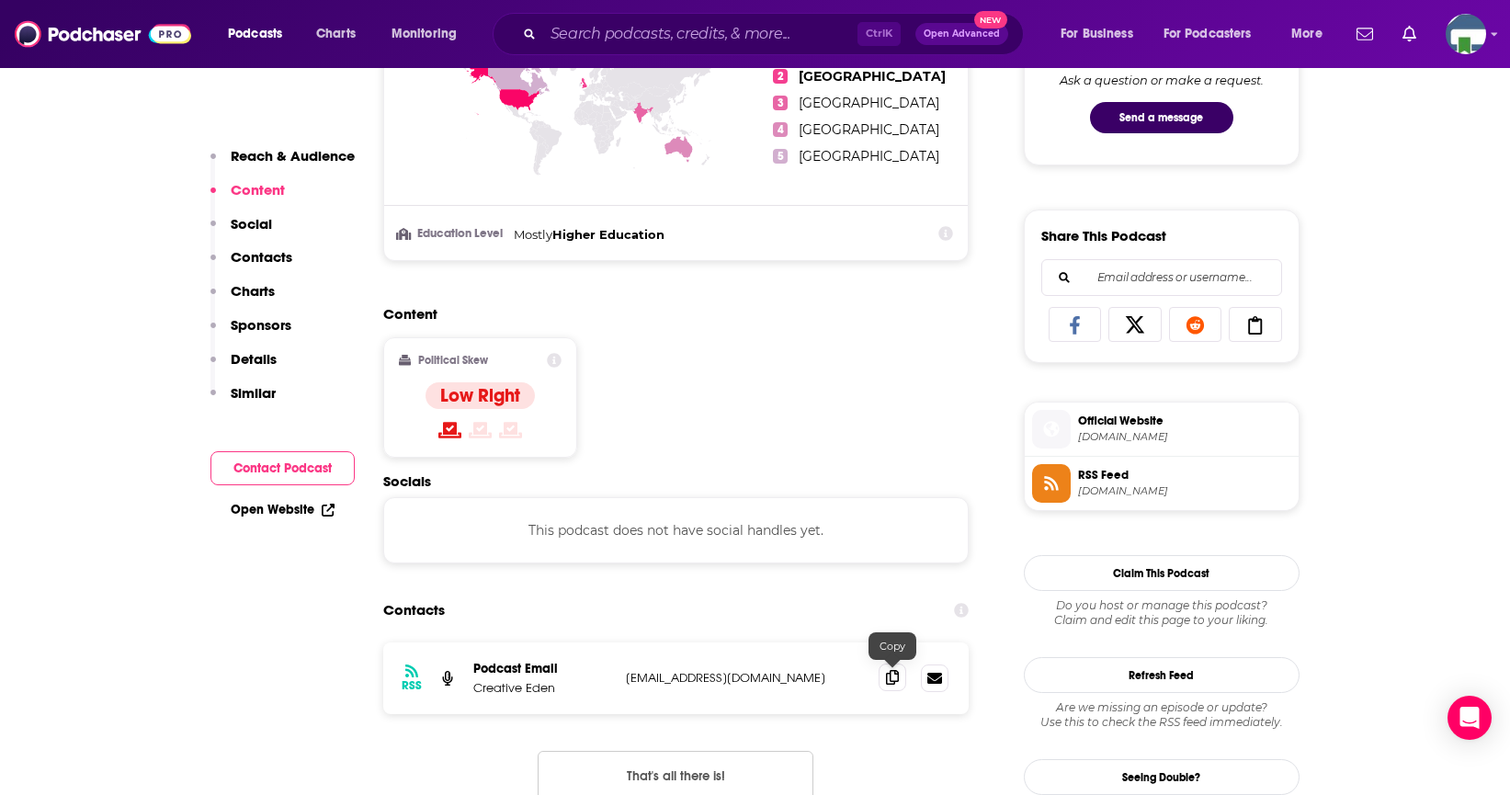
click at [894, 684] on icon at bounding box center [892, 677] width 13 height 15
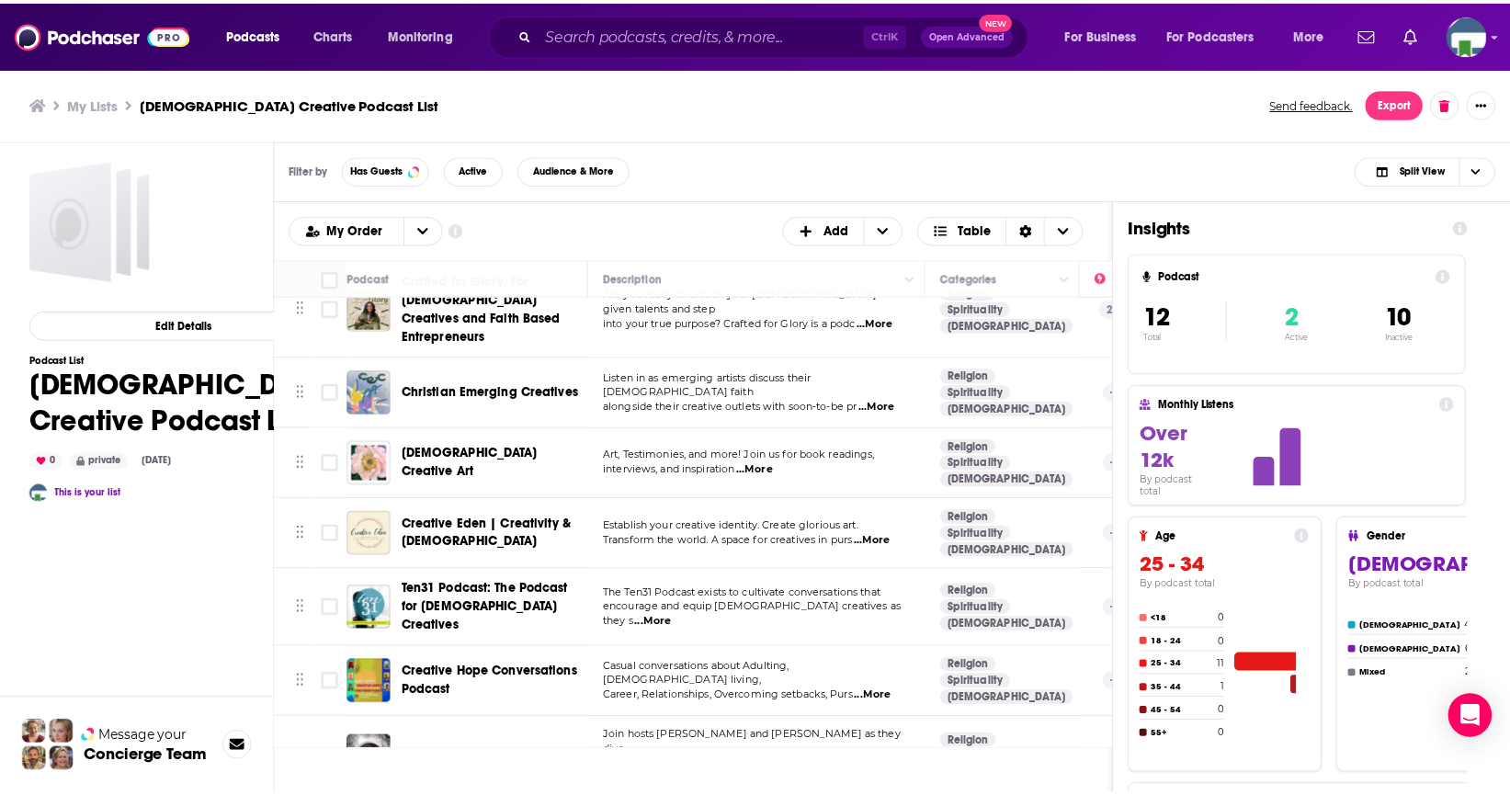
scroll to position [424, 0]
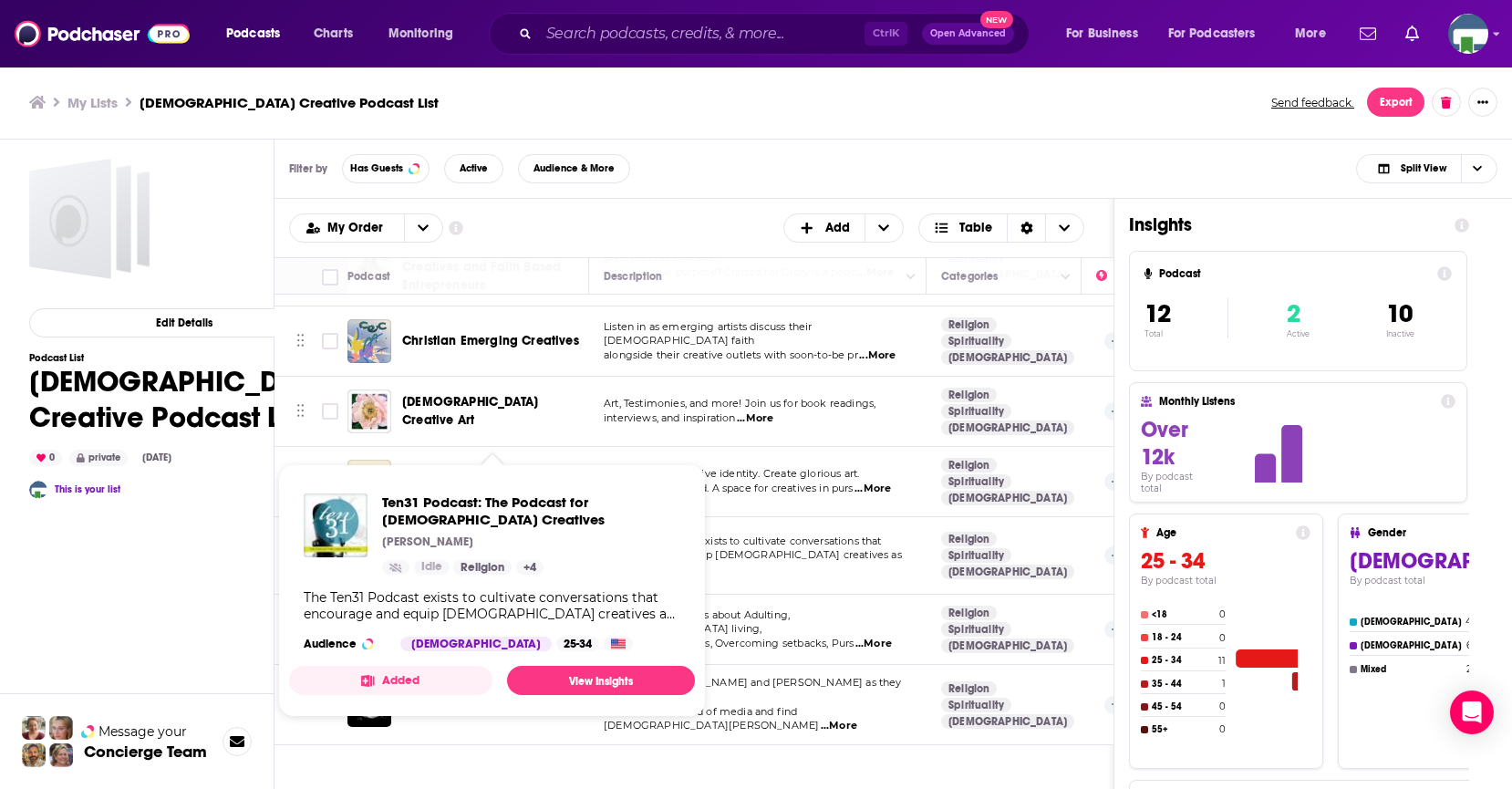
click at [484, 480] on div "Ten31 Podcast: The Podcast for Christian Creatives Amy Lawson Idle Religion + 4…" at bounding box center [491, 572] width 406 height 187
click at [620, 672] on link "View Insights" at bounding box center [600, 680] width 188 height 29
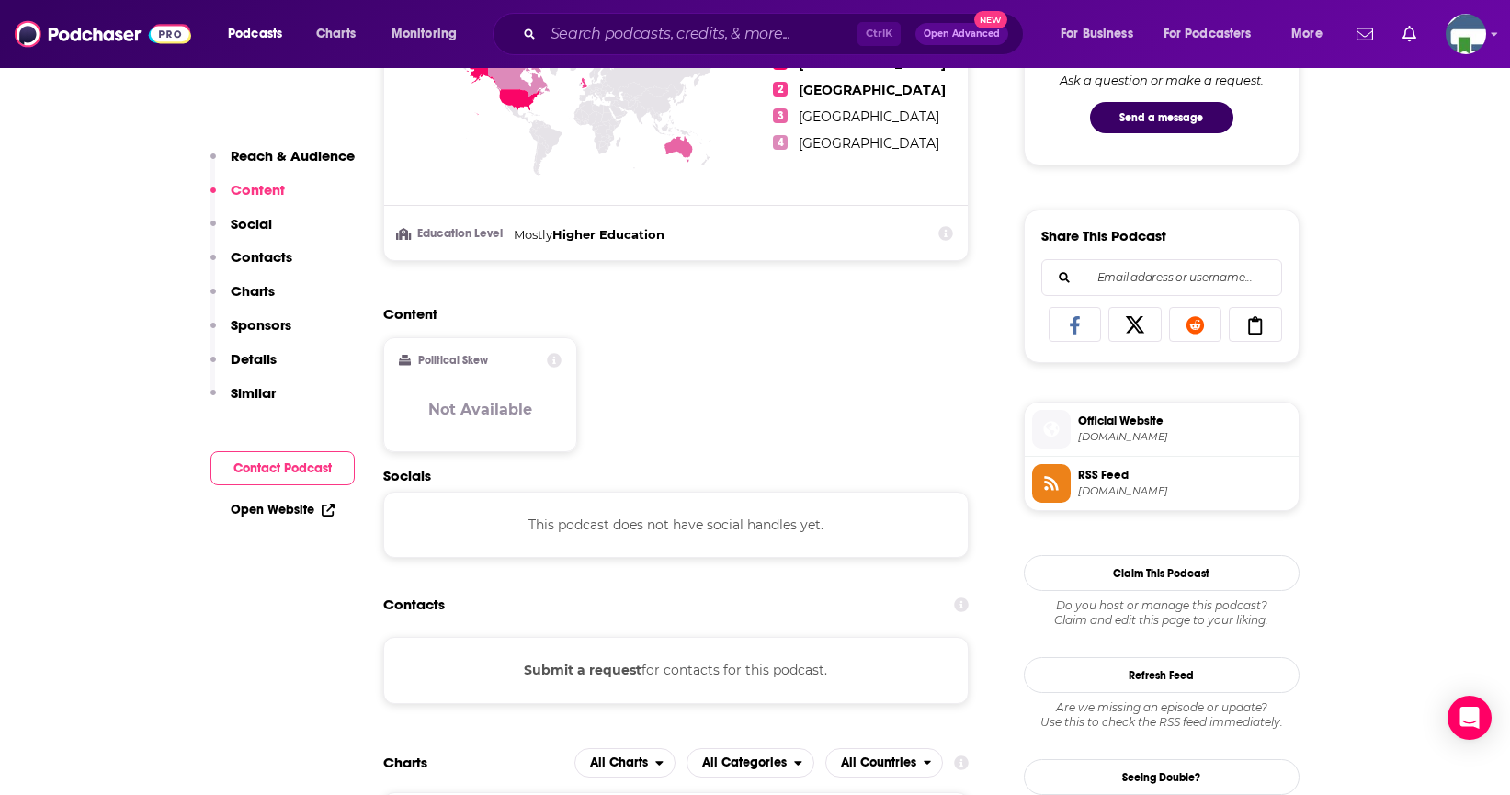
scroll to position [1286, 0]
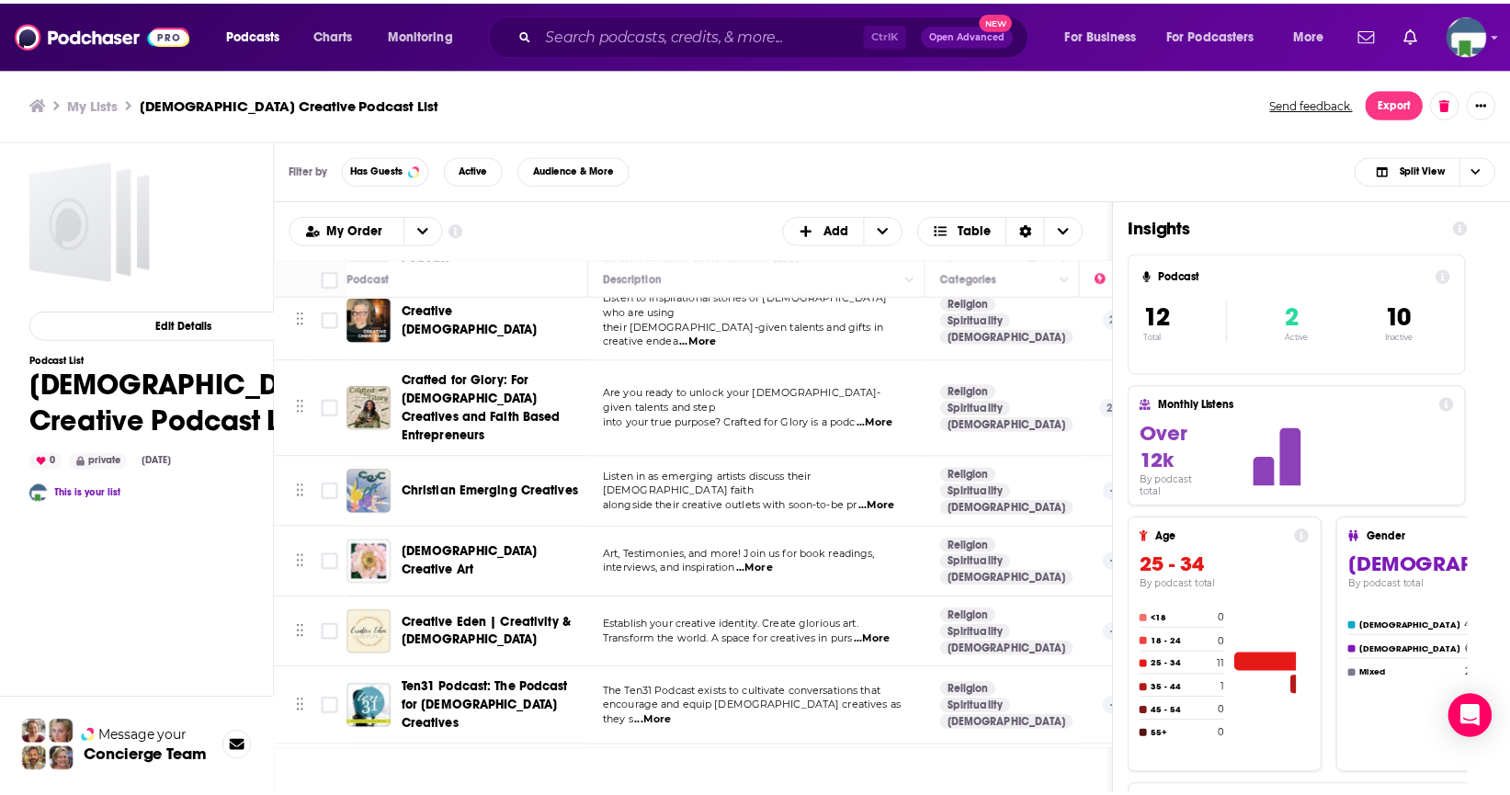
scroll to position [424, 0]
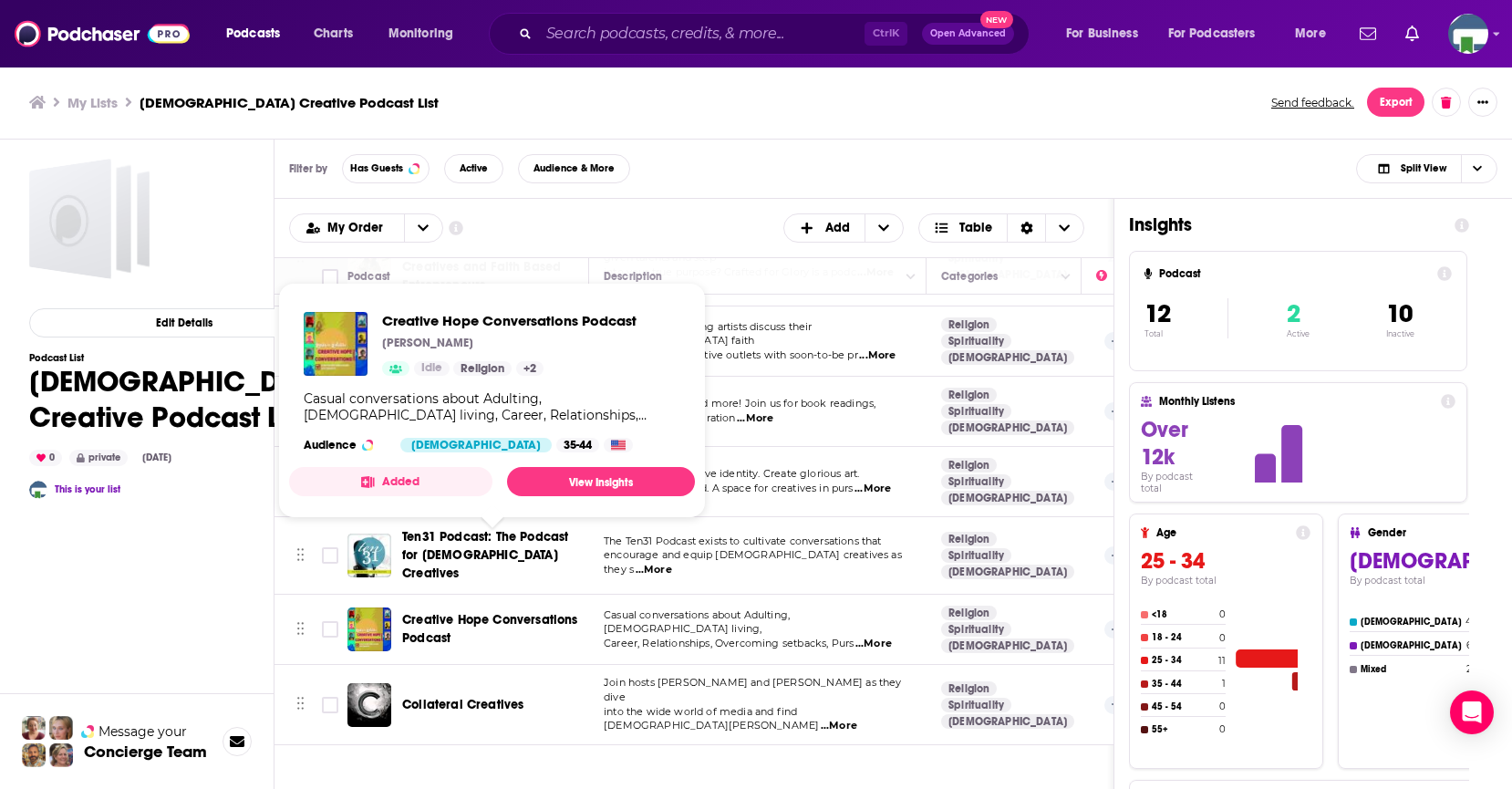
click at [446, 612] on span "Creative Hope Conversations Podcast" at bounding box center [489, 629] width 176 height 34
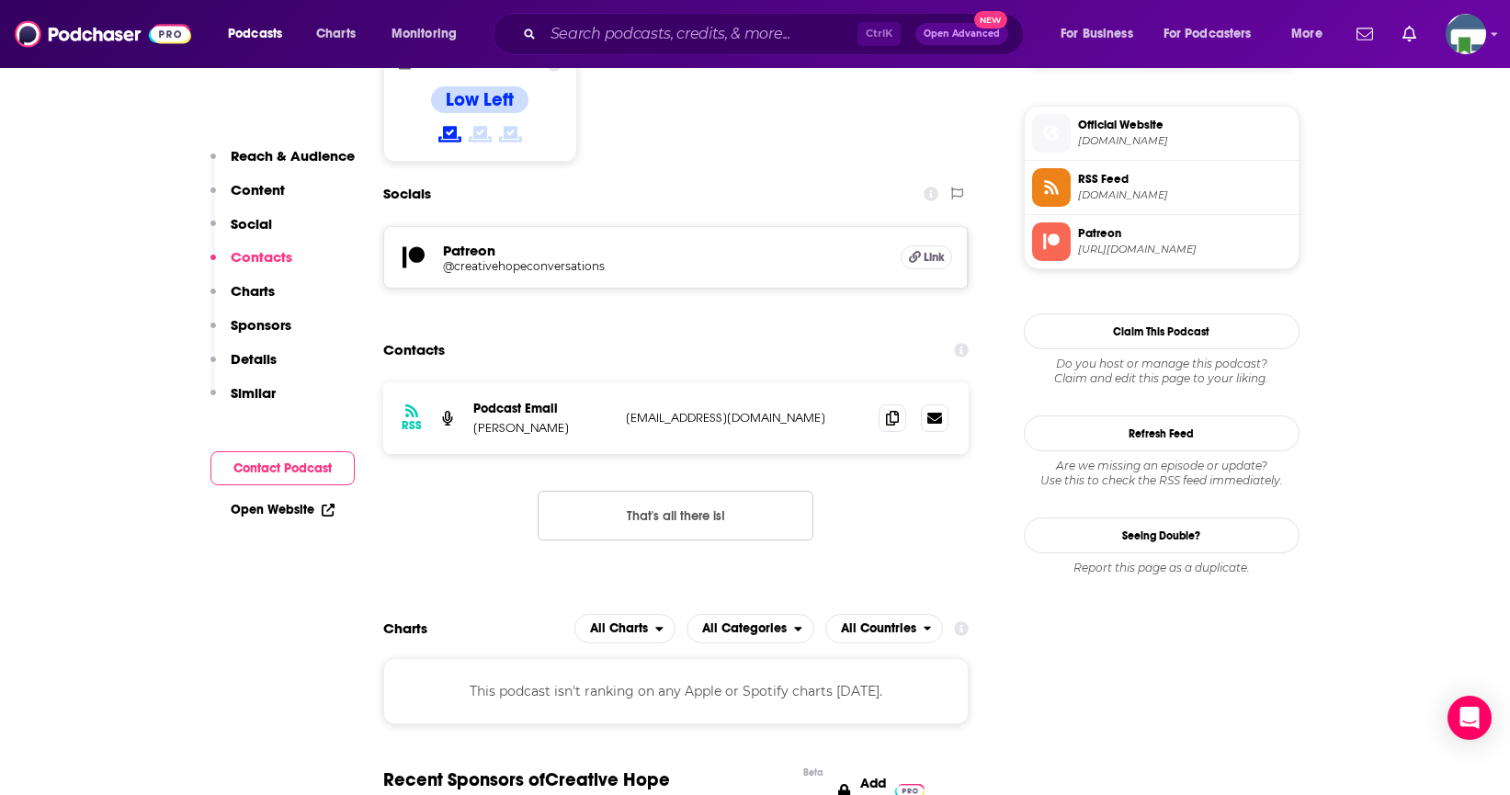
scroll to position [1286, 0]
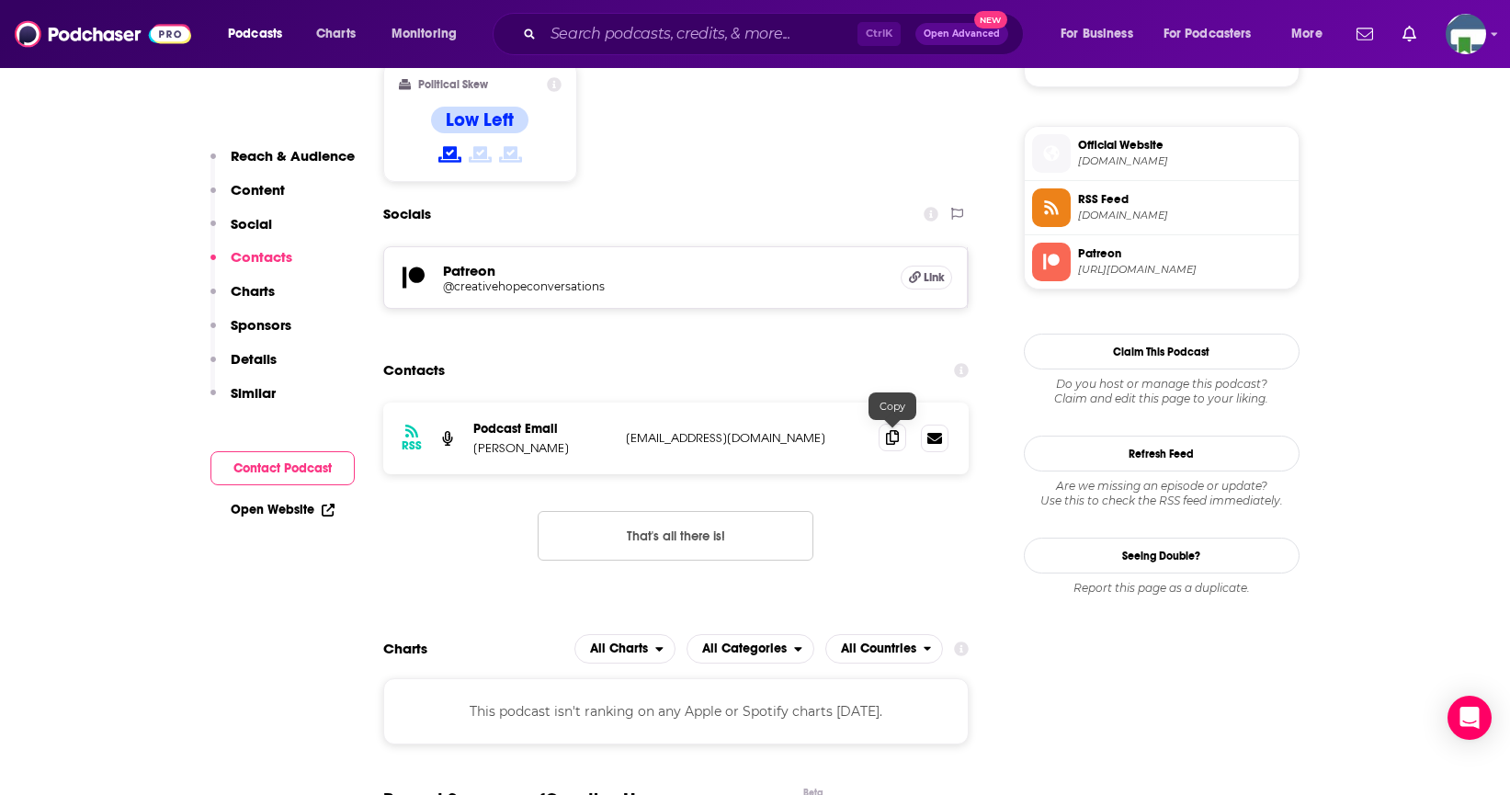
click at [887, 438] on icon at bounding box center [892, 437] width 13 height 15
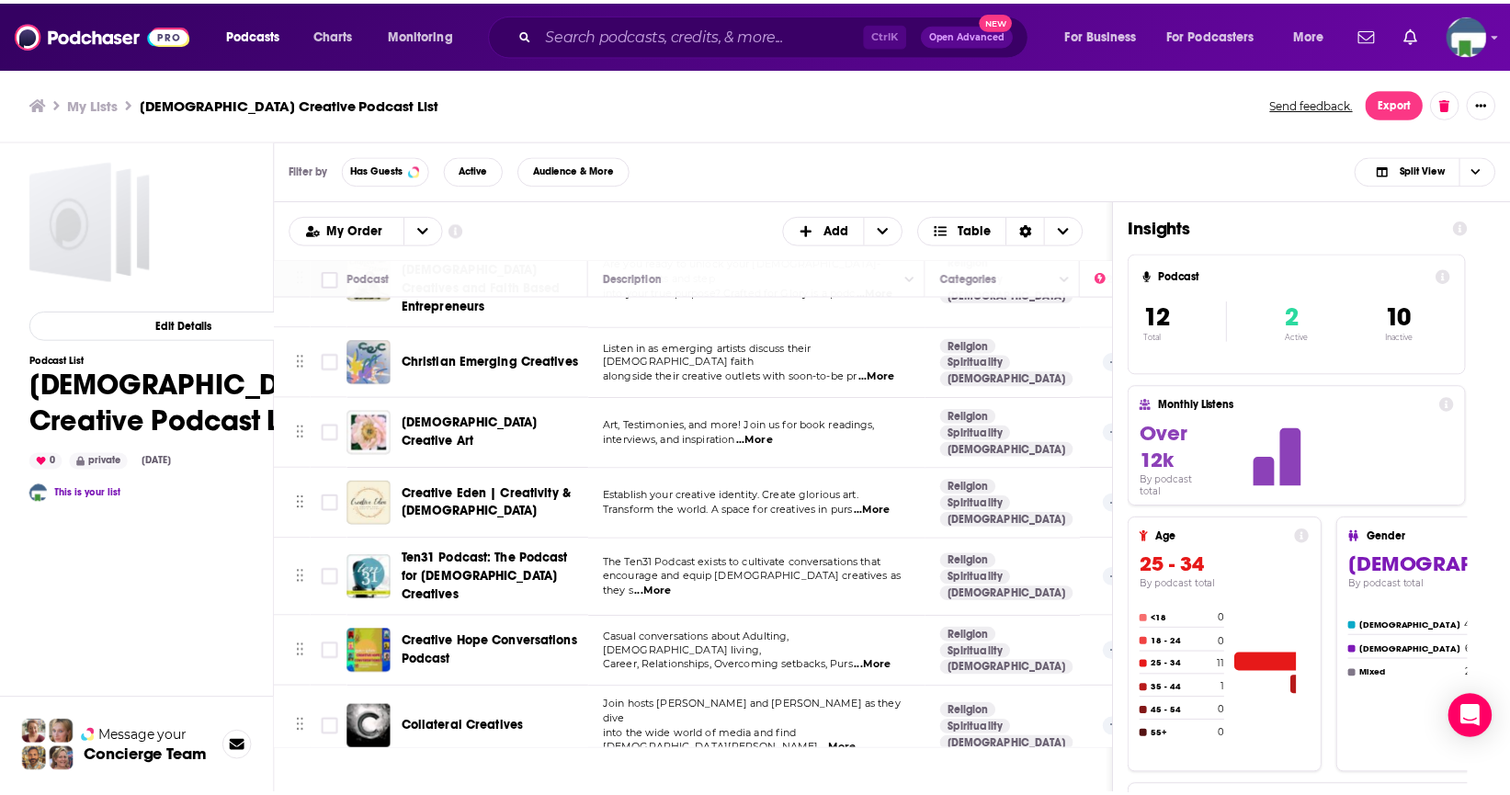
scroll to position [424, 0]
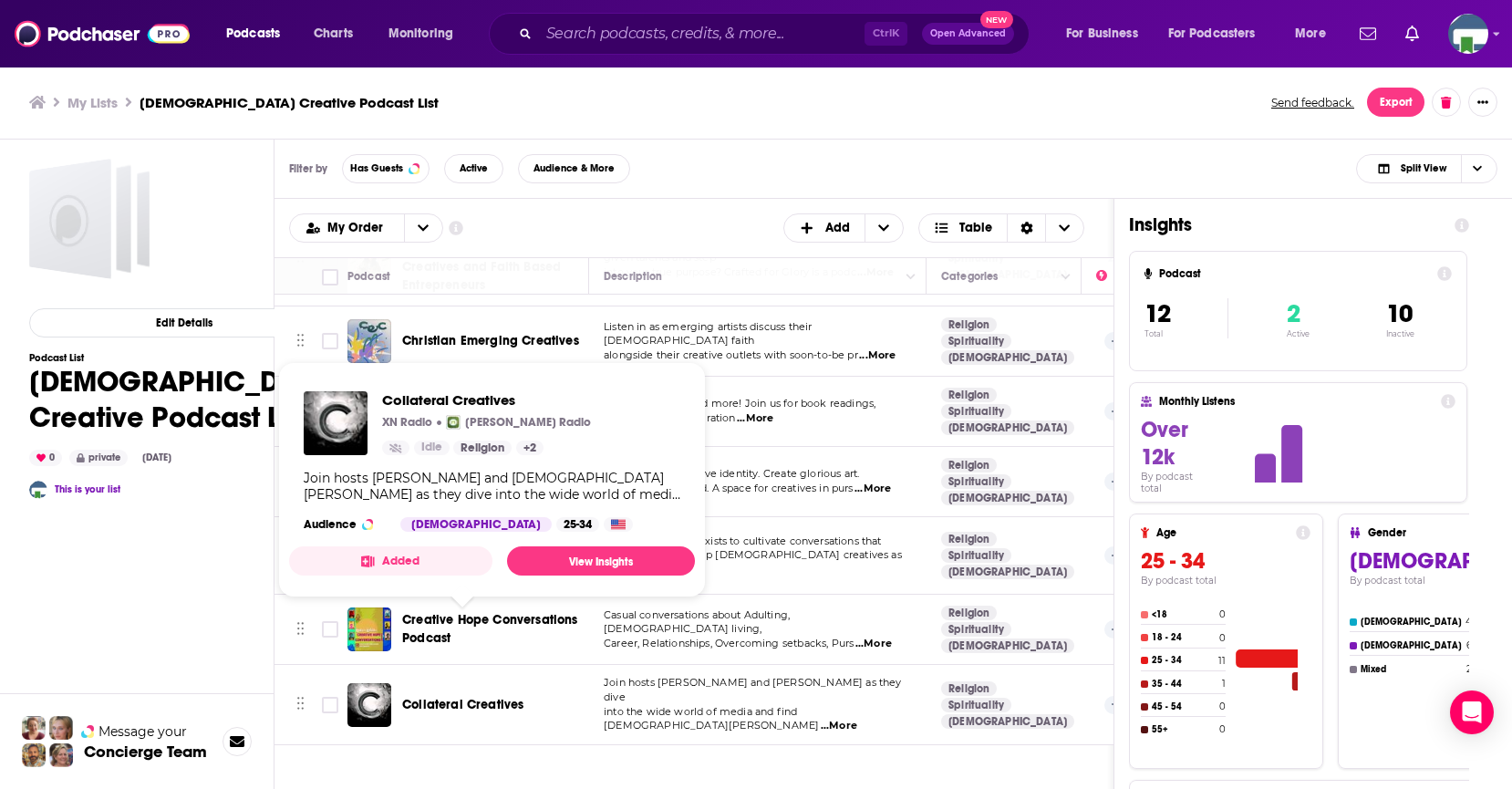
click at [472, 697] on span "Collateral Creatives" at bounding box center [462, 705] width 121 height 16
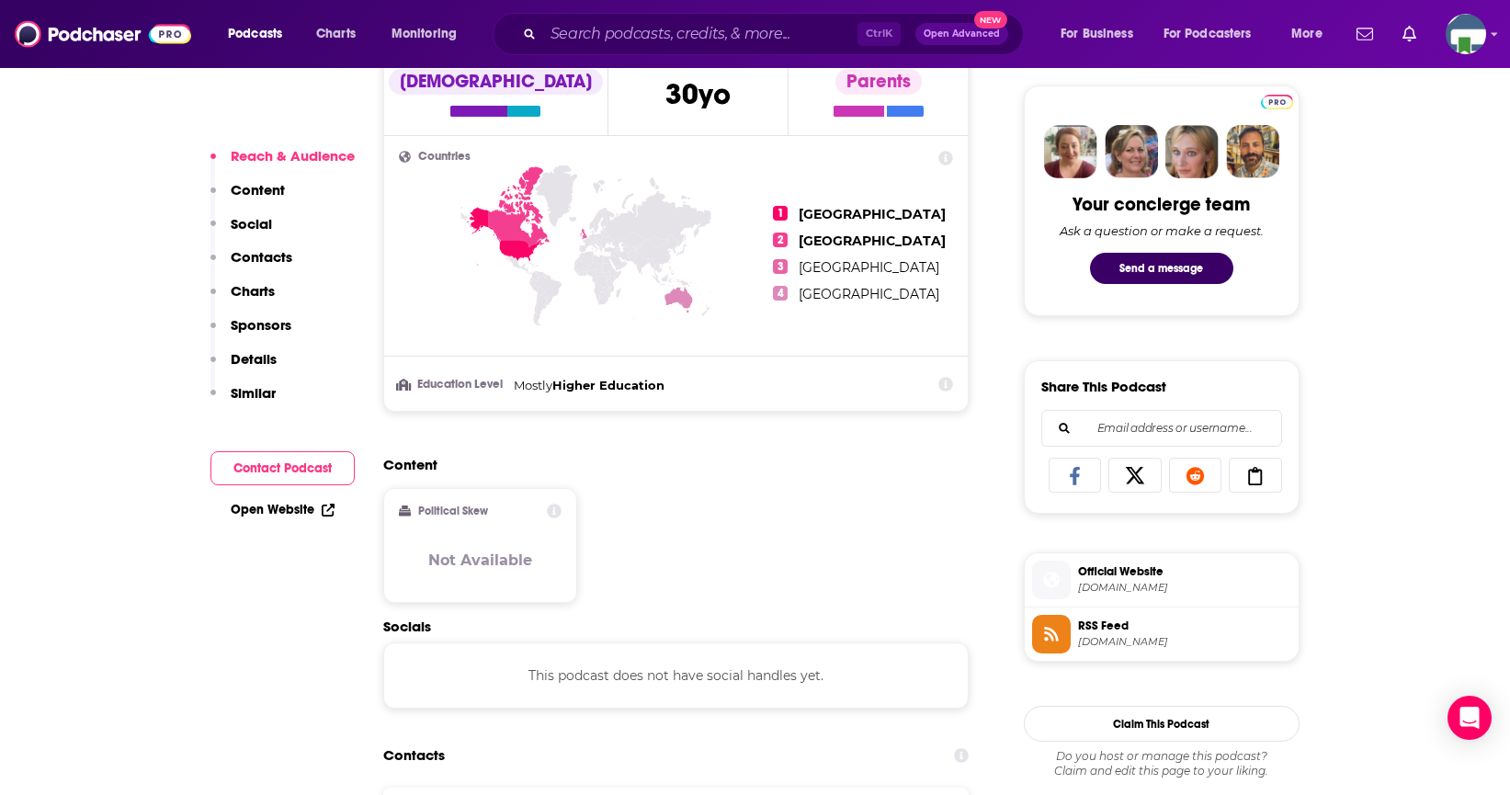
scroll to position [1011, 0]
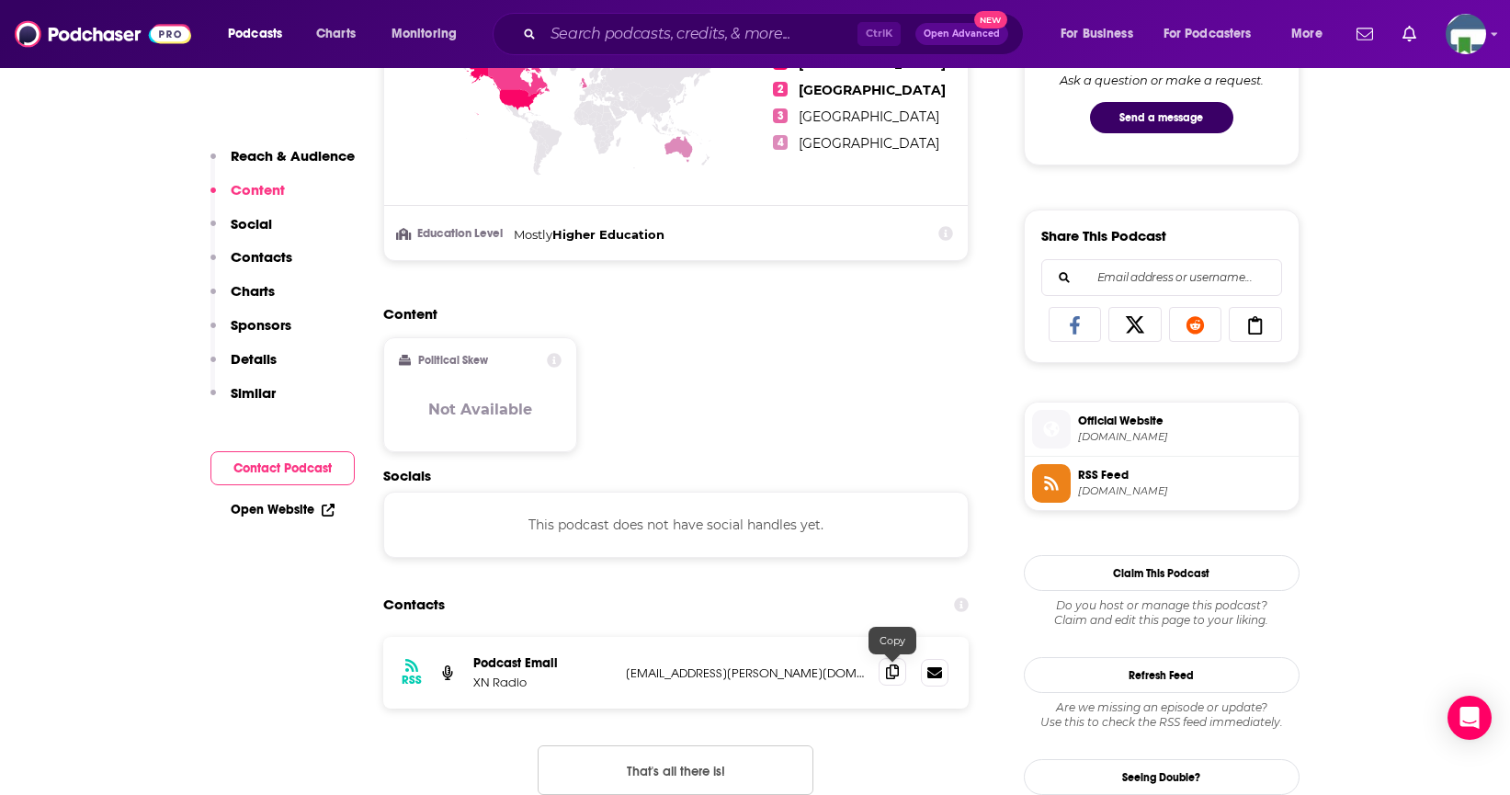
click at [889, 674] on icon at bounding box center [892, 671] width 13 height 15
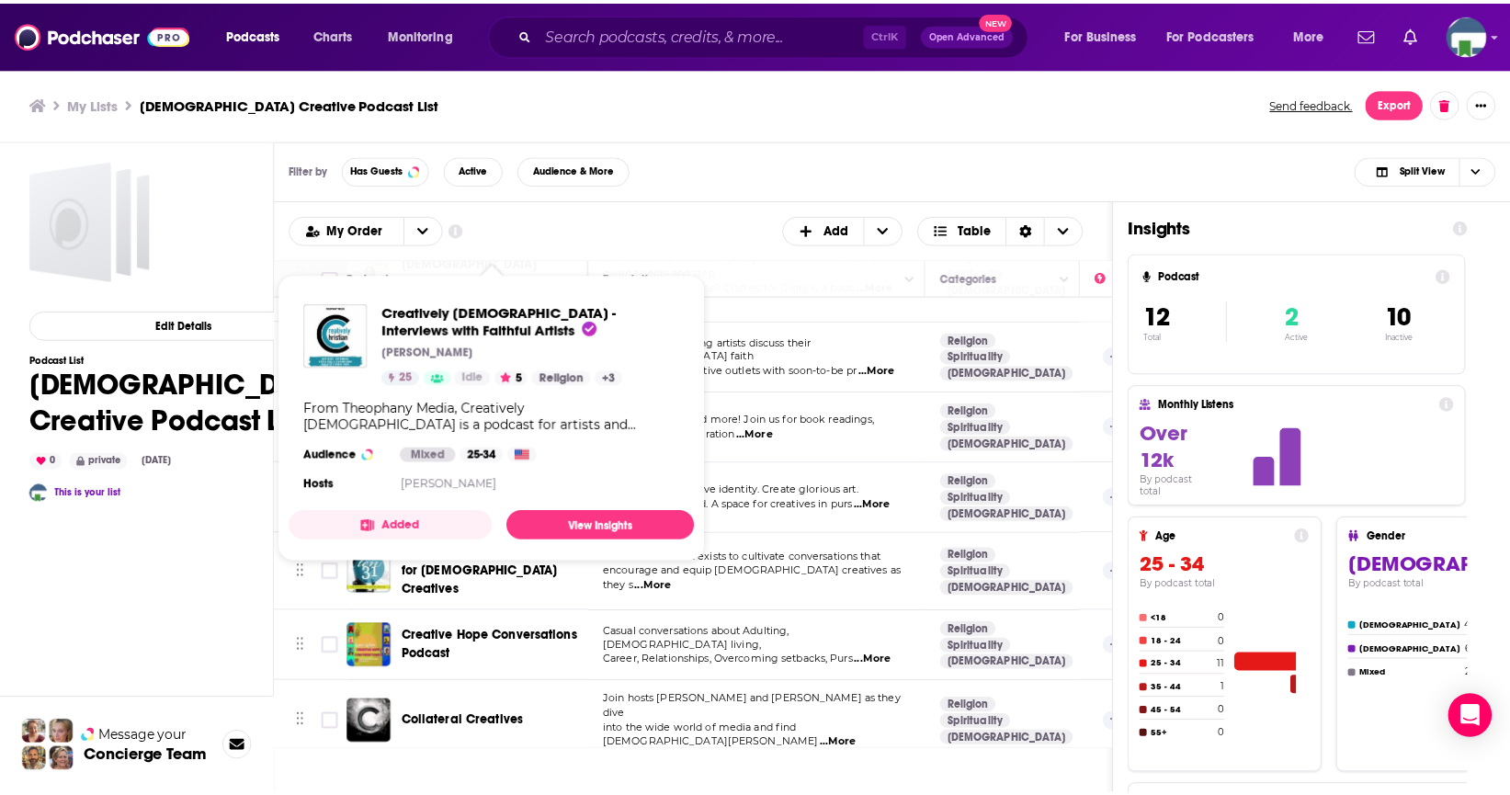
scroll to position [424, 0]
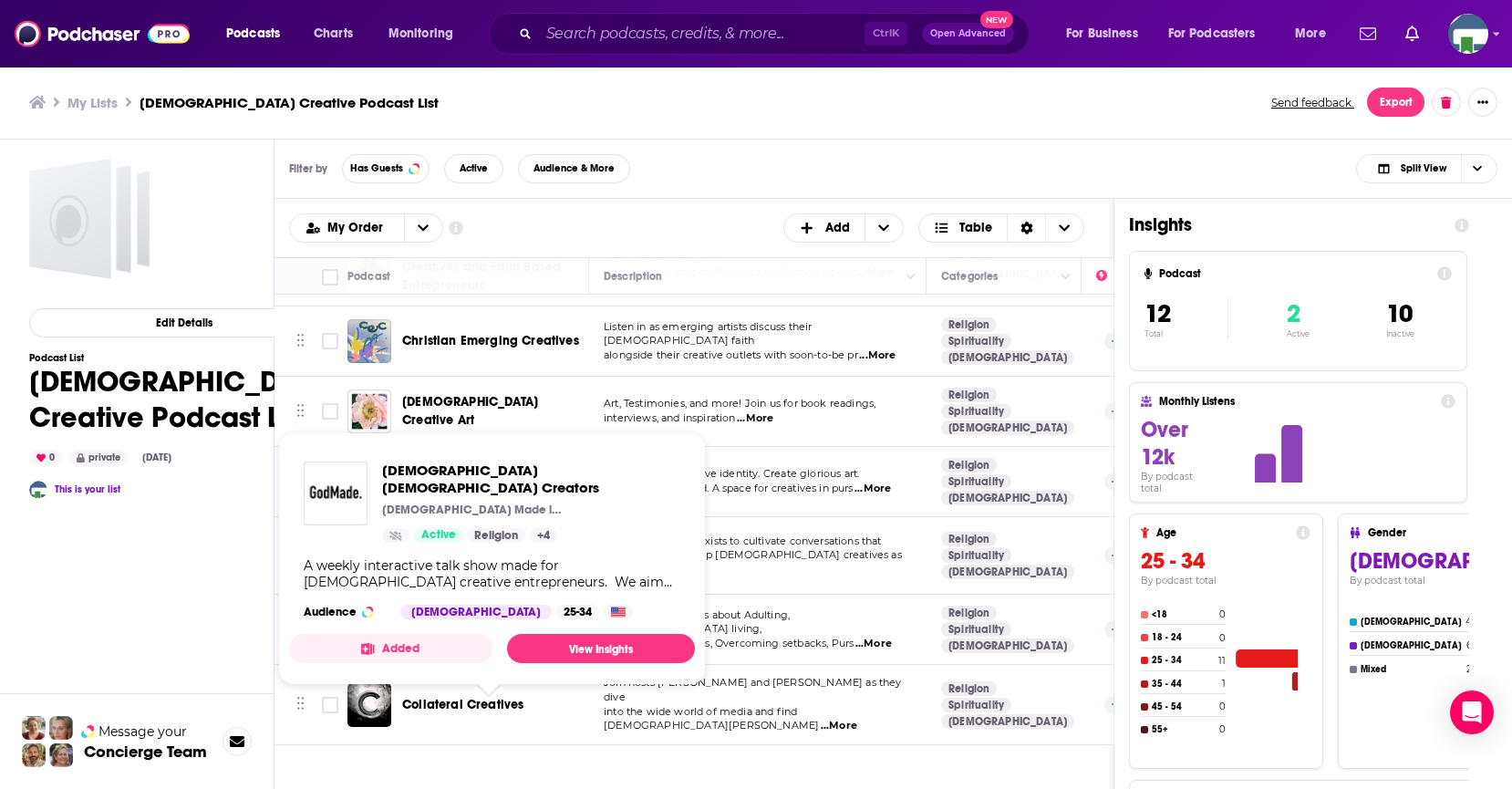
click at [512, 757] on span "GodMade Christian Creators" at bounding box center [469, 783] width 136 height 52
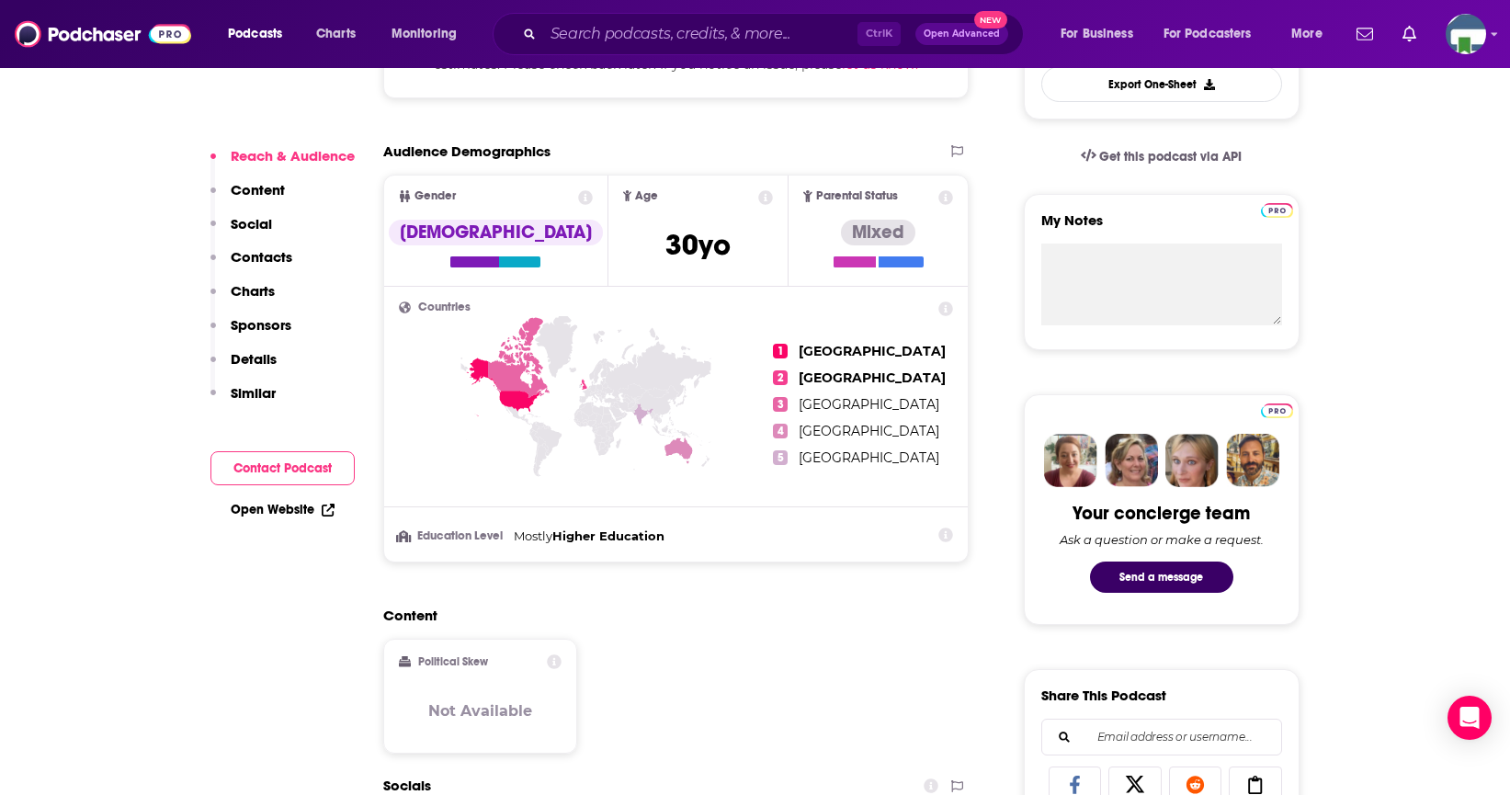
scroll to position [919, 0]
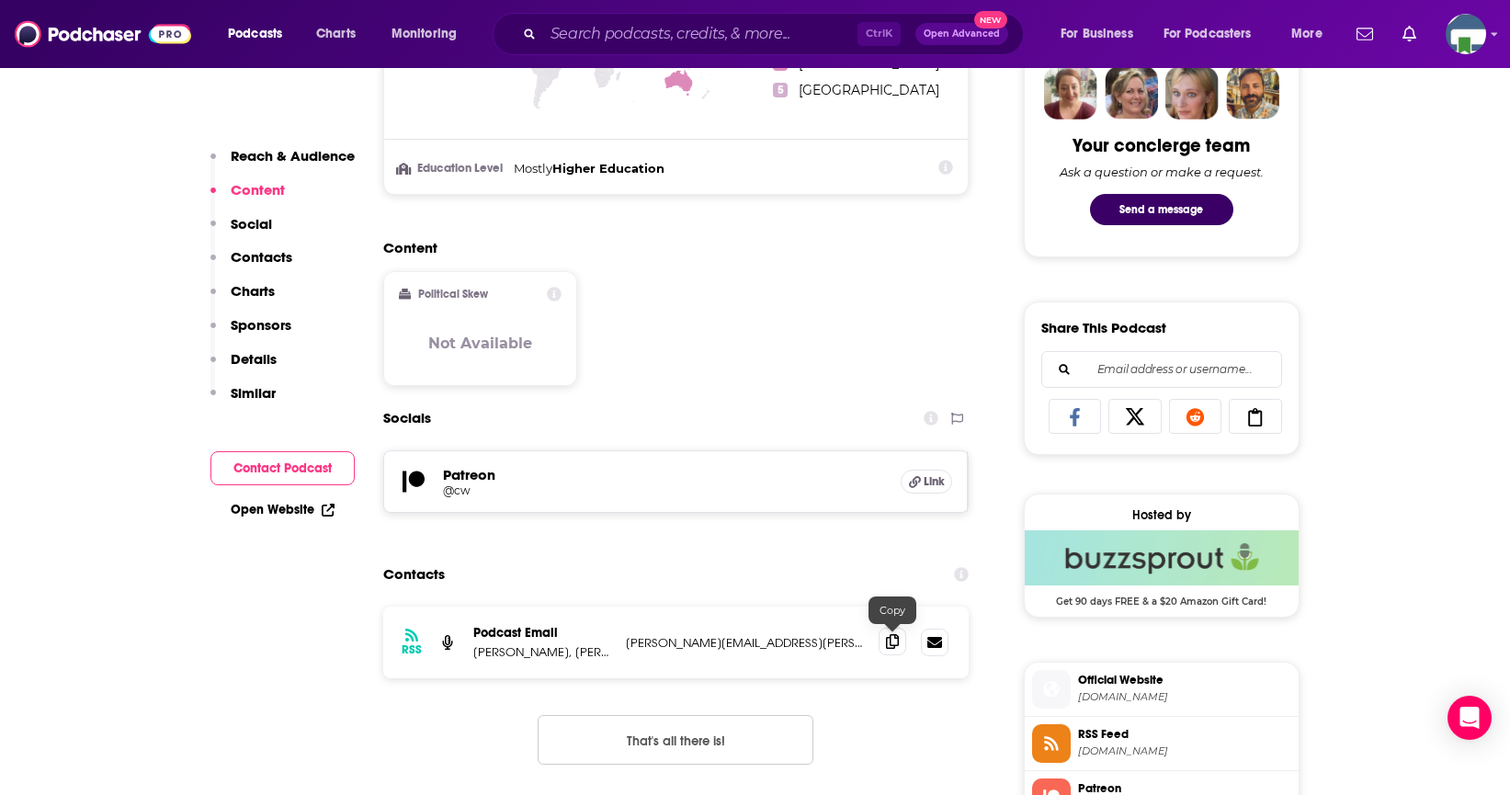
click at [887, 642] on icon at bounding box center [892, 641] width 13 height 15
